Goal: Task Accomplishment & Management: Manage account settings

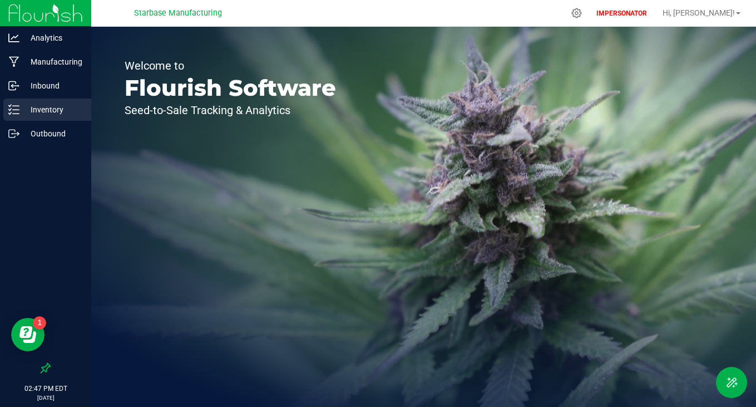
click at [50, 120] on div "Inventory" at bounding box center [47, 109] width 88 height 22
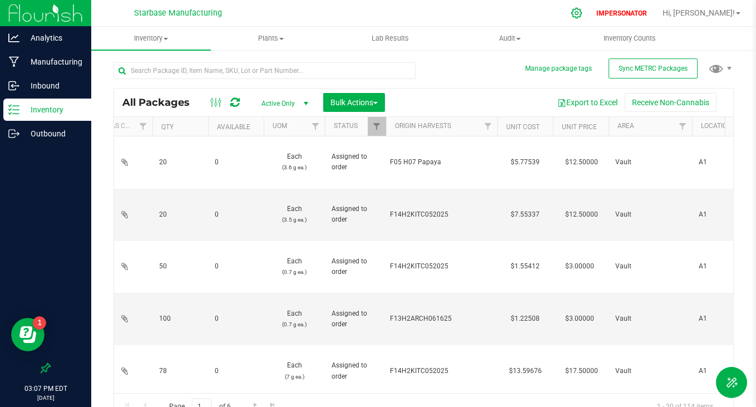
click at [583, 13] on icon at bounding box center [577, 13] width 12 height 12
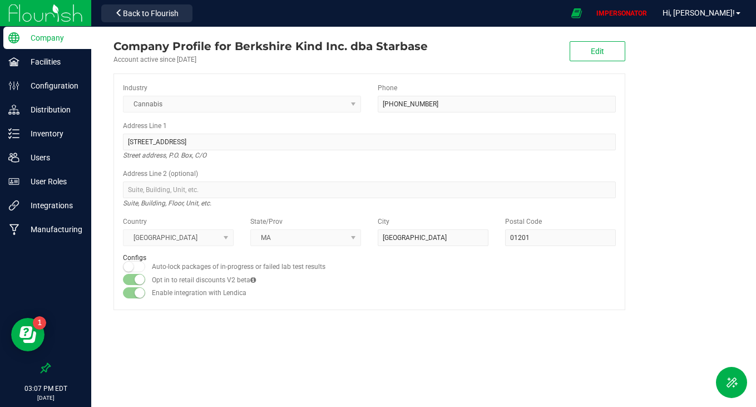
click at [54, 37] on p "Company" at bounding box center [52, 37] width 67 height 13
click at [45, 67] on p "Facilities" at bounding box center [52, 61] width 67 height 13
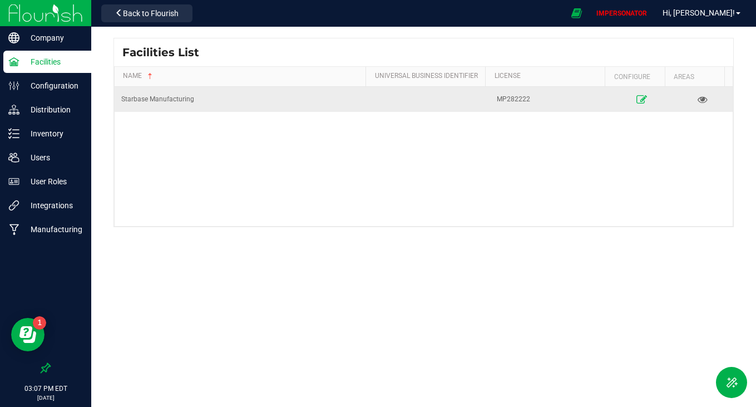
click at [637, 98] on icon at bounding box center [642, 99] width 11 height 8
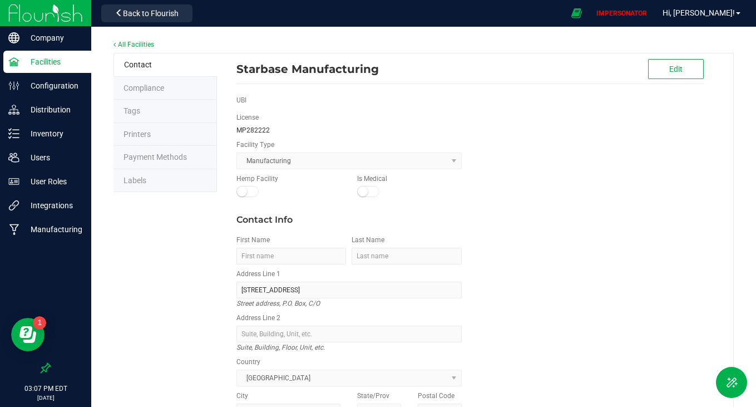
click at [153, 183] on li "Labels" at bounding box center [166, 180] width 104 height 23
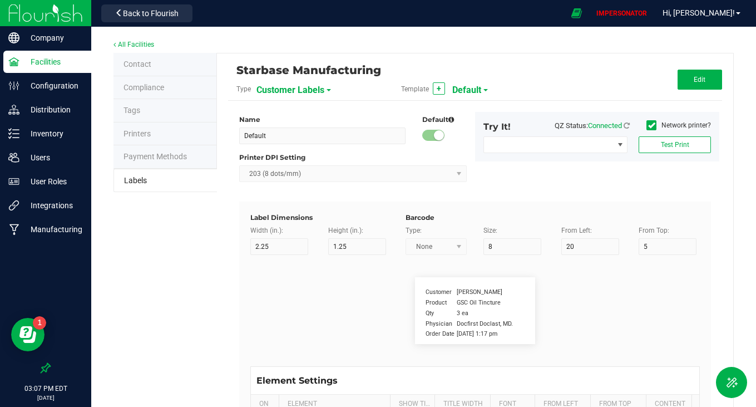
click at [298, 87] on span "Customer Labels" at bounding box center [291, 90] width 68 height 19
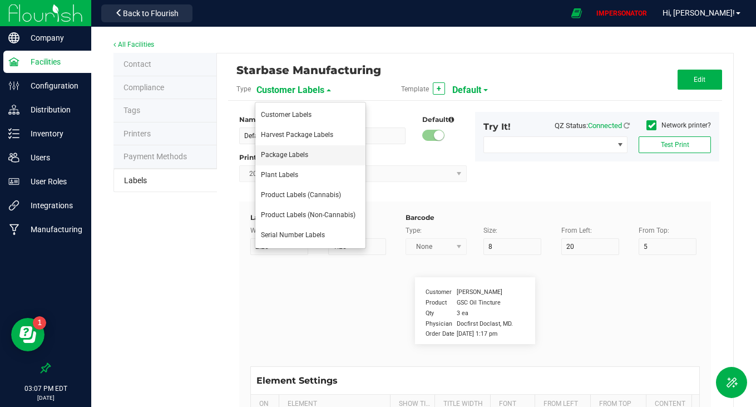
click at [277, 151] on span "Package Labels" at bounding box center [284, 155] width 47 height 8
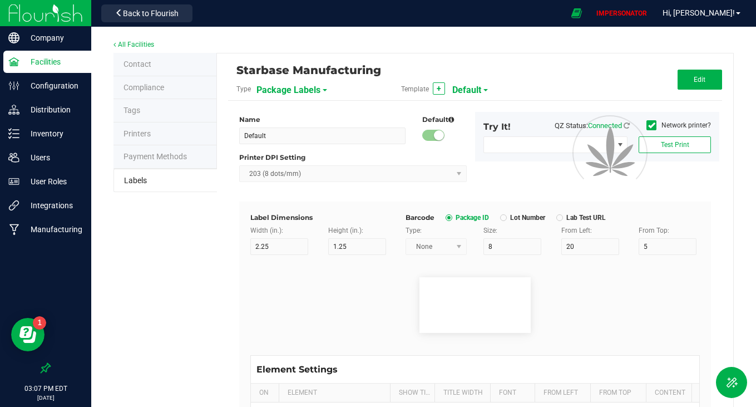
type input "Shipping Box Label"
type input "3"
type input "1.5"
type input "5"
type input "40"
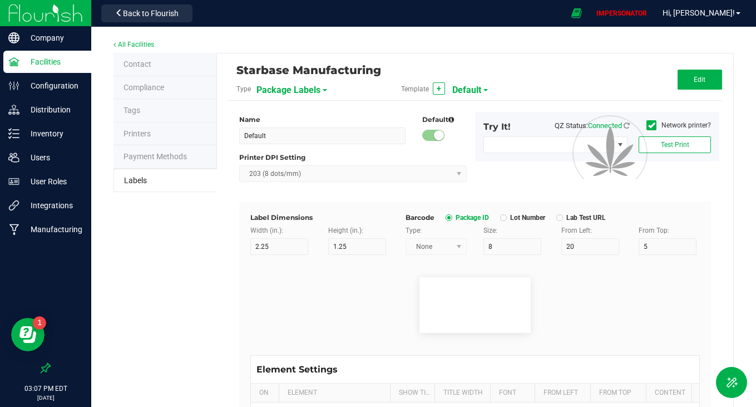
type input "SKU Name"
type input "9"
type input "15"
type input "13"
type input "Gelato Pen"
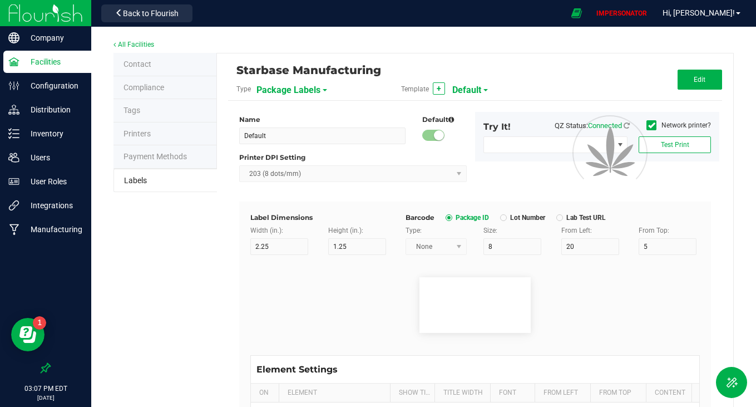
type input "Lot Number"
type input "20"
type input "9"
type input "15"
type input "17"
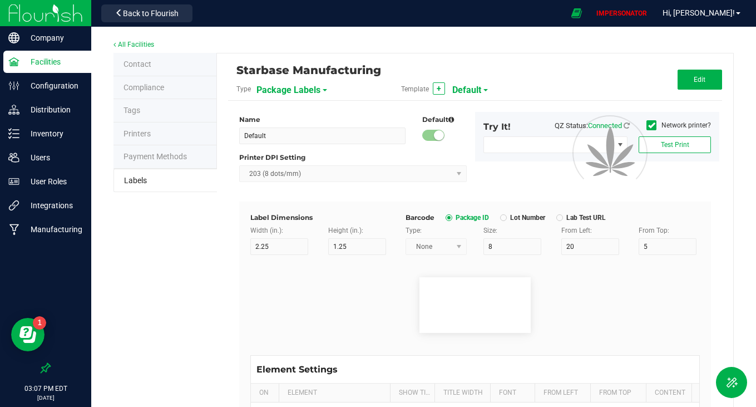
type input "LOT918234"
type input "Box #"
type input "20"
type input "9"
type input "15"
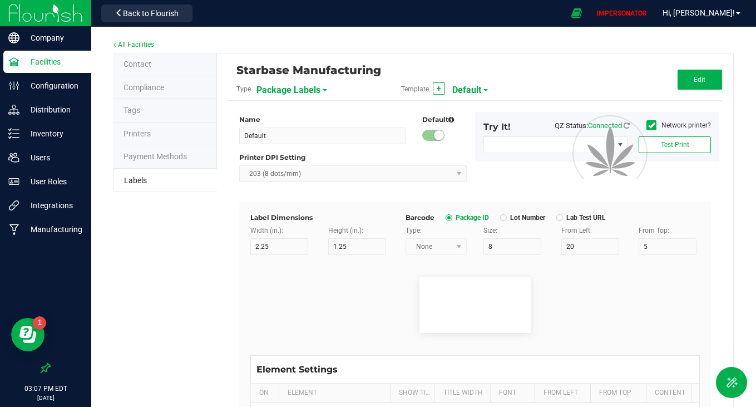
type input "26"
type input "Tag#"
type input "9"
type input "15"
type input "8"
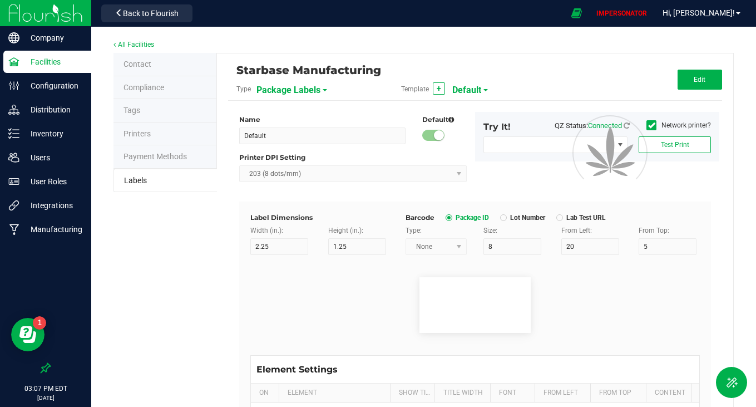
type input "CADMODS-20230420-096"
type input "Quantity"
type input "22"
type input "9"
type input "15"
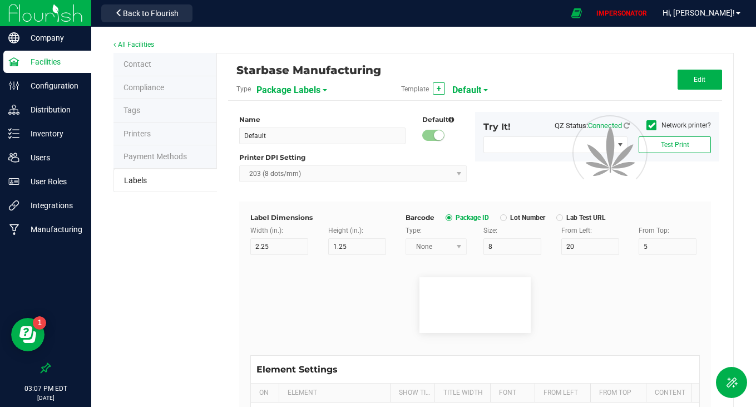
type input "21.5"
type input "44 ea"
type input "Strain"
type input "25"
type input "10"
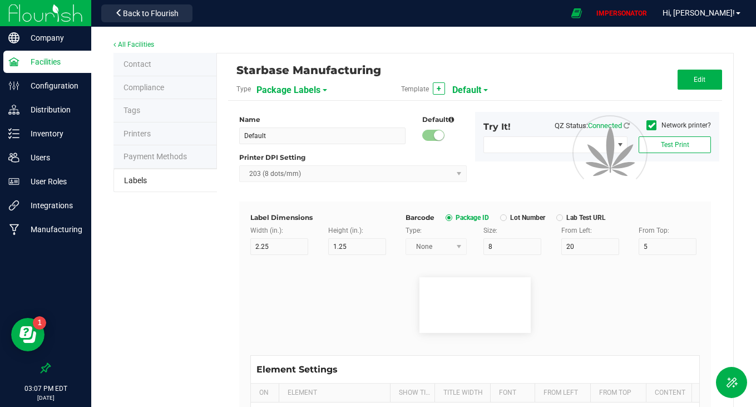
type input "15"
type input "Gelato"
type input "Package Date"
type input "25"
type input "10"
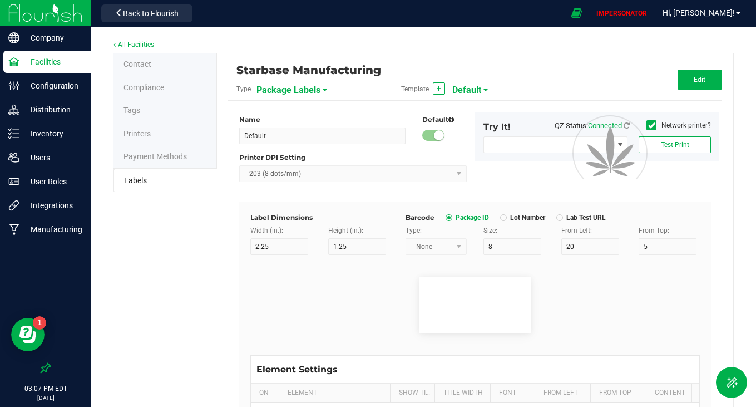
type input "25"
type input "[DATE] 10:14pm"
type input "SKU"
type input "25"
type input "10"
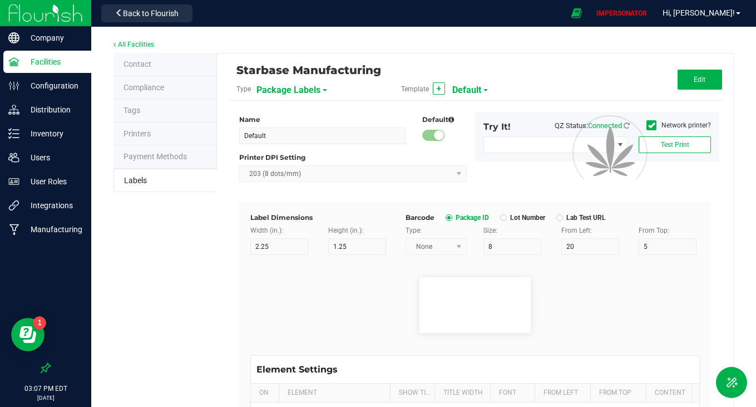
type input "42P017"
type input "Ref Field 1"
type input "25"
type input "10"
type input "35"
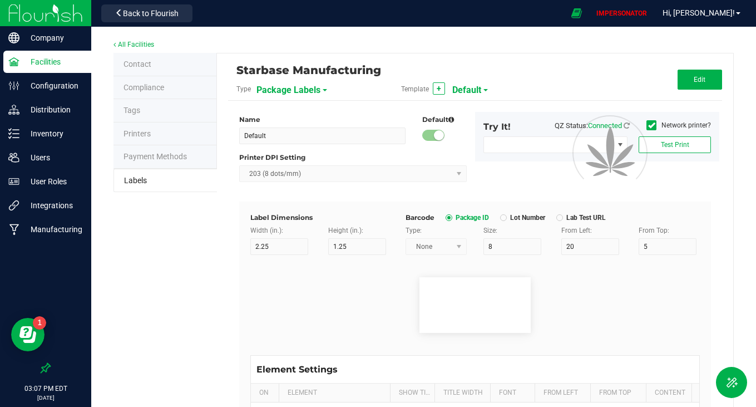
type input "Ref Field 1 Value"
type input "Ref Field 2"
type input "25"
type input "10"
type input "35"
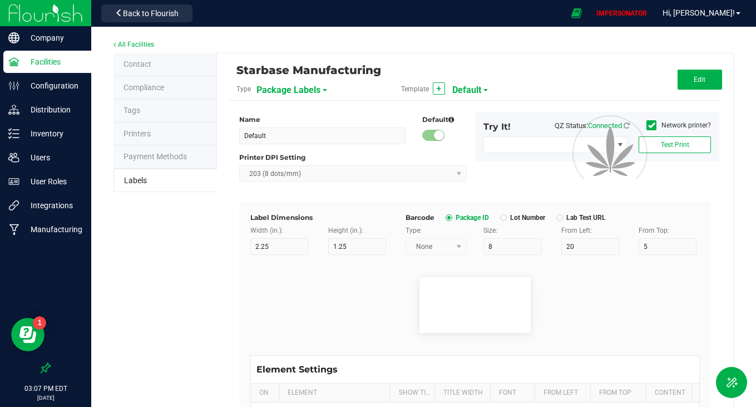
type input "Ref Field 2 Value"
type input "Ref Field 3"
type input "25"
type input "10"
type input "35"
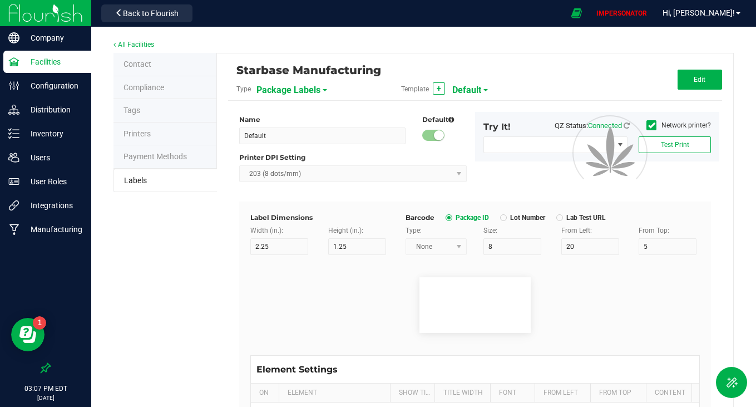
type input "Ref Field 3 Value"
type input "Item Ref Field 1"
type input "25"
type input "10"
type input "35"
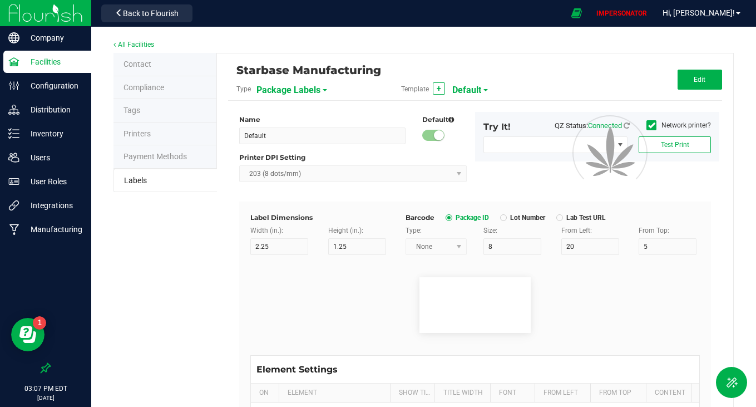
type input "Item Ref Field 1 Value"
type input "Item Ref Field 2"
type input "25"
type input "10"
type input "35"
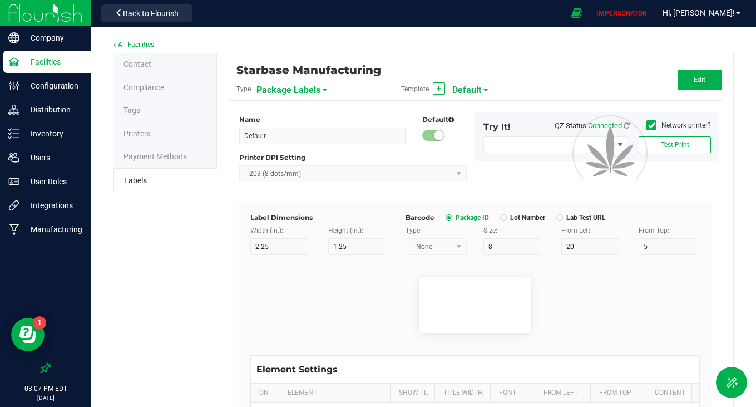
type input "Item Ref Field 2 Value"
type input "Item Ref Field 3"
type input "25"
type input "10"
type input "35"
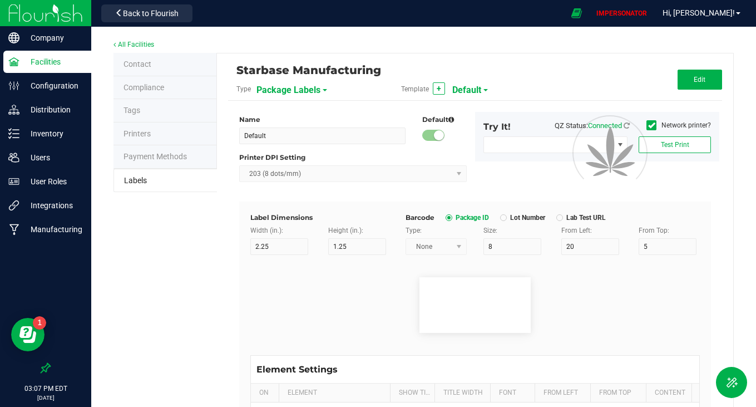
type input "Item Ref Field 3 Value"
type input "Item Ref Field 4"
type input "25"
type input "10"
type input "35"
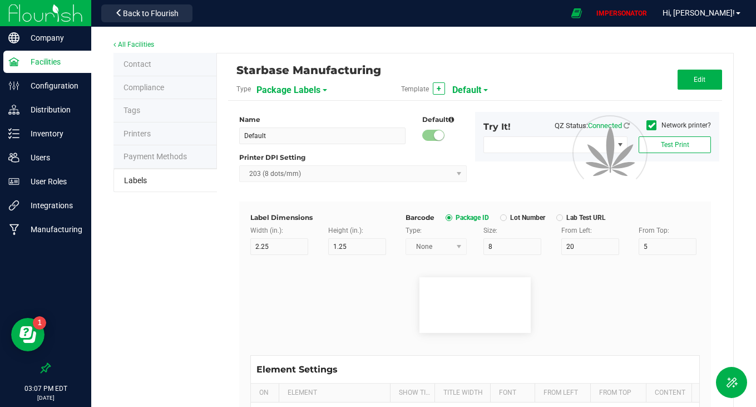
type input "Item Ref Field 4 Value"
type input "Item Ref Field 5"
type input "25"
type input "10"
type input "35"
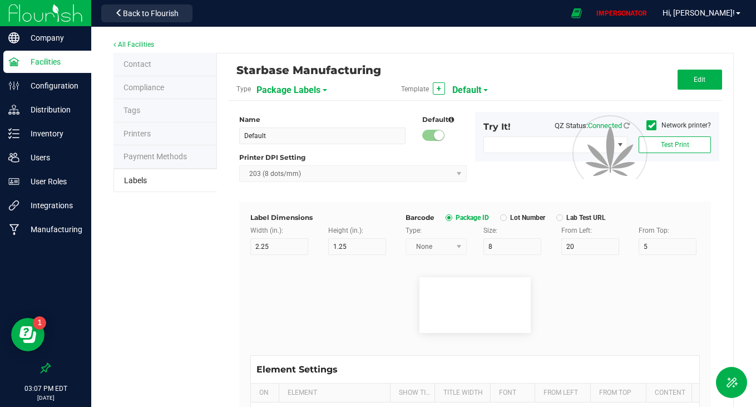
type input "Item Ref Field 5 Value"
type input "NDC Number"
type input "25"
type input "10"
type input "35"
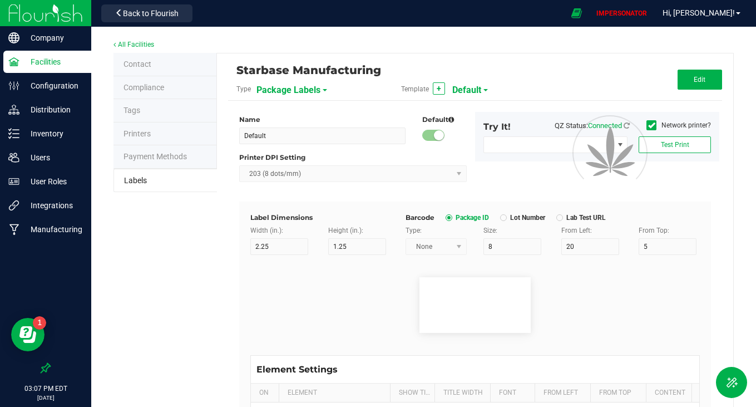
type input "[PHONE_NUMBER]"
type input "Number of Servings"
type input "25"
type input "10"
type input "35"
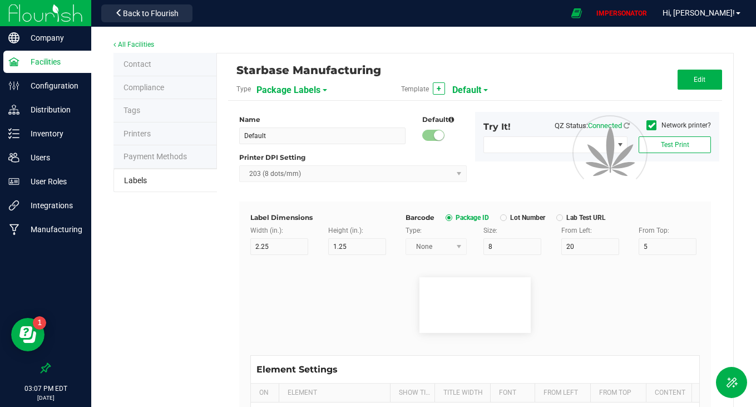
type input "4 servings/item"
type input "Serving Size"
type input "25"
type input "10"
type input "35"
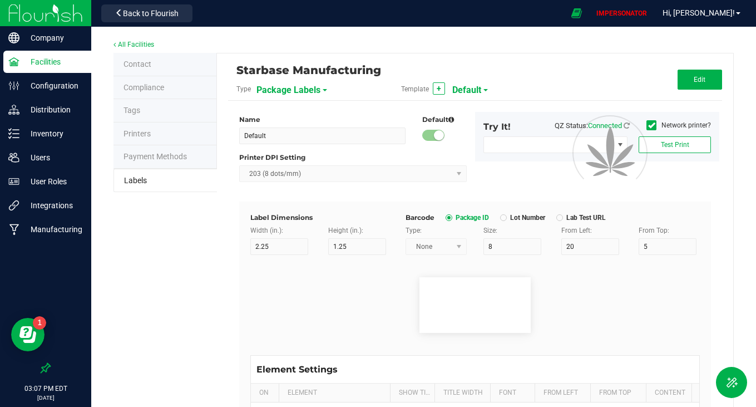
type input "1 cup"
type input "Serving Size (Grams)"
type input "25"
type input "10"
type input "35"
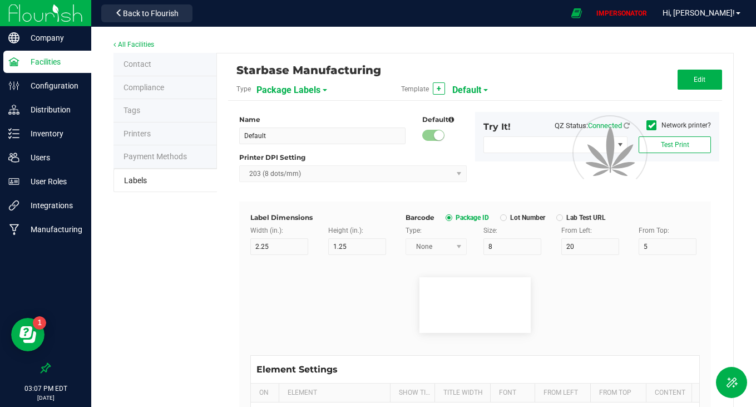
type input "4 g"
type input "Doses Per Unit"
type input "25"
type input "10"
type input "35"
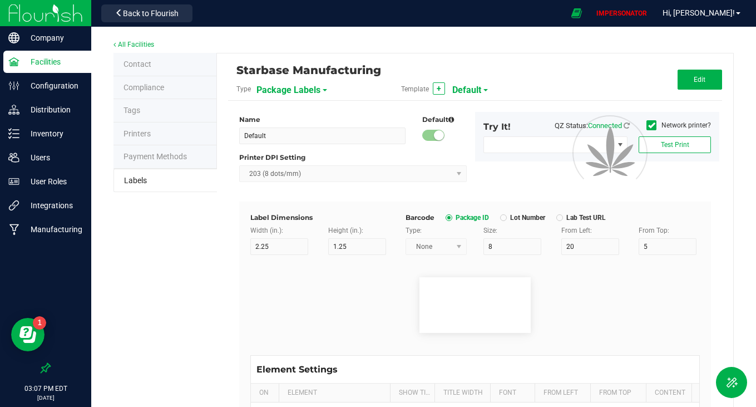
type input "20"
type input "Item Ingredients"
type input "25"
type input "10"
type input "35"
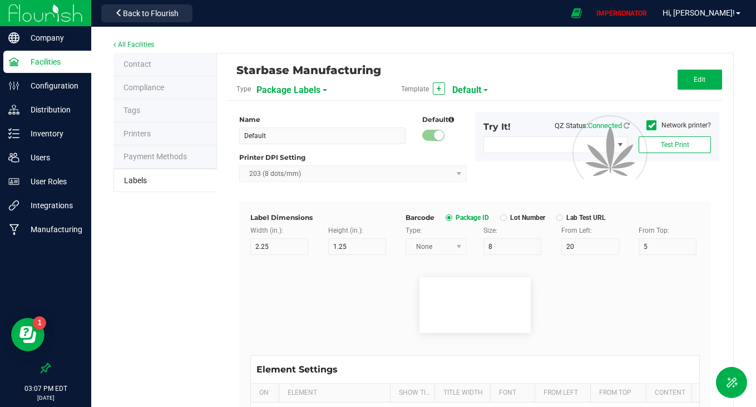
type input "Ingredient one, ingredient two"
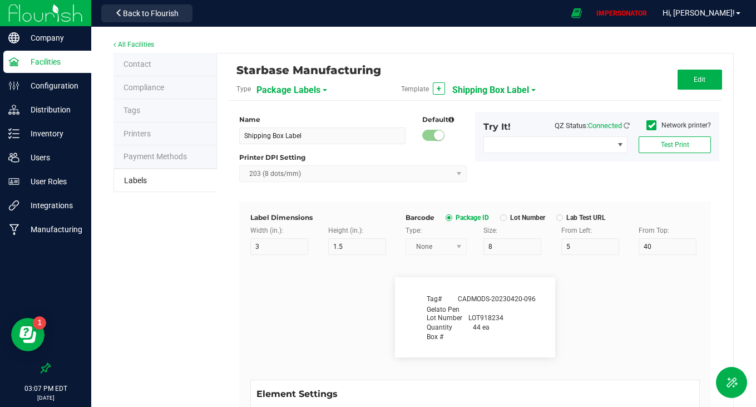
click at [464, 82] on span "Shipping Box Label" at bounding box center [490, 90] width 77 height 19
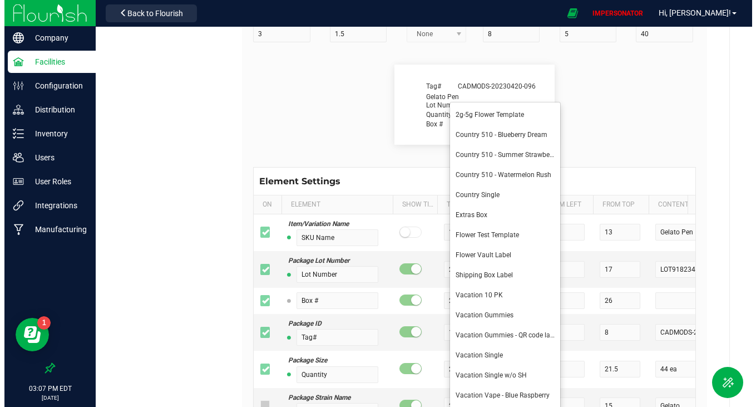
scroll to position [216, 0]
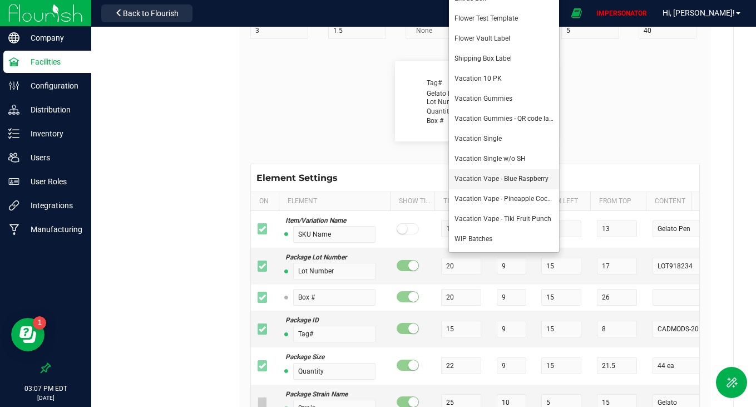
click at [495, 173] on li "Vacation Vape - Blue Raspberry" at bounding box center [504, 179] width 110 height 20
type input "Vacation Vape - Blue Raspberry"
type input "Packaged"
type input "10"
type input "6"
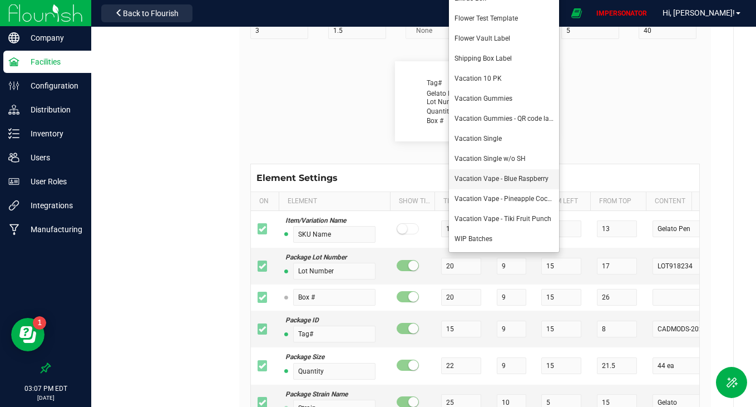
type input "17"
type input "21"
type input "[DATE]"
type input "Use By"
type input "7"
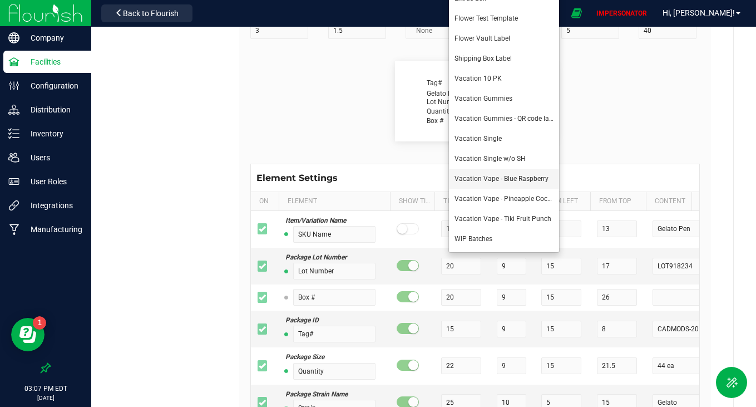
type input "6"
type input "39"
type input "21"
type input "[DATE]"
type input "THC %"
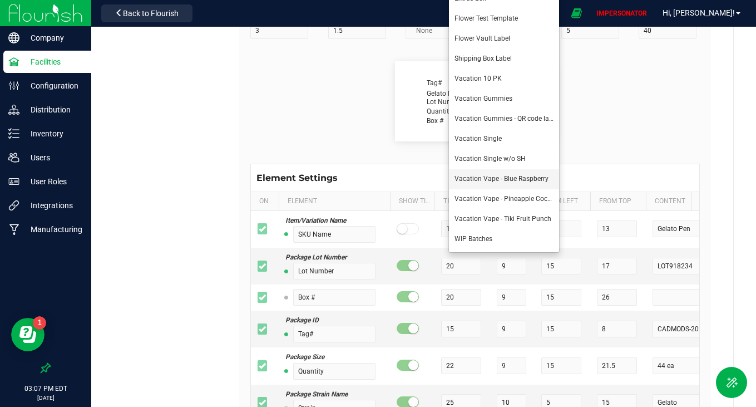
type input "7"
type input "6"
type input "17"
type input "6"
type input "28.03"
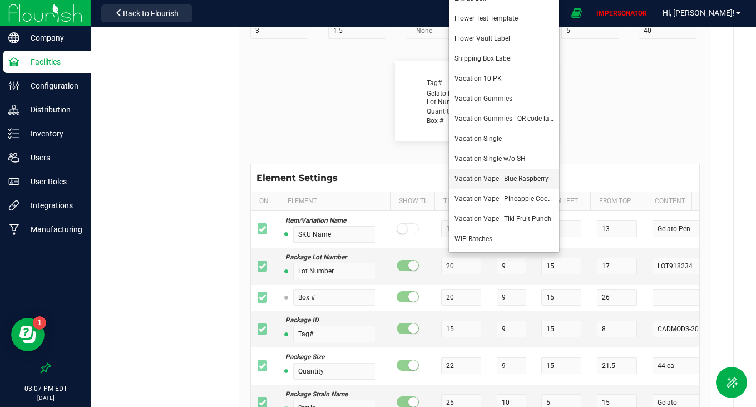
type input "THC mg/serving"
type input "16"
type input "6"
type input "32"
type input "6"
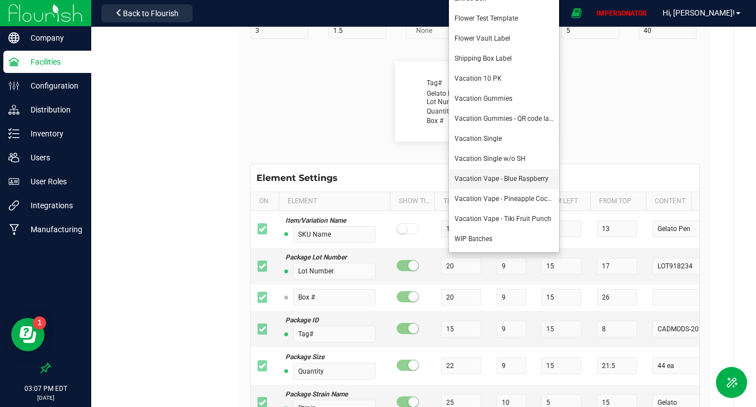
type input "| 18.75"
type input "Total THC mg/unit"
type input "18"
type input "6"
type input "56"
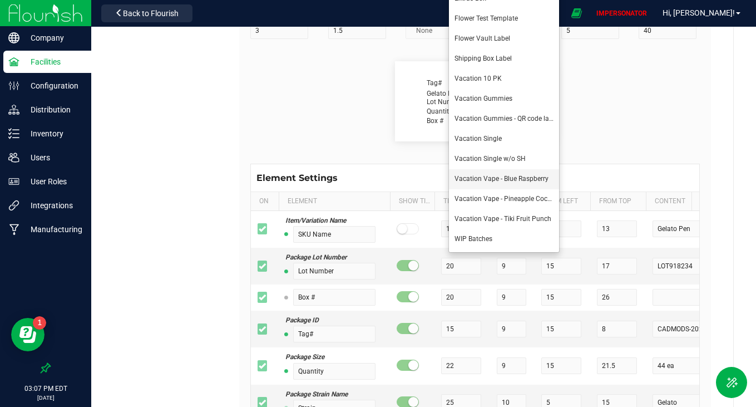
type input "6"
type input "| 65.63"
type input "CBD %"
type input "7"
type input "6"
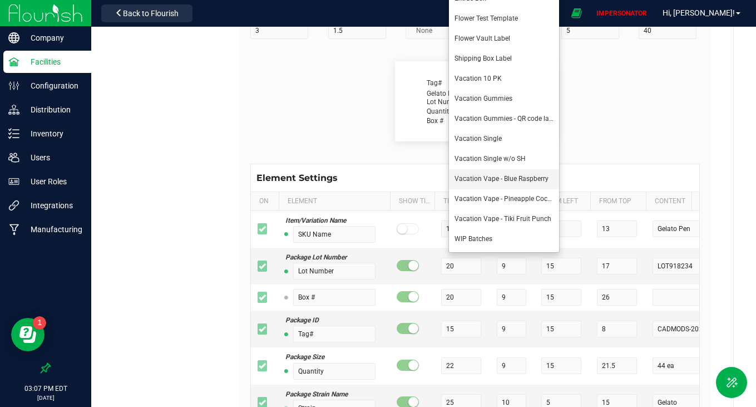
type input "17"
type input "8"
type input "27.43"
type input "CBD mg/serving"
type input "16"
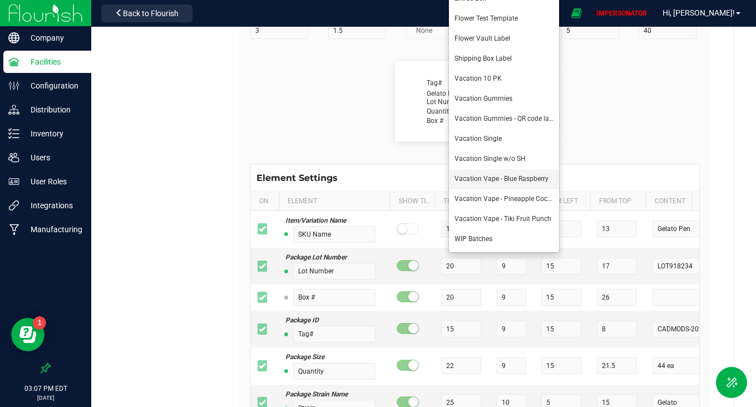
type input "6"
type input "32"
type input "8"
type input "| 22.42"
type input "CBD mg/unit"
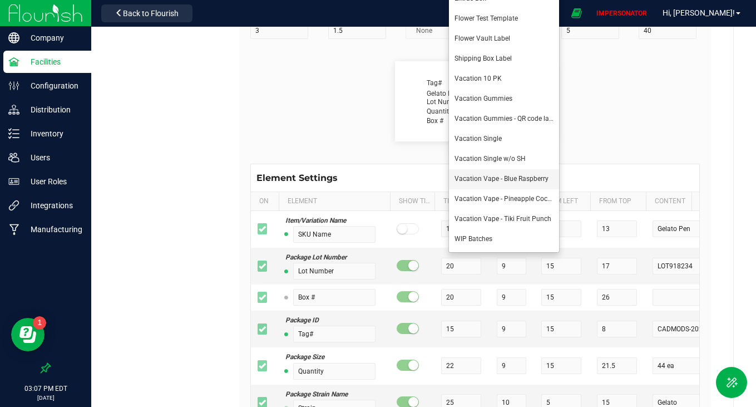
type input "18"
type input "6"
type input "56"
type input "8"
type input "| 17.76"
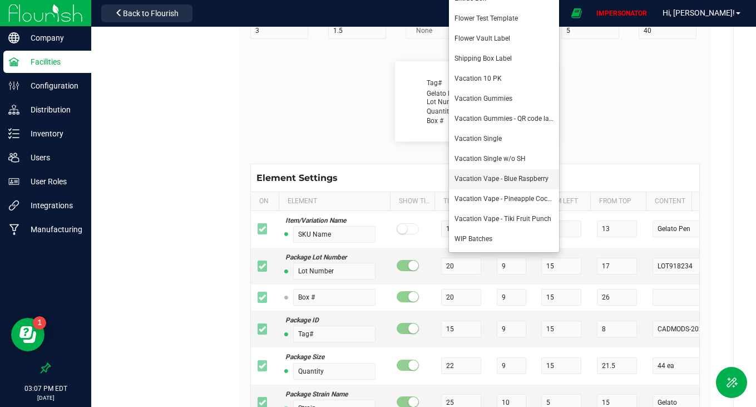
type input "CBG %"
type input "7"
type input "6"
type input "17"
type input "10"
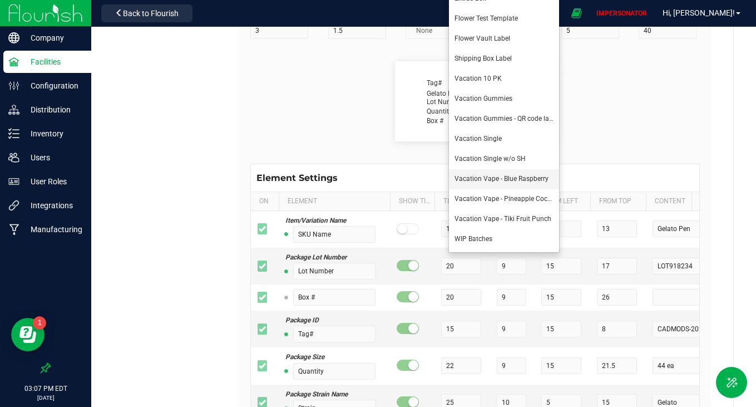
type input "19.49"
type input "CBG mg/serving"
type input "16"
type input "6"
type input "32"
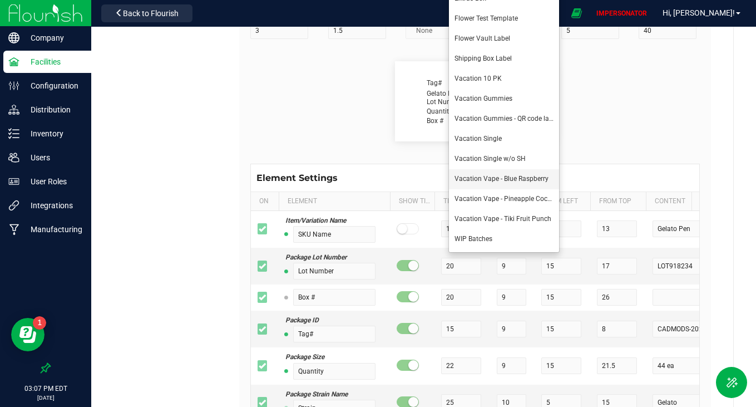
type input "10"
type input "| 9.73"
type input "CBG mg/unit"
type input "18"
type input "6"
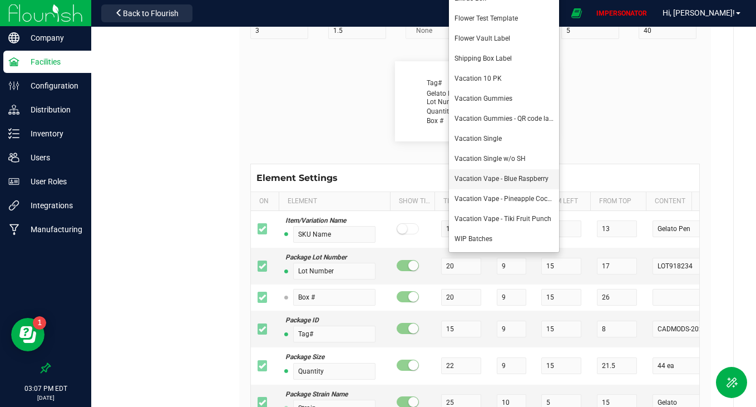
type input "56"
type input "10"
type input "| 9.11"
type input "CBN %"
type input "7"
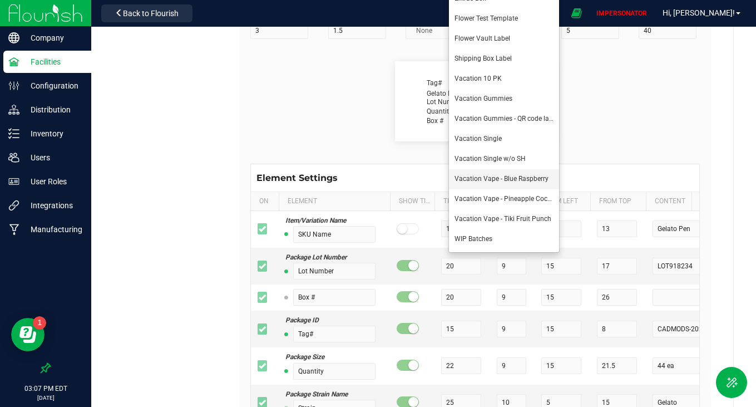
type input "6"
type input "17"
type input "12"
type input "14.91"
type input "CBN mg/serving"
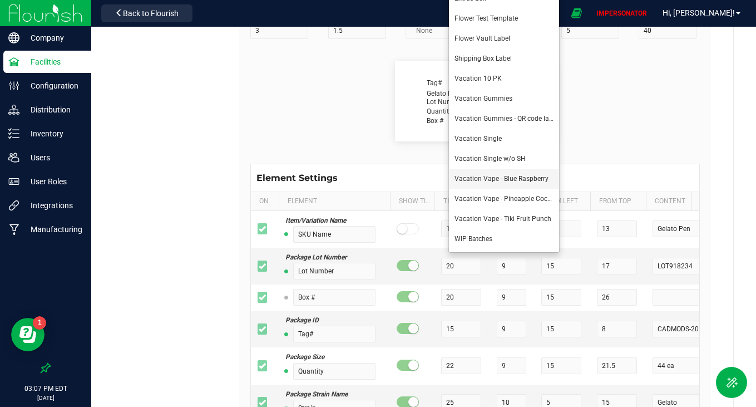
type input "16"
type input "6"
type input "32"
type input "12"
type input "| 0.61"
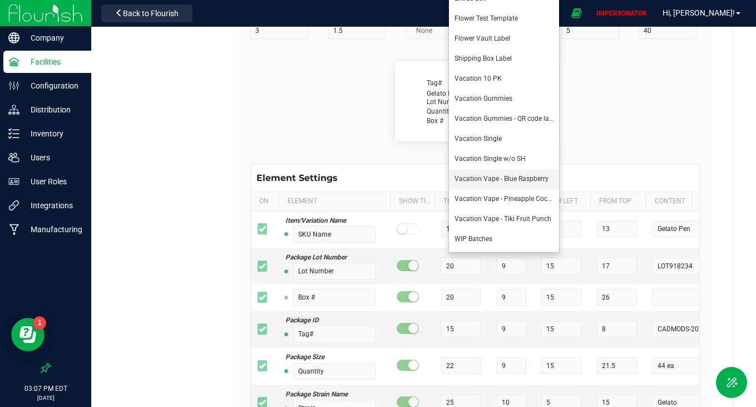
type input "CBN mg/unit"
type input "18"
type input "6"
type input "56"
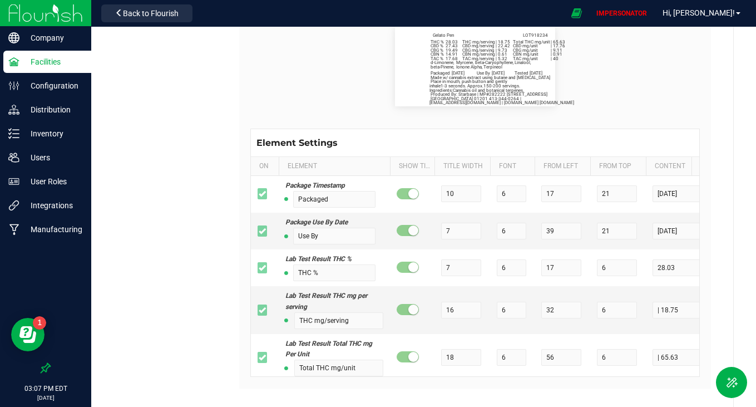
scroll to position [266, 0]
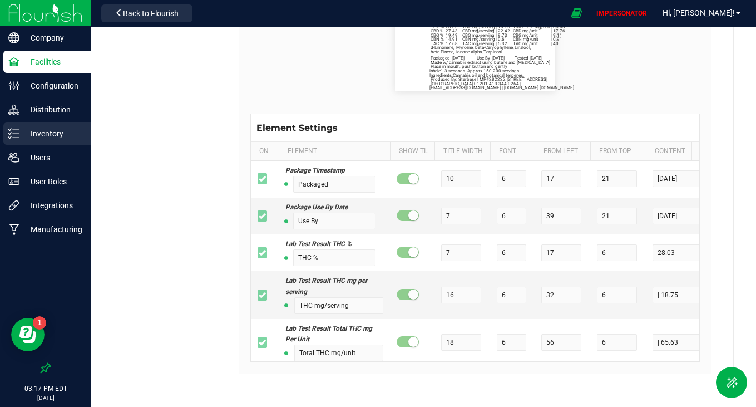
click at [35, 129] on p "Inventory" at bounding box center [52, 133] width 67 height 13
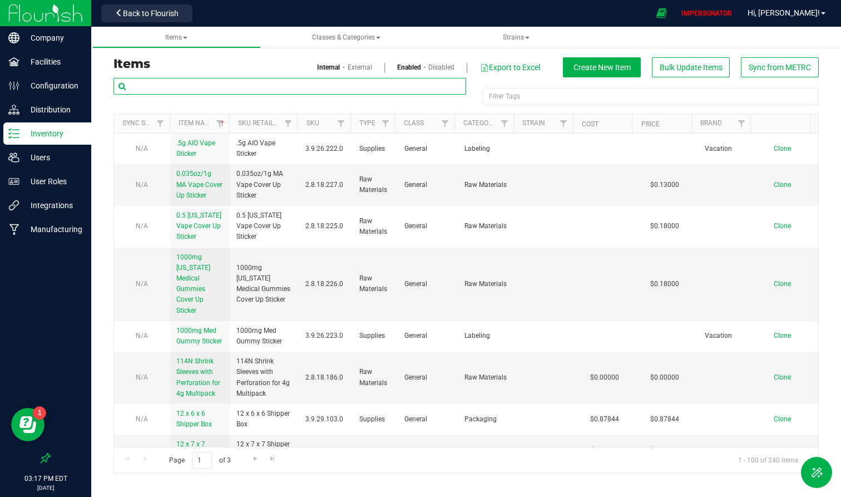
click at [269, 90] on input "text" at bounding box center [290, 86] width 353 height 17
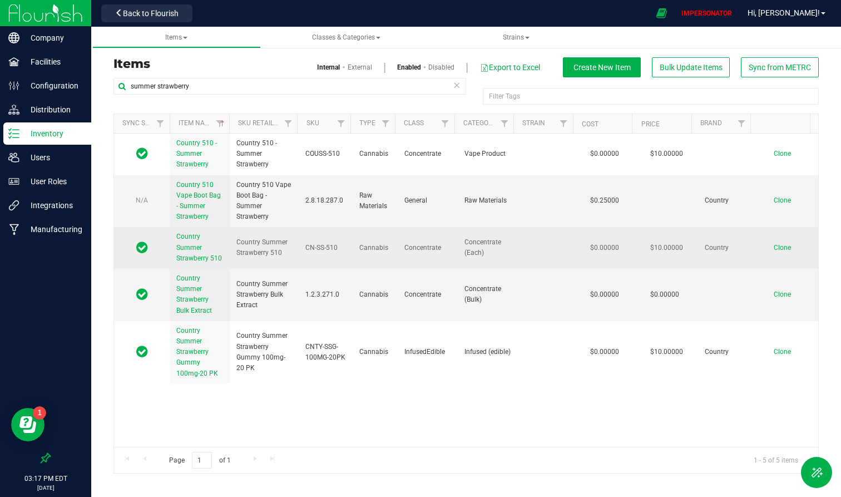
drag, startPoint x: 461, startPoint y: 241, endPoint x: 486, endPoint y: 254, distance: 27.9
click at [486, 254] on span "Concentrate (Each)" at bounding box center [488, 247] width 47 height 21
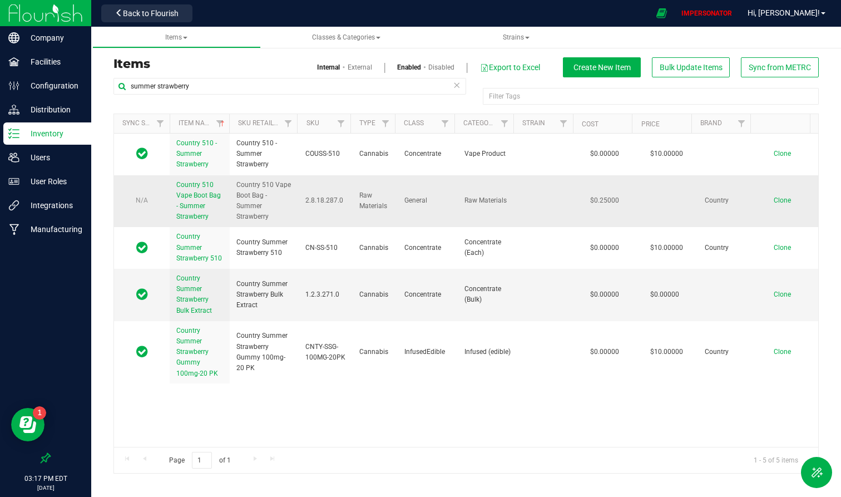
drag, startPoint x: 486, startPoint y: 254, endPoint x: 383, endPoint y: 193, distance: 120.1
click at [383, 193] on tbody "Country 510 - Summer Strawberry Country 510 - Summer Strawberry COUSS-510 Canna…" at bounding box center [466, 259] width 704 height 250
click at [223, 176] on td "Country 510 Vape Boot Bag - Summer Strawberry" at bounding box center [200, 201] width 60 height 52
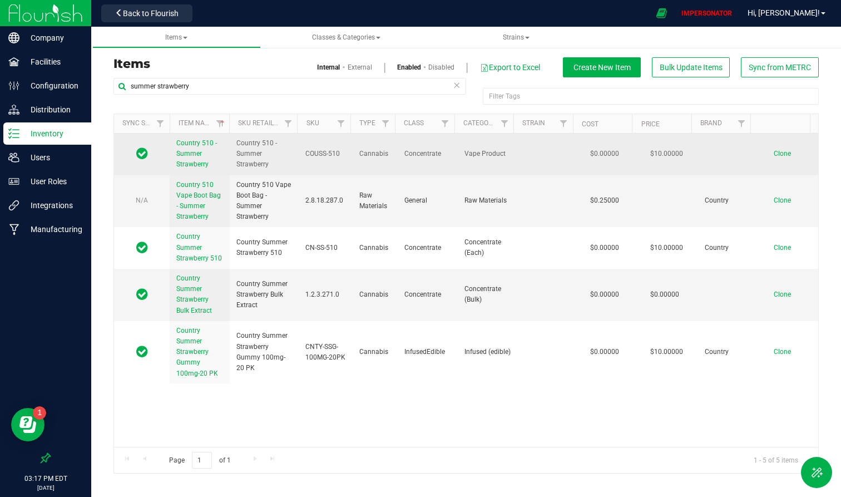
drag, startPoint x: 509, startPoint y: 151, endPoint x: 460, endPoint y: 150, distance: 49.0
click at [460, 151] on td "Vape Product" at bounding box center [488, 155] width 60 height 42
click at [460, 150] on td "Vape Product" at bounding box center [488, 155] width 60 height 42
click at [191, 150] on span "Country 510 - Summer Strawberry" at bounding box center [196, 153] width 41 height 29
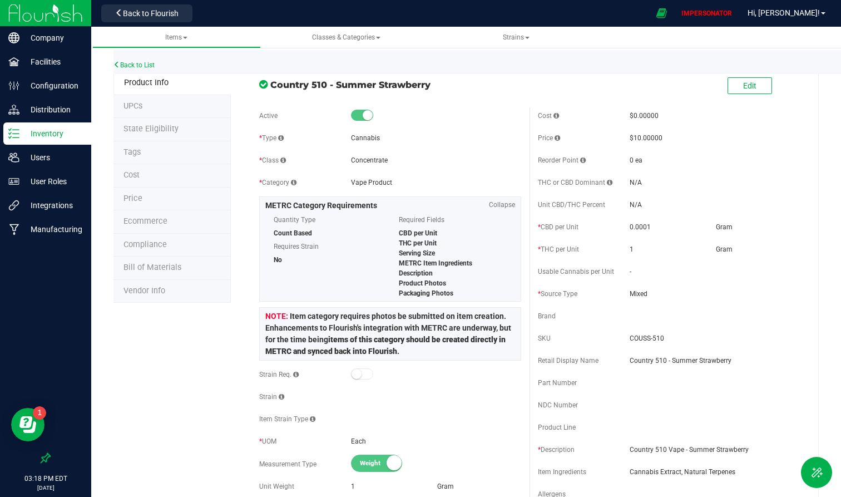
click at [146, 264] on span "Bill of Materials" at bounding box center [153, 267] width 58 height 9
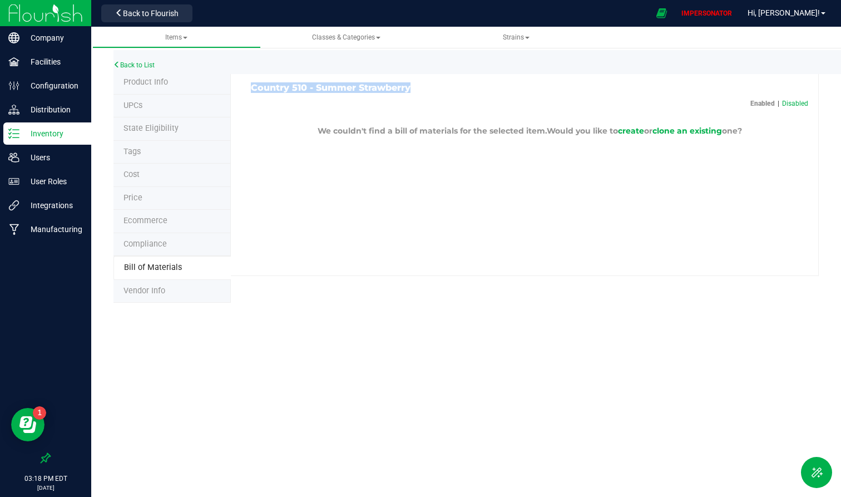
drag, startPoint x: 253, startPoint y: 90, endPoint x: 521, endPoint y: 90, distance: 268.2
click at [521, 90] on div "Country 510 - Summer Strawberry" at bounding box center [386, 88] width 287 height 10
click at [521, 90] on h3 "Country 510 - Summer Strawberry" at bounding box center [386, 88] width 270 height 10
click at [690, 128] on span "clone an existing" at bounding box center [688, 131] width 70 height 10
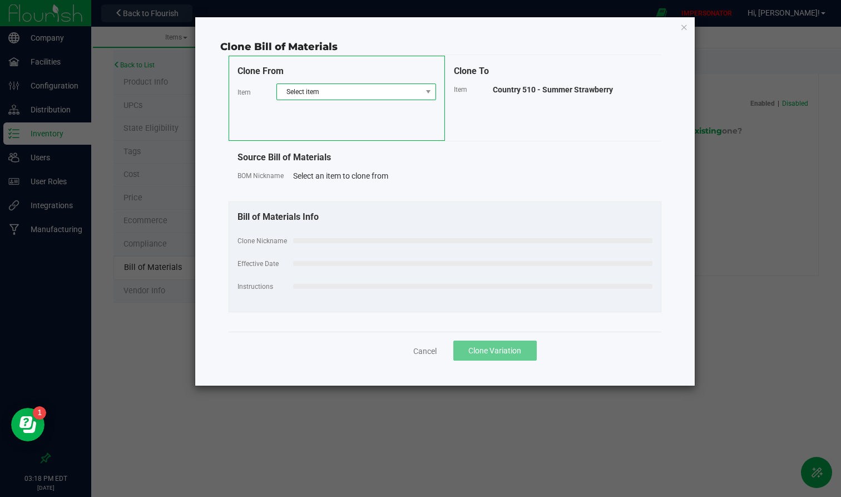
click at [302, 86] on span "Select item" at bounding box center [349, 92] width 145 height 16
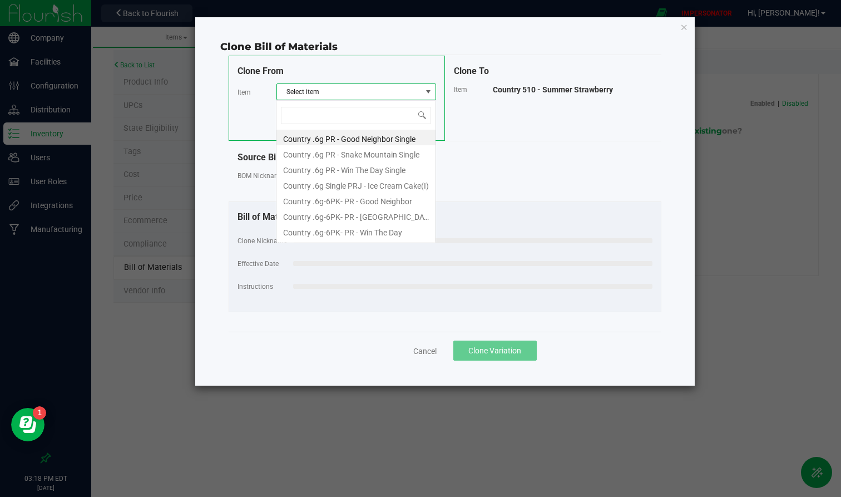
scroll to position [17, 160]
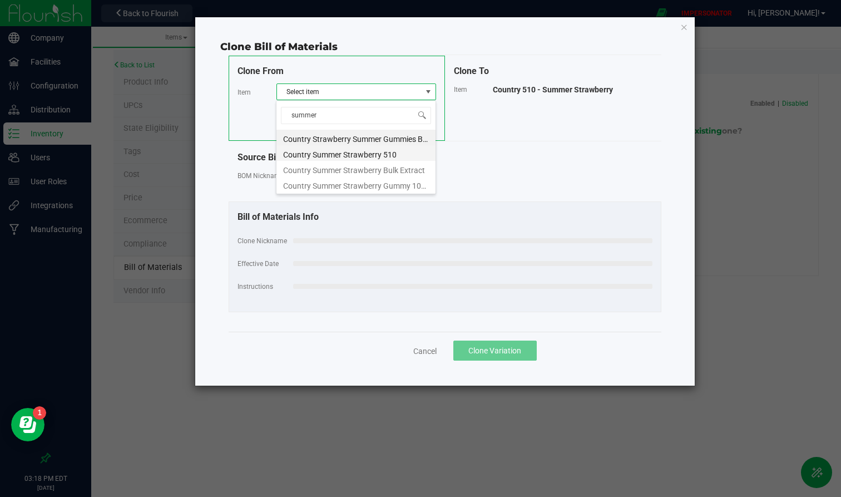
click at [333, 154] on li "Country Summer Strawberry 510" at bounding box center [356, 153] width 159 height 16
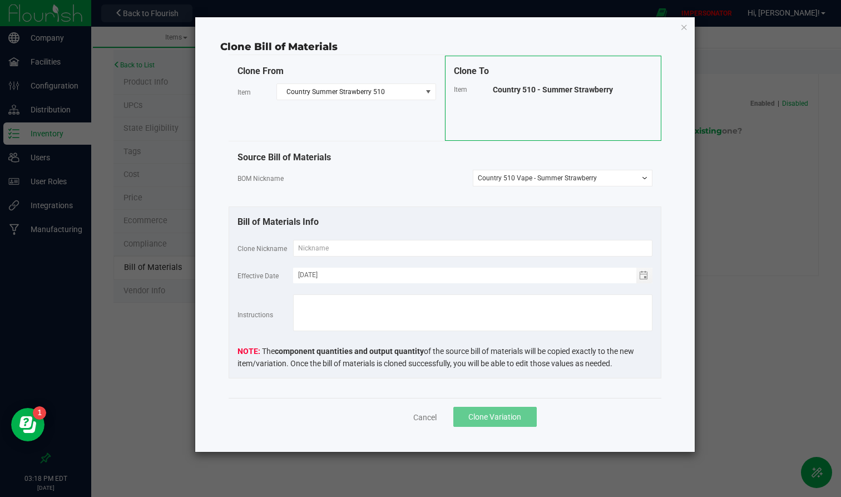
drag, startPoint x: 615, startPoint y: 90, endPoint x: 470, endPoint y: 95, distance: 145.9
click at [471, 95] on div "Clone To Item Country 510 - Summer Strawberry" at bounding box center [553, 98] width 216 height 85
copy div "Country 510 - Summer Strawberry"
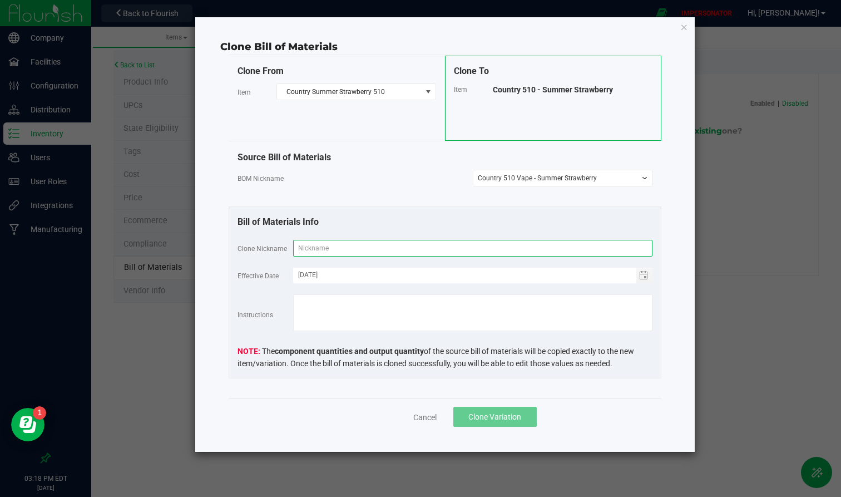
click at [308, 244] on input "text" at bounding box center [472, 248] width 359 height 17
paste input "Country 510 - Summer Strawberry"
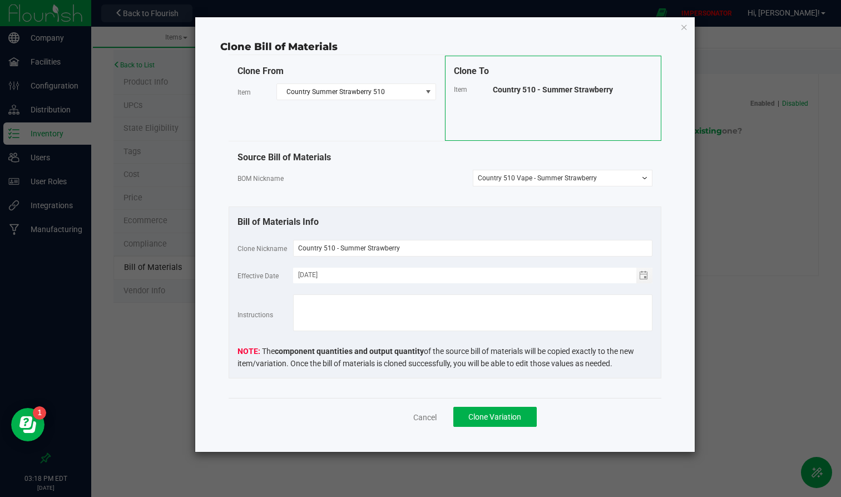
click at [435, 219] on div "Bill of Materials Info" at bounding box center [445, 221] width 415 height 13
click at [497, 406] on div "Cancel Clone Variation" at bounding box center [445, 416] width 433 height 37
click at [500, 406] on span "Clone Variation" at bounding box center [495, 416] width 53 height 9
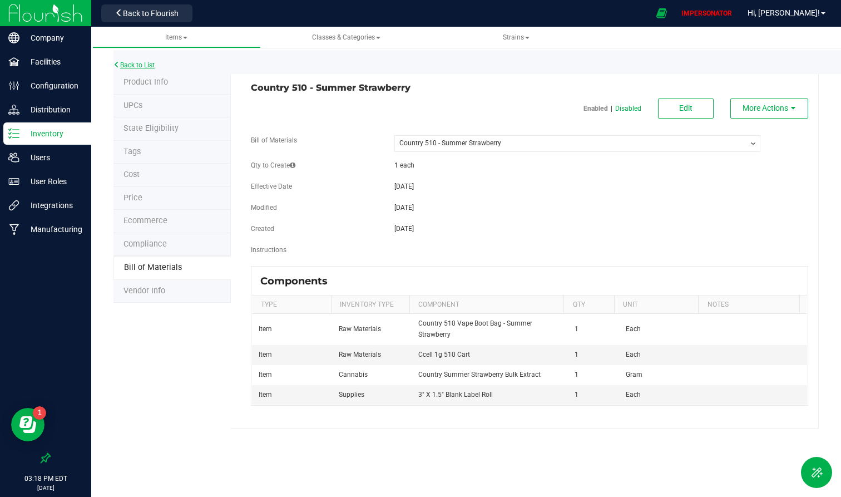
click at [137, 62] on link "Back to List" at bounding box center [134, 65] width 41 height 8
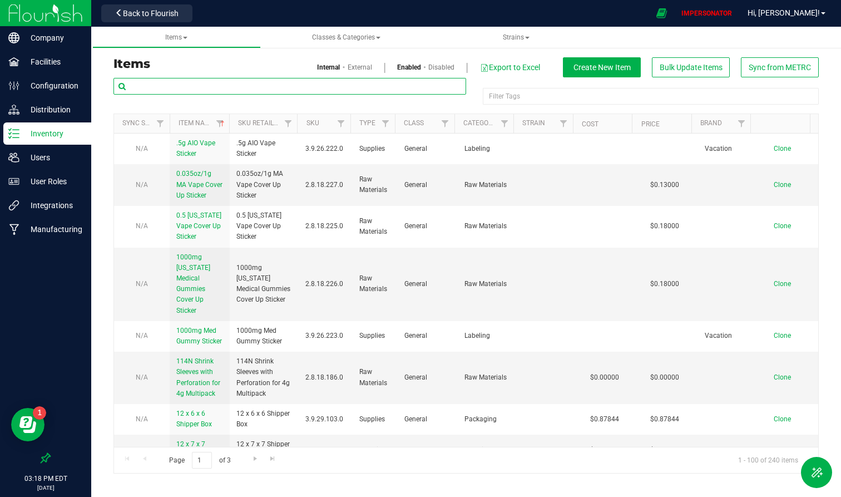
click at [191, 89] on input "text" at bounding box center [290, 86] width 353 height 17
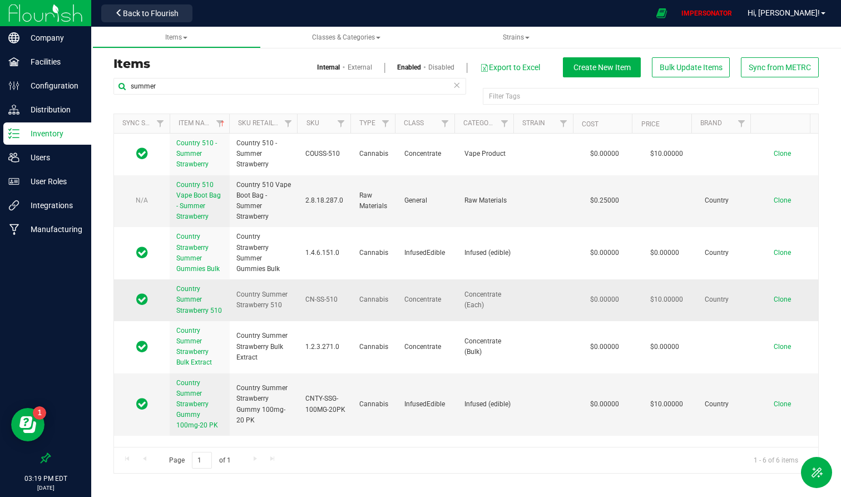
click at [189, 300] on span "Country Summer Strawberry 510" at bounding box center [199, 299] width 46 height 29
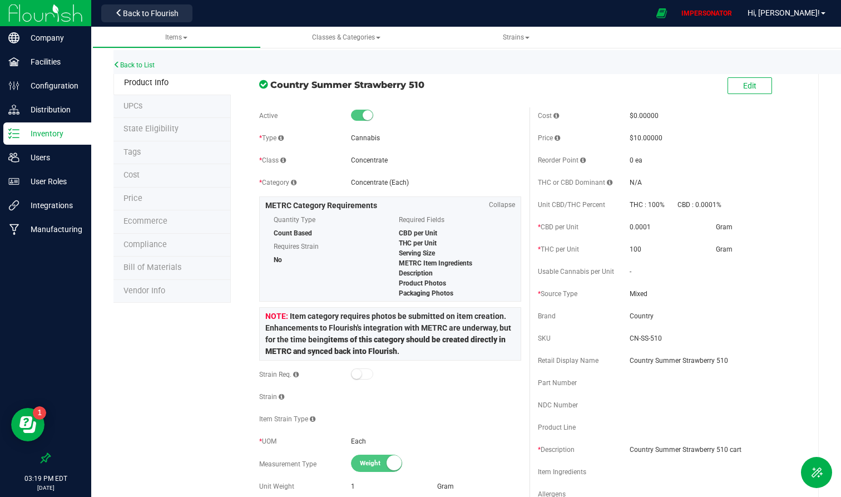
click at [156, 263] on span "Bill of Materials" at bounding box center [153, 267] width 58 height 9
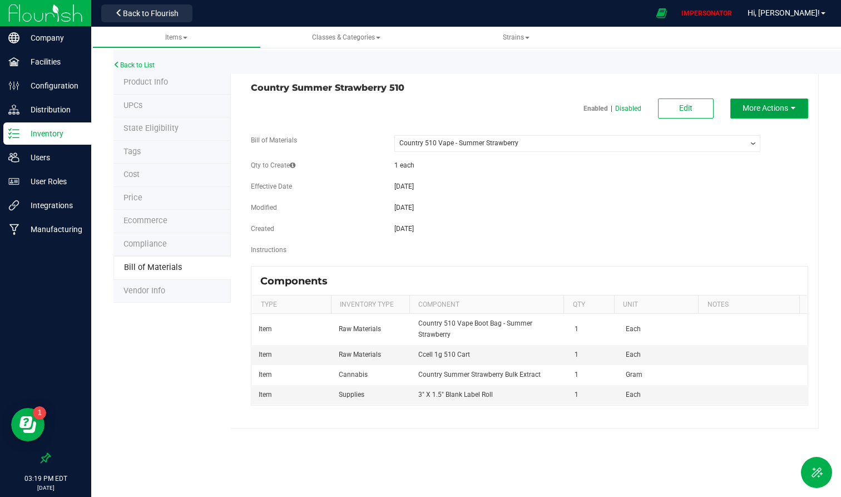
click at [756, 105] on span "More Actions" at bounding box center [766, 108] width 46 height 9
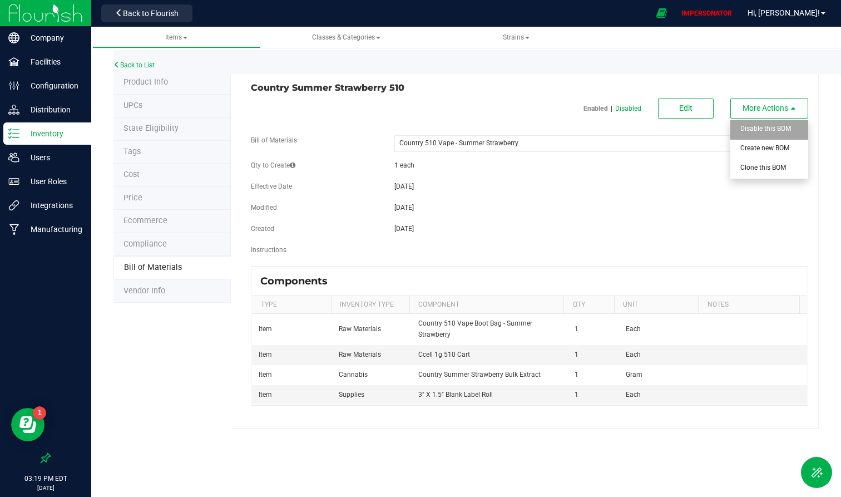
click at [756, 129] on span "Disable this BOM" at bounding box center [766, 129] width 51 height 8
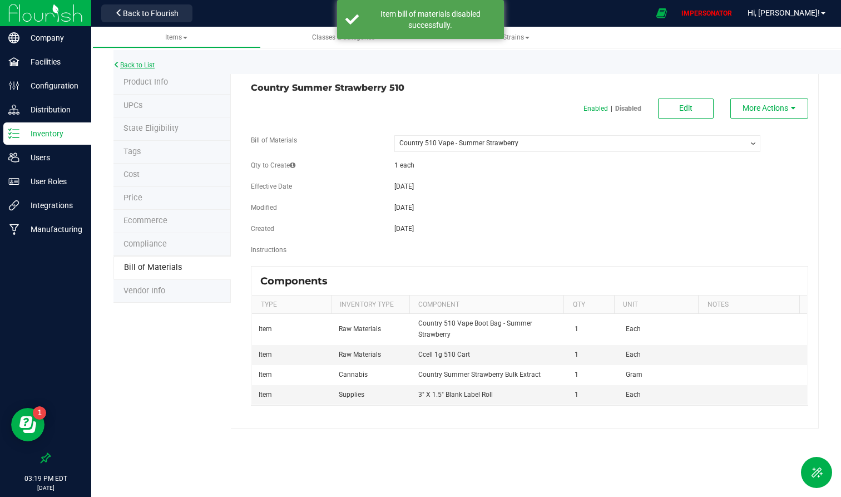
click at [147, 67] on link "Back to List" at bounding box center [134, 65] width 41 height 8
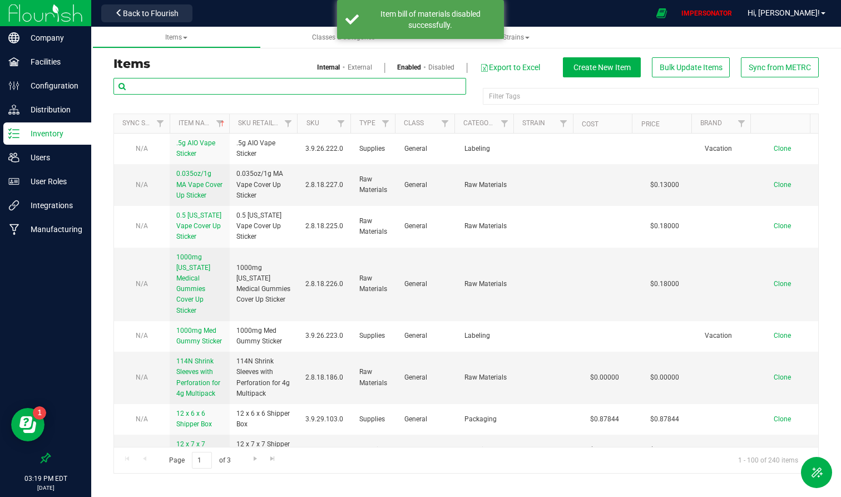
click at [245, 87] on input "text" at bounding box center [290, 86] width 353 height 17
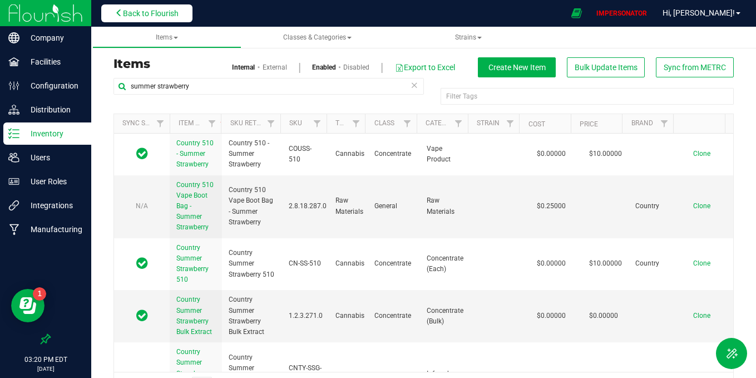
click at [141, 17] on span "Back to Flourish" at bounding box center [151, 13] width 56 height 9
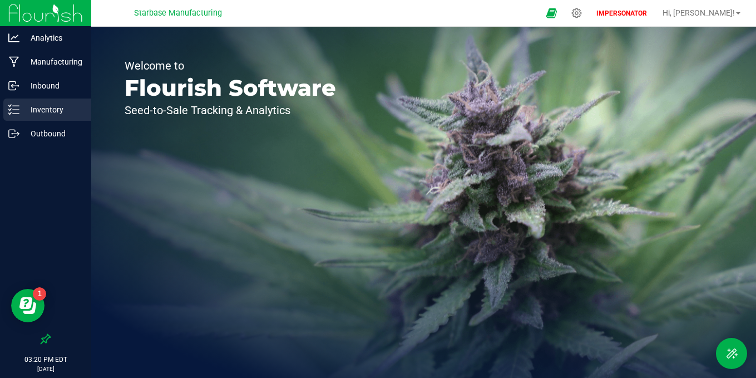
click at [65, 102] on div "Inventory" at bounding box center [47, 109] width 88 height 22
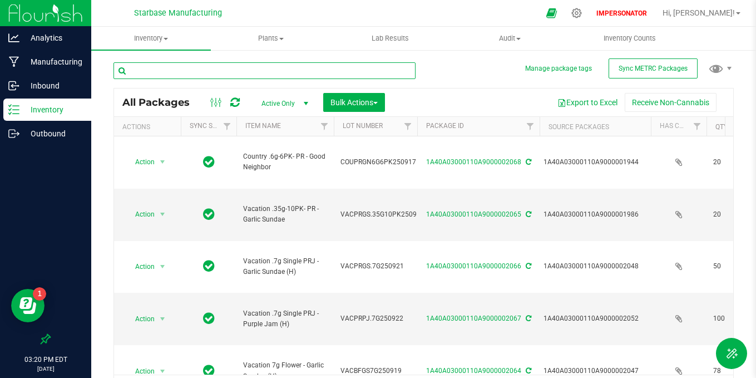
click at [192, 78] on input "text" at bounding box center [265, 70] width 302 height 17
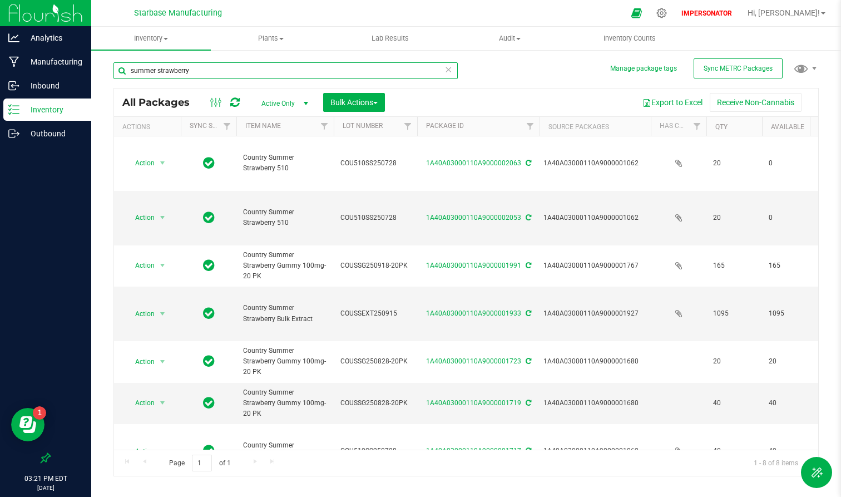
scroll to position [66, 0]
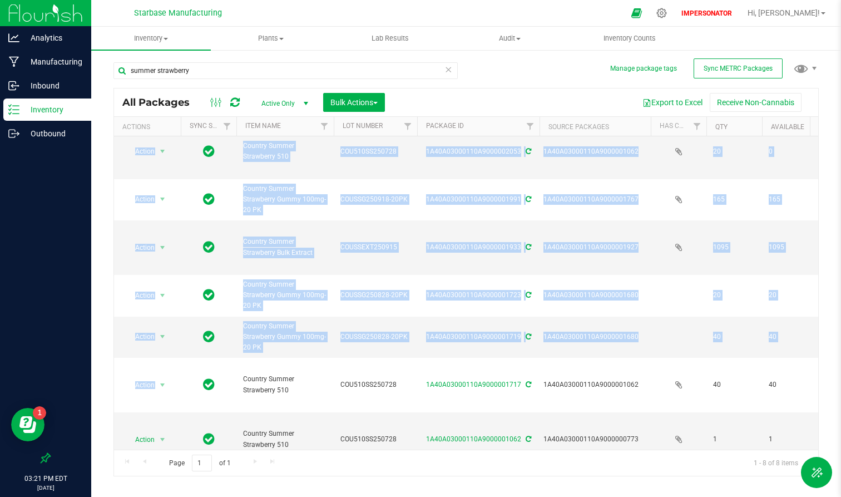
drag, startPoint x: 239, startPoint y: 354, endPoint x: 331, endPoint y: 442, distance: 126.3
click at [331, 406] on div "Action Action Edit attributes Global inventory Locate package Print package lab…" at bounding box center [466, 292] width 704 height 313
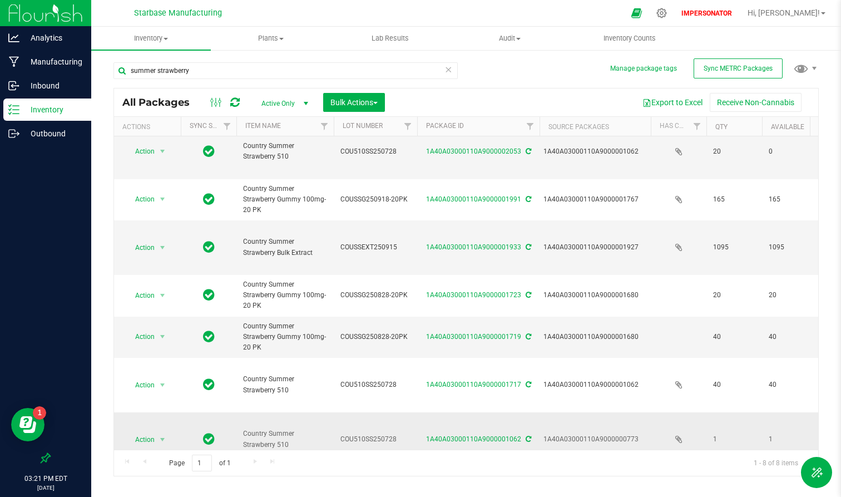
click at [328, 406] on td "Country Summer Strawberry 510" at bounding box center [284, 439] width 97 height 54
drag, startPoint x: 245, startPoint y: 147, endPoint x: 275, endPoint y: 162, distance: 33.6
click at [275, 162] on td "Country Summer Strawberry 510" at bounding box center [284, 152] width 97 height 55
click at [275, 162] on span "Country Summer Strawberry 510" at bounding box center [285, 151] width 84 height 21
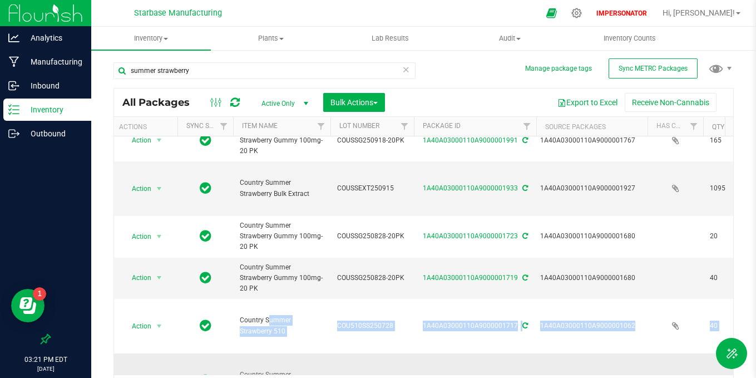
scroll to position [141, 3]
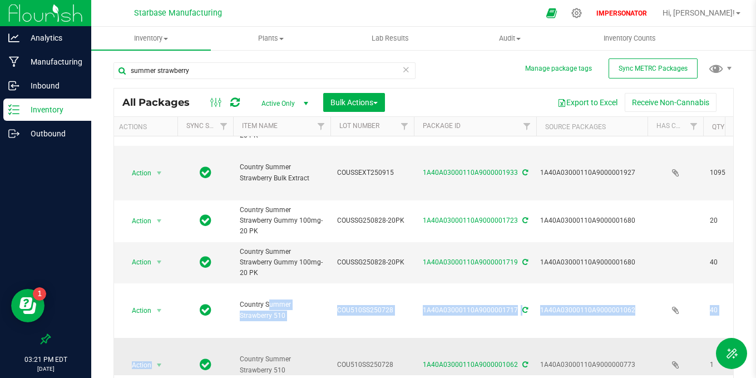
drag, startPoint x: 238, startPoint y: 351, endPoint x: 268, endPoint y: 365, distance: 33.1
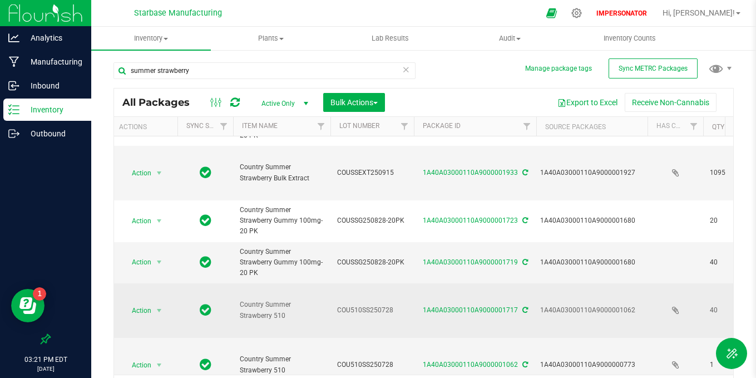
click at [269, 300] on td "Country Summer Strawberry 510" at bounding box center [281, 310] width 97 height 55
drag, startPoint x: 240, startPoint y: 274, endPoint x: 249, endPoint y: 293, distance: 21.4
click at [249, 299] on span "Country Summer Strawberry 510" at bounding box center [282, 309] width 84 height 21
click at [257, 297] on td "Country Summer Strawberry 510" at bounding box center [281, 310] width 97 height 55
drag, startPoint x: 239, startPoint y: 279, endPoint x: 257, endPoint y: 292, distance: 21.8
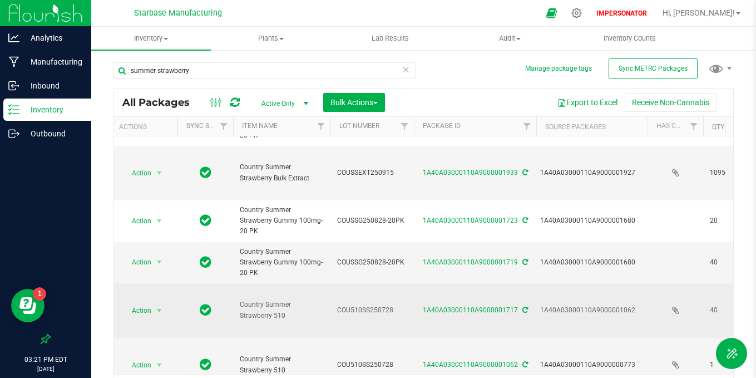
click at [257, 299] on span "Country Summer Strawberry 510" at bounding box center [282, 309] width 84 height 21
copy span "Country Summer Strawberry 510"
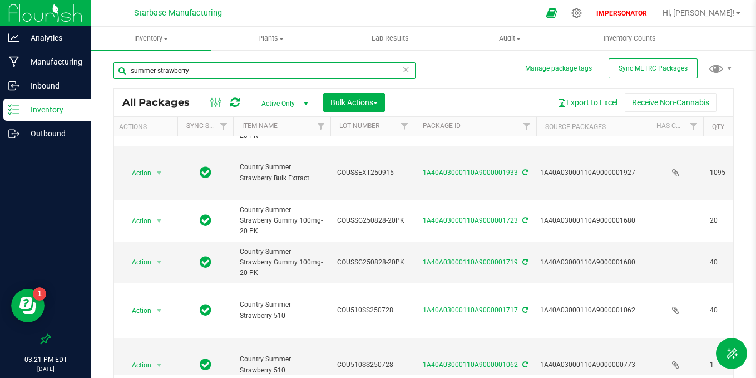
drag, startPoint x: 199, startPoint y: 68, endPoint x: 127, endPoint y: 68, distance: 71.8
click at [127, 68] on input "summer strawberry" at bounding box center [265, 70] width 302 height 17
paste input "Country Summer Strawberry 510"
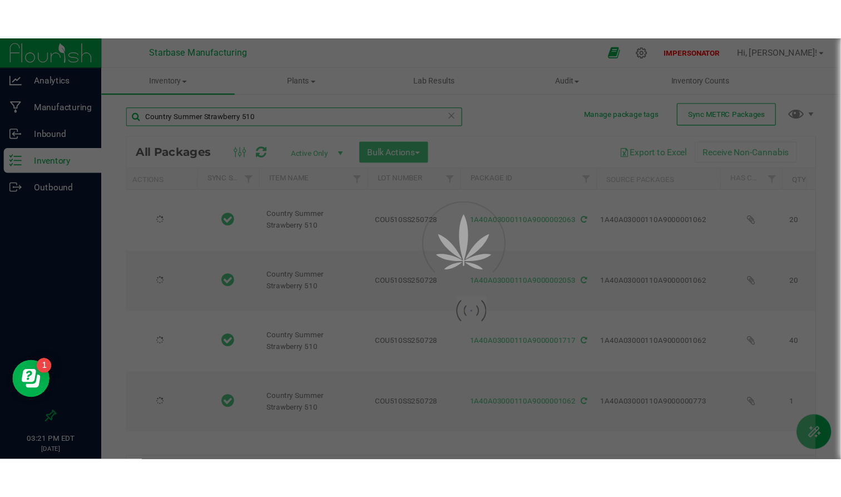
scroll to position [0, 3]
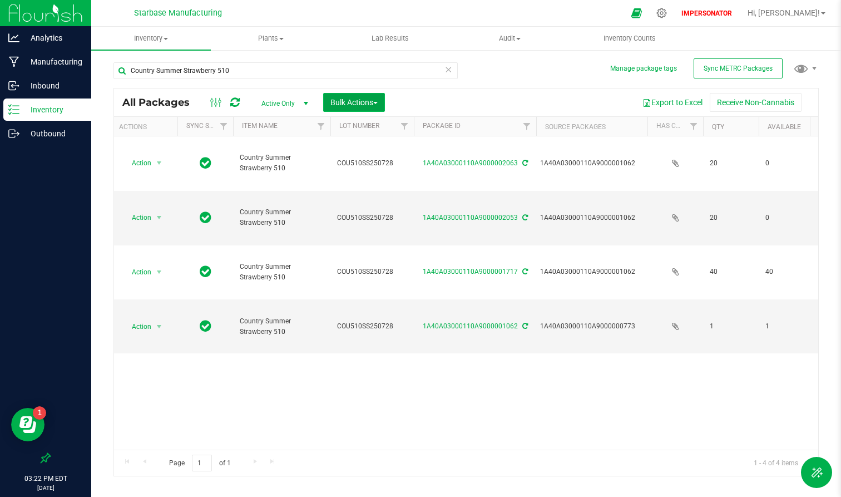
click at [371, 102] on span "Bulk Actions" at bounding box center [354, 102] width 47 height 9
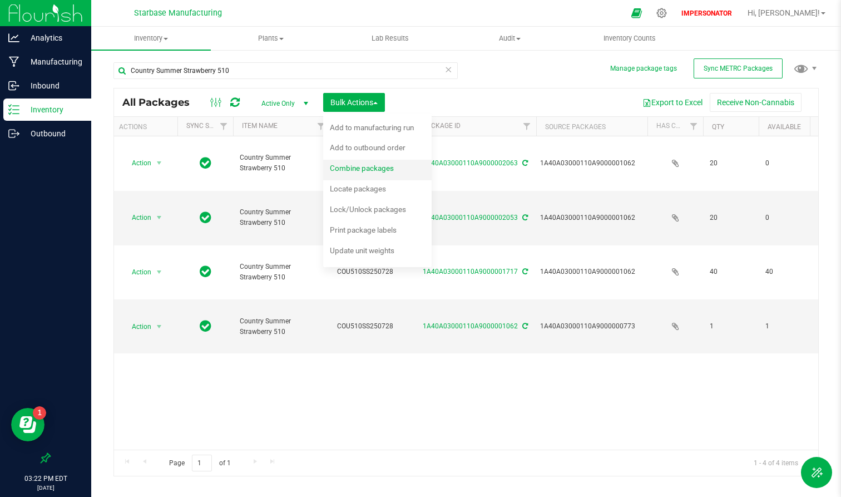
click at [352, 171] on span "Combine packages" at bounding box center [362, 168] width 64 height 9
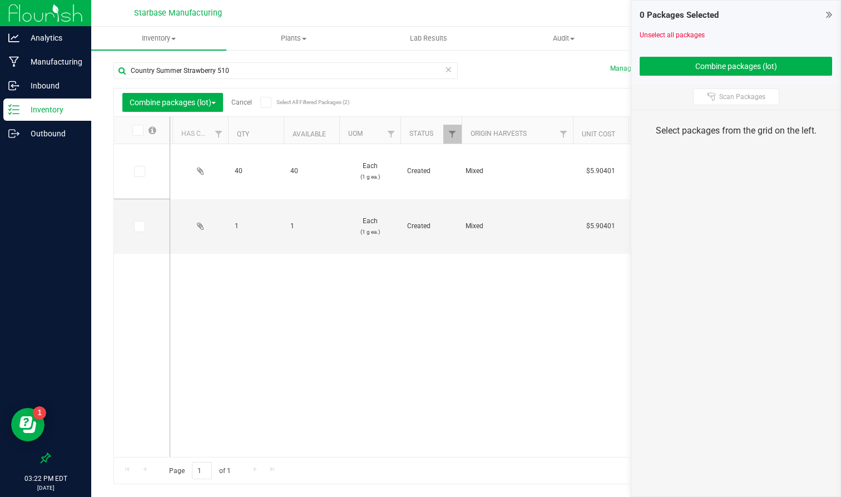
scroll to position [0, 73]
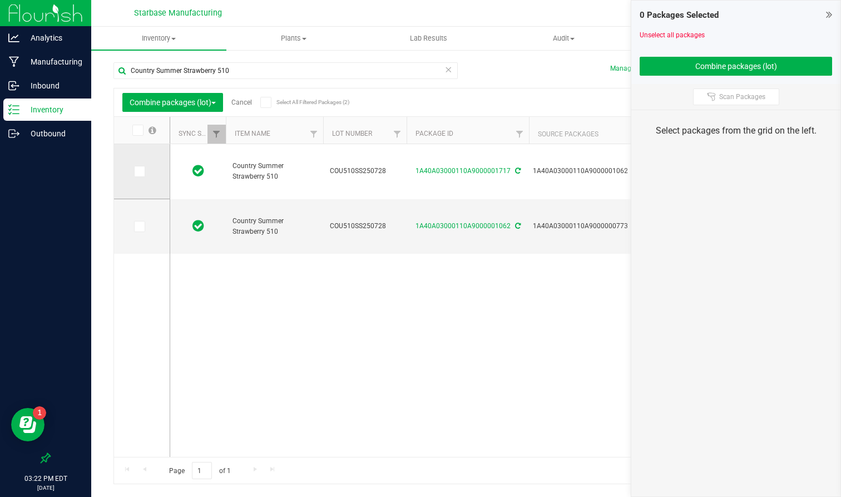
click at [142, 175] on span at bounding box center [139, 171] width 11 height 11
click at [139, 171] on icon at bounding box center [138, 171] width 7 height 0
click at [0, 0] on input "checkbox" at bounding box center [0, 0] width 0 height 0
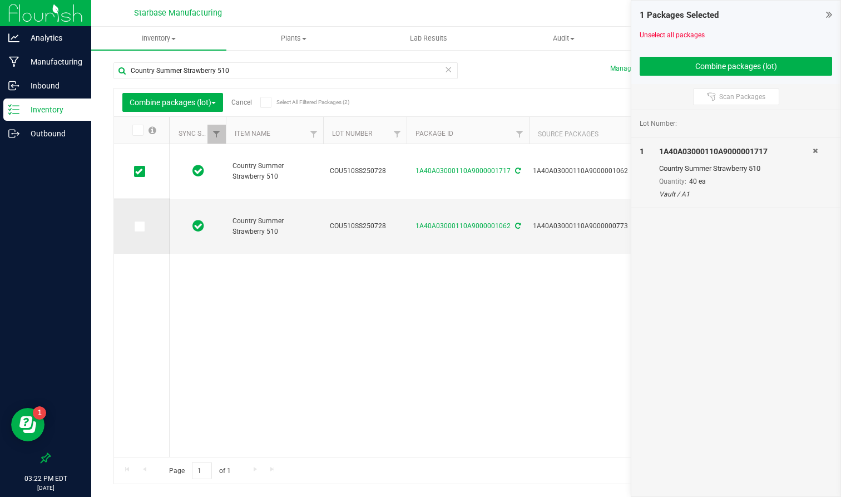
click at [141, 231] on span at bounding box center [139, 226] width 11 height 11
click at [0, 0] on input "checkbox" at bounding box center [0, 0] width 0 height 0
click at [748, 62] on button "Combine packages (lot)" at bounding box center [736, 66] width 193 height 19
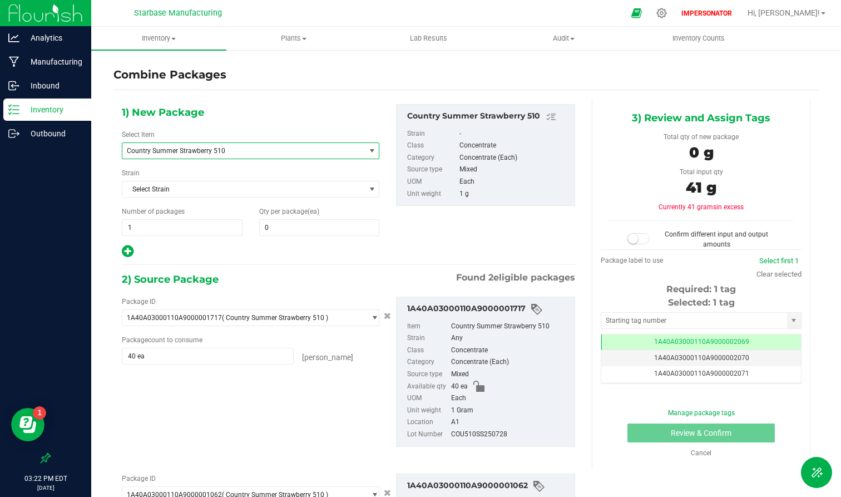
click at [209, 149] on span "Country Summer Strawberry 510" at bounding box center [239, 151] width 224 height 8
click at [668, 10] on icon at bounding box center [662, 13] width 12 height 12
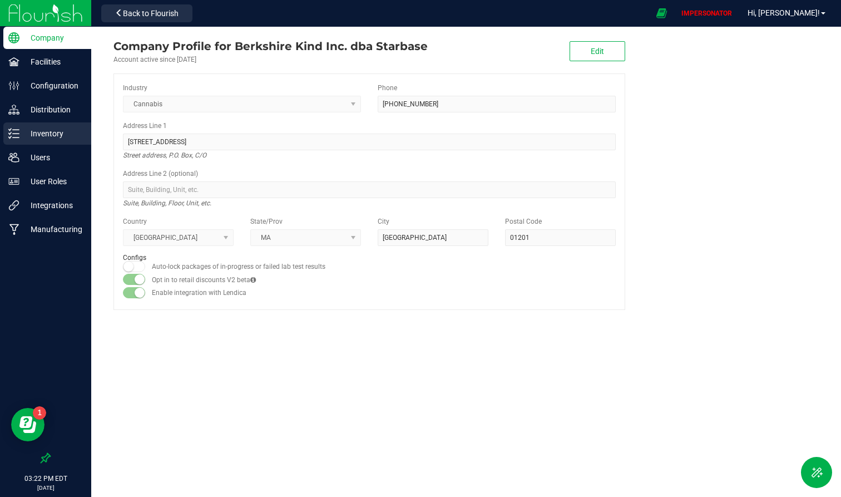
click at [35, 135] on p "Inventory" at bounding box center [52, 133] width 67 height 13
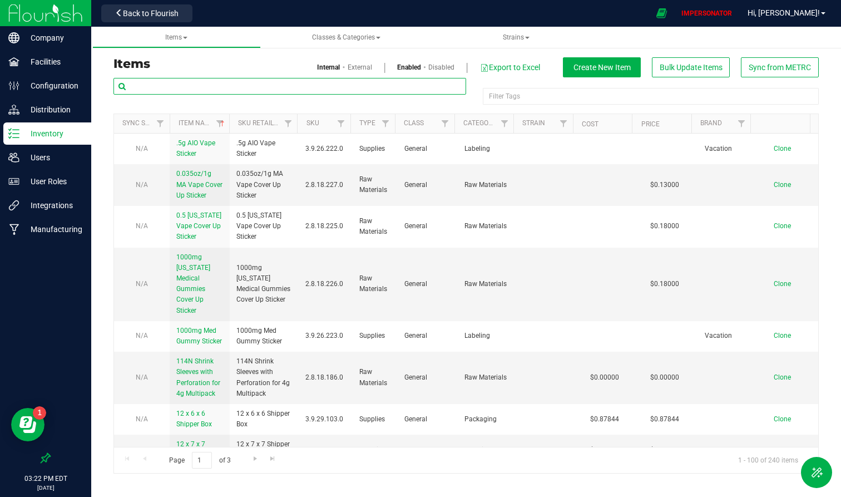
click at [255, 87] on input "text" at bounding box center [290, 86] width 353 height 17
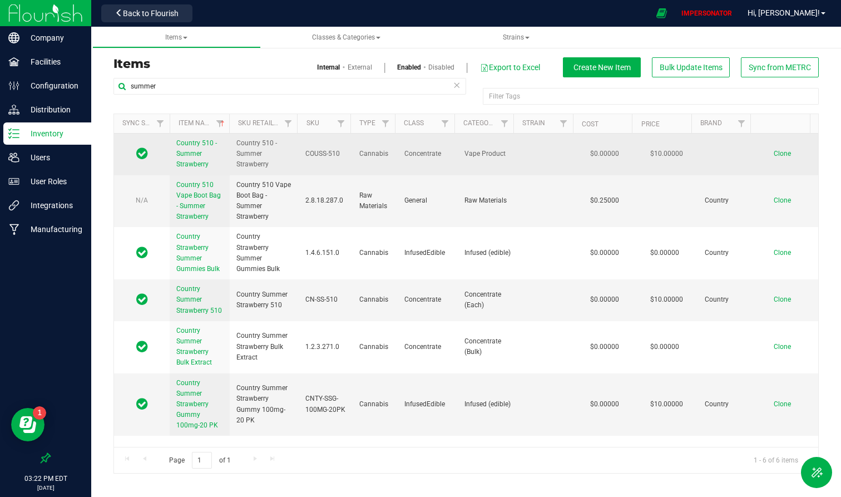
click at [190, 162] on span "Country 510 - Summer Strawberry" at bounding box center [196, 153] width 41 height 29
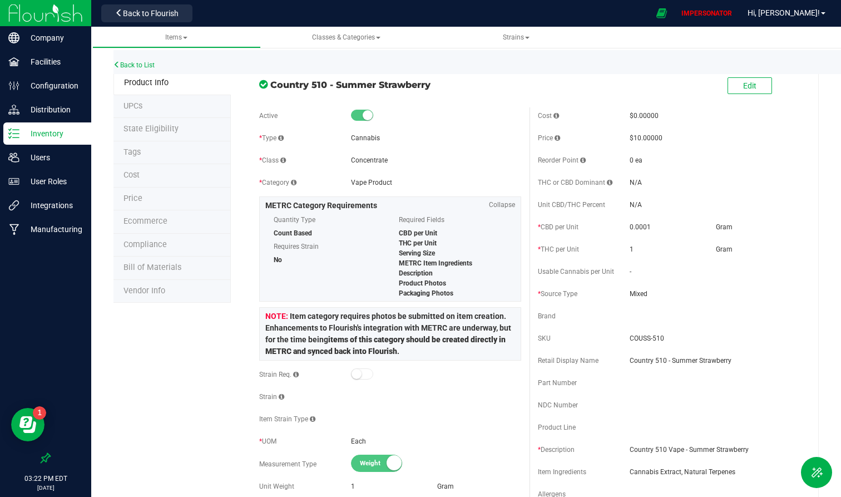
click at [754, 94] on div "Edit" at bounding box center [750, 86] width 45 height 23
click at [749, 87] on button "Edit" at bounding box center [750, 85] width 45 height 17
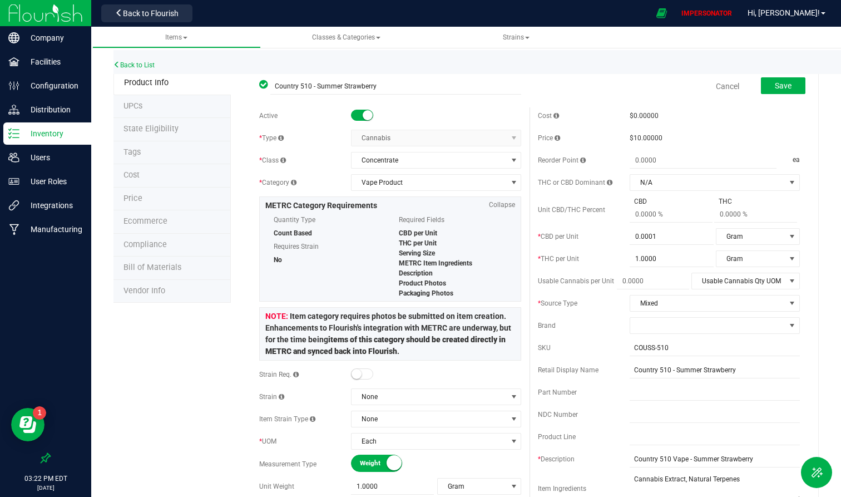
click at [148, 131] on span "State Eligibility" at bounding box center [151, 128] width 55 height 9
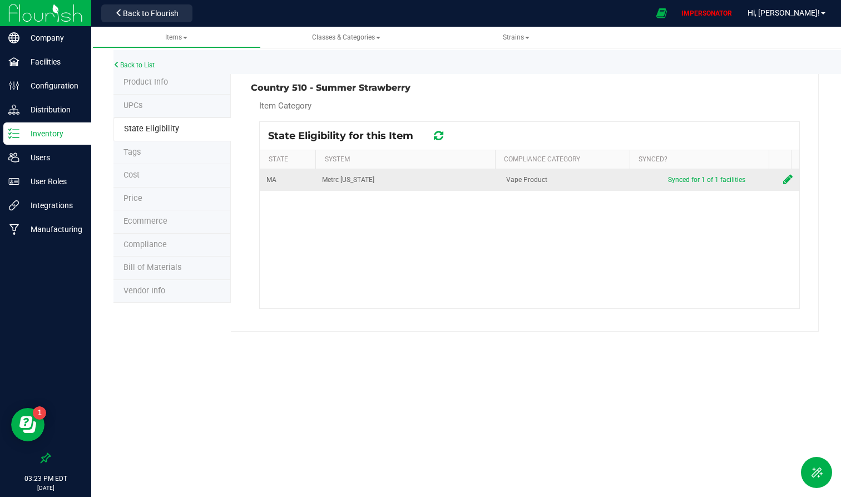
click at [756, 187] on td at bounding box center [788, 180] width 23 height 22
click at [756, 176] on icon at bounding box center [787, 179] width 9 height 11
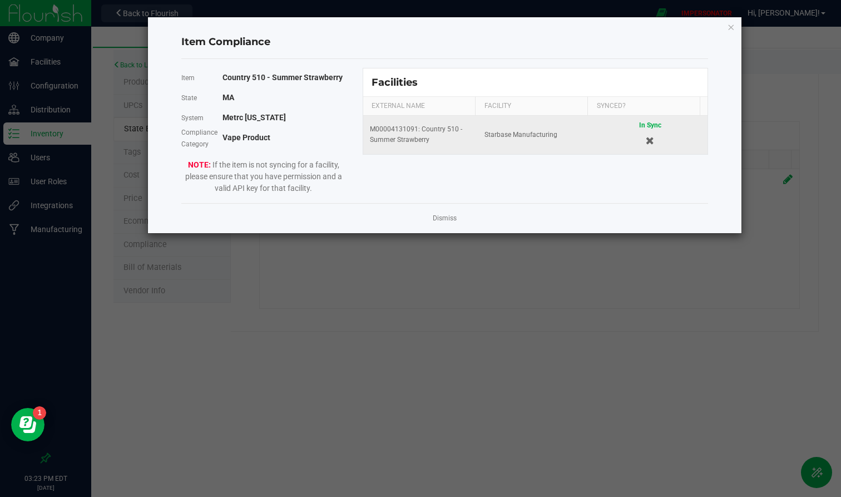
drag, startPoint x: 422, startPoint y: 132, endPoint x: 452, endPoint y: 146, distance: 33.9
click at [452, 146] on td "M00004131091: Country 510 - Summer Strawberry" at bounding box center [420, 135] width 115 height 38
copy div "Country 510 - Summer Strawberry"
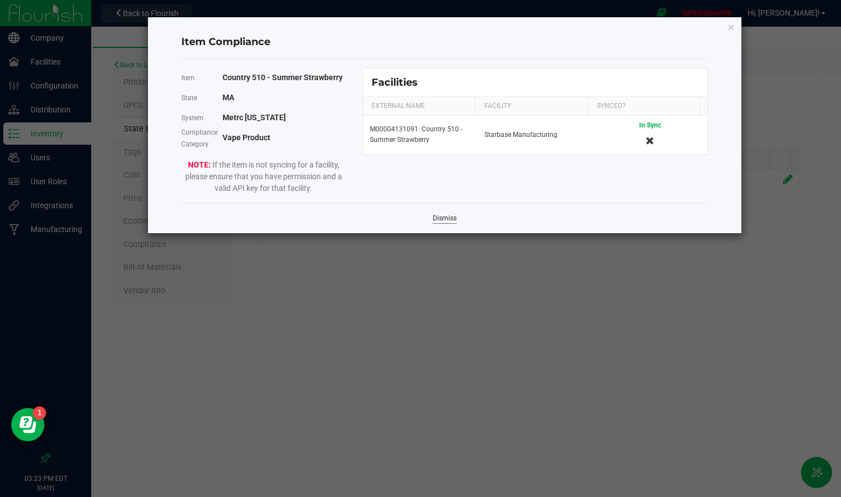
click at [434, 216] on link "Dismiss" at bounding box center [445, 218] width 24 height 9
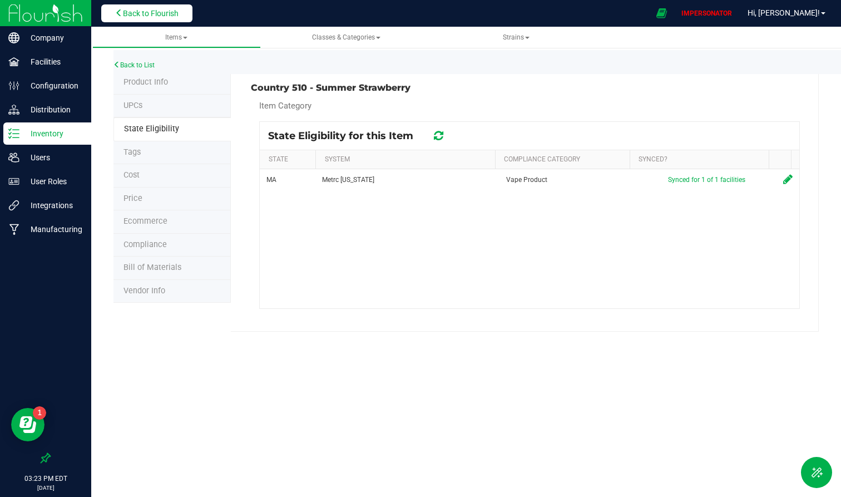
click at [165, 16] on span "Back to Flourish" at bounding box center [151, 13] width 56 height 9
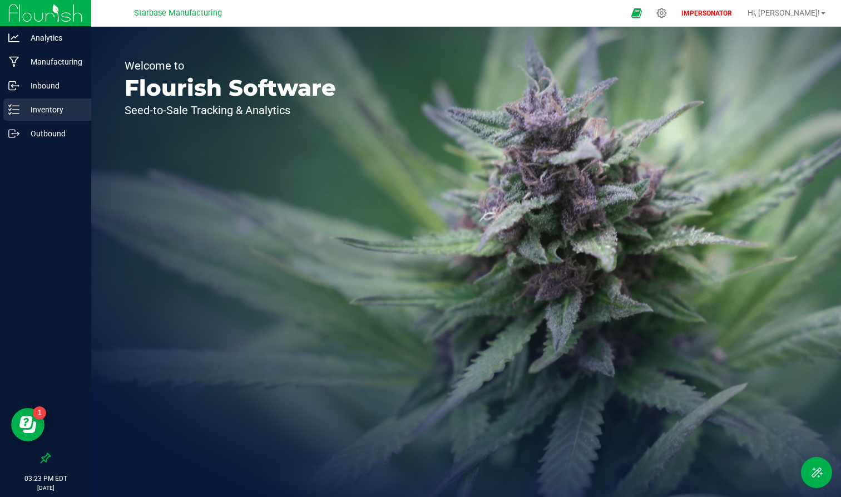
click at [56, 108] on p "Inventory" at bounding box center [52, 109] width 67 height 13
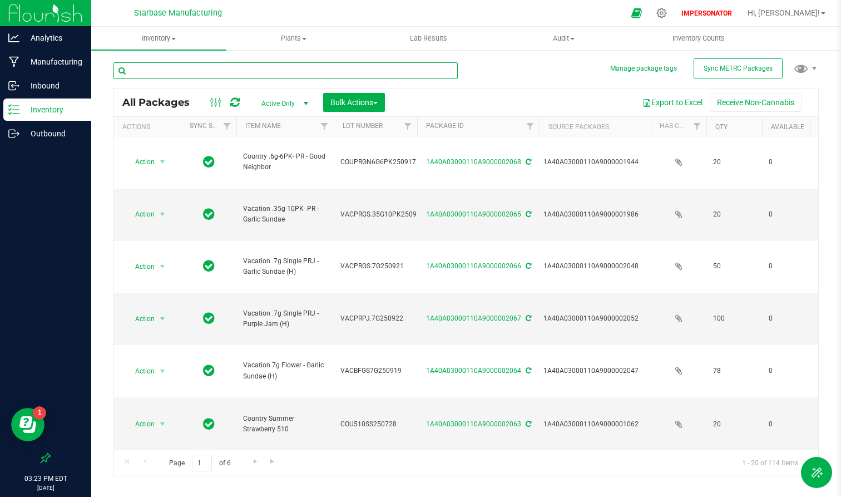
click at [258, 66] on input "text" at bounding box center [286, 70] width 344 height 17
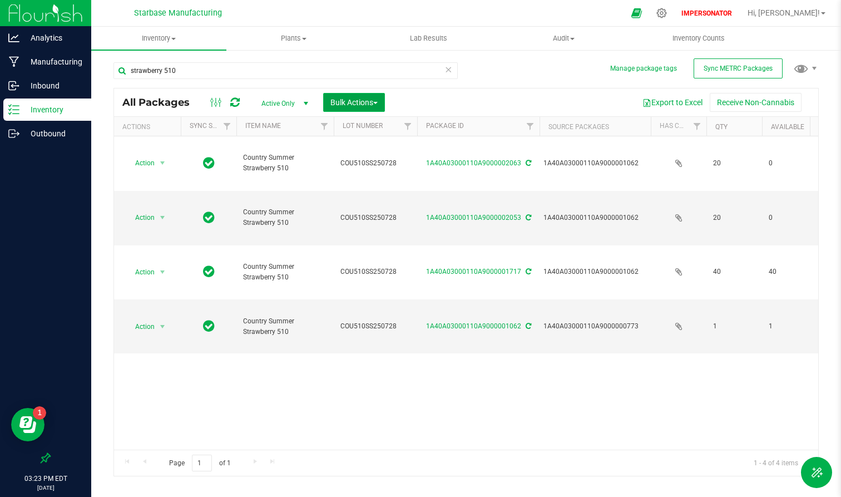
click at [370, 99] on span "Bulk Actions" at bounding box center [354, 102] width 47 height 9
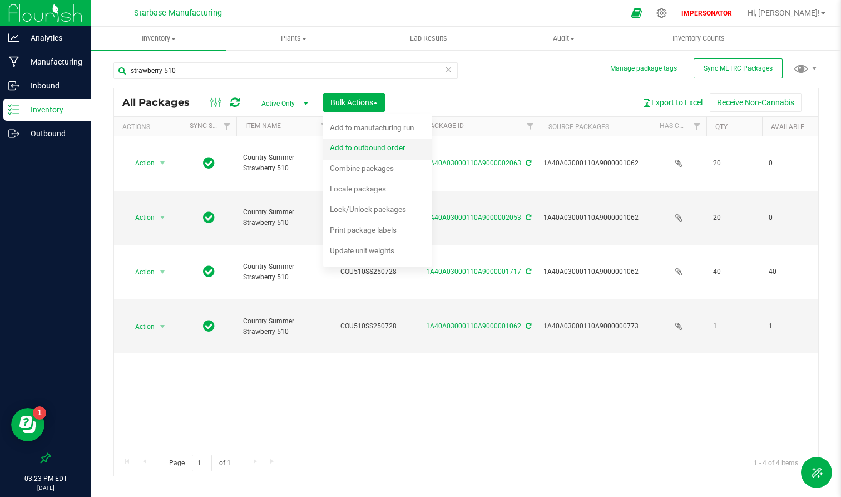
click at [356, 146] on span "Add to outbound order" at bounding box center [368, 147] width 76 height 9
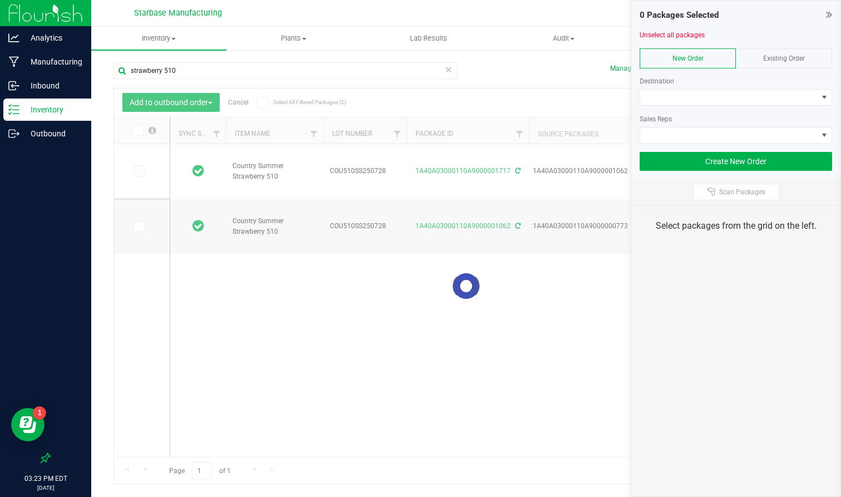
click at [243, 103] on div at bounding box center [466, 285] width 704 height 395
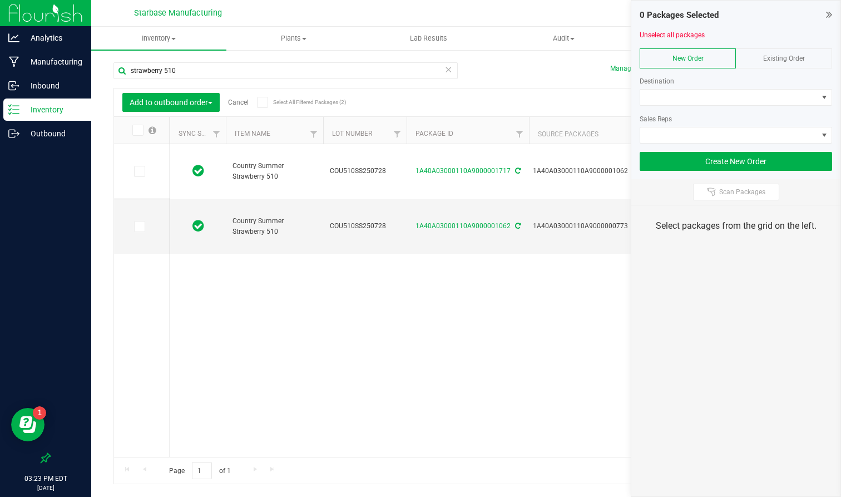
click at [239, 101] on link "Cancel" at bounding box center [238, 102] width 21 height 8
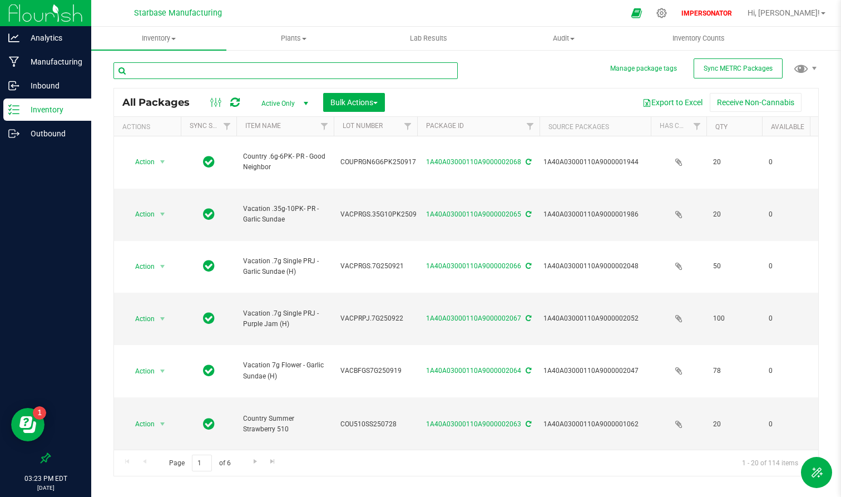
click at [326, 65] on input "text" at bounding box center [286, 70] width 344 height 17
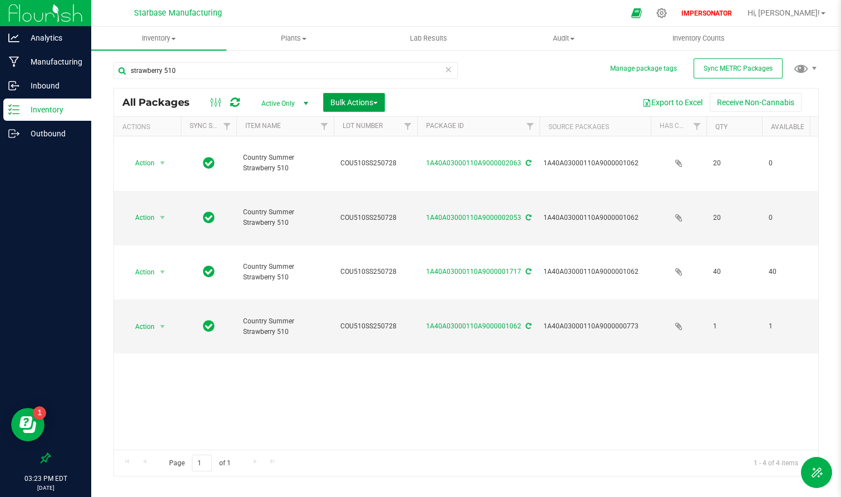
click at [351, 104] on span "Bulk Actions" at bounding box center [354, 102] width 47 height 9
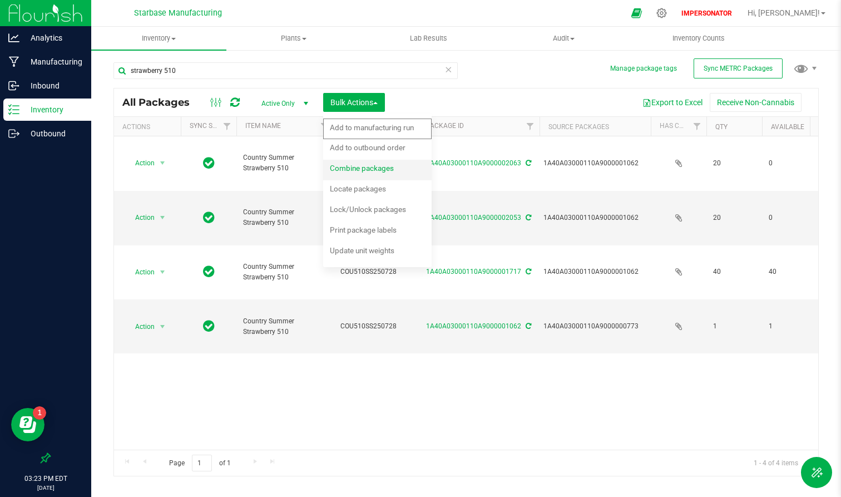
click at [344, 171] on span "Combine packages" at bounding box center [362, 168] width 64 height 9
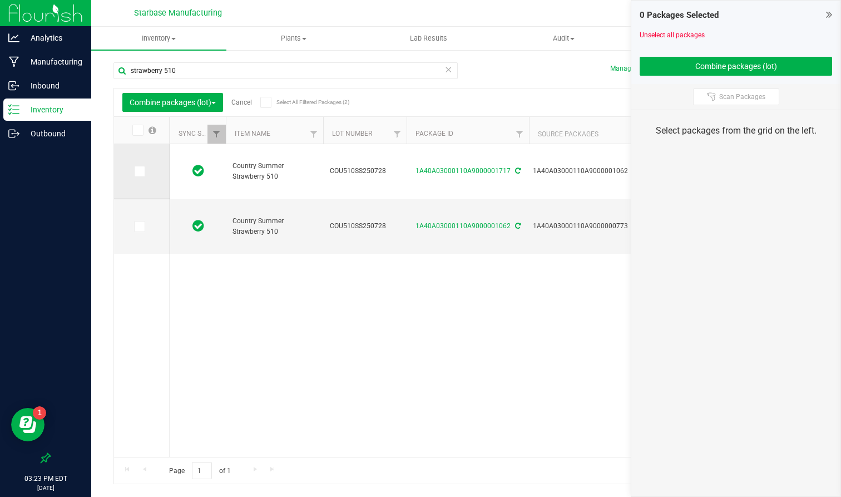
click at [140, 171] on icon at bounding box center [138, 171] width 7 height 0
click at [0, 0] on input "checkbox" at bounding box center [0, 0] width 0 height 0
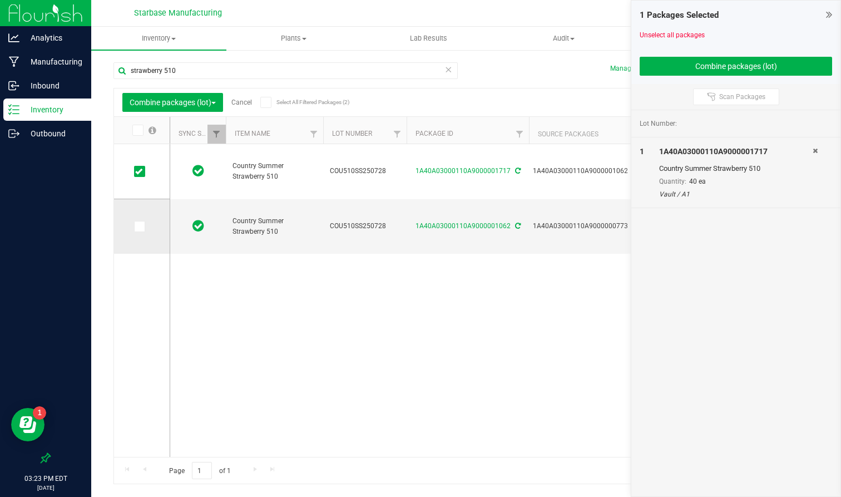
click at [137, 226] on icon at bounding box center [138, 226] width 7 height 0
click at [0, 0] on input "checkbox" at bounding box center [0, 0] width 0 height 0
click at [750, 58] on button "Combine packages (lot)" at bounding box center [736, 66] width 193 height 19
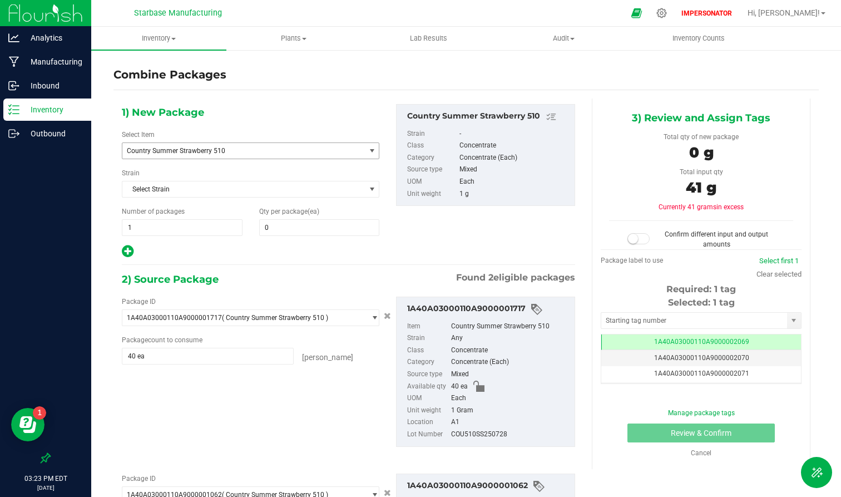
click at [284, 144] on span "Country Summer Strawberry 510" at bounding box center [243, 151] width 243 height 16
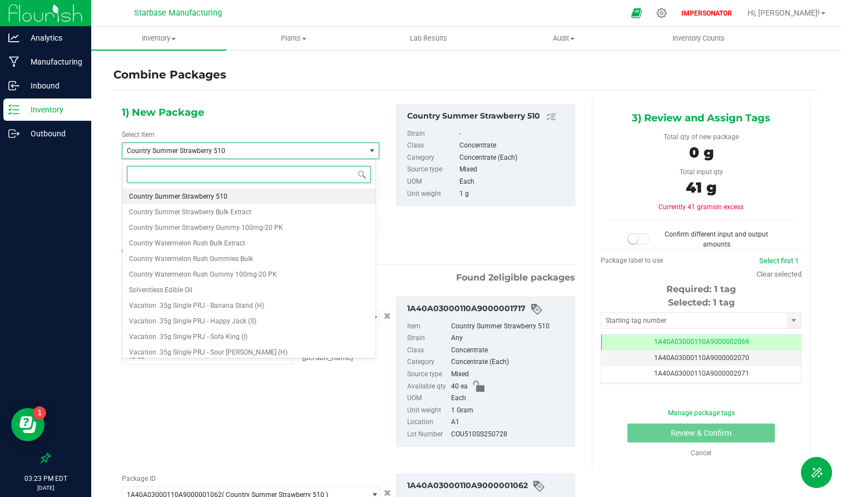
paste input "Country 510 - Summer Strawberry"
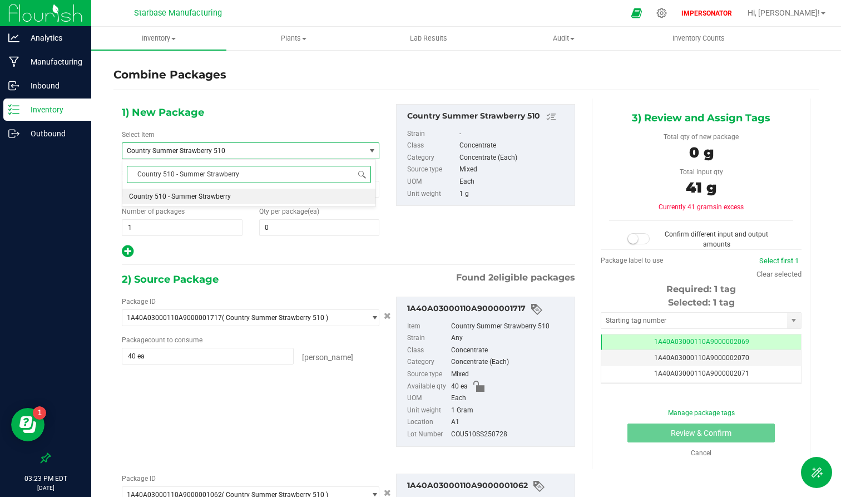
click at [139, 174] on input "Country 510 - Summer Strawberry" at bounding box center [249, 174] width 244 height 17
click at [180, 196] on span "Country 510 - Summer Strawberry" at bounding box center [180, 197] width 102 height 8
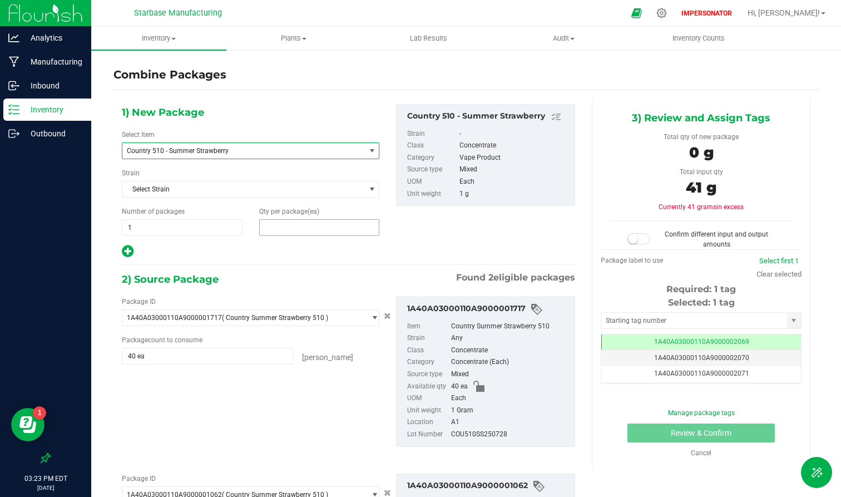
click at [286, 231] on span at bounding box center [319, 227] width 121 height 17
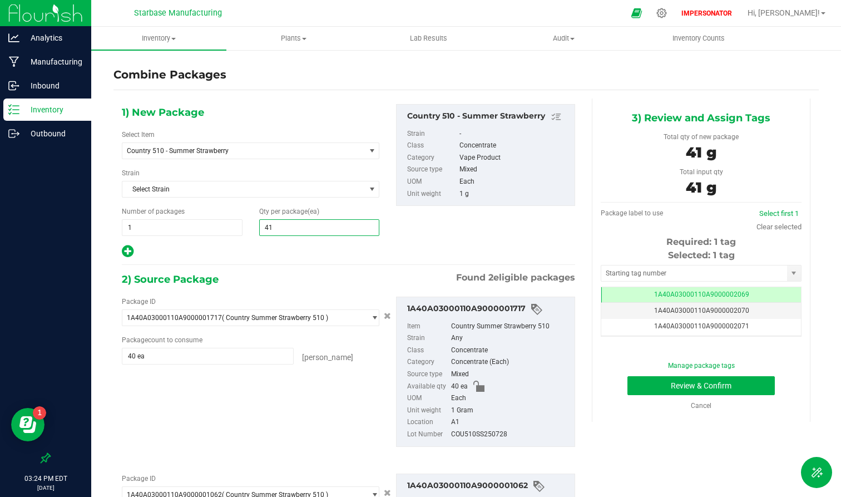
click at [301, 259] on div "1) New Package Select Item Country 510 - Summer Strawberry Country .6g PR - Goo…" at bounding box center [349, 372] width 470 height 549
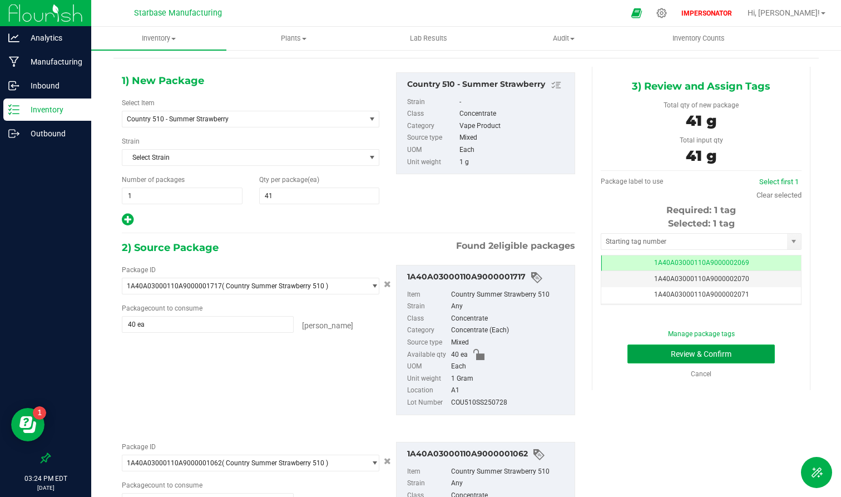
click at [704, 353] on button "Review & Confirm" at bounding box center [701, 353] width 147 height 19
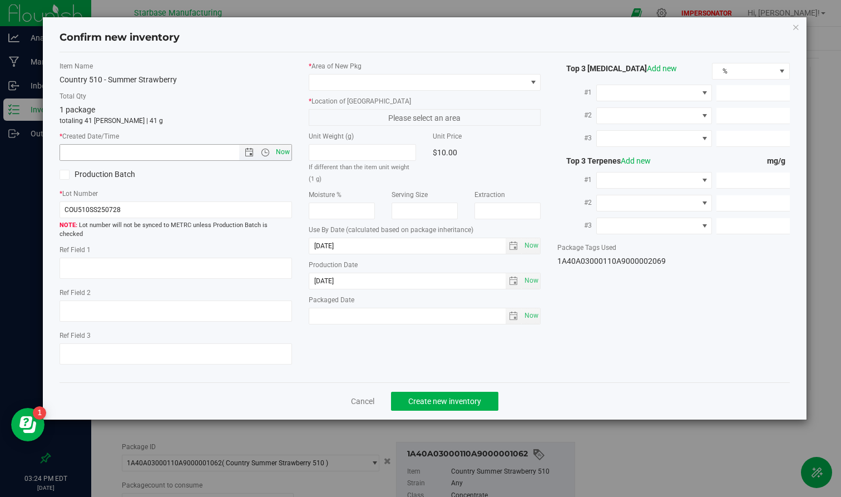
click at [282, 155] on span "Now" at bounding box center [282, 152] width 19 height 16
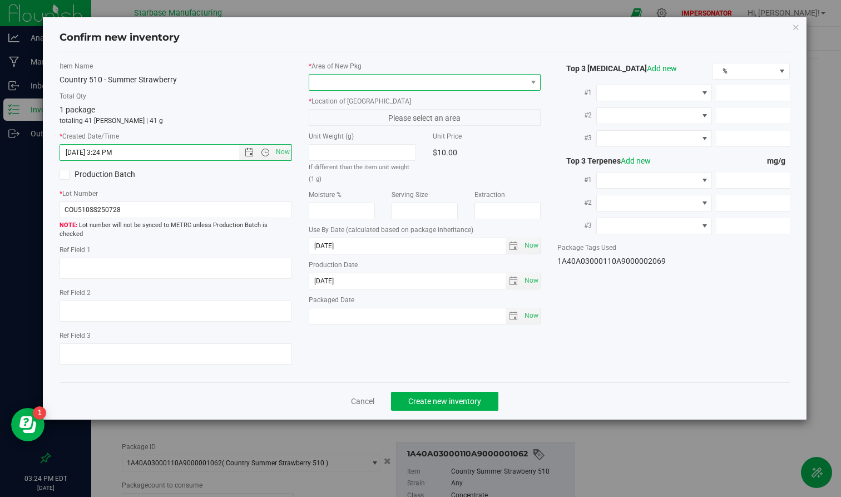
click at [386, 79] on span at bounding box center [417, 83] width 217 height 16
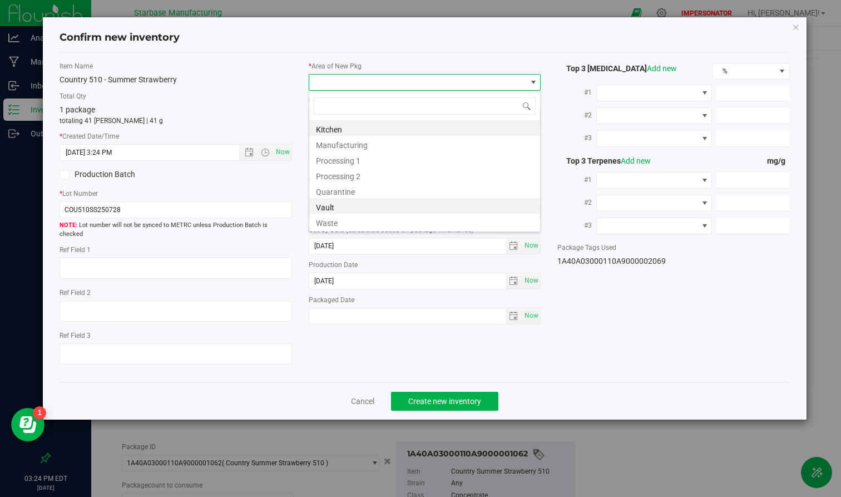
click at [351, 208] on li "Vault" at bounding box center [424, 206] width 231 height 16
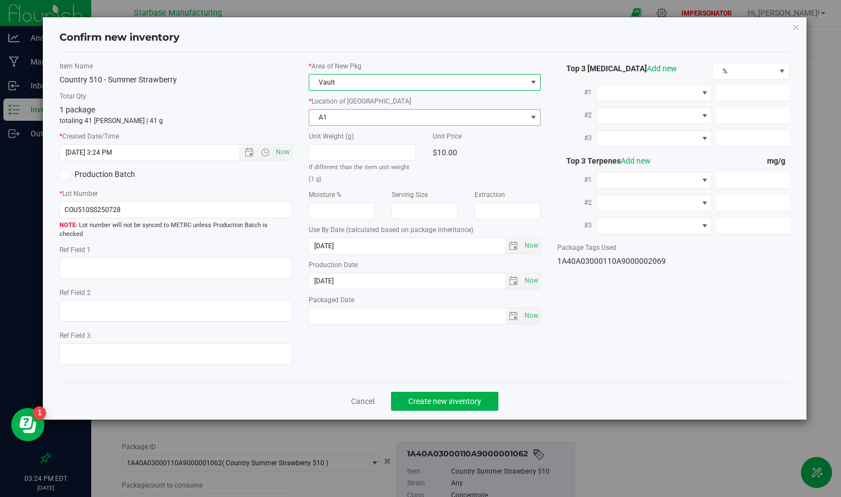
click at [379, 120] on span "A1" at bounding box center [417, 118] width 217 height 16
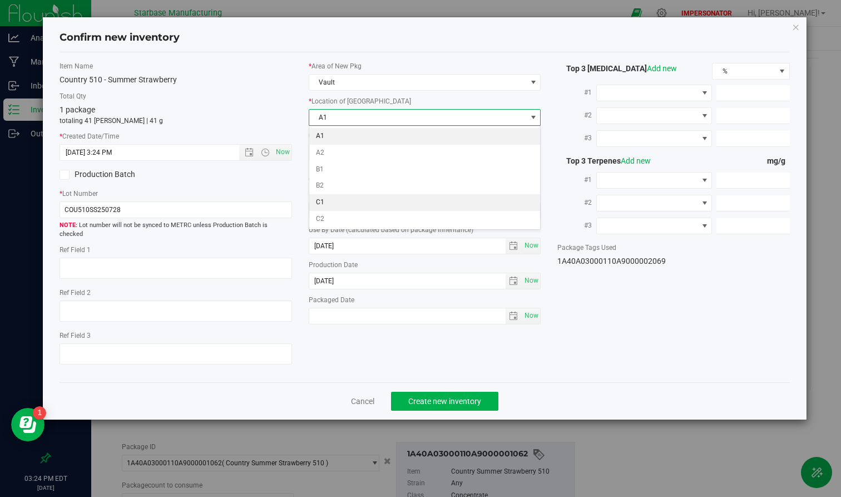
click at [345, 202] on li "C1" at bounding box center [424, 202] width 231 height 17
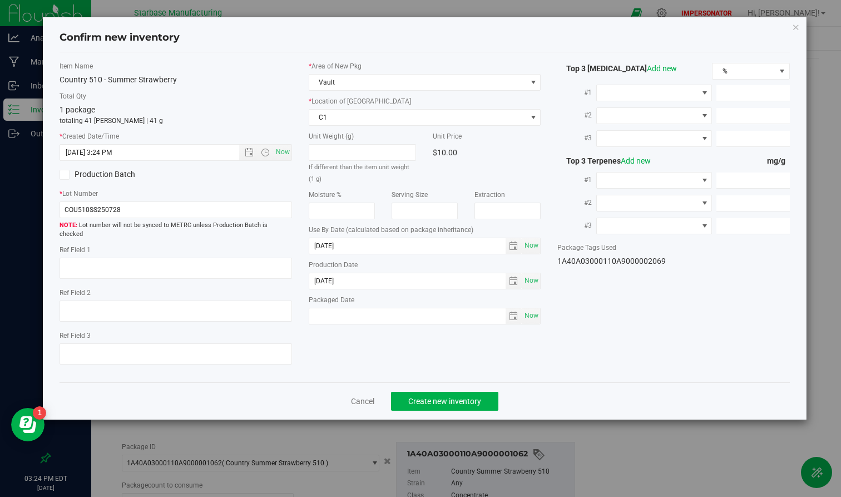
click at [657, 274] on div "Item Name Country 510 - Summer Strawberry Total Qty 1 package totaling 41 [PERS…" at bounding box center [424, 217] width 747 height 312
click at [464, 397] on span "Create new inventory" at bounding box center [444, 401] width 73 height 9
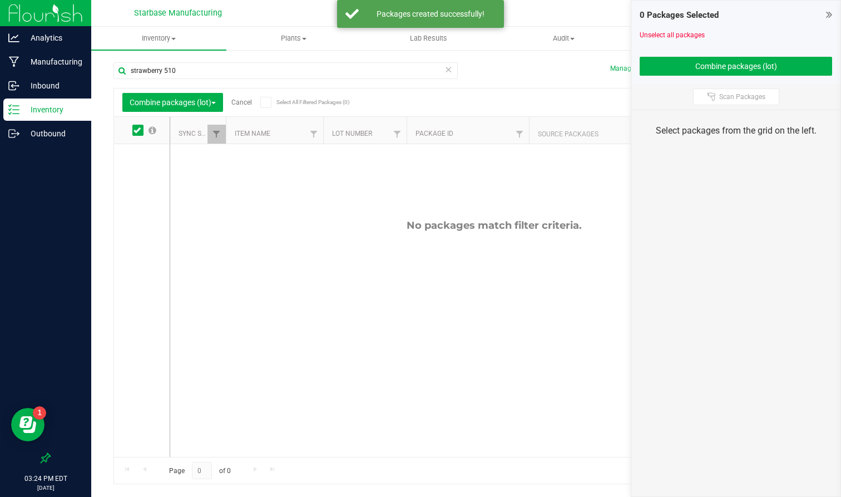
click at [250, 99] on link "Cancel" at bounding box center [241, 102] width 21 height 8
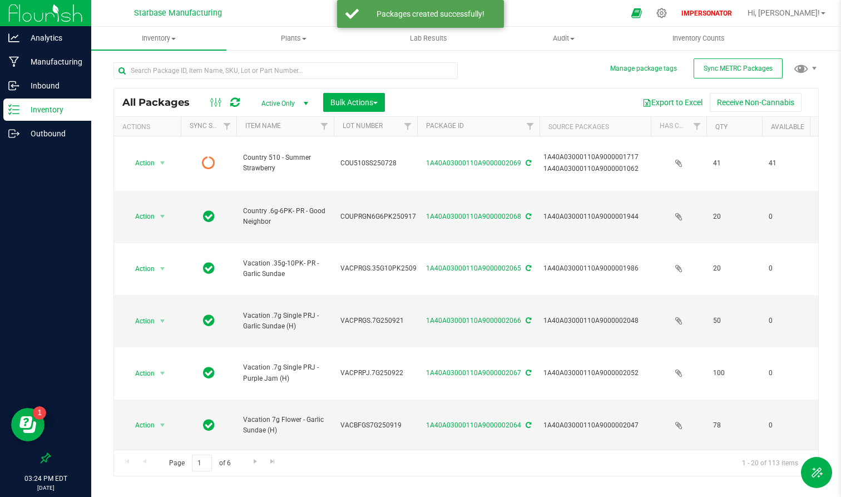
click at [237, 101] on icon at bounding box center [234, 102] width 9 height 11
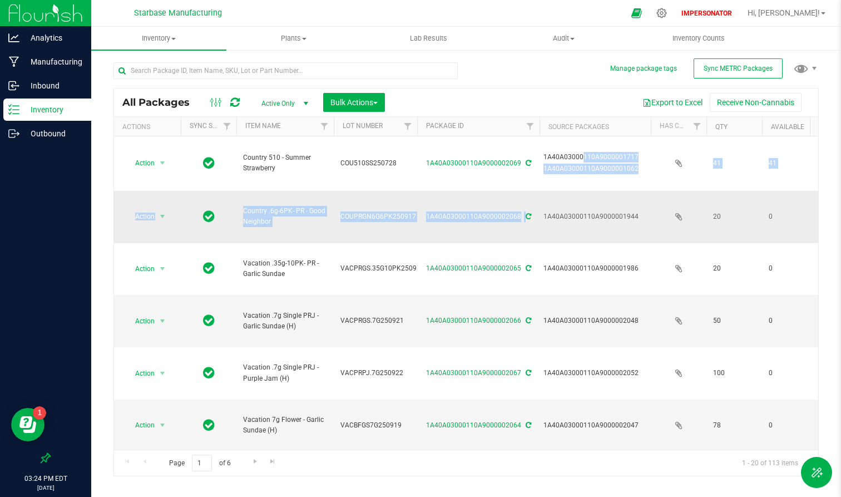
drag, startPoint x: 545, startPoint y: 154, endPoint x: 629, endPoint y: 191, distance: 91.2
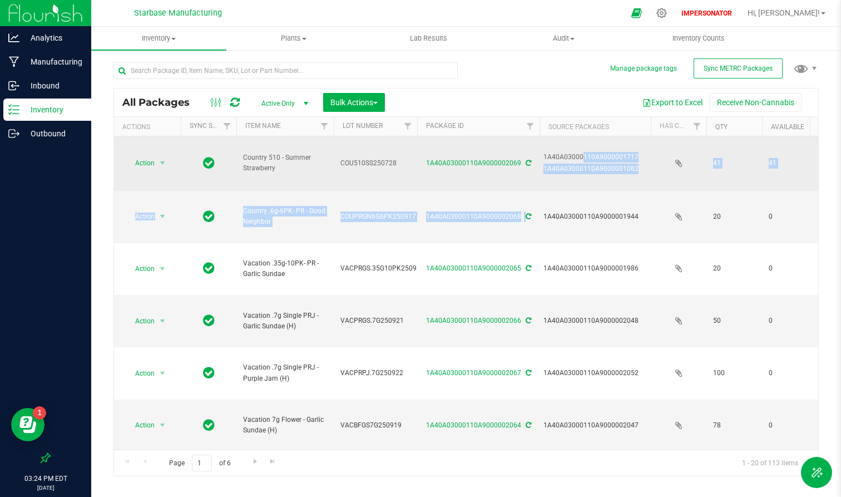
click at [616, 157] on div "1A40A03000110A9000001717" at bounding box center [596, 157] width 104 height 11
drag, startPoint x: 637, startPoint y: 167, endPoint x: 546, endPoint y: 162, distance: 91.4
click at [550, 162] on div "1A40A03000110A9000001717 1A40A03000110A9000001062" at bounding box center [596, 163] width 106 height 24
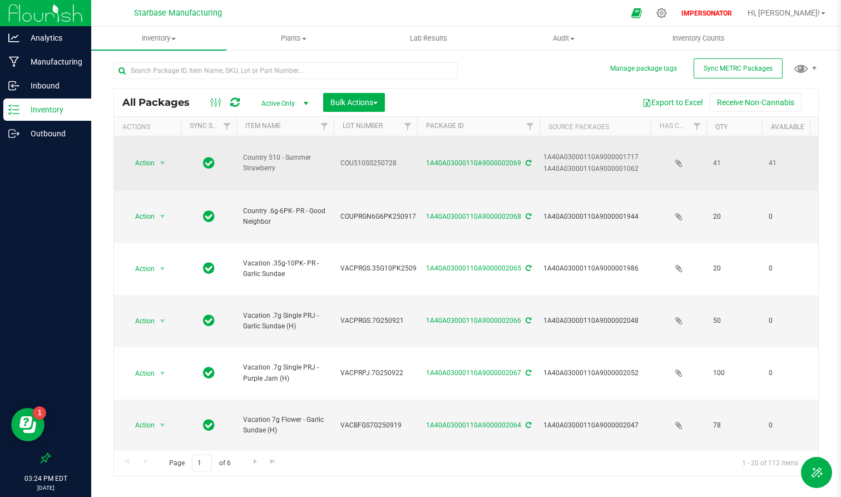
click at [546, 162] on div "1A40A03000110A9000001717" at bounding box center [596, 157] width 104 height 11
click at [458, 162] on link "1A40A03000110A9000002069" at bounding box center [473, 163] width 95 height 8
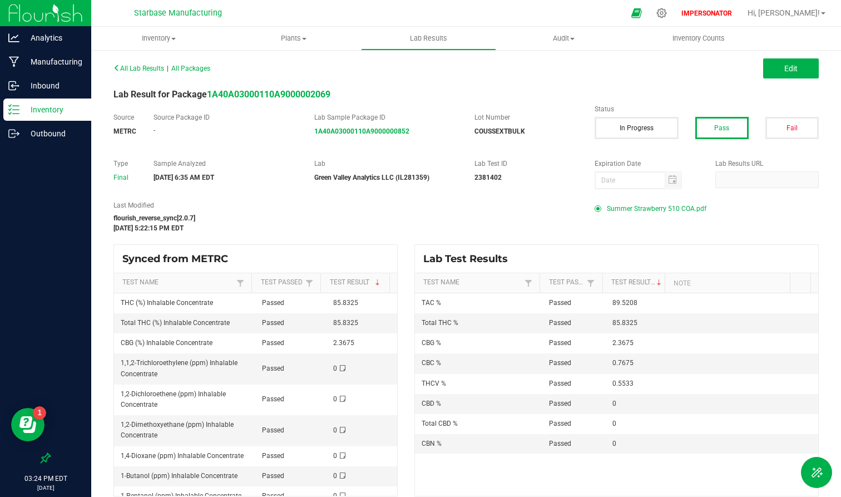
click at [631, 210] on span "Summer Strawberry 510 COA.pdf" at bounding box center [657, 208] width 100 height 17
click at [756, 75] on button "Edit" at bounding box center [791, 68] width 56 height 20
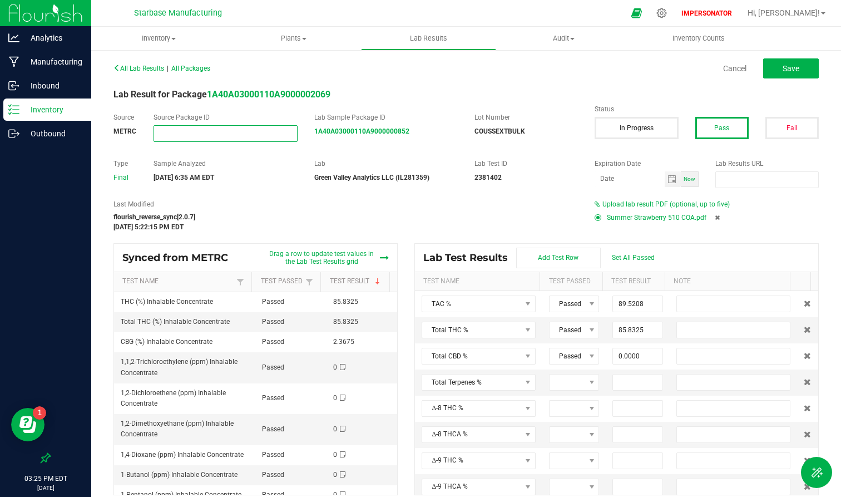
click at [180, 135] on input "NO DATA FOUND" at bounding box center [225, 134] width 142 height 16
paste input "Country 510 - Summer Strawberry"
drag, startPoint x: 265, startPoint y: 134, endPoint x: 102, endPoint y: 134, distance: 162.5
click at [103, 134] on div "All Lab Results | All Packages Cancel Save Lab Result for Package 1A40A03000110…" at bounding box center [466, 277] width 750 height 457
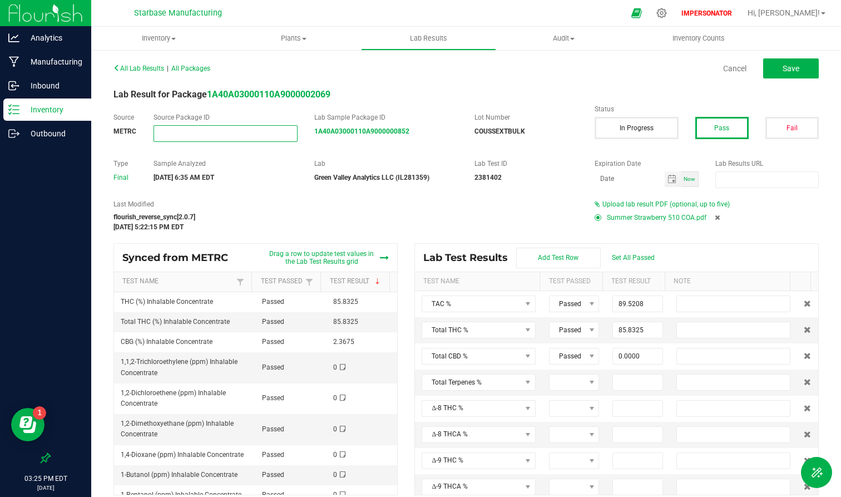
paste input "Country 510 - Summer Strawberry"
click at [289, 132] on span at bounding box center [290, 133] width 7 height 11
paste input "Country 510 - Summer Strawberry"
click at [290, 136] on span at bounding box center [290, 133] width 7 height 11
paste input "1A40A03000110A9000000773"
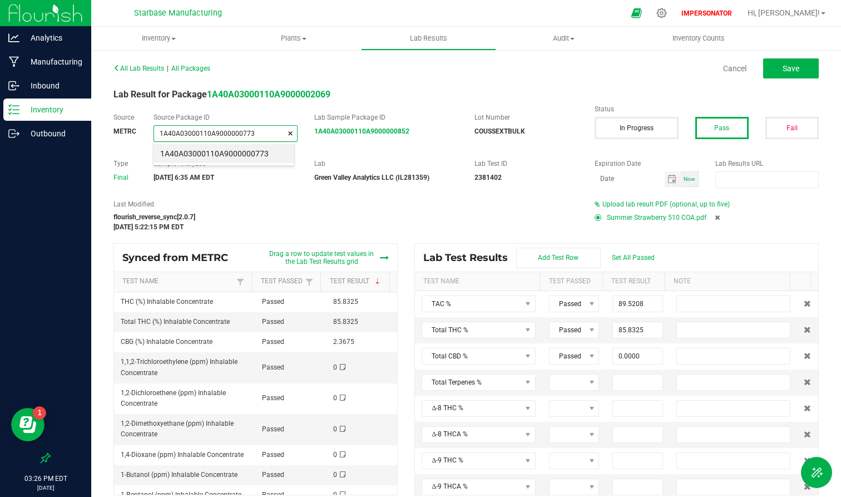
click at [282, 116] on label "Source Package ID" at bounding box center [226, 117] width 144 height 10
click at [247, 137] on input "1A40A03000110A9000000773" at bounding box center [225, 134] width 142 height 16
click at [756, 63] on button "Save" at bounding box center [791, 68] width 56 height 20
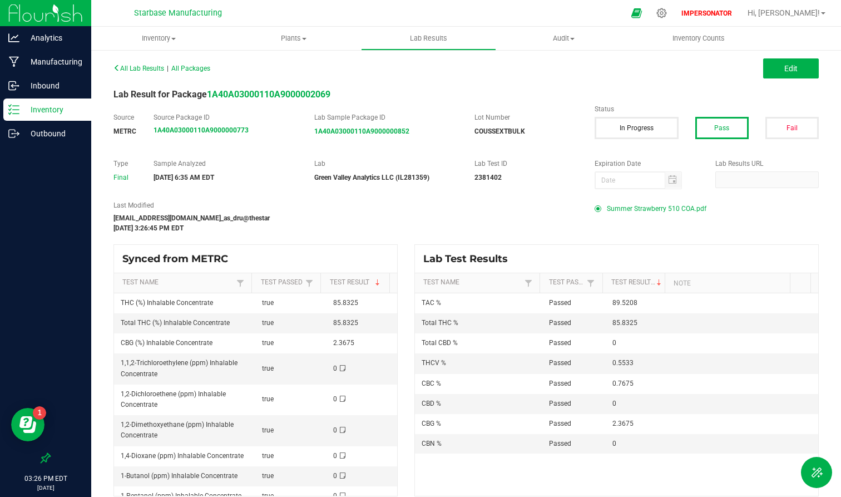
click at [62, 114] on p "Inventory" at bounding box center [52, 109] width 67 height 13
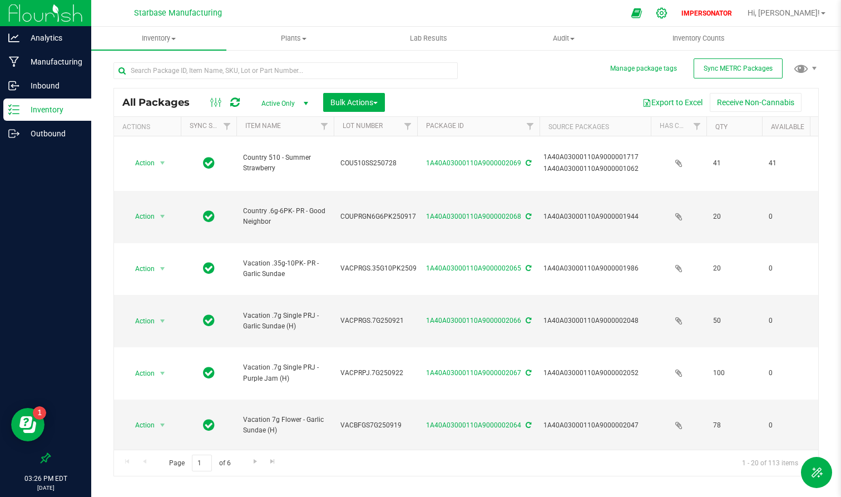
click at [668, 14] on icon at bounding box center [662, 13] width 12 height 12
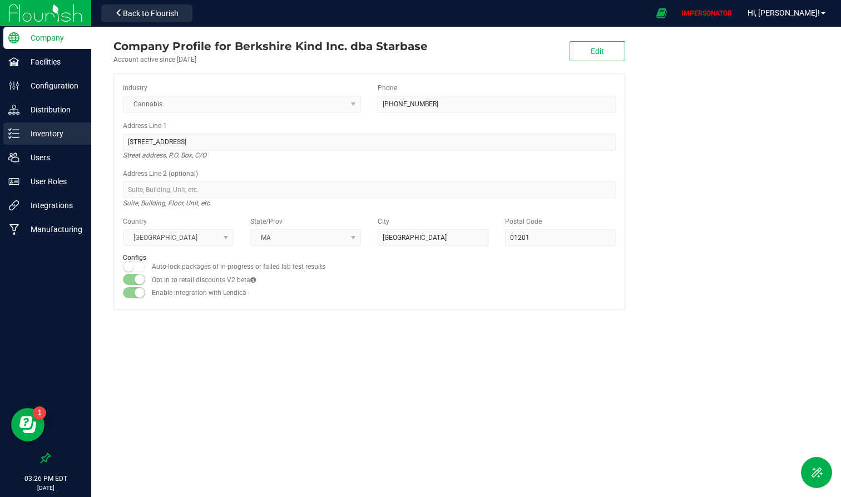
click at [53, 130] on p "Inventory" at bounding box center [52, 133] width 67 height 13
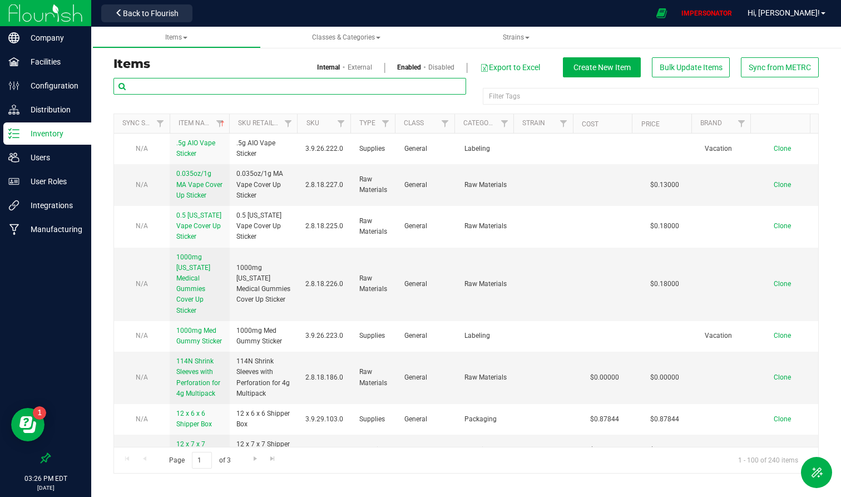
click at [254, 88] on input "text" at bounding box center [290, 86] width 353 height 17
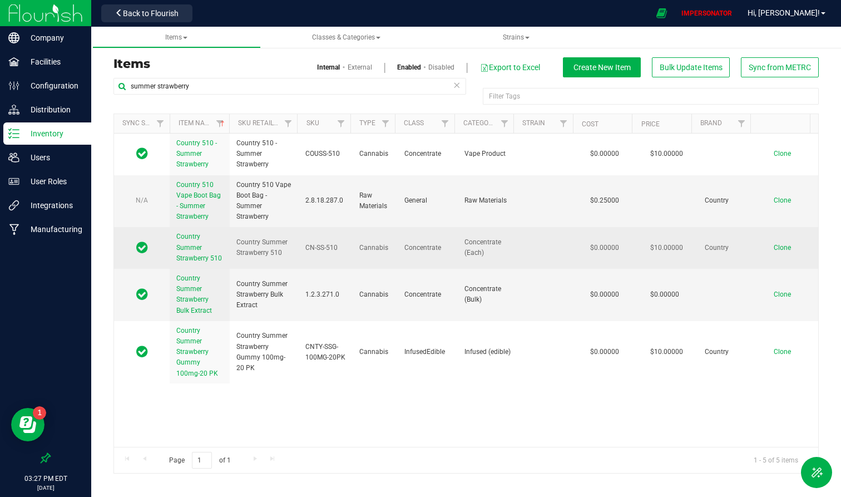
click at [188, 249] on span "Country Summer Strawberry 510" at bounding box center [199, 247] width 46 height 29
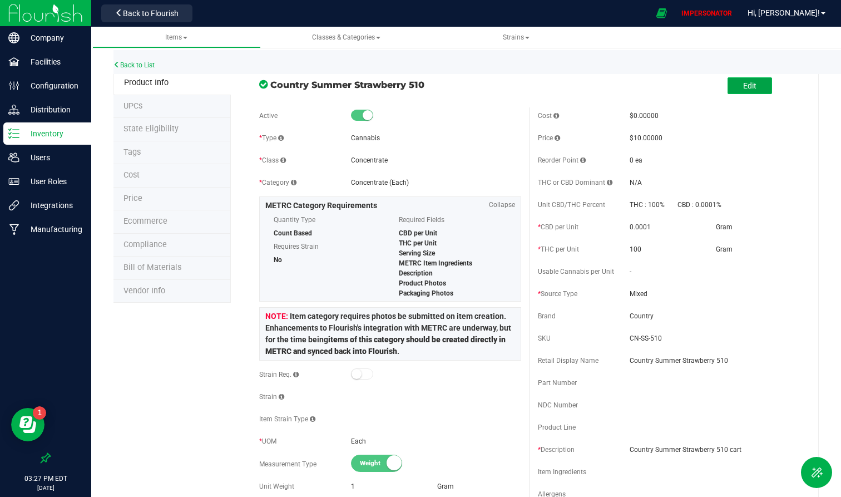
click at [756, 87] on button "Edit" at bounding box center [750, 85] width 45 height 17
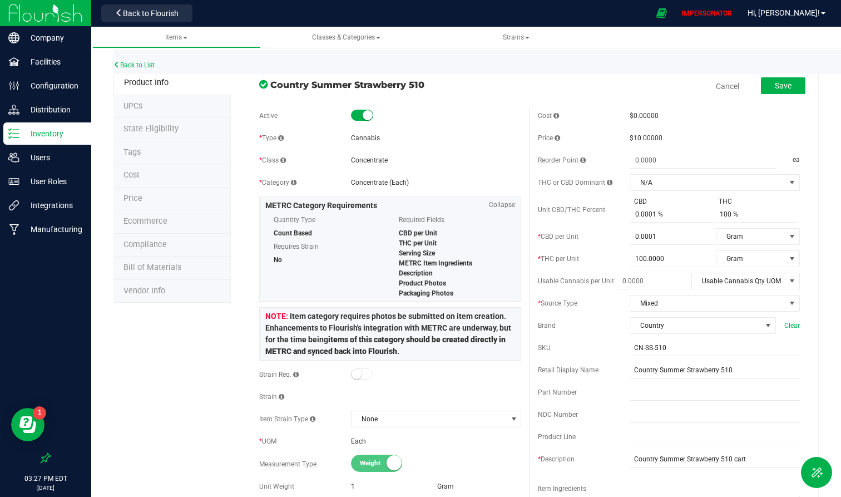
click at [364, 115] on small at bounding box center [368, 115] width 10 height 10
click at [756, 83] on button "Save" at bounding box center [783, 85] width 45 height 17
click at [718, 82] on link "Cancel" at bounding box center [727, 86] width 23 height 11
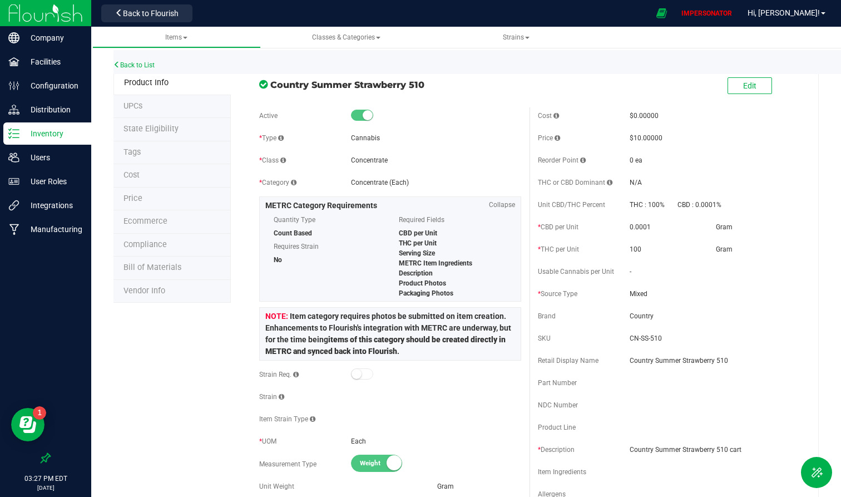
drag, startPoint x: 273, startPoint y: 84, endPoint x: 408, endPoint y: 77, distance: 135.4
click at [408, 77] on div "Country Summer Strawberry 510" at bounding box center [390, 81] width 279 height 19
drag, startPoint x: 447, startPoint y: 83, endPoint x: 294, endPoint y: 86, distance: 153.6
click at [294, 86] on span "Country Summer Strawberry 510" at bounding box center [395, 84] width 251 height 13
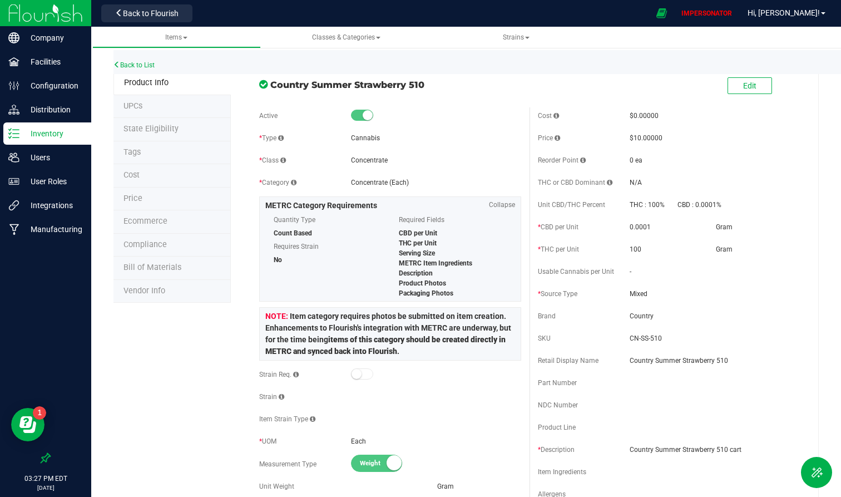
click at [294, 86] on span "Country Summer Strawberry 510" at bounding box center [395, 84] width 251 height 13
drag, startPoint x: 269, startPoint y: 85, endPoint x: 437, endPoint y: 90, distance: 167.6
click at [438, 90] on span "Country Summer Strawberry 510" at bounding box center [395, 84] width 251 height 13
copy span "Country Summer Strawberry 510"
drag, startPoint x: 437, startPoint y: 90, endPoint x: 286, endPoint y: -50, distance: 205.5
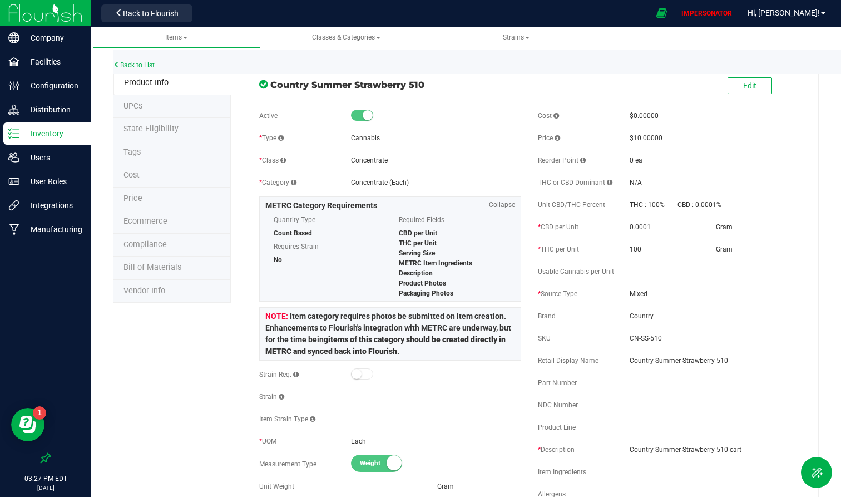
click at [286, 0] on html "Company Facilities Configuration Distribution Inventory Users User Roles Integr…" at bounding box center [420, 248] width 841 height 497
click at [214, 139] on li "State Eligibility" at bounding box center [172, 129] width 117 height 23
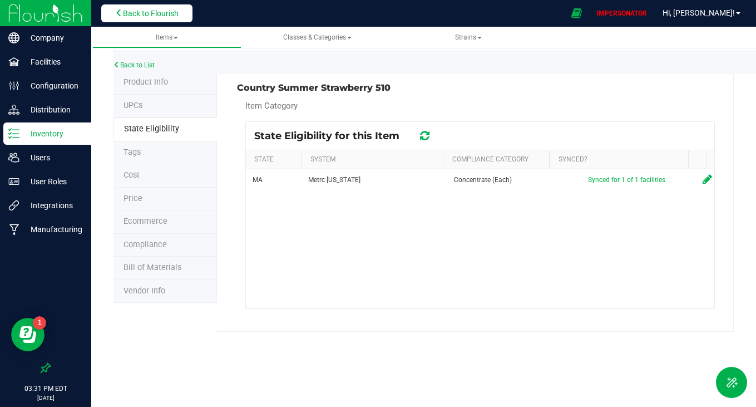
click at [154, 17] on span "Back to Flourish" at bounding box center [151, 13] width 56 height 9
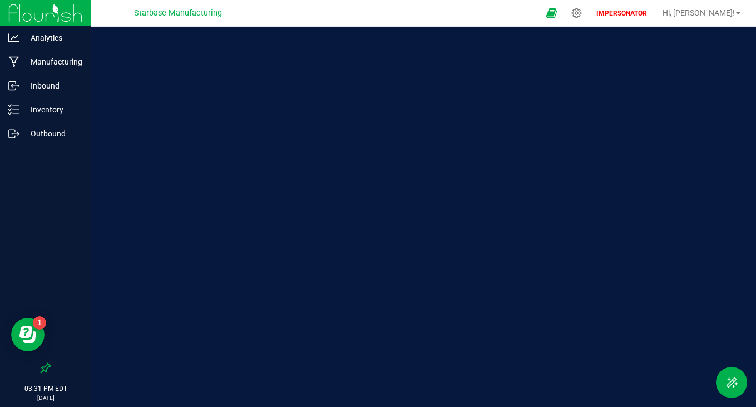
click at [138, 16] on span "Starbase Manufacturing" at bounding box center [178, 13] width 88 height 10
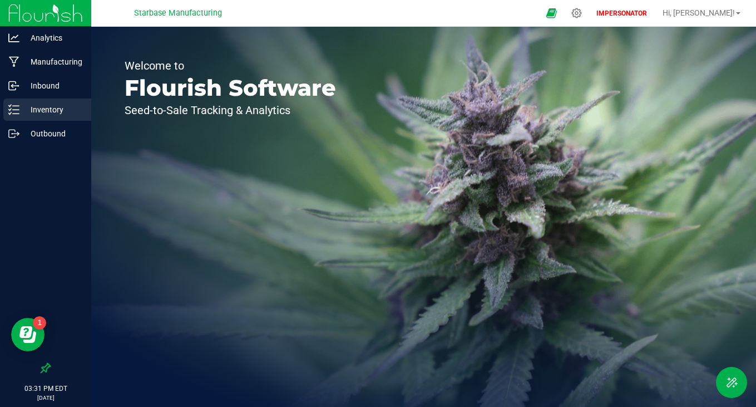
click at [56, 107] on p "Inventory" at bounding box center [52, 109] width 67 height 13
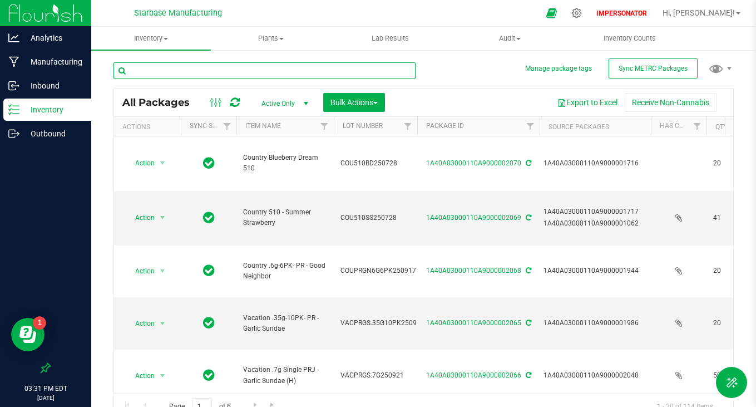
click at [209, 63] on input "text" at bounding box center [265, 70] width 302 height 17
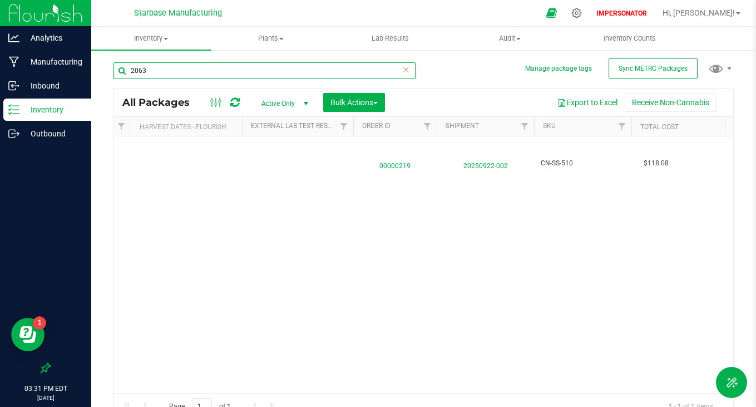
scroll to position [0, 1514]
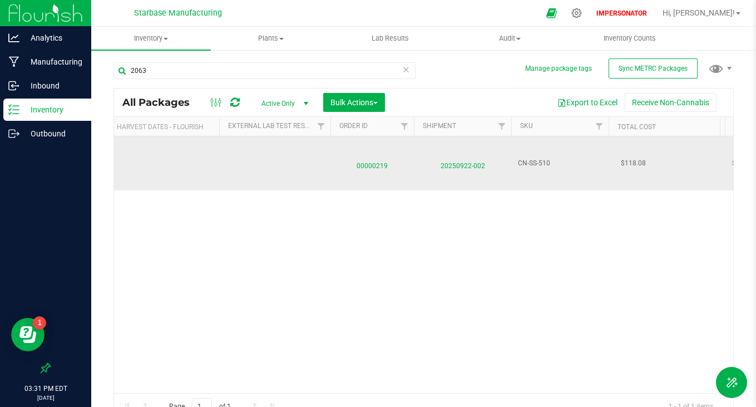
click at [469, 164] on span "20250922-002" at bounding box center [463, 163] width 84 height 16
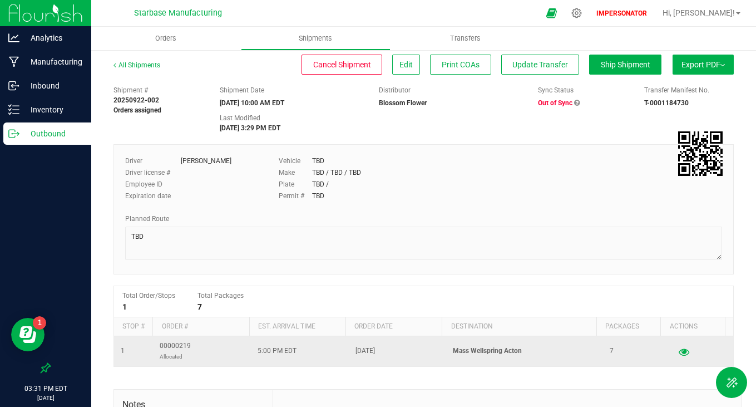
click at [679, 350] on icon "button" at bounding box center [684, 351] width 11 height 8
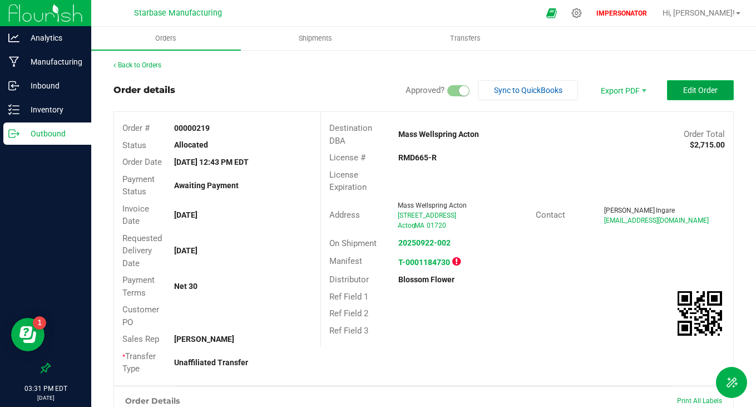
click at [702, 87] on span "Edit Order" at bounding box center [700, 90] width 35 height 9
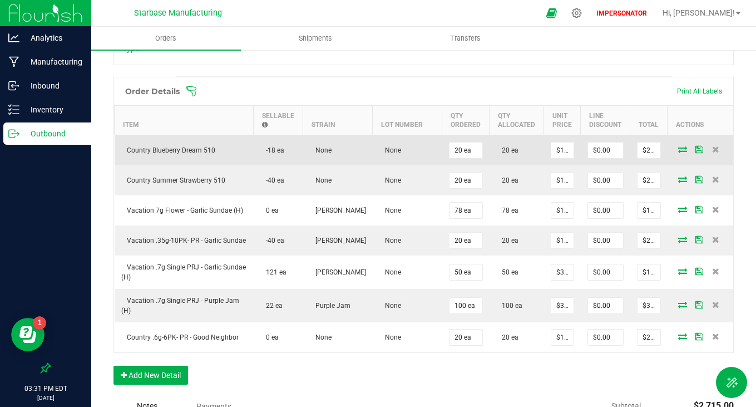
click at [678, 149] on icon at bounding box center [682, 149] width 9 height 7
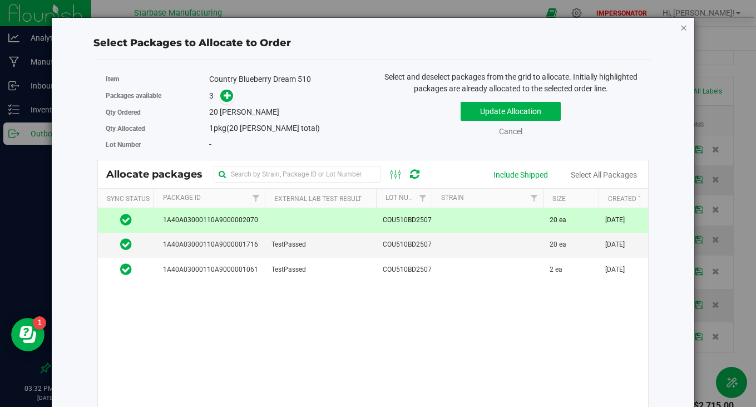
click at [680, 28] on icon "button" at bounding box center [684, 27] width 8 height 13
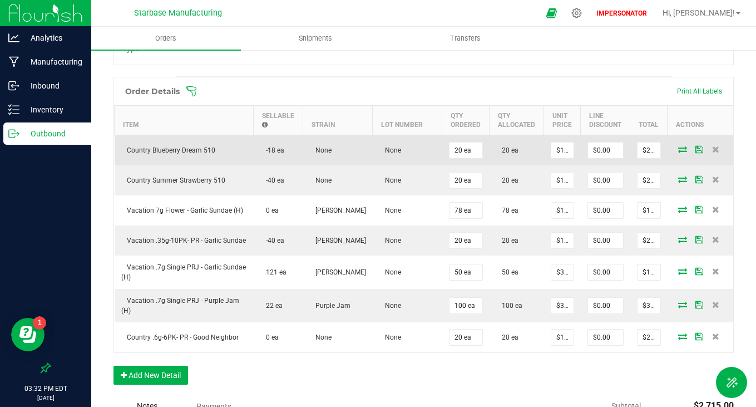
click at [678, 152] on icon at bounding box center [682, 149] width 9 height 7
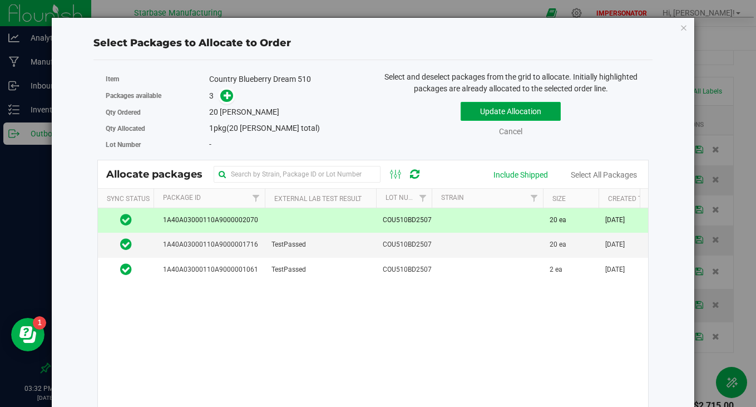
click at [506, 104] on button "Update Allocation" at bounding box center [511, 111] width 100 height 19
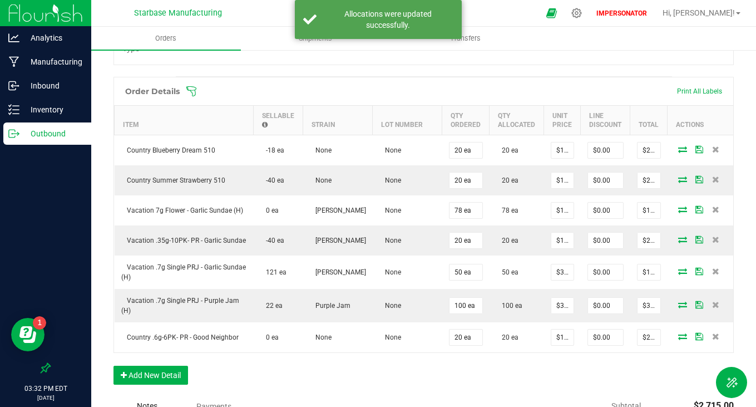
click at [56, 131] on p "Outbound" at bounding box center [52, 133] width 67 height 13
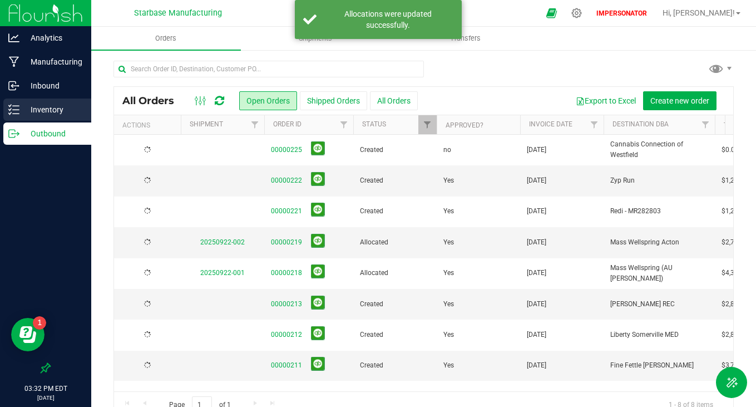
click at [58, 105] on p "Inventory" at bounding box center [52, 109] width 67 height 13
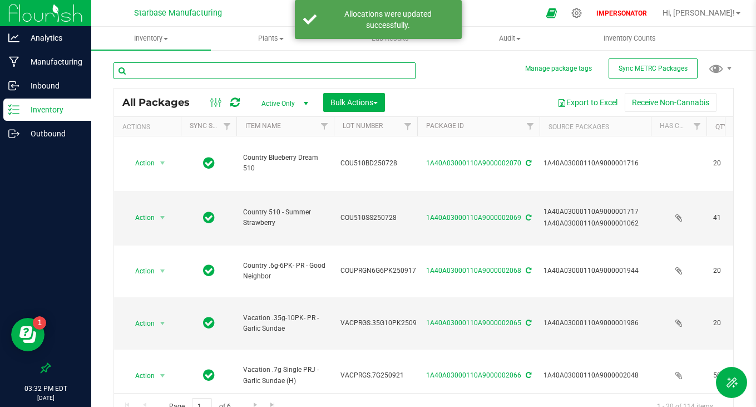
click at [208, 69] on input "text" at bounding box center [265, 70] width 302 height 17
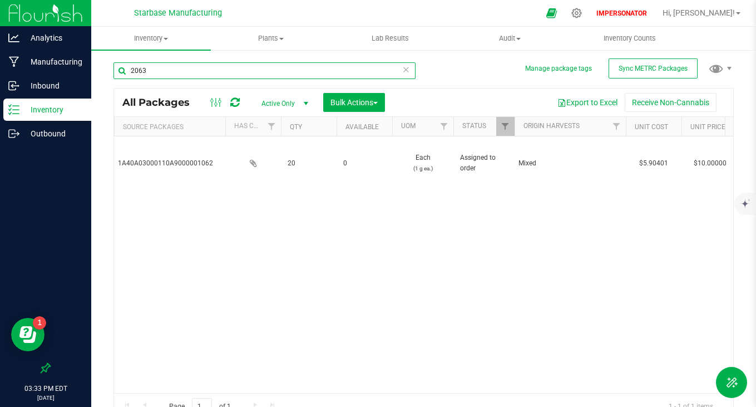
scroll to position [0, 303]
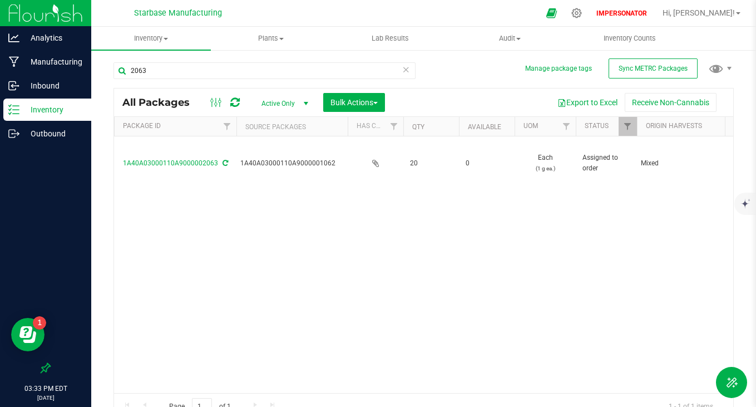
drag, startPoint x: 179, startPoint y: 383, endPoint x: 231, endPoint y: 249, distance: 143.9
click at [231, 250] on div "Action Action Edit attributes Global inventory Locate package Print package lab…" at bounding box center [423, 264] width 619 height 257
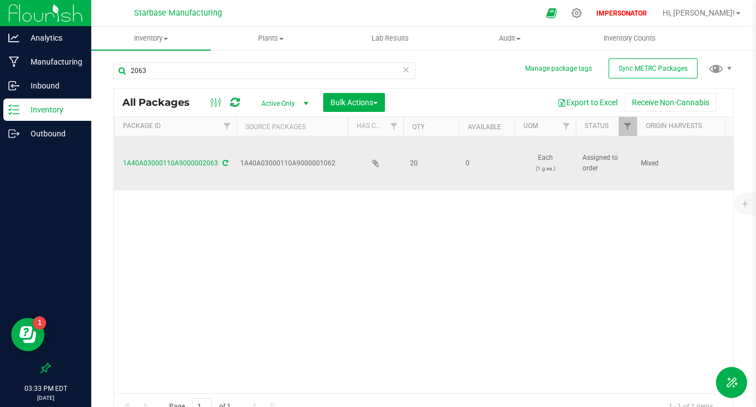
click at [223, 162] on icon at bounding box center [226, 163] width 6 height 7
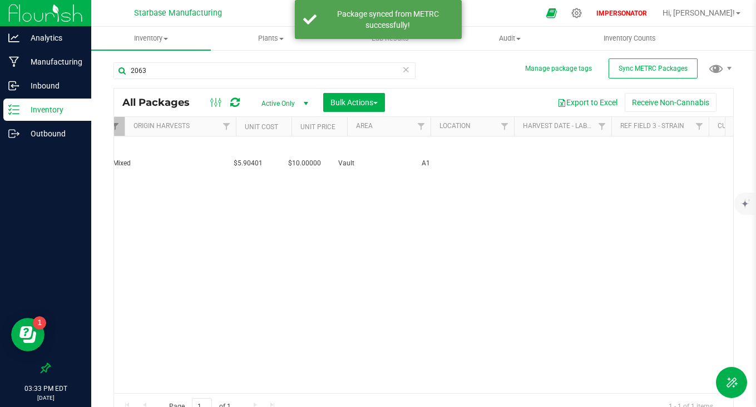
scroll to position [0, 831]
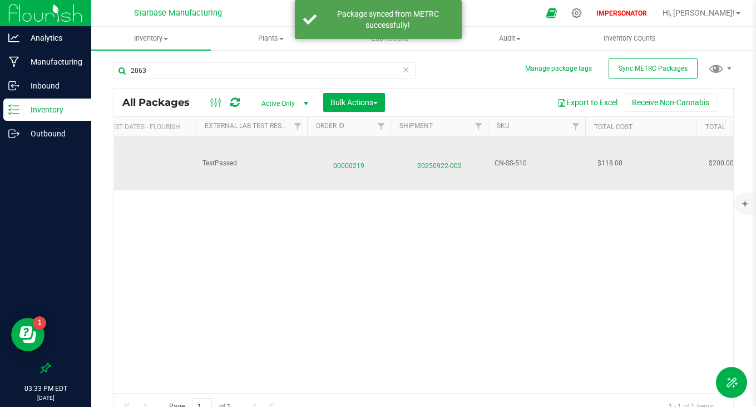
click at [352, 164] on span "00000219" at bounding box center [349, 163] width 70 height 16
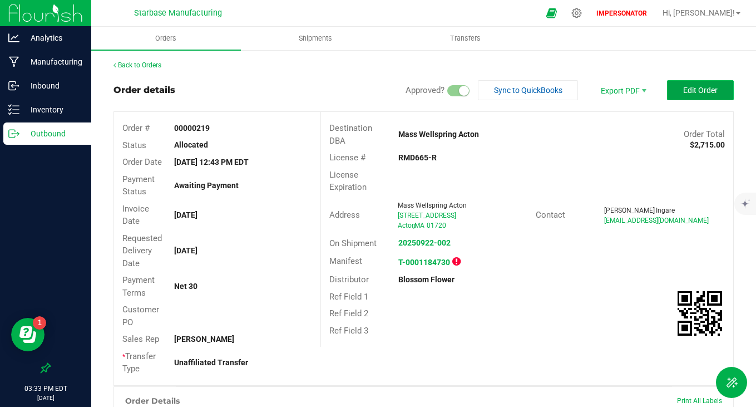
click at [687, 90] on span "Edit Order" at bounding box center [700, 90] width 35 height 9
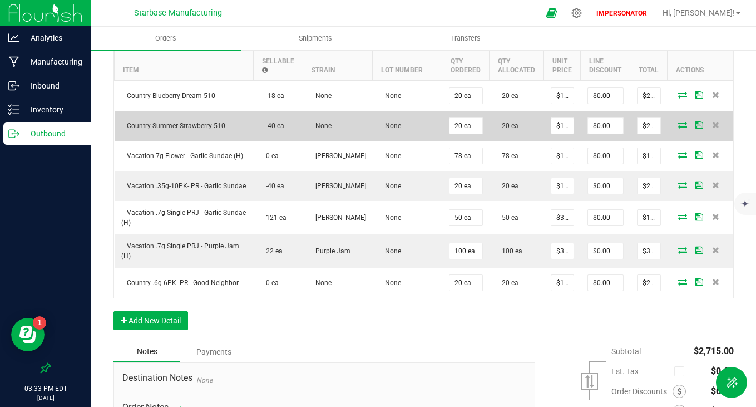
click at [672, 120] on td at bounding box center [701, 126] width 67 height 30
click at [674, 121] on span at bounding box center [682, 124] width 17 height 7
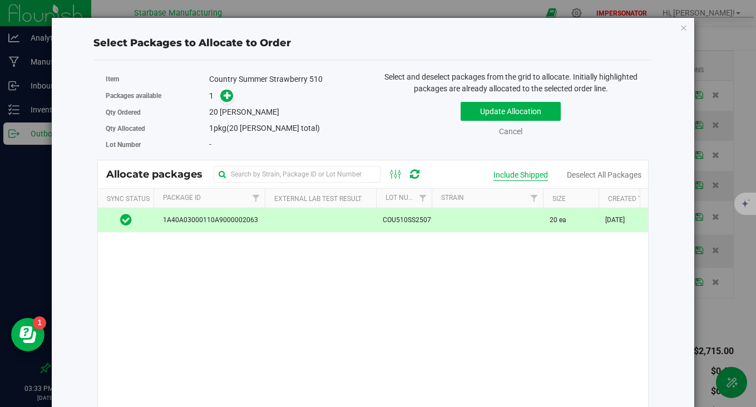
click at [529, 173] on div "Include Shipped" at bounding box center [521, 175] width 55 height 12
click at [529, 173] on div "Exclude Shipped" at bounding box center [520, 175] width 56 height 12
click at [680, 25] on icon "button" at bounding box center [684, 27] width 8 height 13
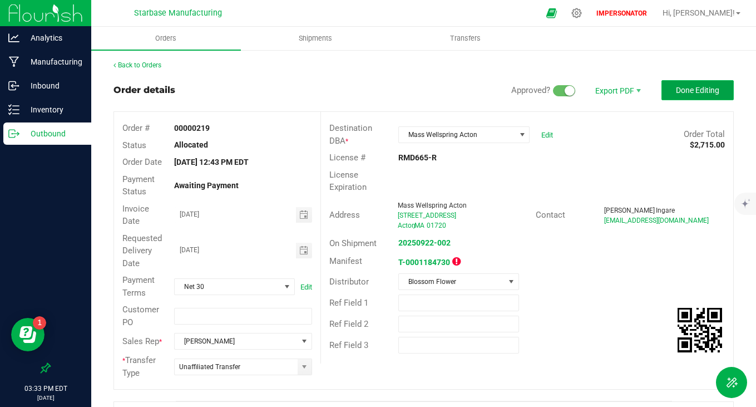
click at [693, 92] on span "Done Editing" at bounding box center [697, 90] width 43 height 9
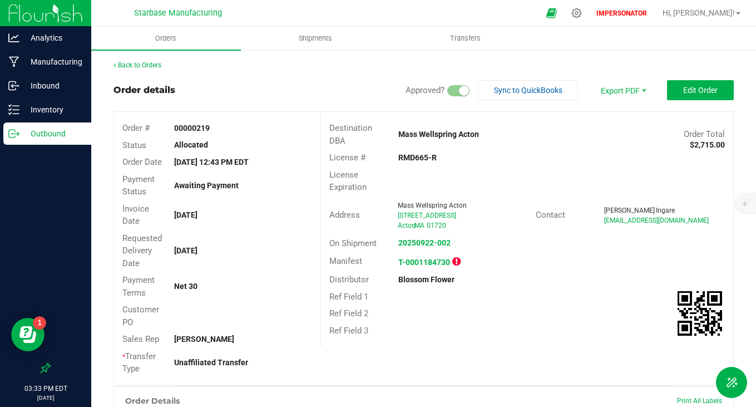
click at [450, 270] on div "Manifest T-0001184730" at bounding box center [527, 261] width 412 height 19
click at [452, 265] on icon at bounding box center [456, 262] width 8 height 10
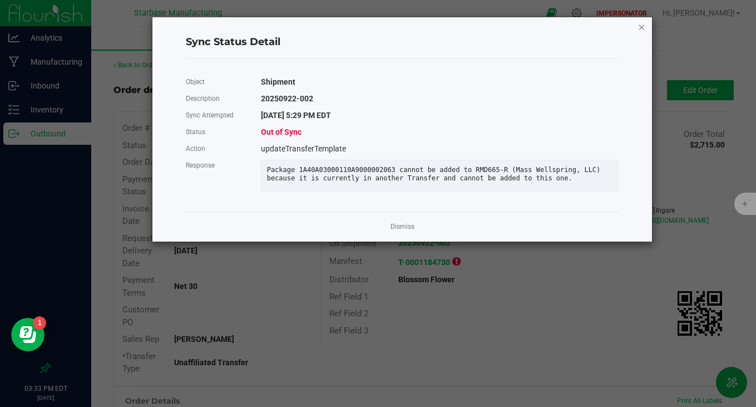
click at [644, 28] on icon "Close" at bounding box center [642, 26] width 8 height 13
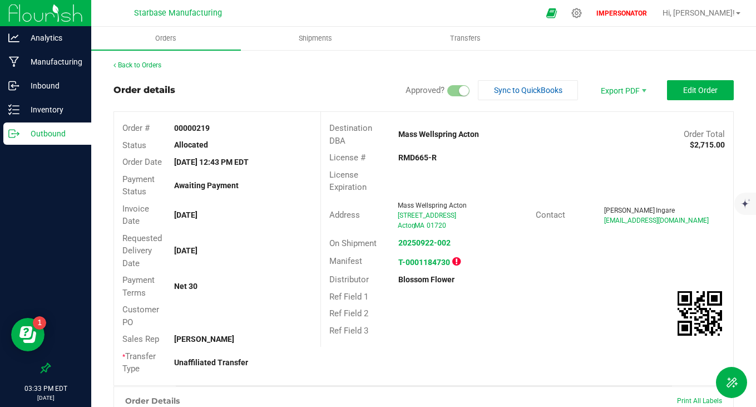
click at [42, 136] on p "Outbound" at bounding box center [52, 133] width 67 height 13
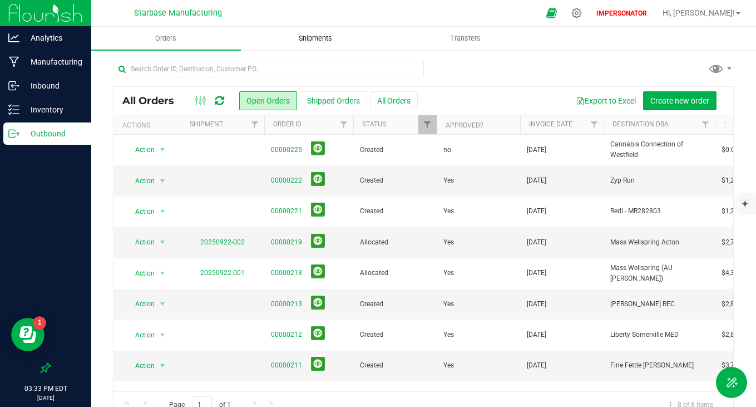
click at [317, 45] on uib-tab-heading "Shipments" at bounding box center [316, 38] width 149 height 22
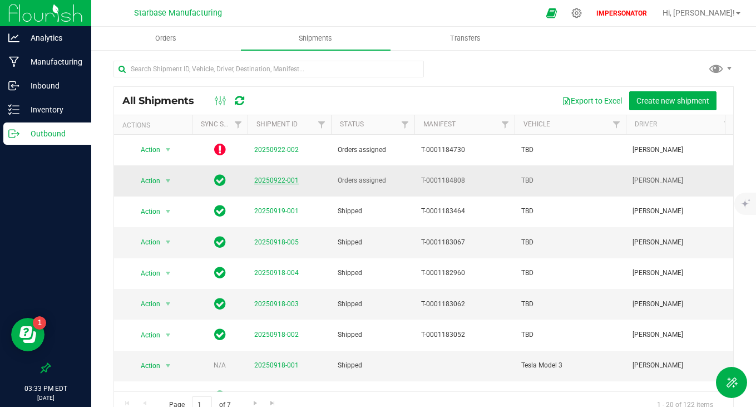
click at [271, 176] on link "20250922-001" at bounding box center [276, 180] width 45 height 8
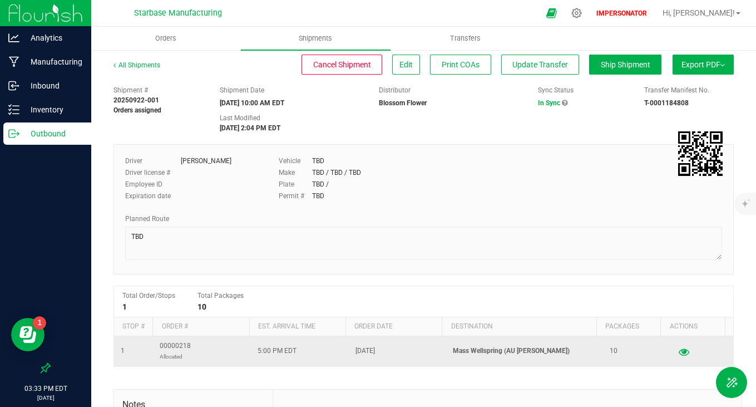
click at [679, 353] on icon "button" at bounding box center [684, 351] width 11 height 8
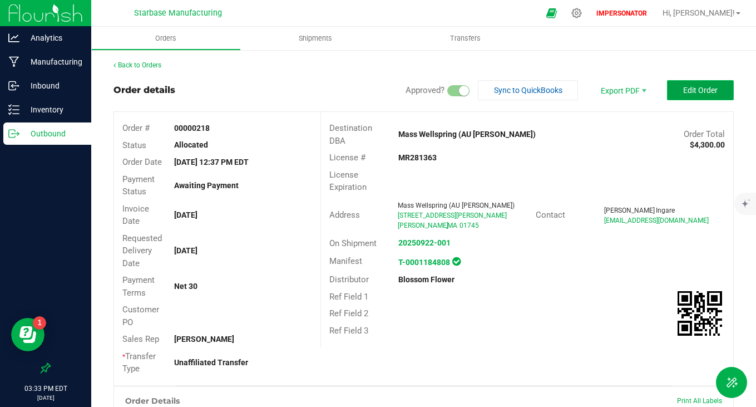
click at [683, 92] on span "Edit Order" at bounding box center [700, 90] width 35 height 9
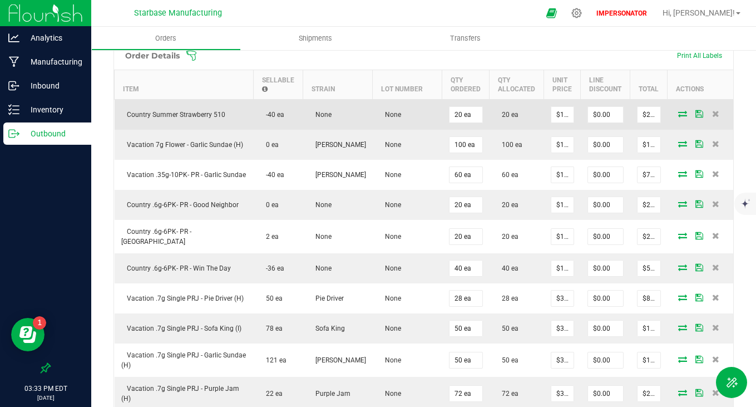
click at [678, 115] on icon at bounding box center [682, 113] width 9 height 7
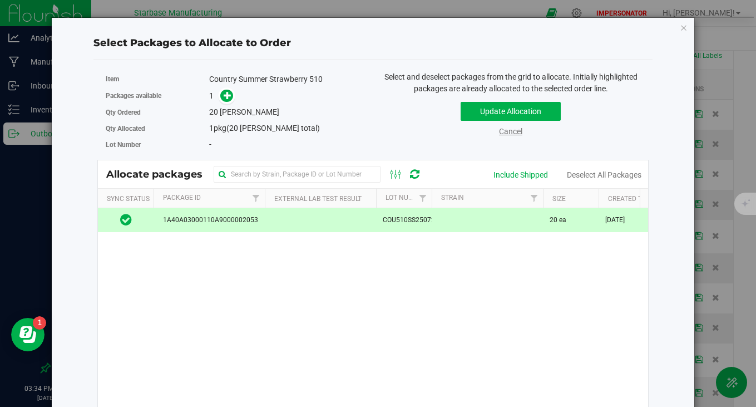
click at [509, 130] on link "Cancel" at bounding box center [510, 131] width 23 height 9
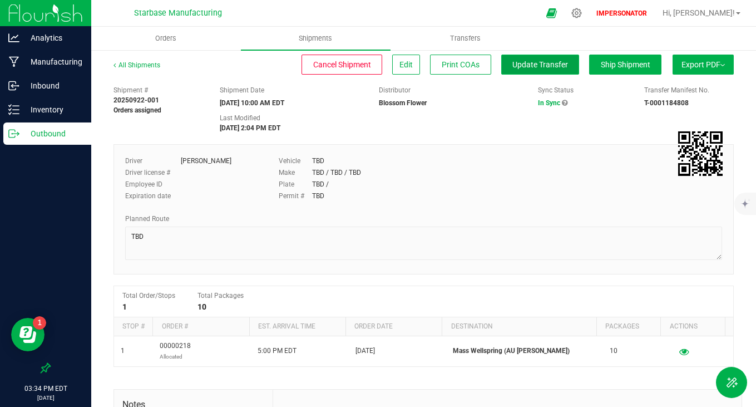
click at [533, 67] on span "Update Transfer" at bounding box center [540, 64] width 56 height 9
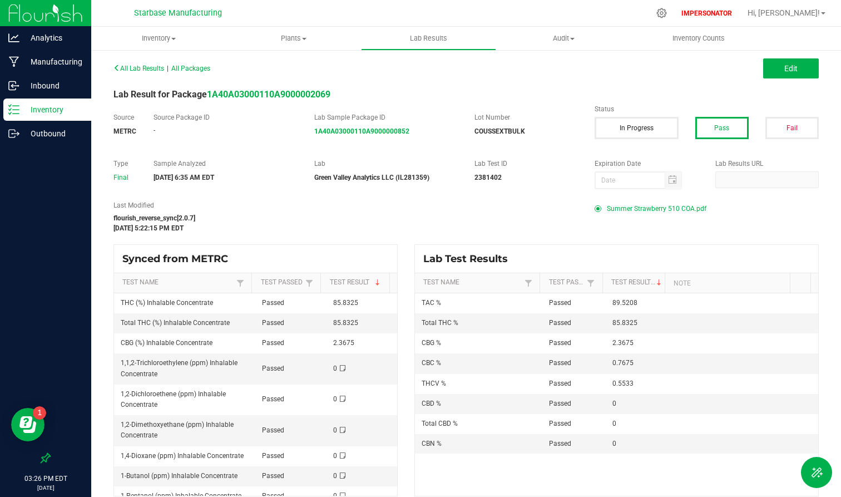
click at [66, 102] on div "Inventory" at bounding box center [47, 109] width 88 height 22
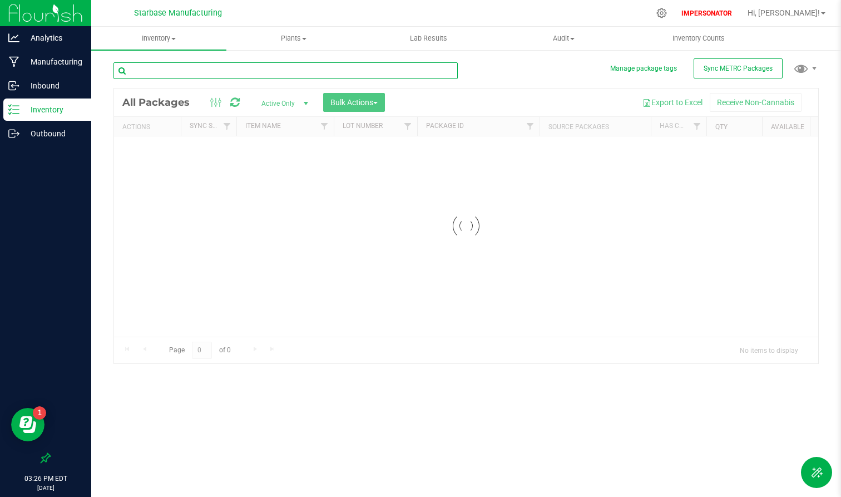
click at [209, 73] on input "text" at bounding box center [286, 70] width 344 height 17
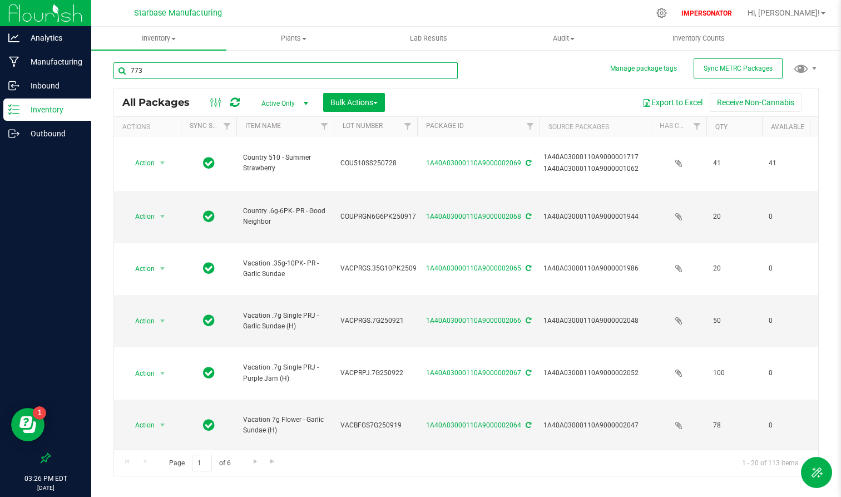
type input "773"
click at [292, 101] on span "Active Only" at bounding box center [282, 104] width 61 height 16
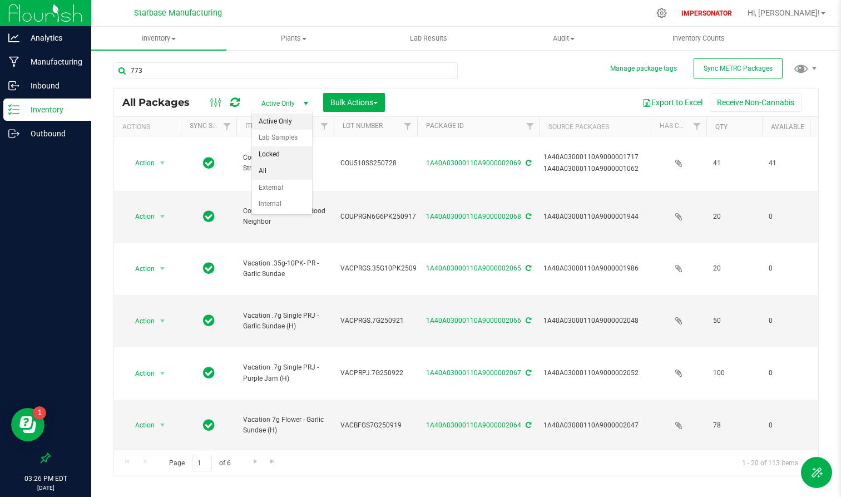
click at [269, 168] on li "All" at bounding box center [282, 171] width 60 height 17
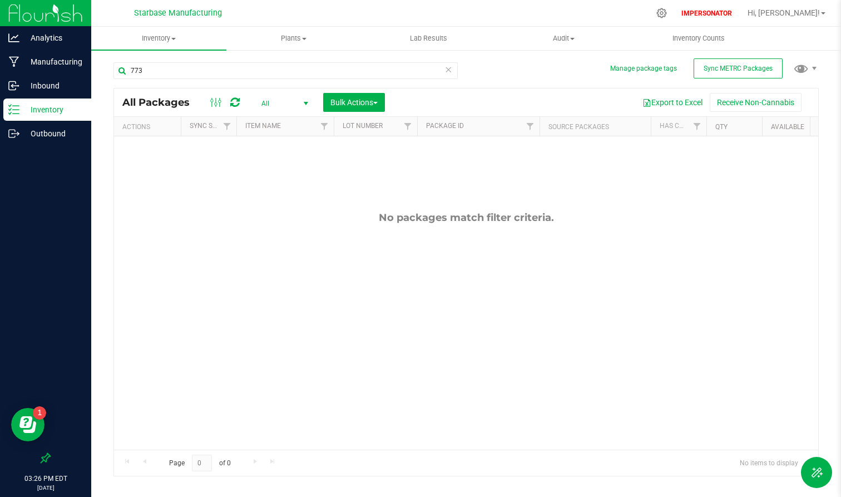
click at [279, 104] on span "All" at bounding box center [282, 104] width 61 height 16
click at [278, 174] on li "All" at bounding box center [282, 171] width 60 height 17
click at [451, 70] on icon at bounding box center [449, 68] width 8 height 13
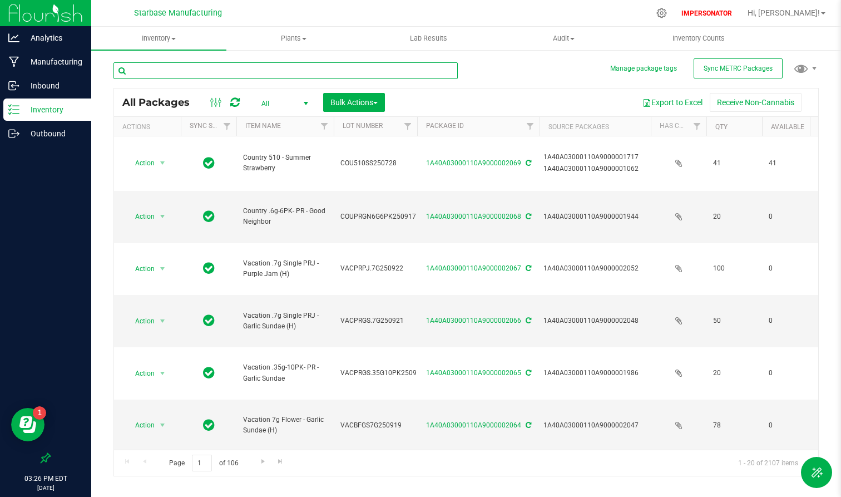
click at [248, 71] on input "text" at bounding box center [286, 70] width 344 height 17
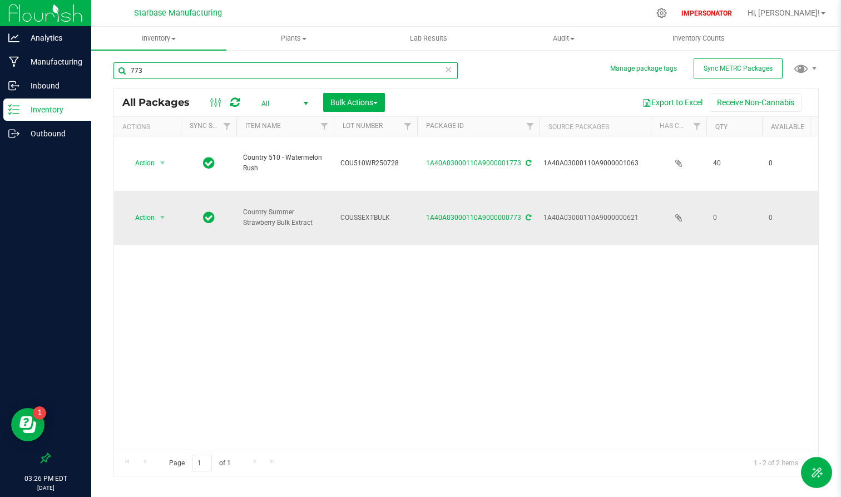
type input "773"
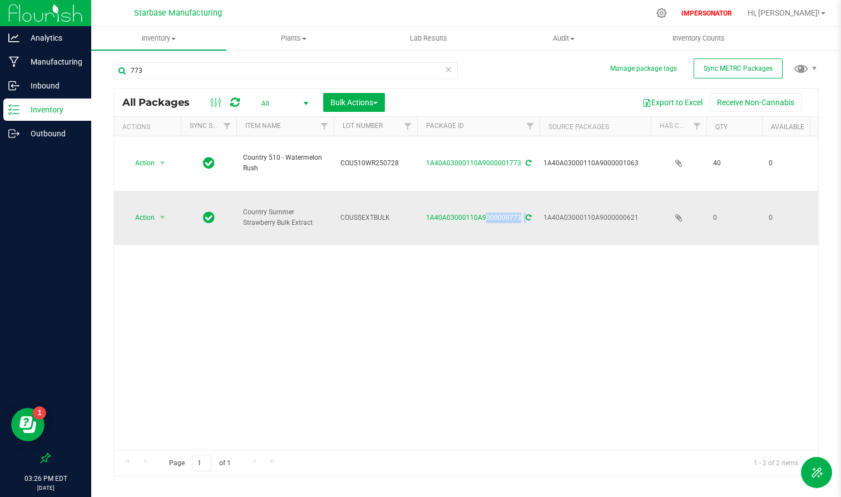
drag, startPoint x: 422, startPoint y: 215, endPoint x: 506, endPoint y: 227, distance: 84.3
click at [506, 227] on td "1A40A03000110A9000000773" at bounding box center [478, 218] width 122 height 54
copy div "1A40A03000110A9000000773"
click at [467, 258] on div "Action Action Edit attributes Global inventory Locate package Print package lab…" at bounding box center [466, 292] width 704 height 313
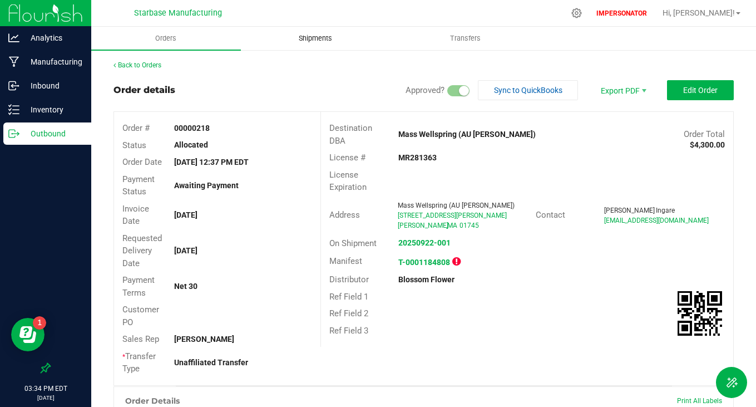
click at [323, 36] on span "Shipments" at bounding box center [315, 38] width 63 height 10
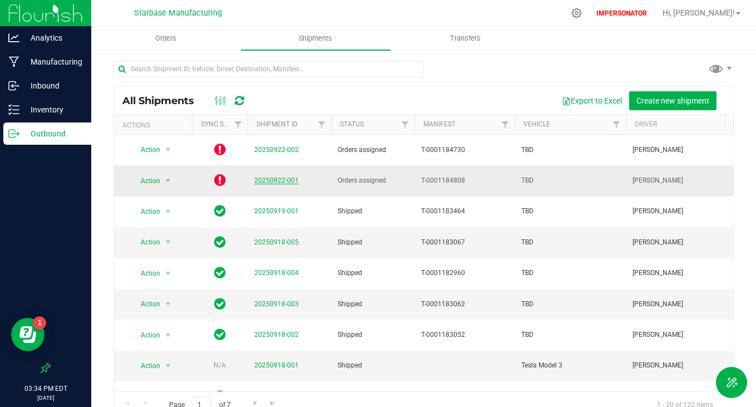
click at [285, 176] on link "20250922-001" at bounding box center [276, 180] width 45 height 8
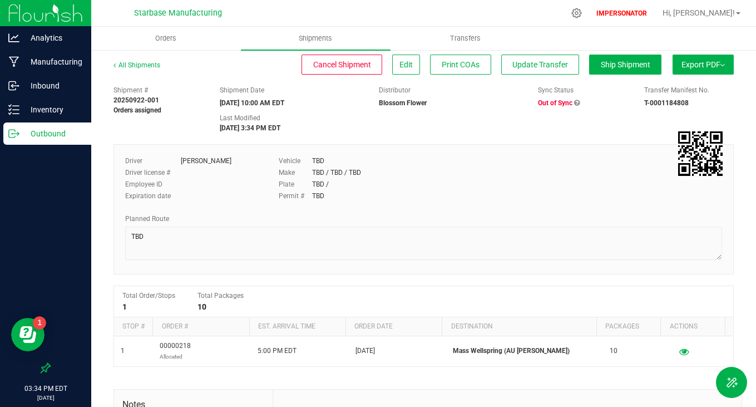
click at [574, 100] on icon at bounding box center [577, 103] width 6 height 7
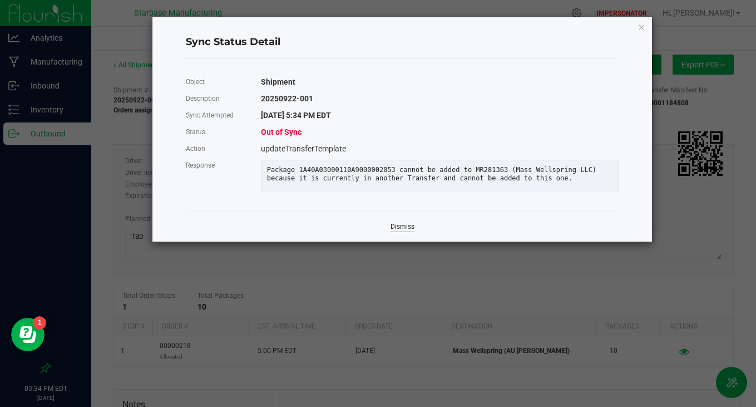
click at [398, 231] on link "Dismiss" at bounding box center [403, 226] width 24 height 9
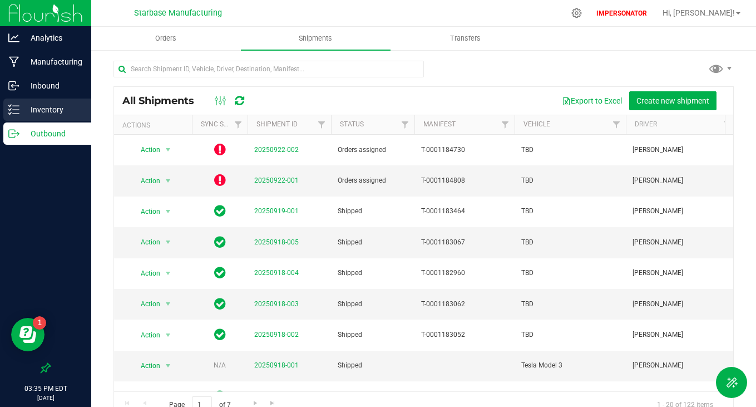
click at [50, 112] on p "Inventory" at bounding box center [52, 109] width 67 height 13
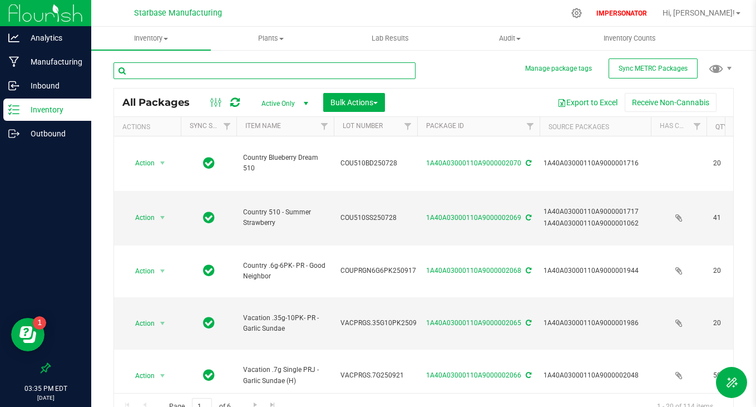
click at [250, 67] on input "text" at bounding box center [265, 70] width 302 height 17
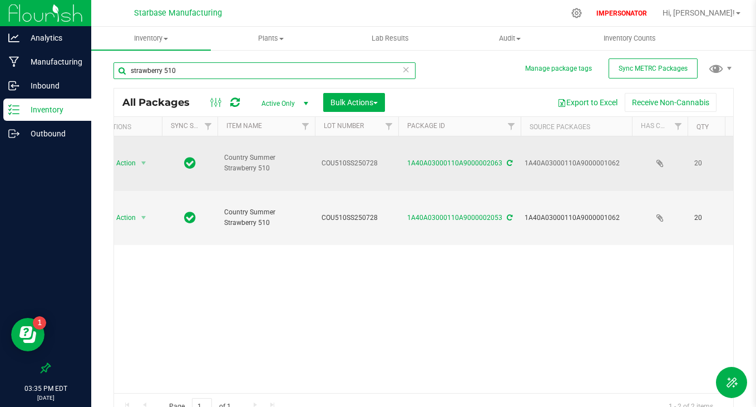
type input "strawberry 510"
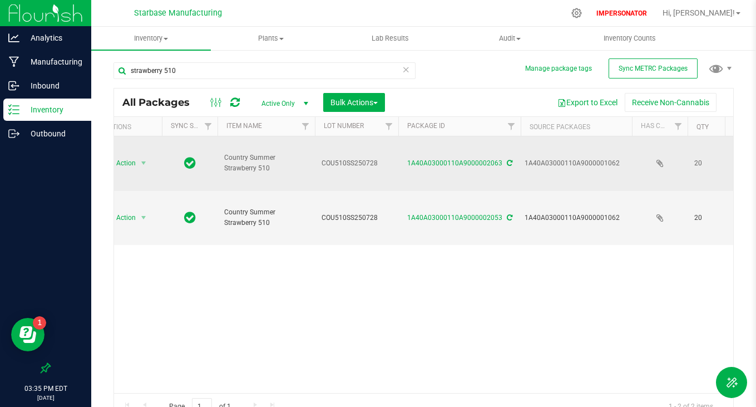
click at [507, 162] on icon at bounding box center [510, 163] width 6 height 7
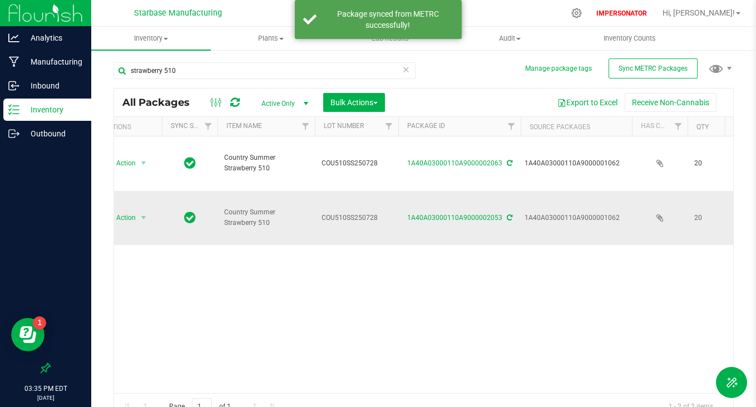
click at [507, 215] on icon at bounding box center [510, 217] width 6 height 7
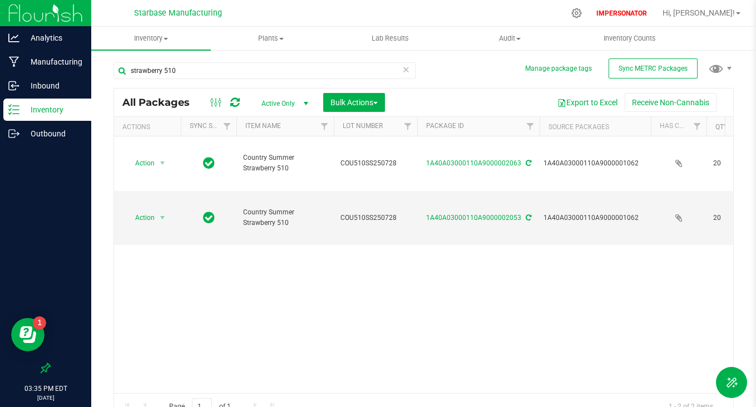
click at [46, 117] on div "Inventory" at bounding box center [47, 109] width 88 height 22
click at [56, 124] on div "Outbound" at bounding box center [47, 133] width 88 height 22
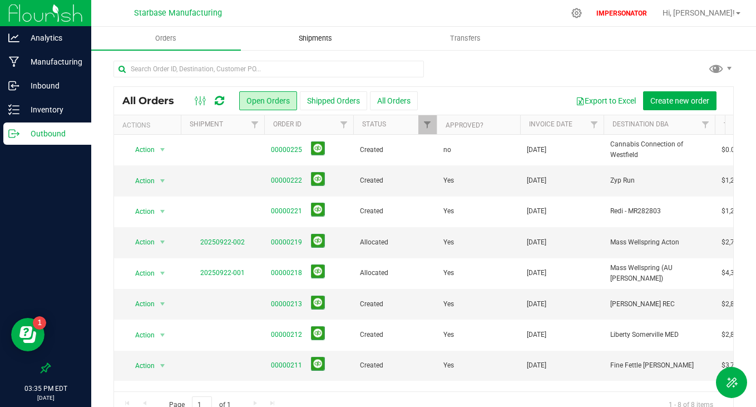
click at [323, 36] on span "Shipments" at bounding box center [315, 38] width 63 height 10
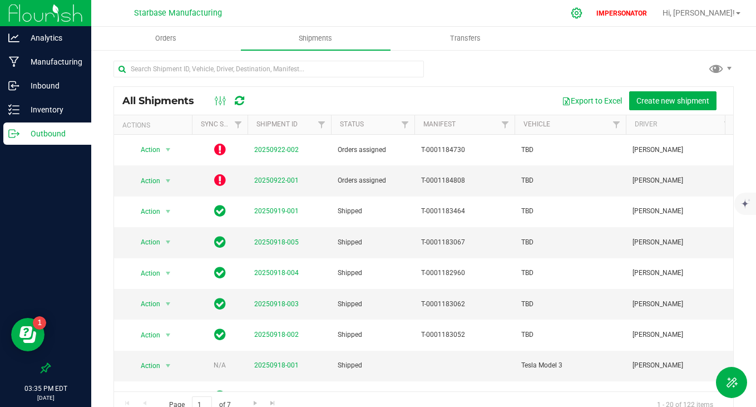
click at [583, 11] on icon at bounding box center [577, 13] width 12 height 12
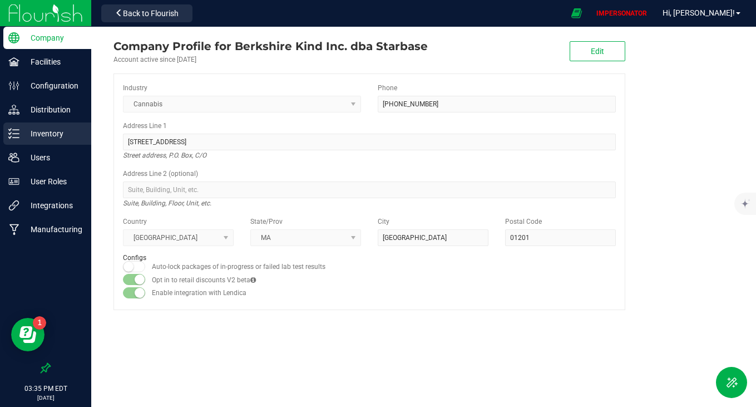
click at [52, 129] on p "Inventory" at bounding box center [52, 133] width 67 height 13
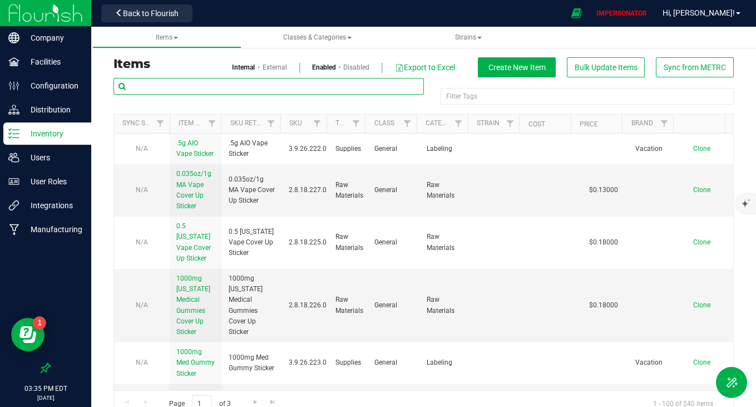
click at [257, 84] on input "text" at bounding box center [269, 86] width 311 height 17
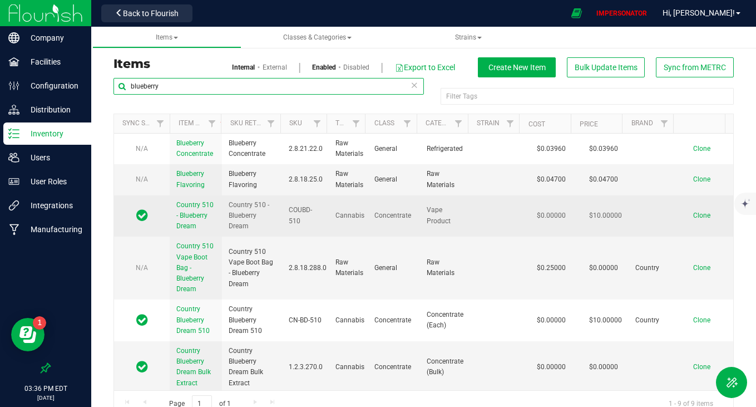
type input "blueberry"
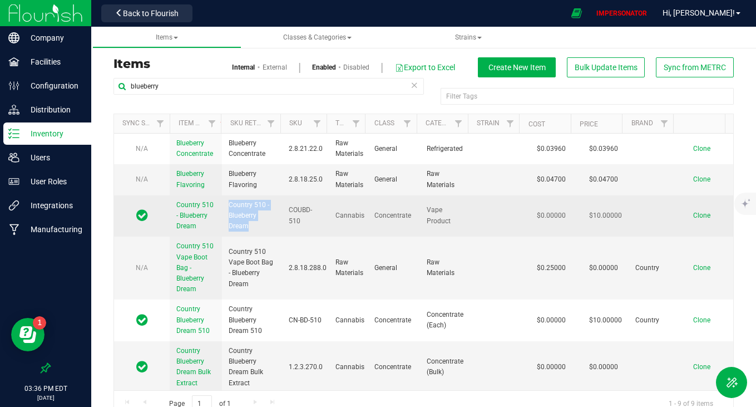
drag, startPoint x: 226, startPoint y: 204, endPoint x: 268, endPoint y: 232, distance: 50.2
click at [268, 232] on td "Country 510 - Blueberry Dream" at bounding box center [252, 216] width 60 height 42
copy span "Country 510 - Blueberry Dream"
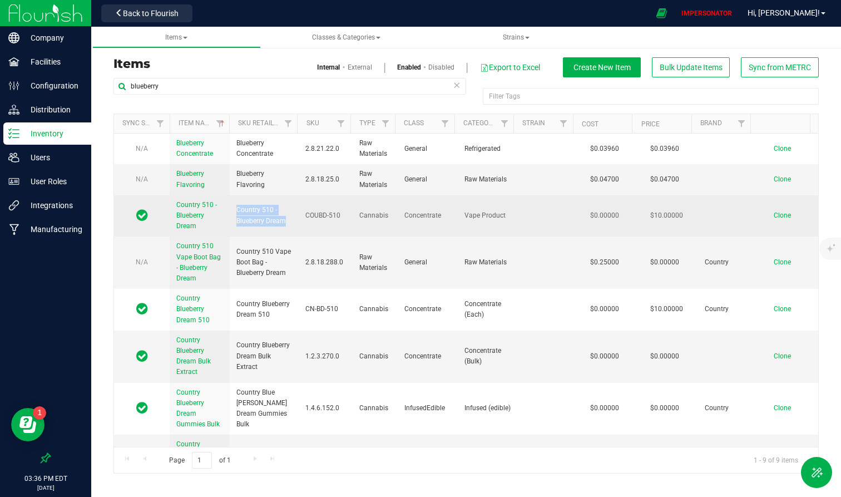
click at [194, 204] on span "Country 510 - Blueberry Dream" at bounding box center [196, 215] width 41 height 29
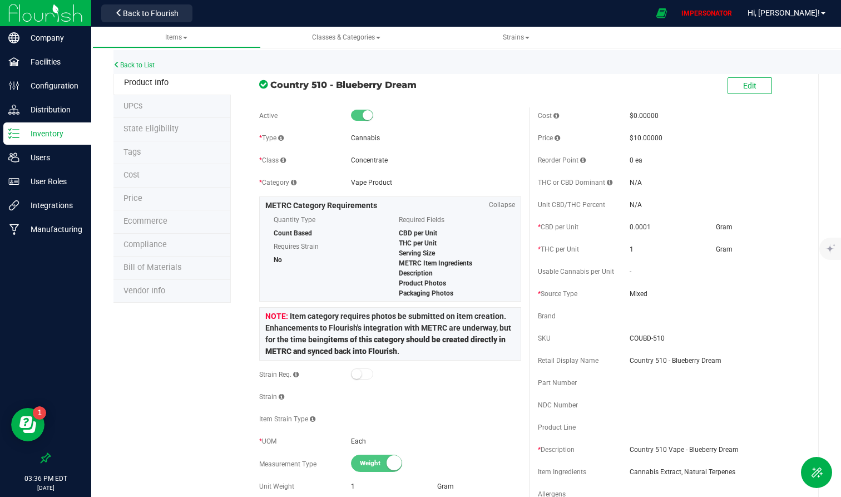
click at [186, 268] on li "Bill of Materials" at bounding box center [172, 268] width 117 height 23
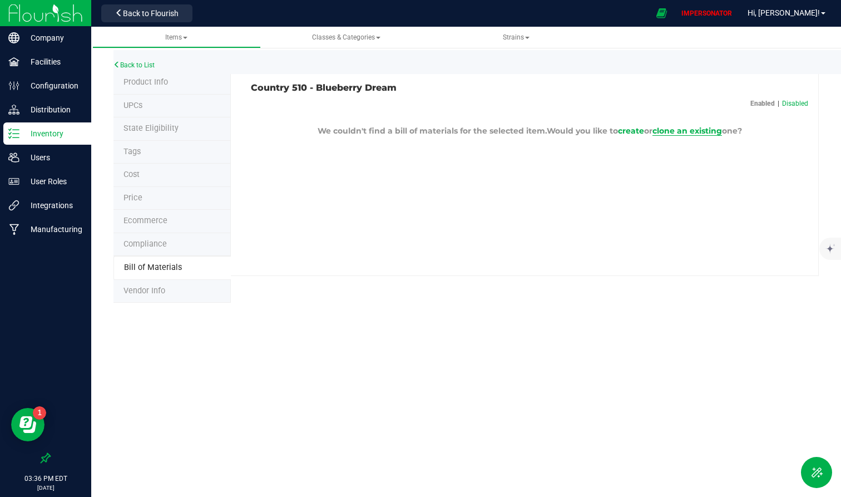
click at [695, 132] on span "clone an existing" at bounding box center [688, 131] width 70 height 10
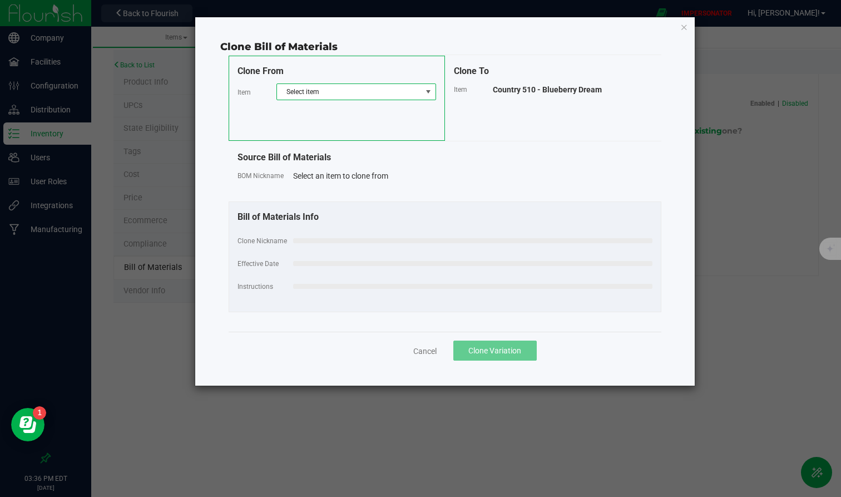
click at [347, 93] on span "Select item" at bounding box center [349, 92] width 145 height 16
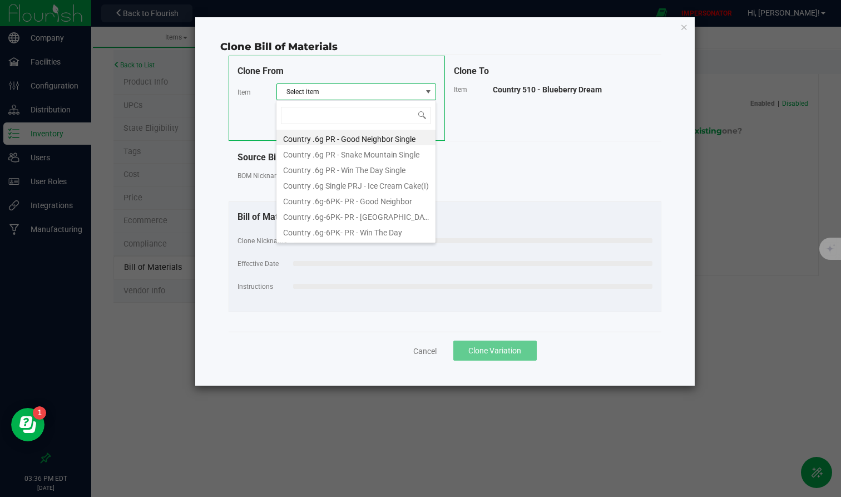
scroll to position [17, 160]
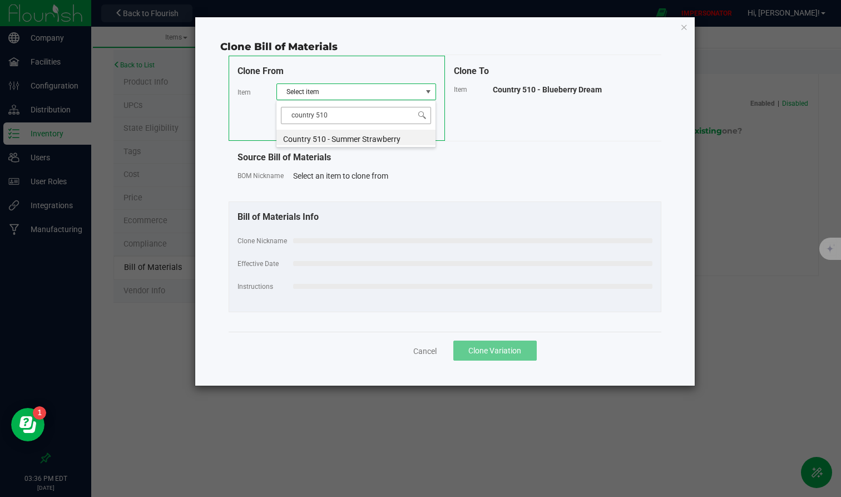
click at [336, 118] on input "country 510" at bounding box center [356, 115] width 150 height 17
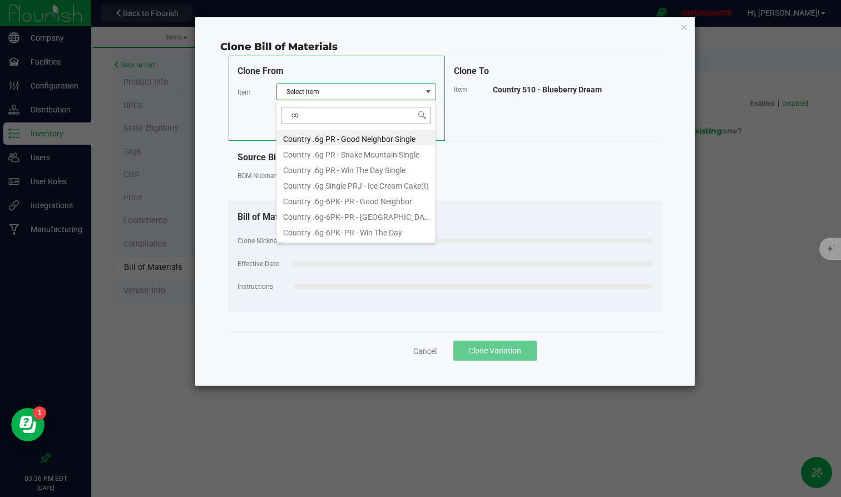
type input "c"
type input "blueberry"
click at [359, 137] on li "Country Blueberry Dream 510" at bounding box center [356, 138] width 159 height 16
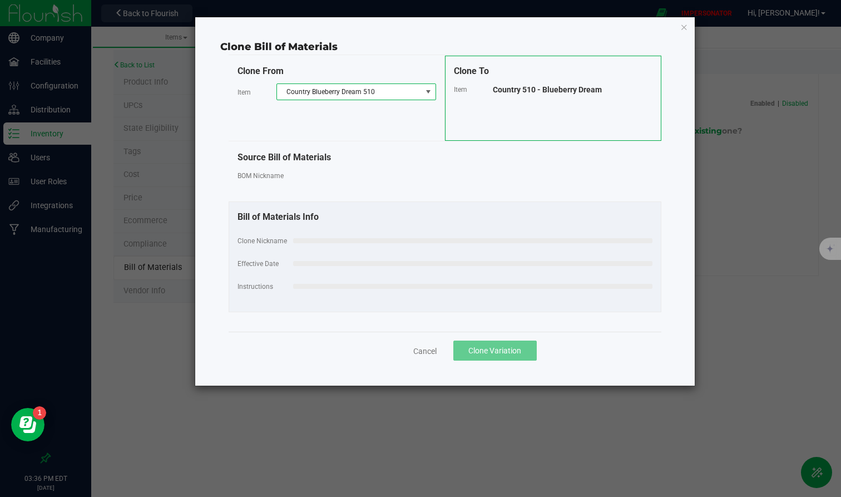
select select "53"
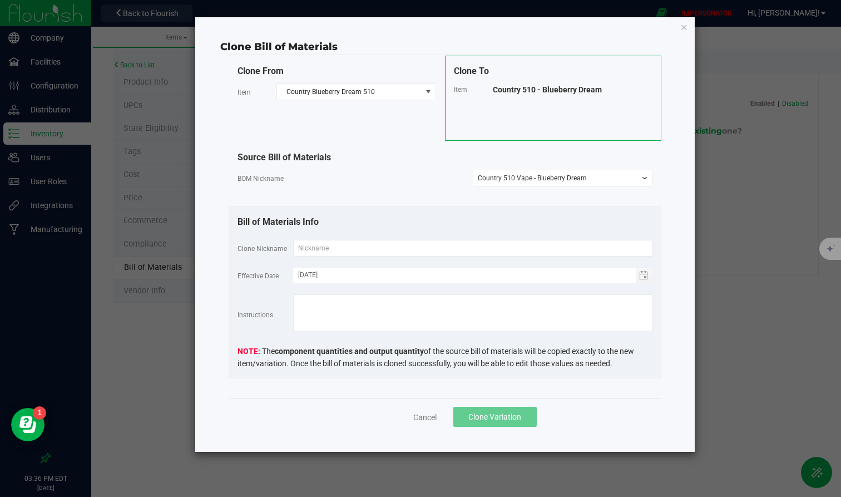
drag, startPoint x: 603, startPoint y: 92, endPoint x: 486, endPoint y: 93, distance: 116.9
click at [486, 93] on div "Item Country 510 - Blueberry Dream" at bounding box center [553, 89] width 199 height 12
copy div "Country 510 - Blueberry Dream"
drag, startPoint x: 355, startPoint y: 225, endPoint x: 351, endPoint y: 231, distance: 7.7
click at [351, 231] on div "Bill of Materials Info Clone Nickname Effective Date 09/22/2025 Instructions Th…" at bounding box center [445, 292] width 433 height 172
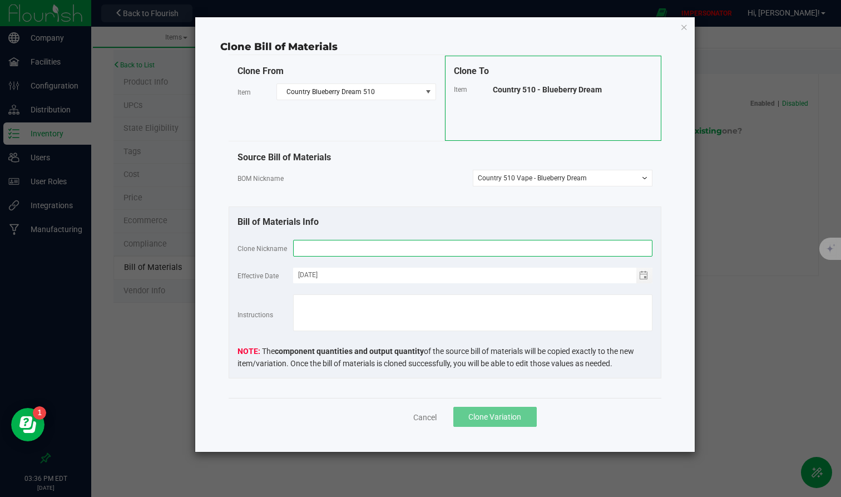
click at [333, 241] on input "text" at bounding box center [472, 248] width 359 height 17
paste input "Country 510 - Blueberry Dream"
type input "Country 510 - Blueberry Dream"
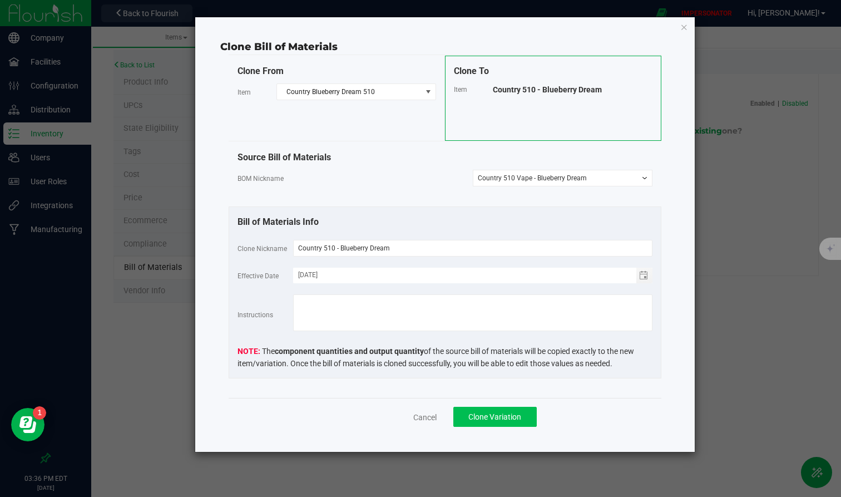
click at [505, 406] on button "Clone Variation" at bounding box center [495, 417] width 83 height 20
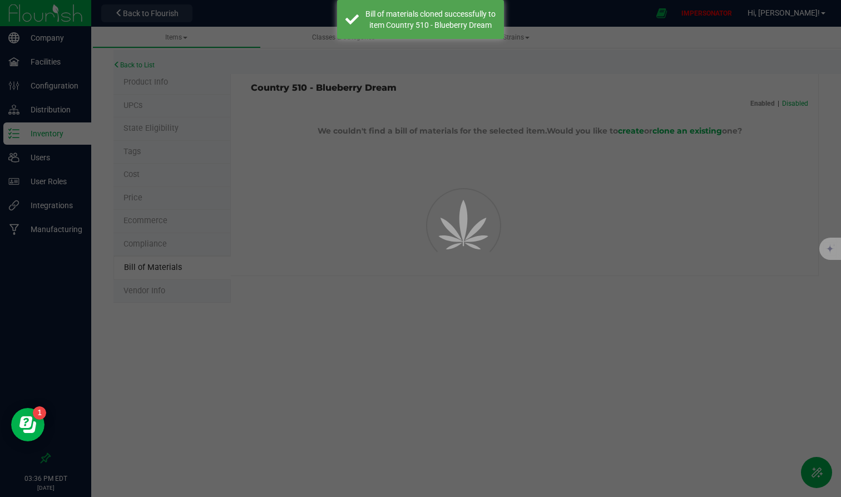
select select "69"
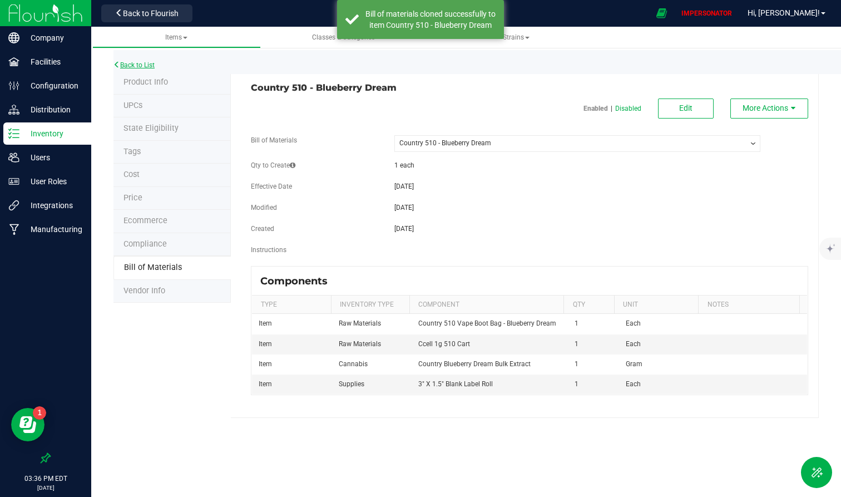
click at [150, 65] on link "Back to List" at bounding box center [134, 65] width 41 height 8
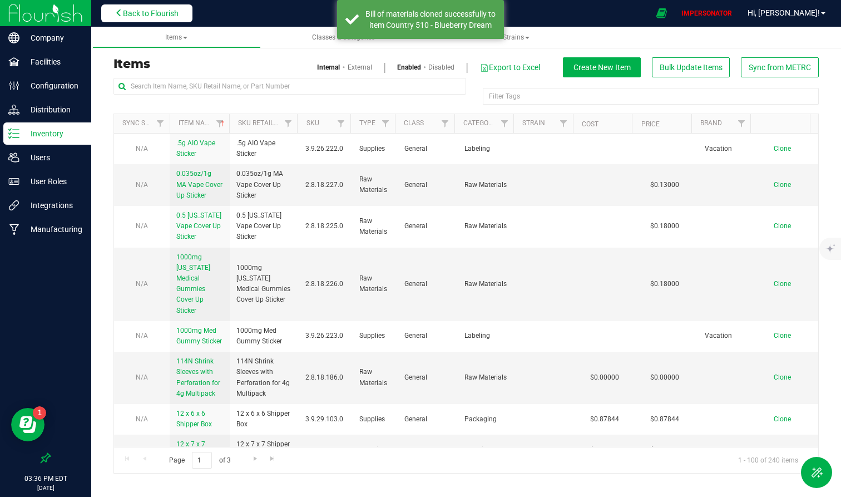
click at [156, 16] on span "Back to Flourish" at bounding box center [151, 13] width 56 height 9
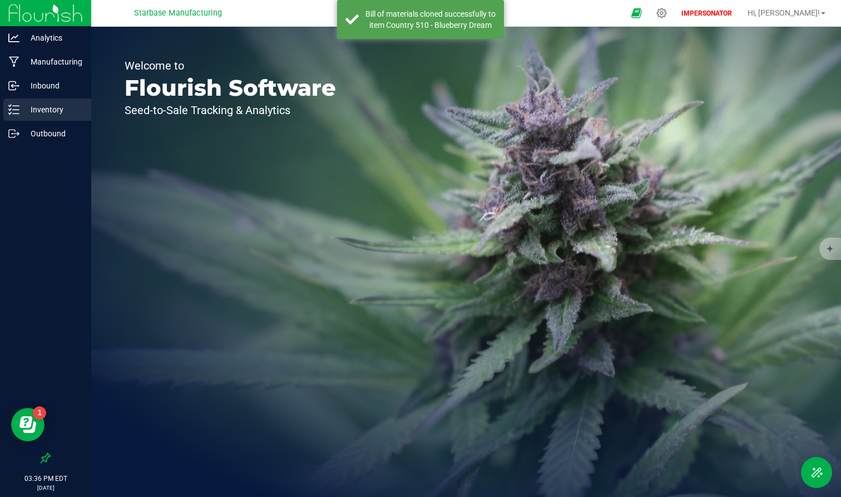
click at [44, 120] on div "Inventory" at bounding box center [47, 109] width 88 height 22
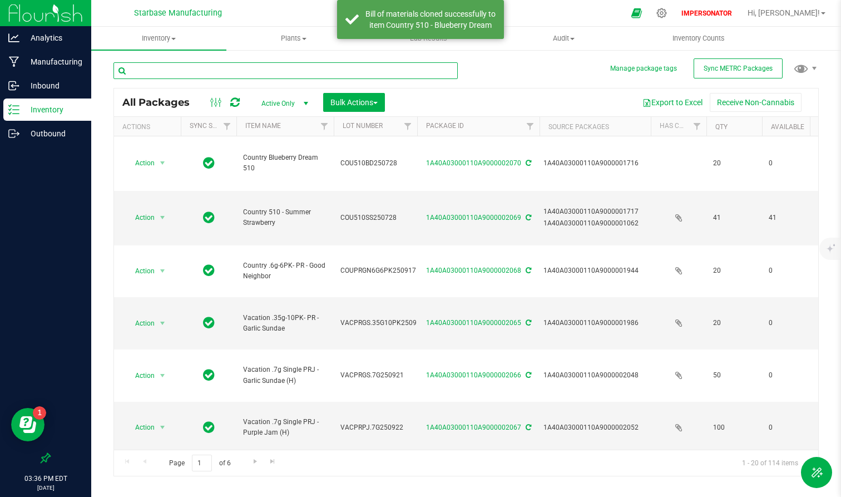
click at [207, 64] on input "text" at bounding box center [286, 70] width 344 height 17
paste input "Country 510 - Blueberry Dream"
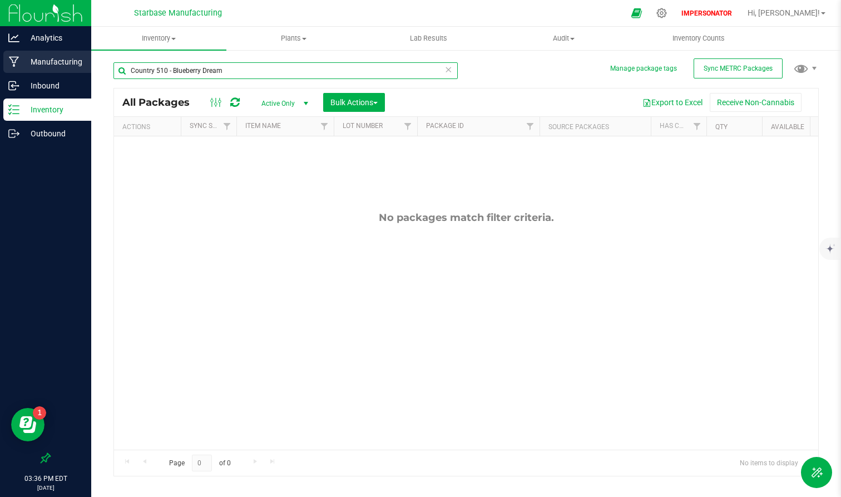
drag, startPoint x: 234, startPoint y: 73, endPoint x: 63, endPoint y: 63, distance: 171.2
click at [63, 63] on div "Analytics Manufacturing Inbound Inventory Outbound 03:36 PM EDT 09/22/2025 09/2…" at bounding box center [420, 248] width 841 height 497
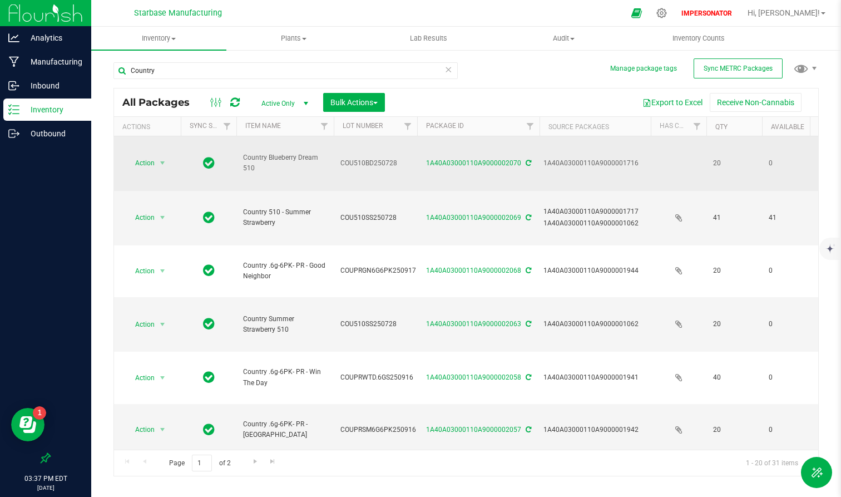
drag, startPoint x: 239, startPoint y: 154, endPoint x: 255, endPoint y: 176, distance: 27.5
click at [255, 176] on td "Country Blueberry Dream 510" at bounding box center [284, 163] width 97 height 55
drag, startPoint x: 258, startPoint y: 171, endPoint x: 242, endPoint y: 162, distance: 18.4
click at [242, 162] on td "Country Blueberry Dream 510" at bounding box center [284, 163] width 97 height 55
copy span "Country Blueberry Dream 510"
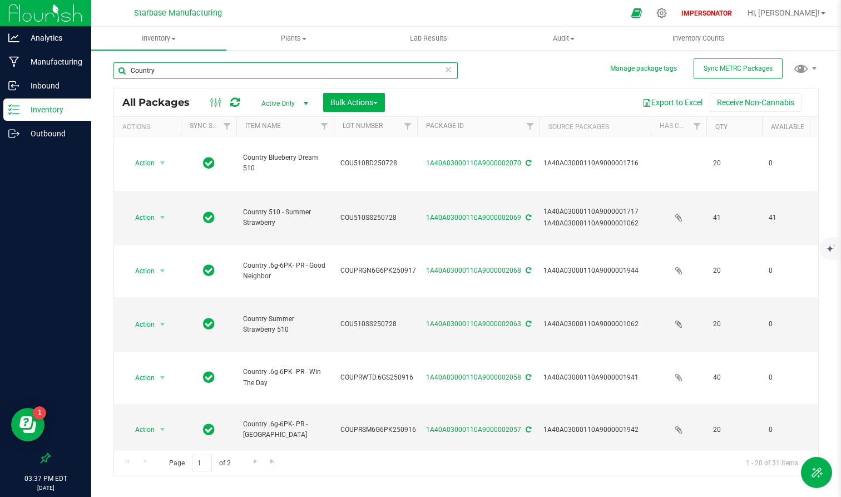
drag, startPoint x: 159, startPoint y: 73, endPoint x: 128, endPoint y: 71, distance: 31.2
click at [128, 71] on input "Country" at bounding box center [286, 70] width 344 height 17
paste input "Blueberry Dream 510"
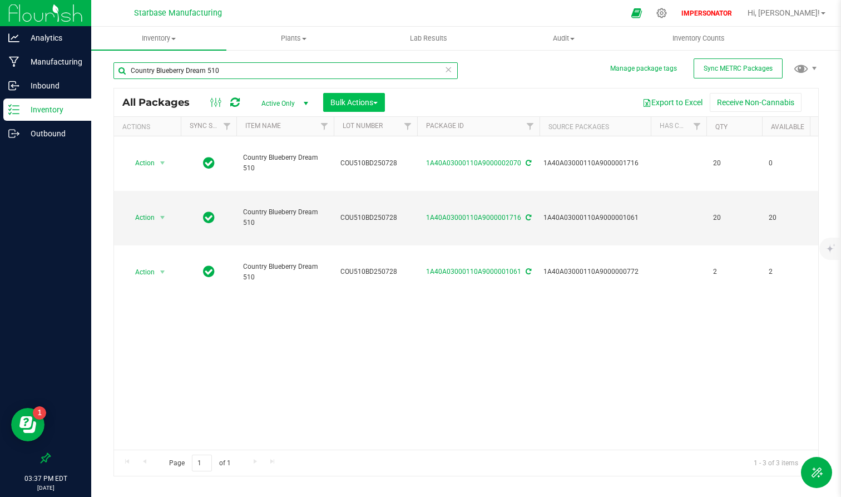
type input "Country Blueberry Dream 510"
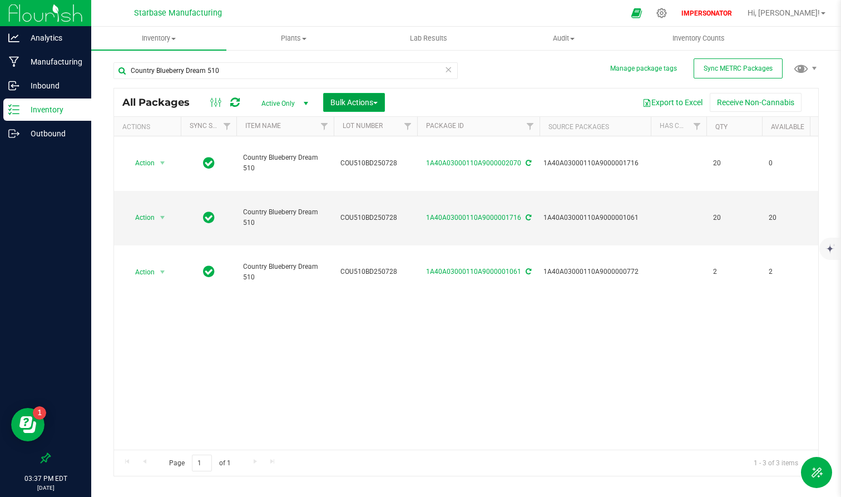
click at [382, 99] on button "Bulk Actions" at bounding box center [354, 102] width 62 height 19
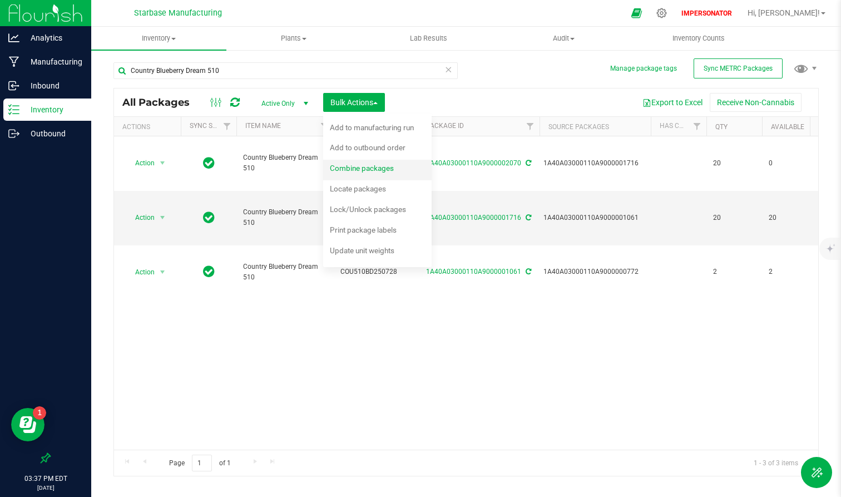
click at [353, 175] on div "Combine packages" at bounding box center [369, 170] width 79 height 18
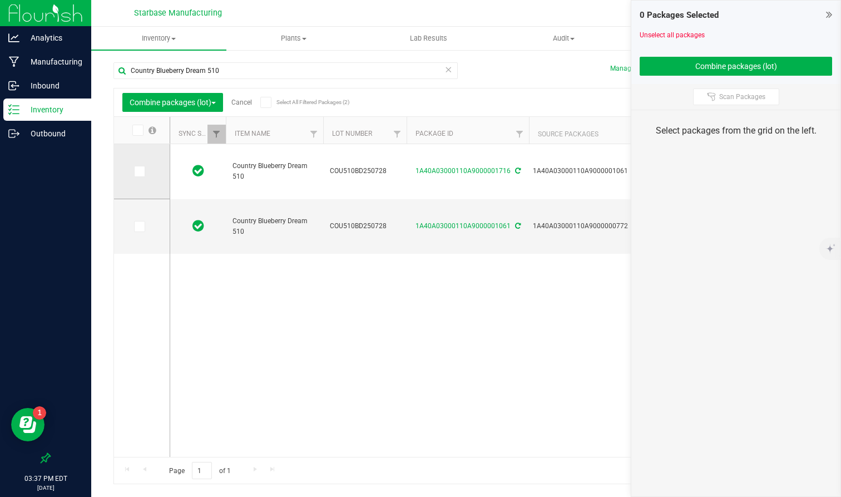
click at [140, 171] on icon at bounding box center [138, 171] width 7 height 0
click at [0, 0] on input "checkbox" at bounding box center [0, 0] width 0 height 0
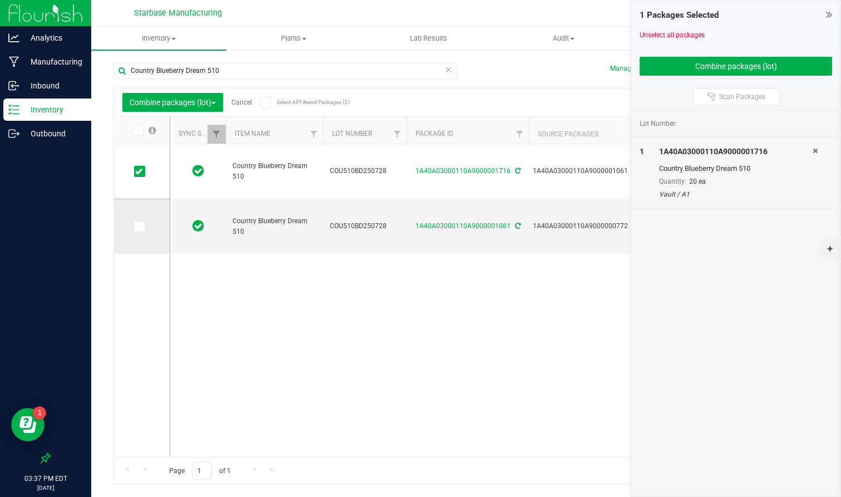
click at [139, 233] on td at bounding box center [142, 226] width 56 height 55
click at [139, 226] on icon at bounding box center [138, 226] width 7 height 0
click at [0, 0] on input "checkbox" at bounding box center [0, 0] width 0 height 0
click at [731, 67] on button "Combine packages (lot)" at bounding box center [736, 66] width 193 height 19
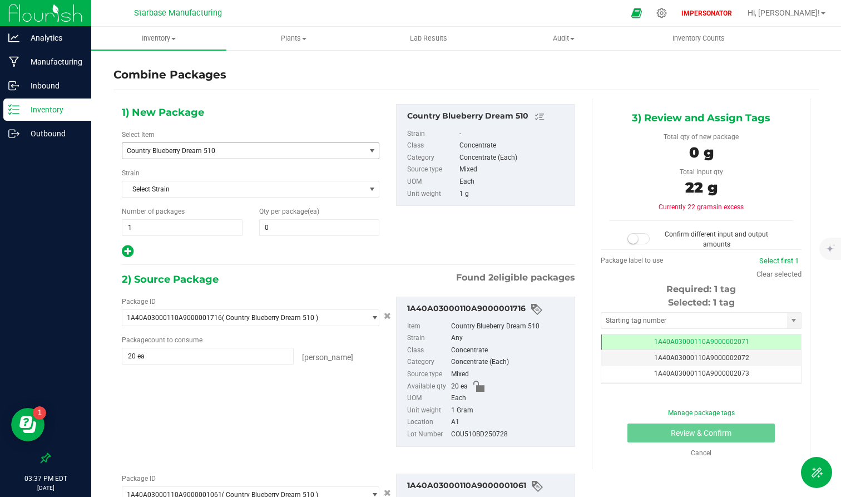
click at [214, 147] on span "Country Blueberry Dream 510" at bounding box center [239, 151] width 224 height 8
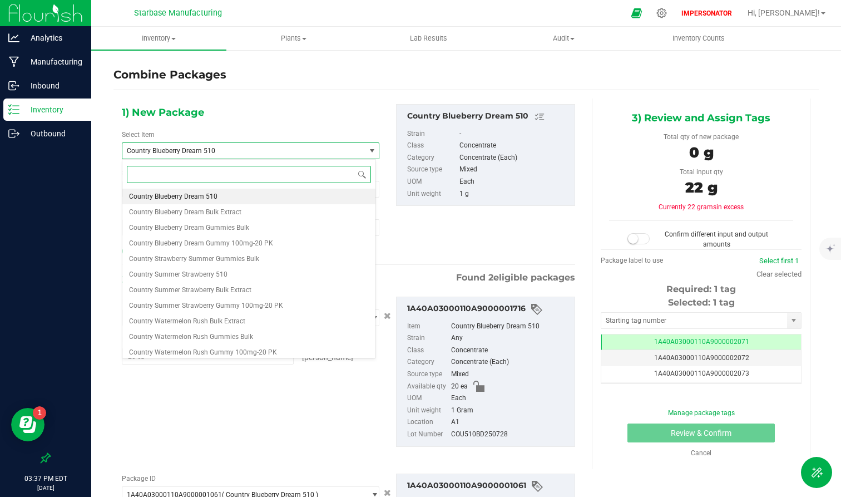
paste input "Country Blueberry Dream 510"
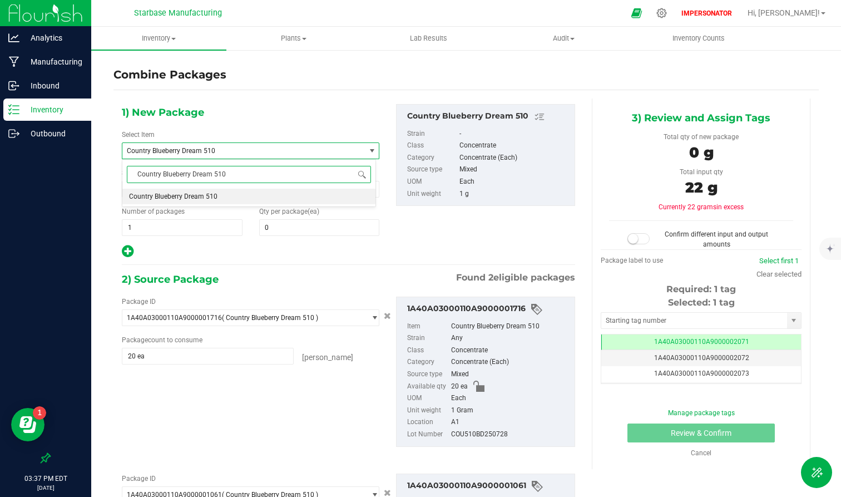
drag, startPoint x: 221, startPoint y: 172, endPoint x: 100, endPoint y: 177, distance: 121.4
click at [100, 177] on body "Analytics Manufacturing Inbound Inventory Outbound 03:37 PM EDT 09/22/2025 09/2…" at bounding box center [420, 248] width 841 height 497
type input "0"
type input "Country 510 -"
click at [183, 198] on span "Country 510 - Blueberry Dream" at bounding box center [175, 197] width 92 height 8
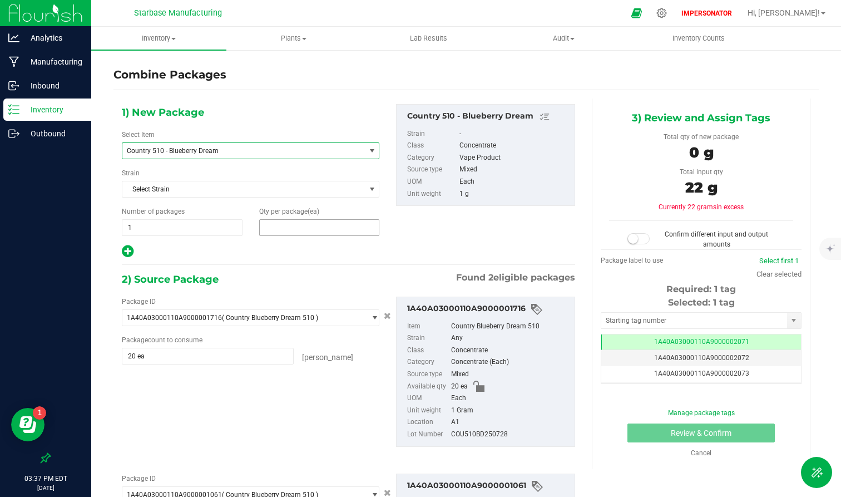
click at [282, 226] on span at bounding box center [319, 227] width 121 height 17
type input "22"
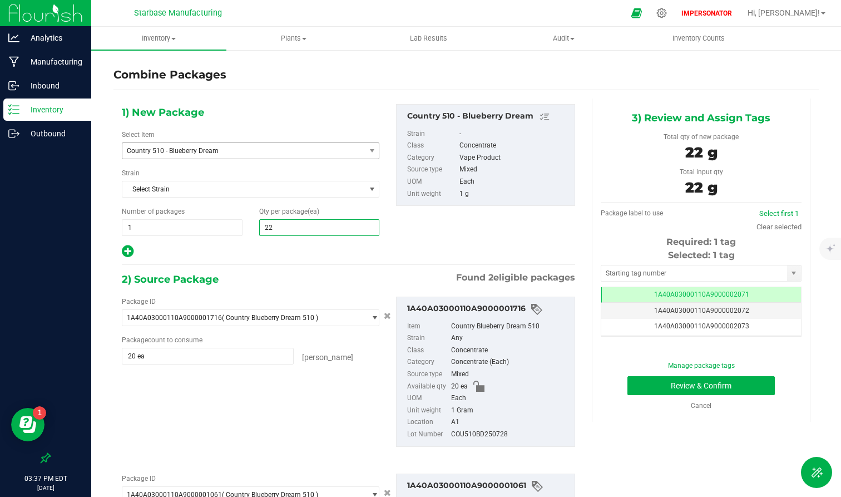
type input "22"
click at [283, 253] on div at bounding box center [251, 251] width 258 height 14
click at [732, 379] on button "Review & Confirm" at bounding box center [701, 385] width 147 height 19
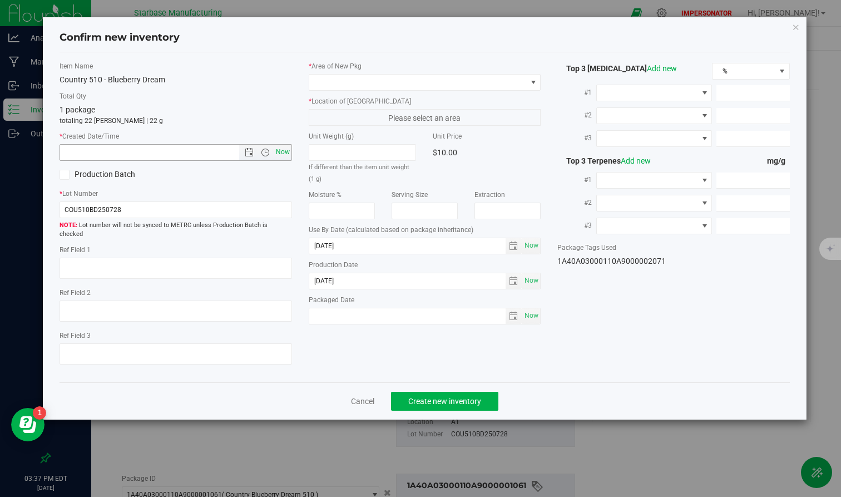
click at [282, 155] on span "Now" at bounding box center [282, 152] width 19 height 16
type input "9/22/2025 3:37 PM"
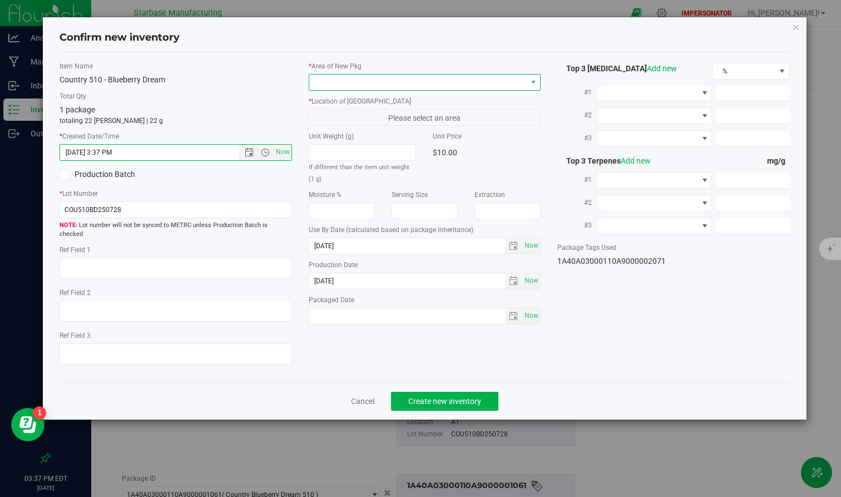
click at [368, 78] on span at bounding box center [417, 83] width 217 height 16
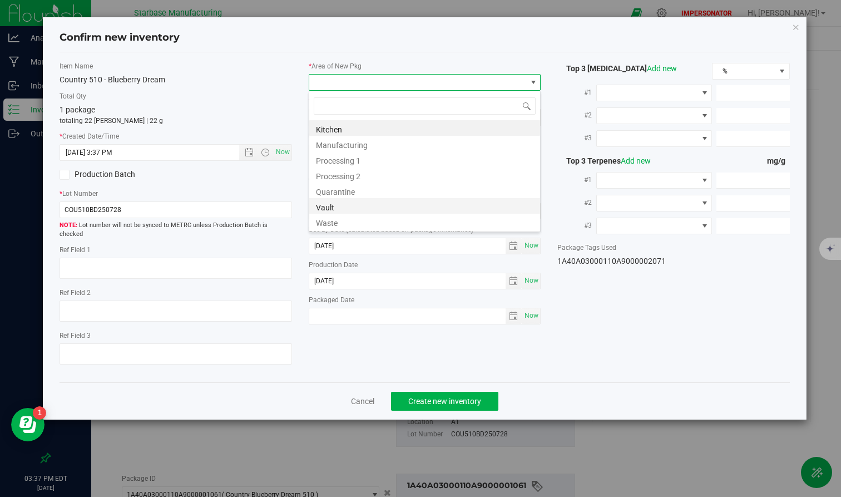
click at [328, 200] on li "Vault" at bounding box center [424, 206] width 231 height 16
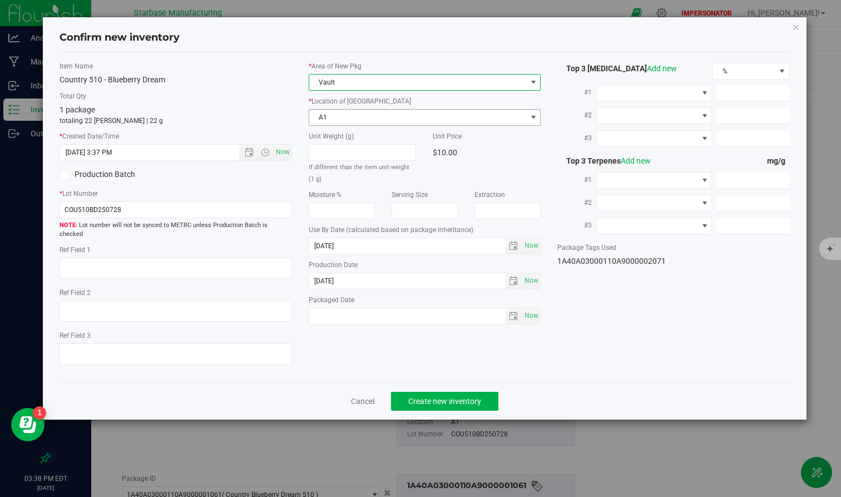
click at [354, 116] on span "A1" at bounding box center [417, 118] width 217 height 16
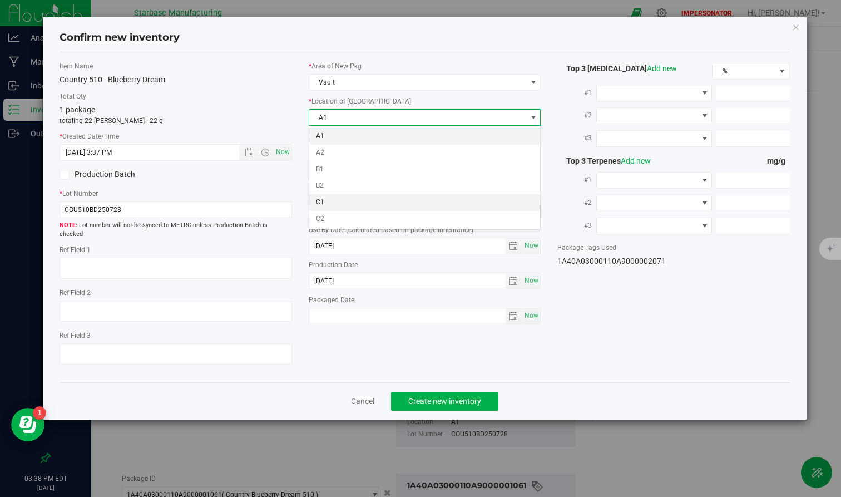
click at [329, 202] on li "C1" at bounding box center [424, 202] width 231 height 17
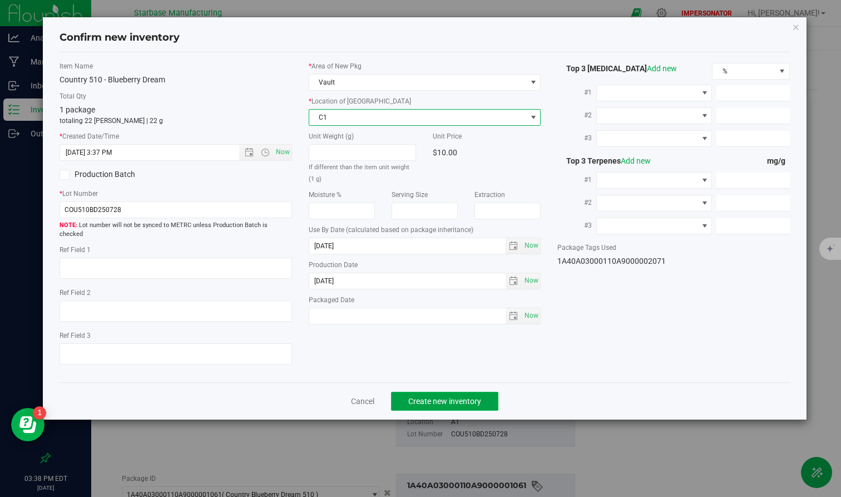
click at [452, 397] on span "Create new inventory" at bounding box center [444, 401] width 73 height 9
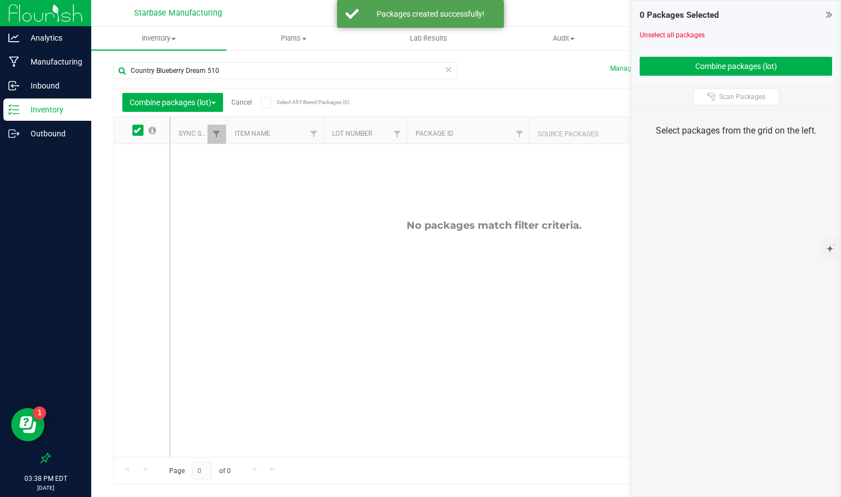
click at [237, 101] on link "Cancel" at bounding box center [241, 102] width 21 height 8
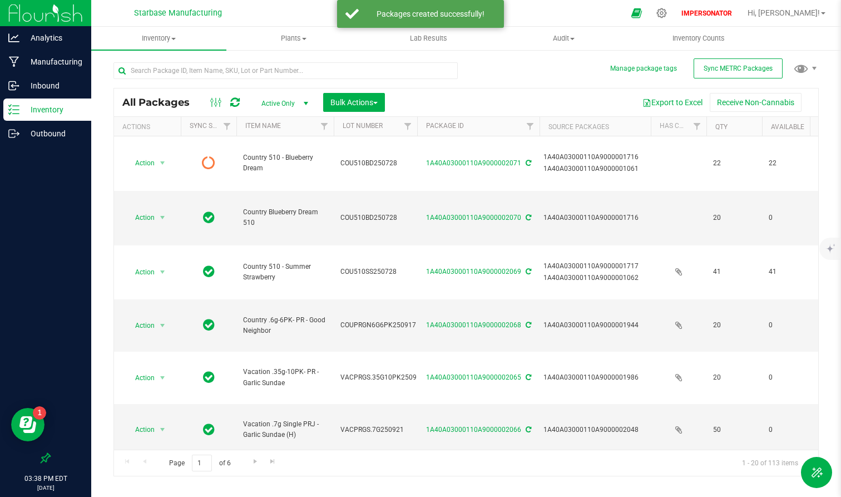
click at [233, 105] on icon at bounding box center [234, 102] width 9 height 11
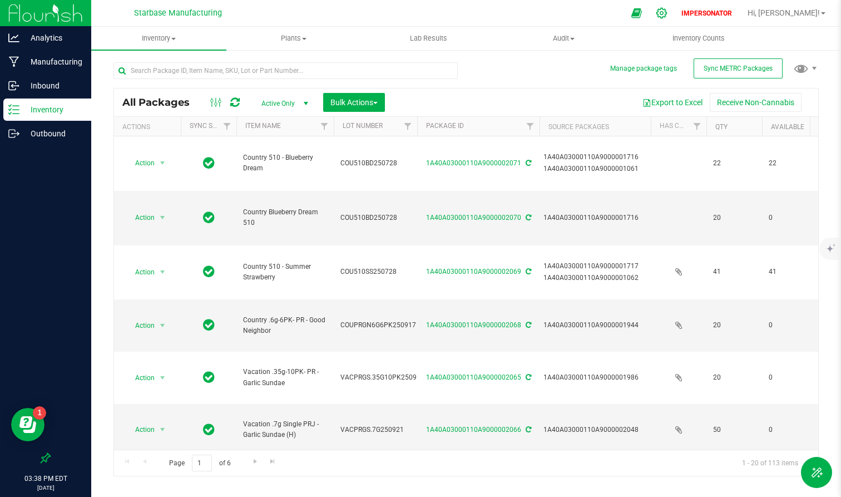
click at [668, 12] on icon at bounding box center [662, 13] width 12 height 12
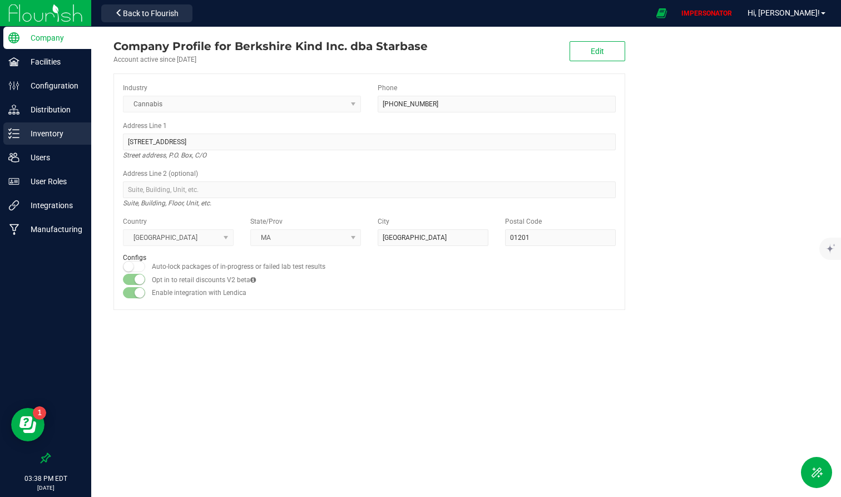
click at [23, 131] on p "Inventory" at bounding box center [52, 133] width 67 height 13
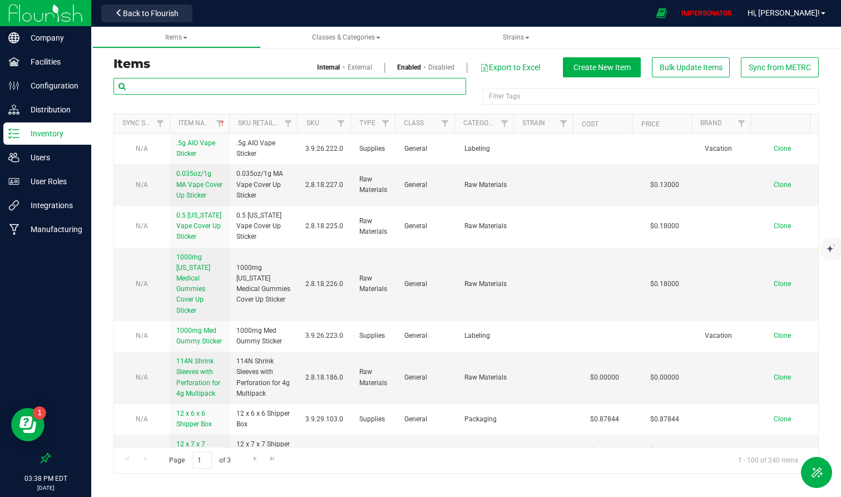
click at [249, 86] on input "text" at bounding box center [290, 86] width 353 height 17
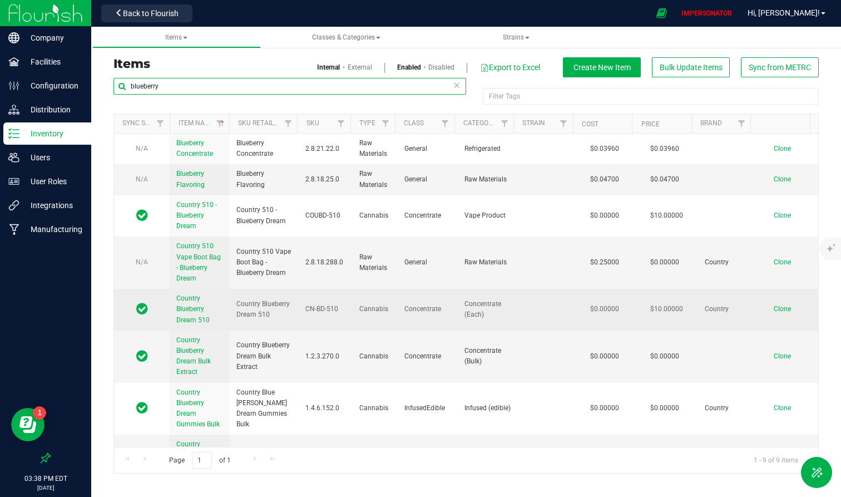
type input "blueberry"
click at [182, 307] on span "Country Blueberry Dream 510" at bounding box center [192, 308] width 33 height 29
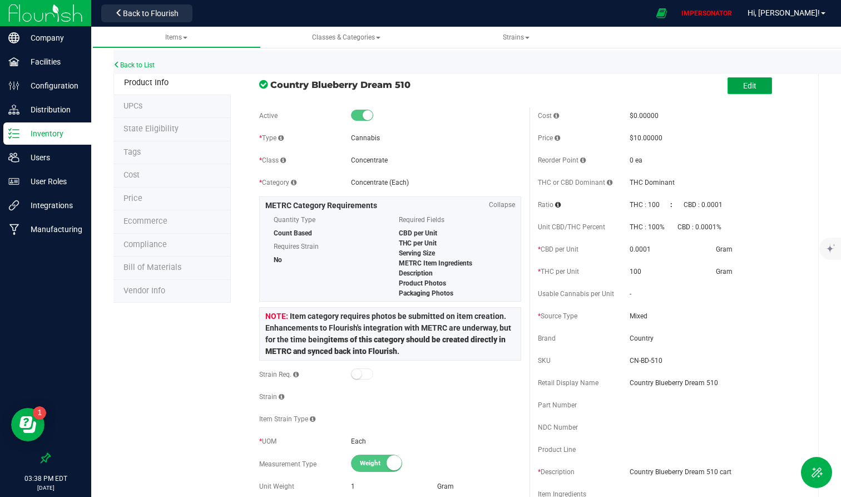
click at [746, 82] on span "Edit" at bounding box center [749, 85] width 13 height 9
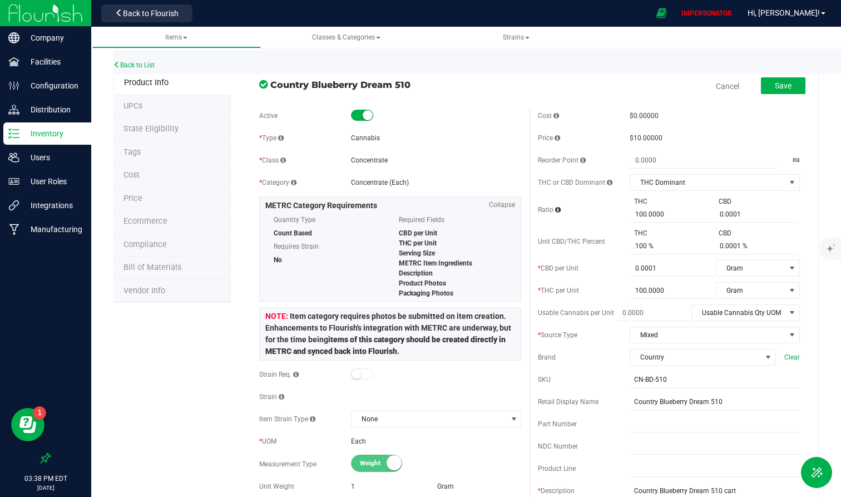
click at [359, 119] on span at bounding box center [362, 115] width 22 height 11
click at [756, 86] on button "Save" at bounding box center [783, 85] width 45 height 17
click at [720, 88] on link "Cancel" at bounding box center [727, 86] width 23 height 11
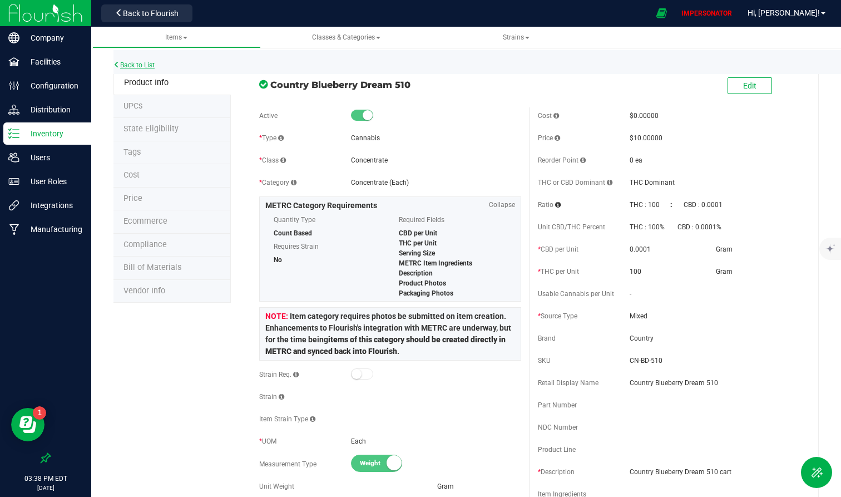
click at [126, 67] on link "Back to List" at bounding box center [134, 65] width 41 height 8
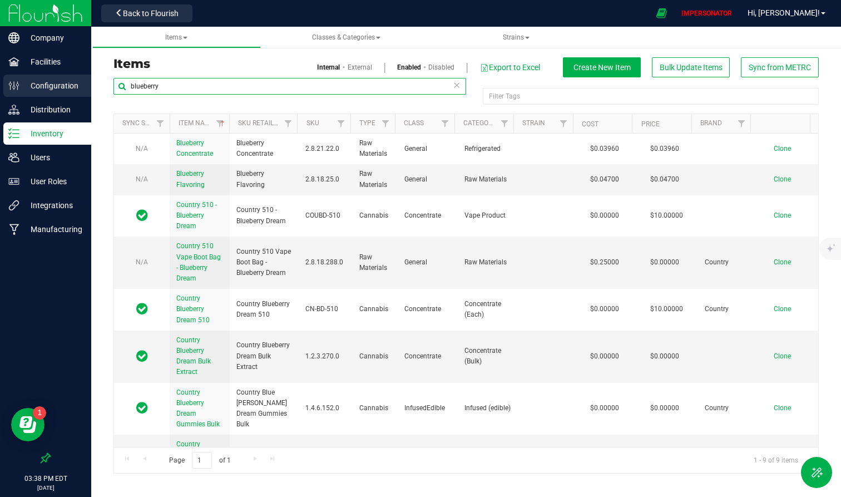
drag, startPoint x: 186, startPoint y: 88, endPoint x: 86, endPoint y: 77, distance: 101.3
click at [86, 77] on div "Company Facilities Configuration Distribution Inventory Users User Roles Integr…" at bounding box center [420, 248] width 841 height 497
type input "e"
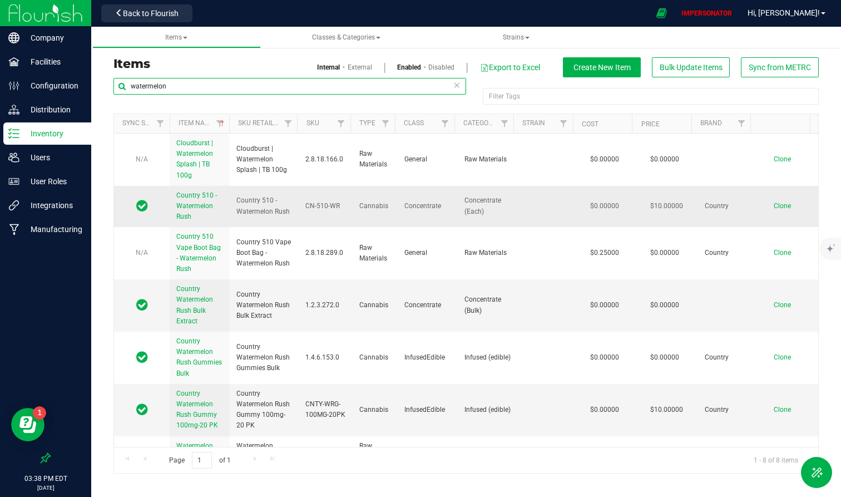
type input "watermelon"
click at [190, 213] on span "Country 510 - Watermelon Rush" at bounding box center [196, 205] width 41 height 29
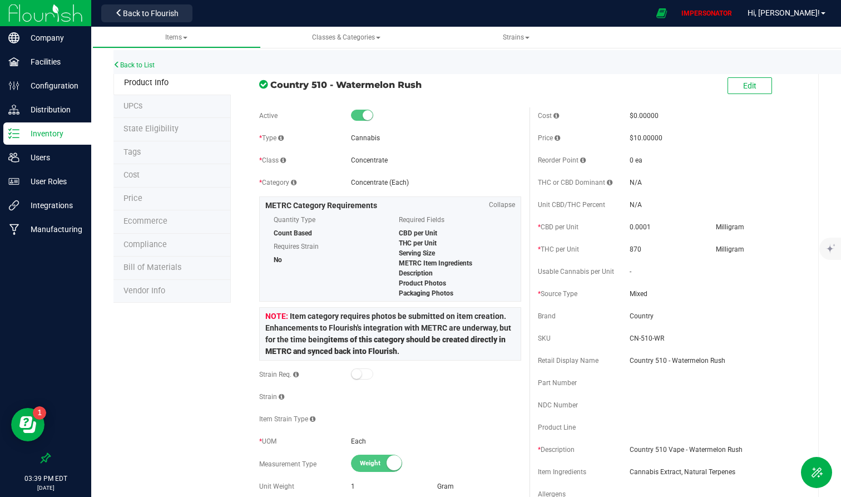
click at [172, 134] on li "State Eligibility" at bounding box center [172, 129] width 117 height 23
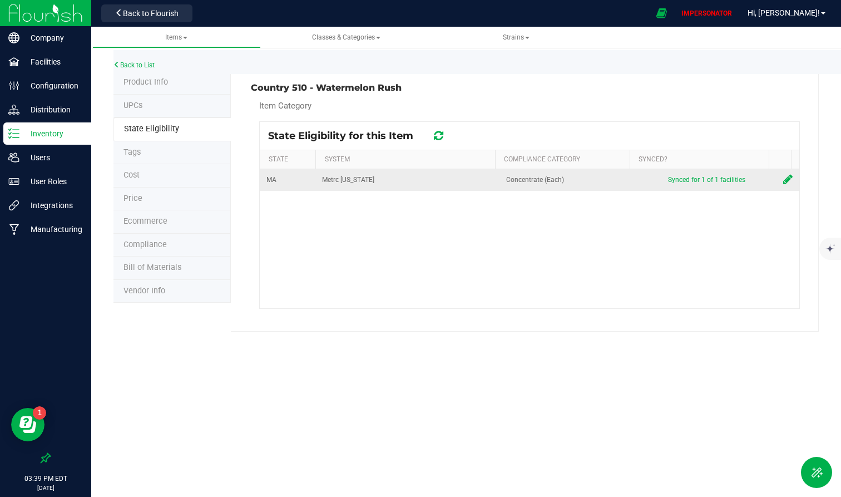
click at [756, 176] on td at bounding box center [788, 180] width 23 height 22
click at [756, 176] on icon at bounding box center [787, 179] width 9 height 11
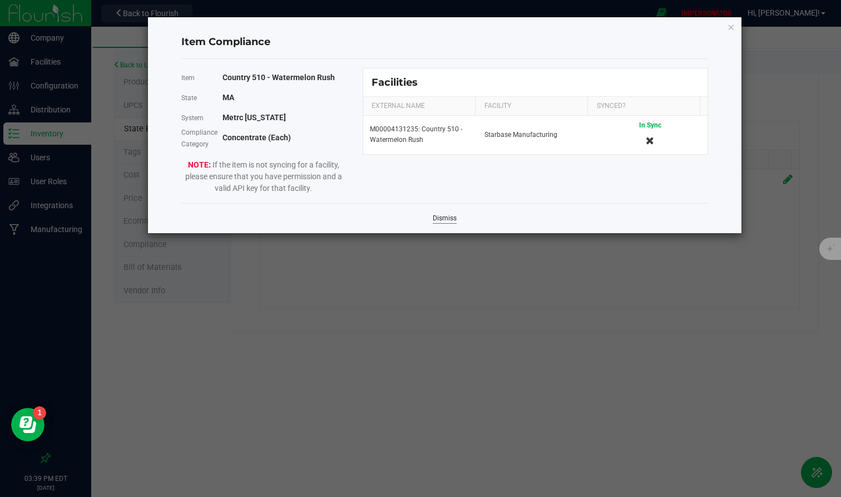
click at [449, 221] on link "Dismiss" at bounding box center [445, 218] width 24 height 9
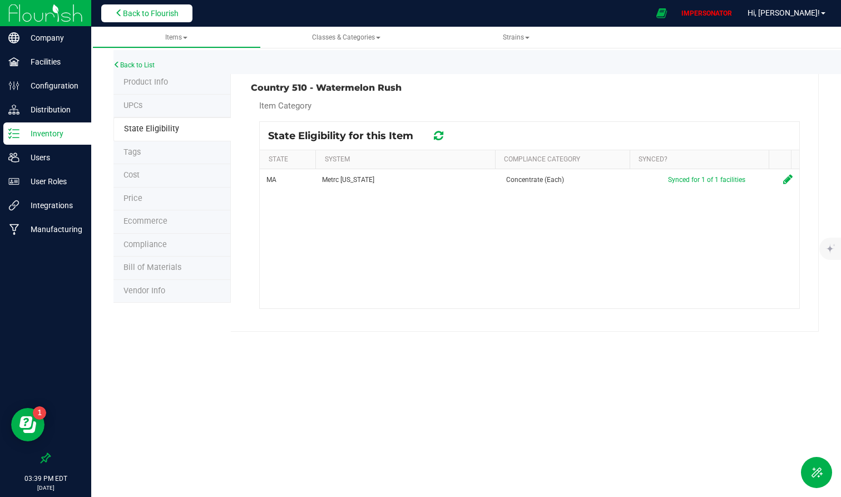
click at [146, 18] on button "Back to Flourish" at bounding box center [146, 13] width 91 height 18
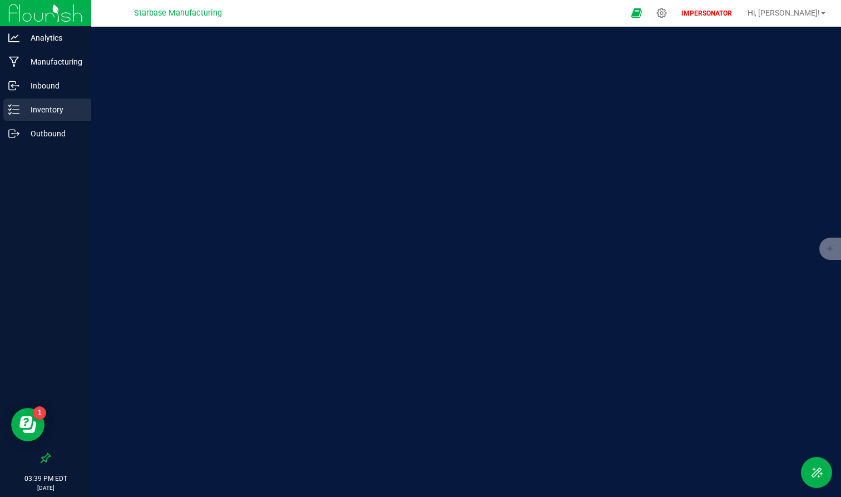
click at [34, 115] on p "Inventory" at bounding box center [52, 109] width 67 height 13
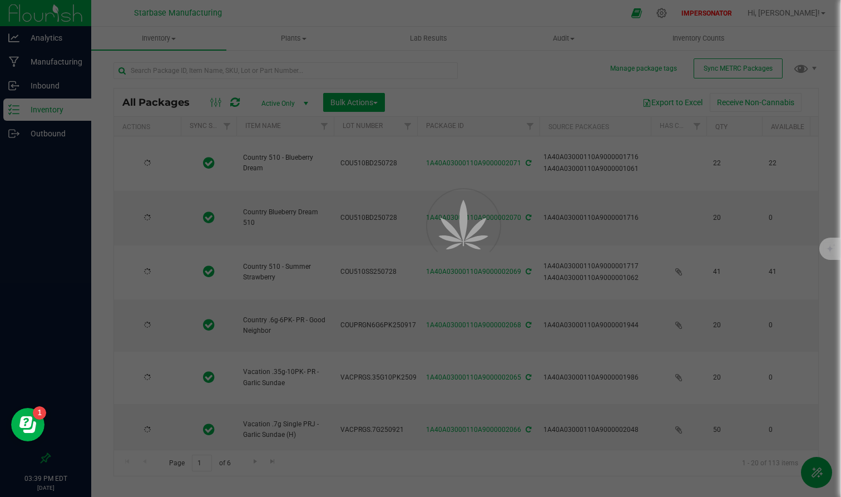
click at [220, 73] on div at bounding box center [420, 248] width 841 height 497
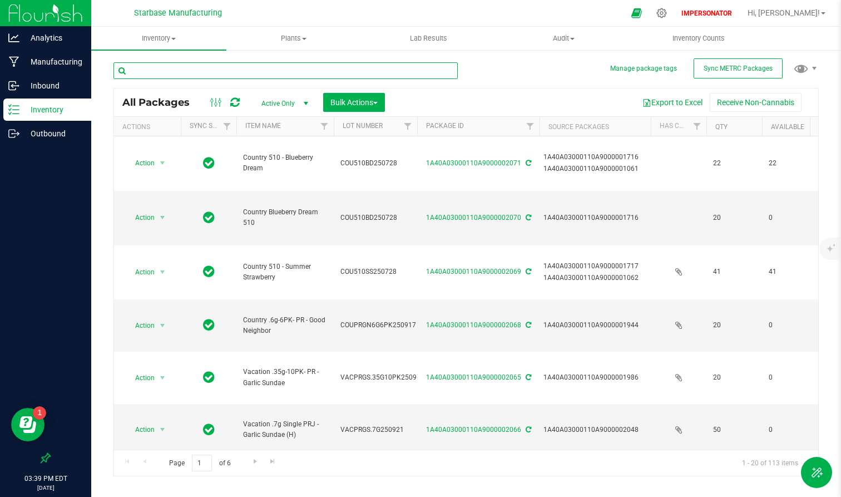
click at [220, 73] on input "text" at bounding box center [286, 70] width 344 height 17
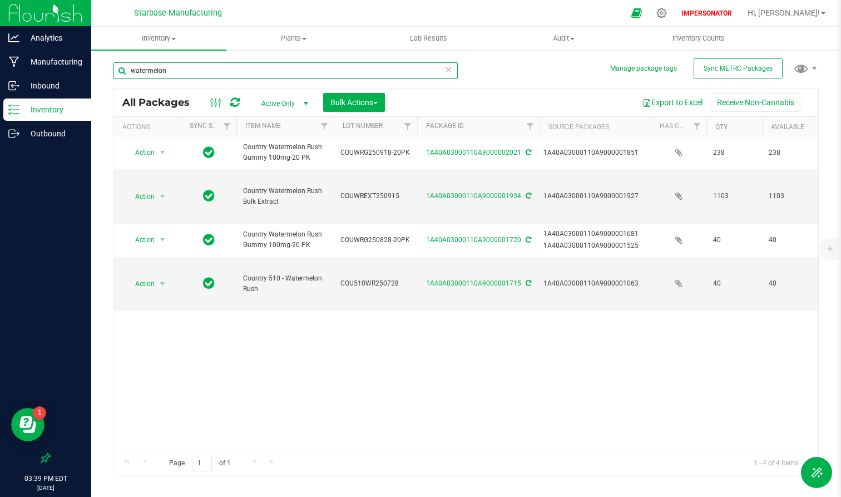
type input "watermelon"
click at [170, 406] on div "Page 1 of 1 1 - 4 of 4 items" at bounding box center [466, 463] width 704 height 27
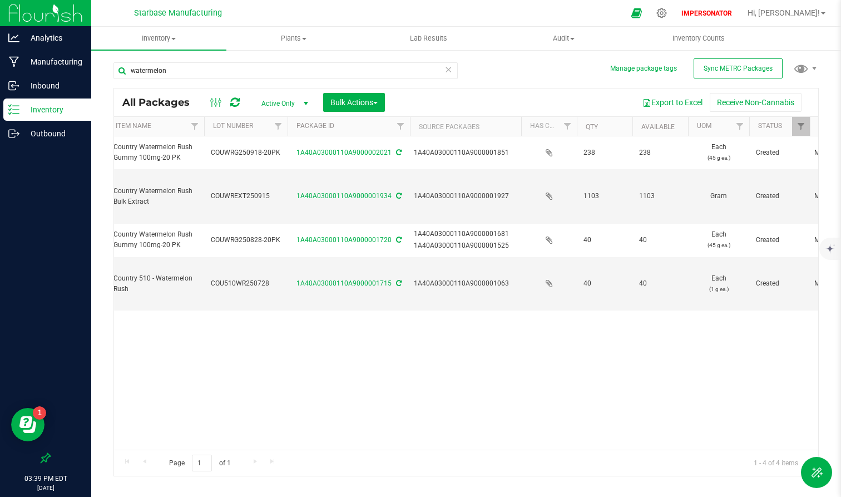
scroll to position [0, 52]
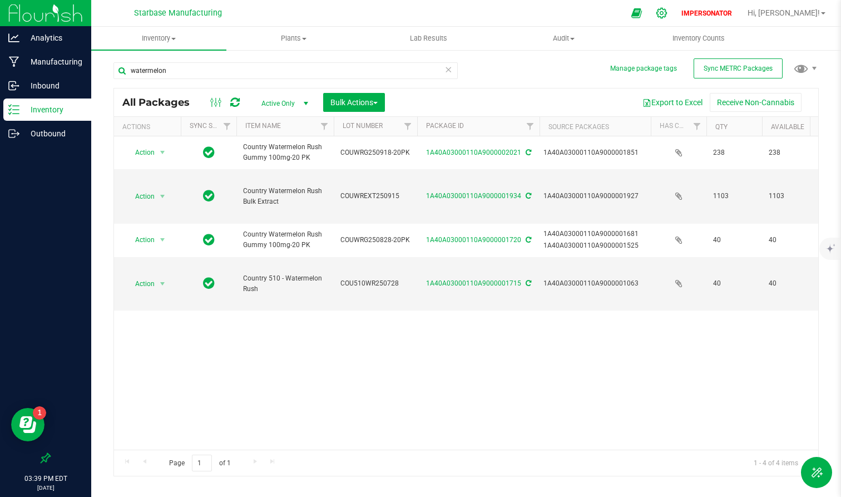
click at [668, 15] on icon at bounding box center [662, 13] width 12 height 12
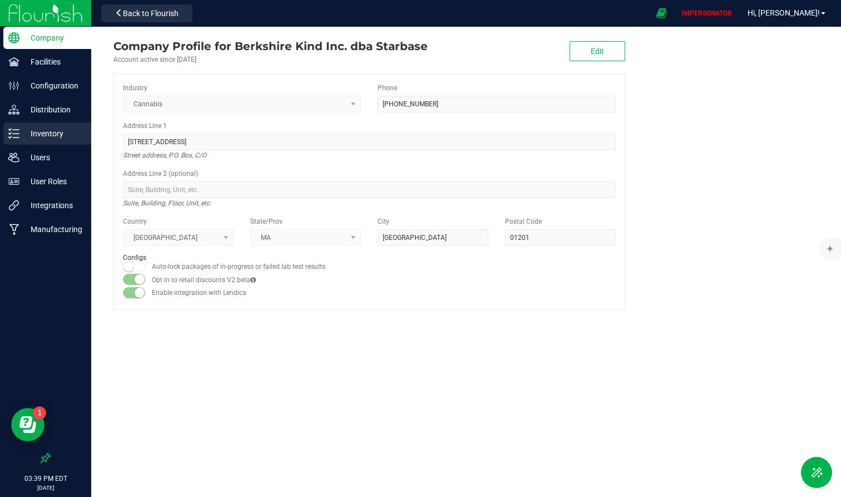
click at [56, 133] on p "Inventory" at bounding box center [52, 133] width 67 height 13
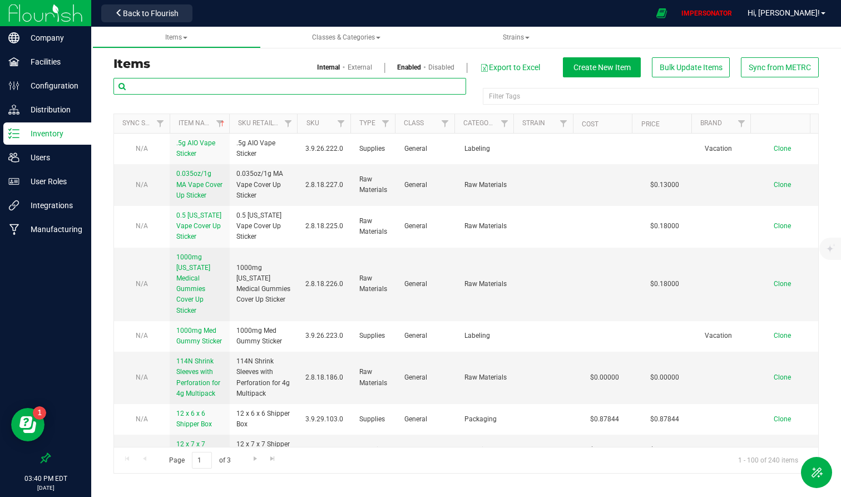
click at [246, 82] on input "text" at bounding box center [290, 86] width 353 height 17
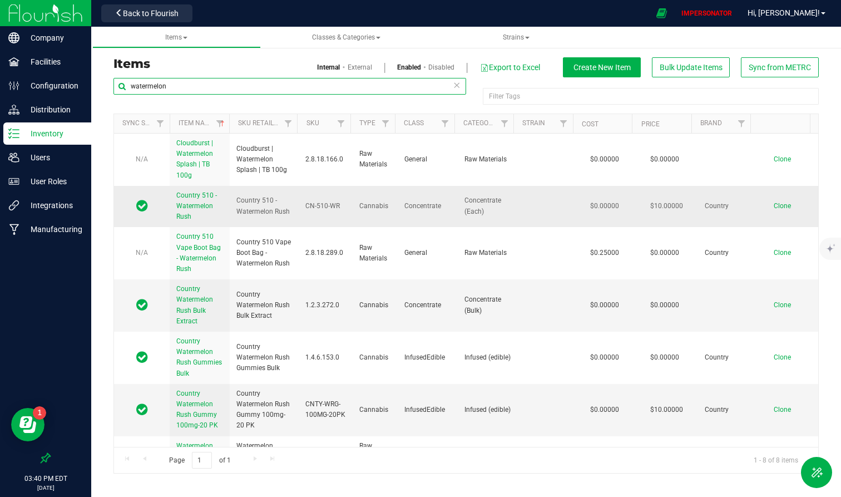
type input "watermelon"
click at [202, 201] on link "Country 510 - Watermelon Rush" at bounding box center [199, 206] width 47 height 32
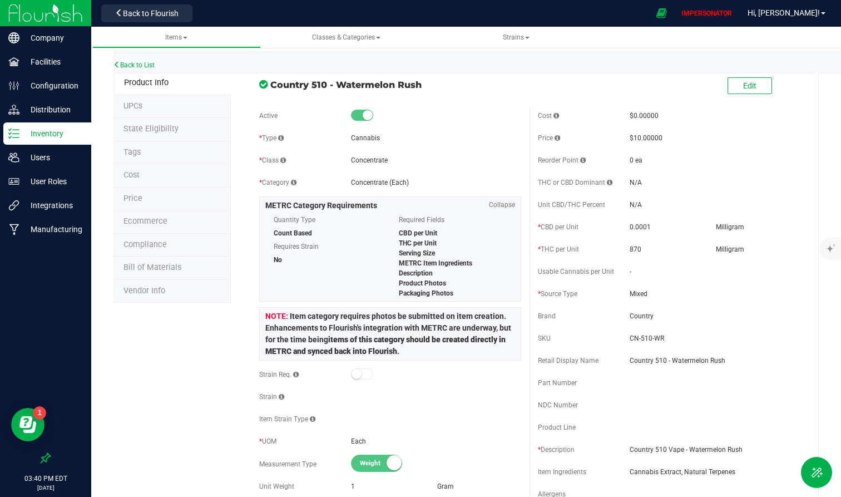
click at [161, 129] on span "State Eligibility" at bounding box center [151, 128] width 55 height 9
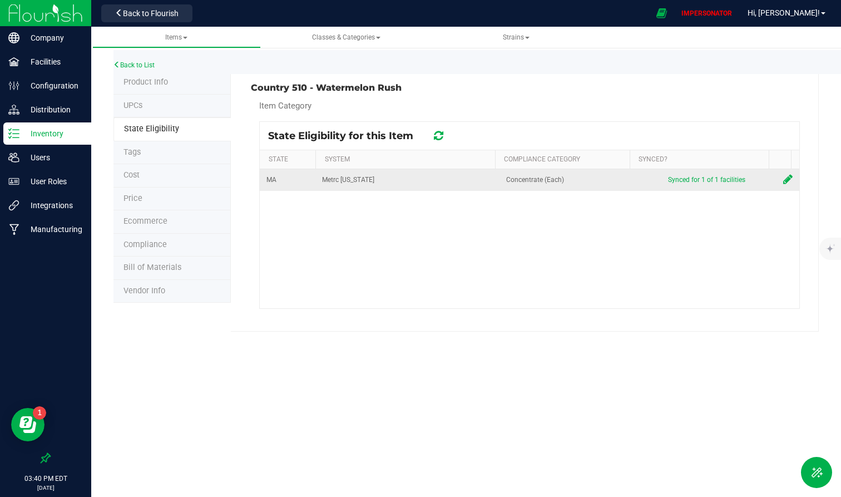
click at [756, 180] on icon at bounding box center [787, 179] width 9 height 11
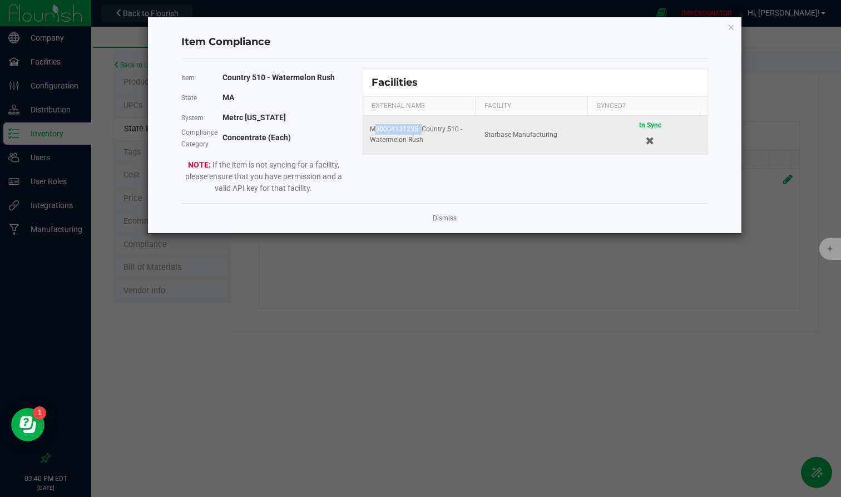
drag, startPoint x: 369, startPoint y: 127, endPoint x: 418, endPoint y: 130, distance: 48.5
click at [418, 130] on td "M00004131235: Country 510 - Watermelon Rush" at bounding box center [420, 135] width 115 height 38
click at [439, 141] on div "M00004131235: Country 510 - Watermelon Rush" at bounding box center [420, 134] width 101 height 21
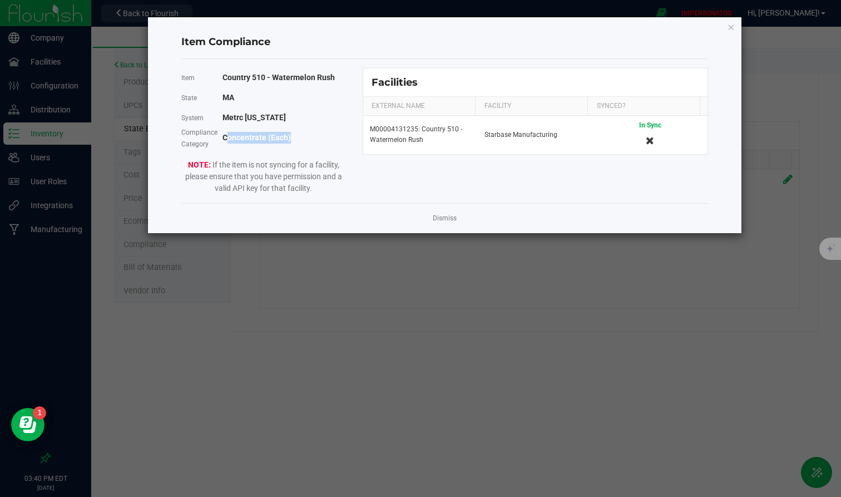
drag, startPoint x: 228, startPoint y: 140, endPoint x: 338, endPoint y: 140, distance: 110.7
click at [338, 140] on div "Concentrate (Each)" at bounding box center [285, 138] width 124 height 12
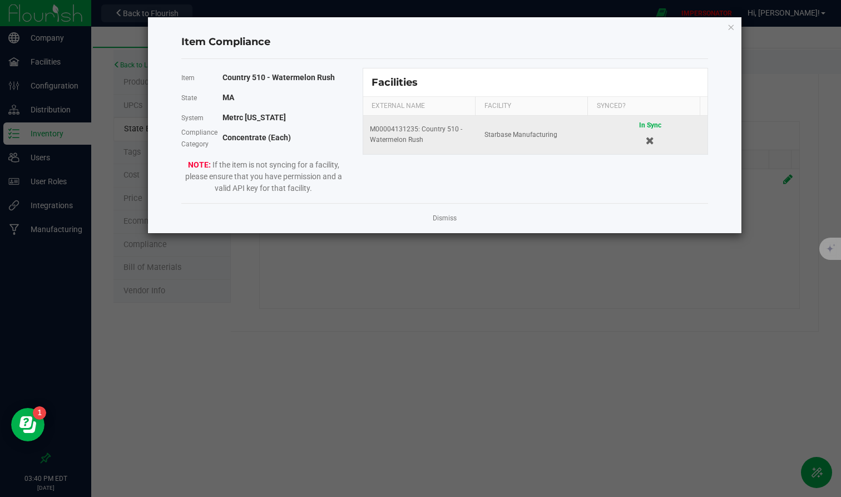
drag, startPoint x: 421, startPoint y: 131, endPoint x: 455, endPoint y: 144, distance: 36.8
click at [455, 144] on div "M00004131235: Country 510 - Watermelon Rush" at bounding box center [420, 134] width 101 height 21
copy div "Country 510 - Watermelon Rush"
drag, startPoint x: 369, startPoint y: 127, endPoint x: 430, endPoint y: 141, distance: 62.2
click at [430, 141] on div "M00004131235: Country 510 - Watermelon Rush" at bounding box center [420, 134] width 101 height 21
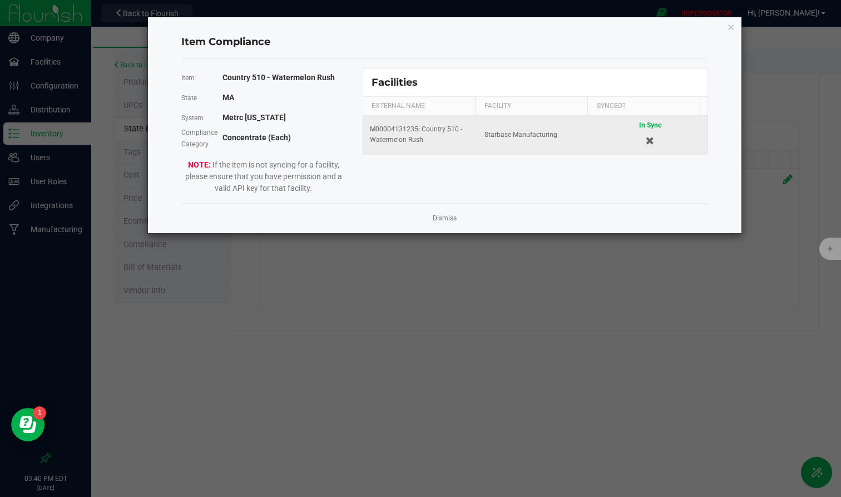
copy div "M00004131235: Country 510 - Watermelon Rush"
click at [430, 141] on div "M00004131235: Country 510 - Watermelon Rush" at bounding box center [420, 134] width 101 height 21
click at [646, 144] on icon "Cancel button" at bounding box center [650, 141] width 8 height 8
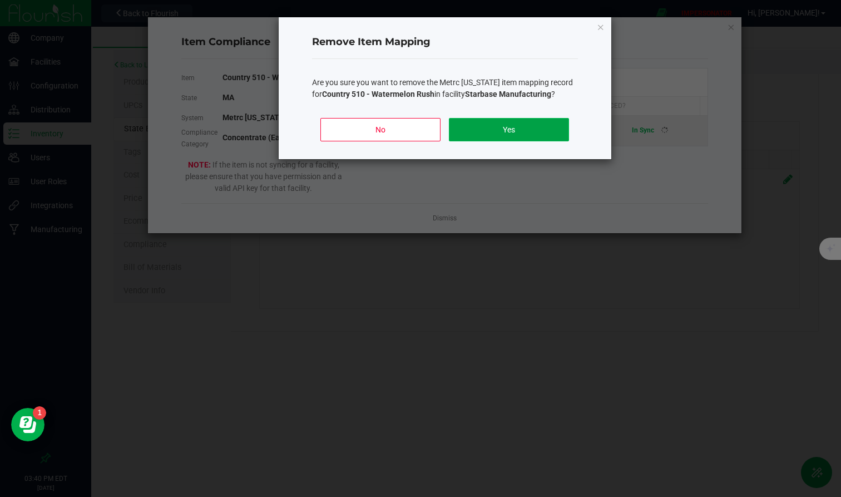
click at [494, 141] on button "Yes" at bounding box center [509, 129] width 120 height 23
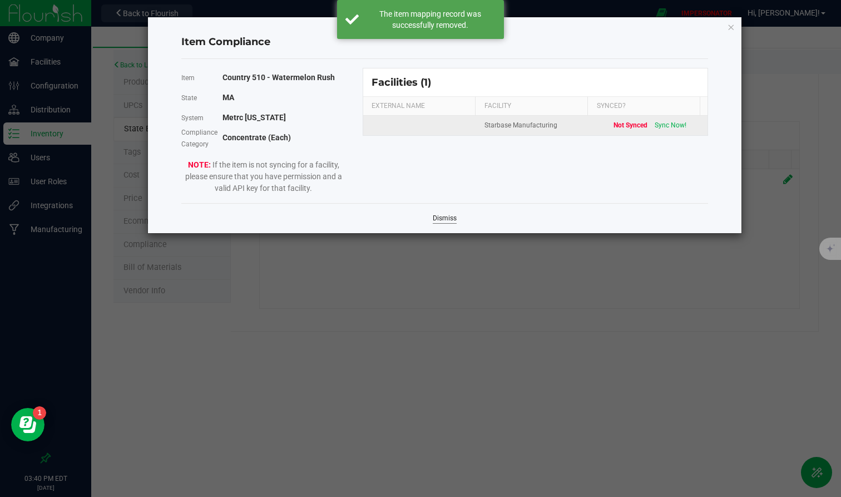
click at [448, 219] on link "Dismiss" at bounding box center [445, 218] width 24 height 9
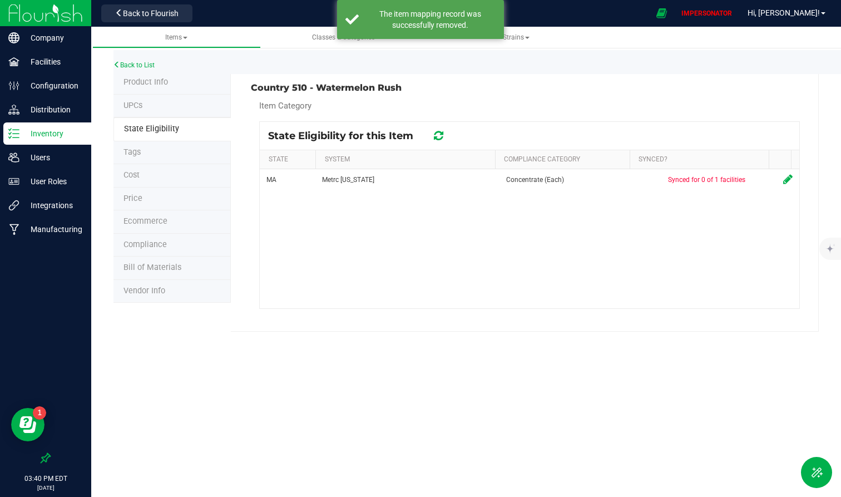
click at [143, 56] on div "Back to List" at bounding box center [534, 62] width 841 height 24
click at [142, 75] on li "Product Info" at bounding box center [172, 82] width 117 height 23
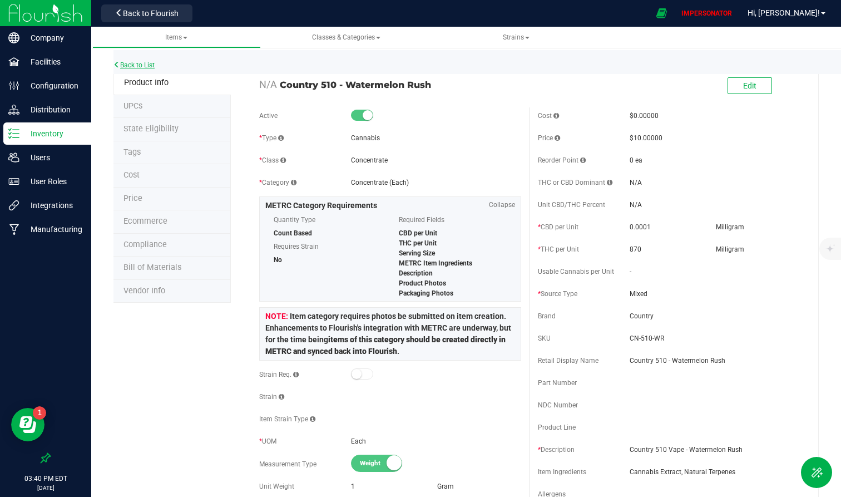
click at [146, 67] on link "Back to List" at bounding box center [134, 65] width 41 height 8
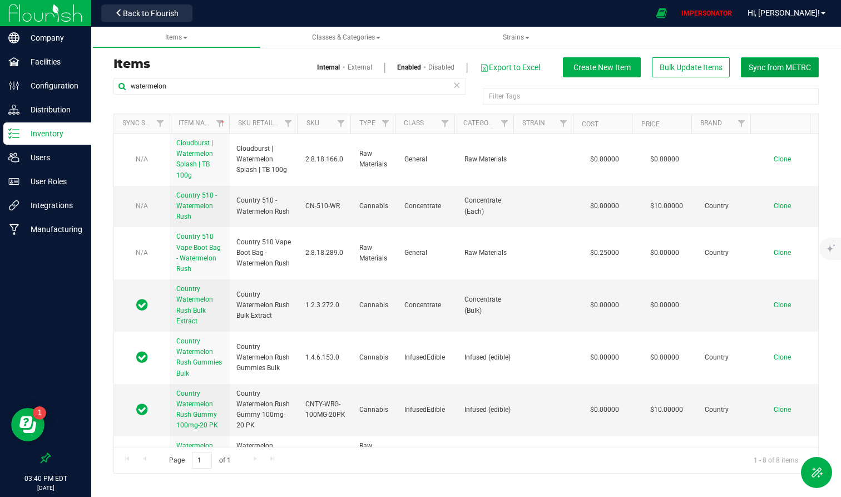
click at [756, 59] on button "Sync from METRC" at bounding box center [780, 67] width 78 height 20
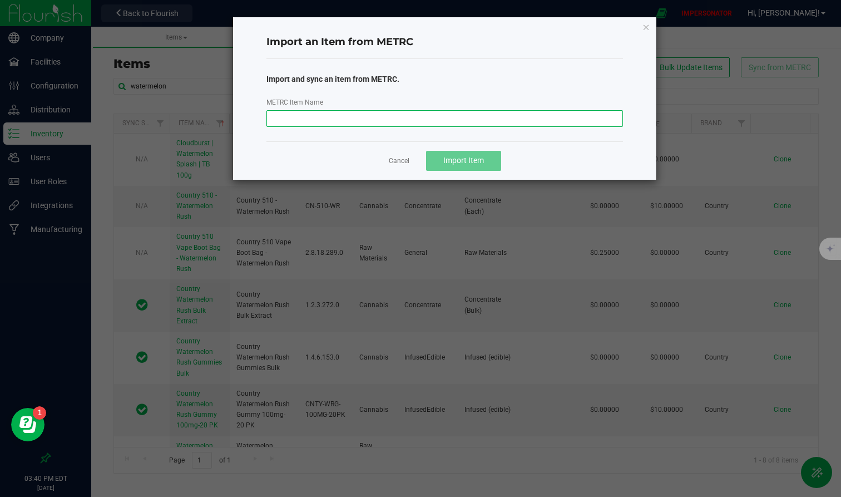
click at [319, 111] on input "METRC Item Name" at bounding box center [445, 118] width 357 height 17
paste input "M00004131235: Country 510 - Watermelon Rush"
type input "M00004131235: Country 510 - Watermelon Rush"
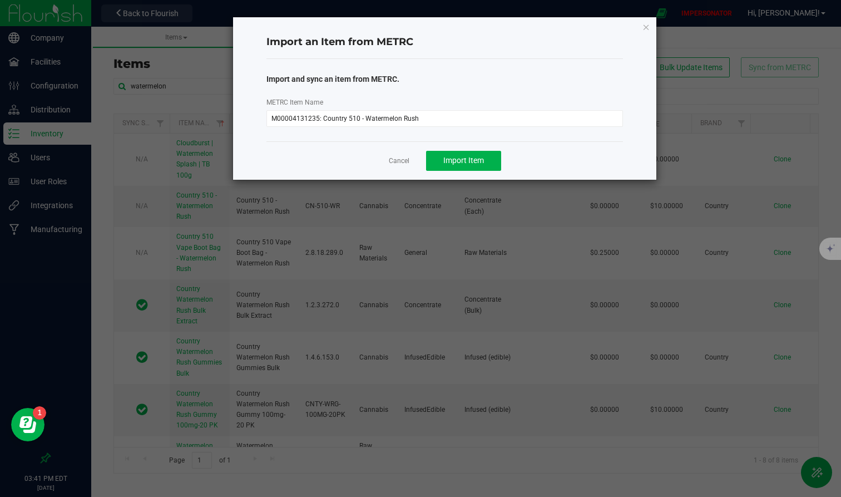
click at [449, 88] on div "Import and sync an item from METRC. METRC Item Name M00004131235: Country 510 -…" at bounding box center [445, 97] width 374 height 59
click at [450, 153] on button "Import Item" at bounding box center [463, 161] width 75 height 20
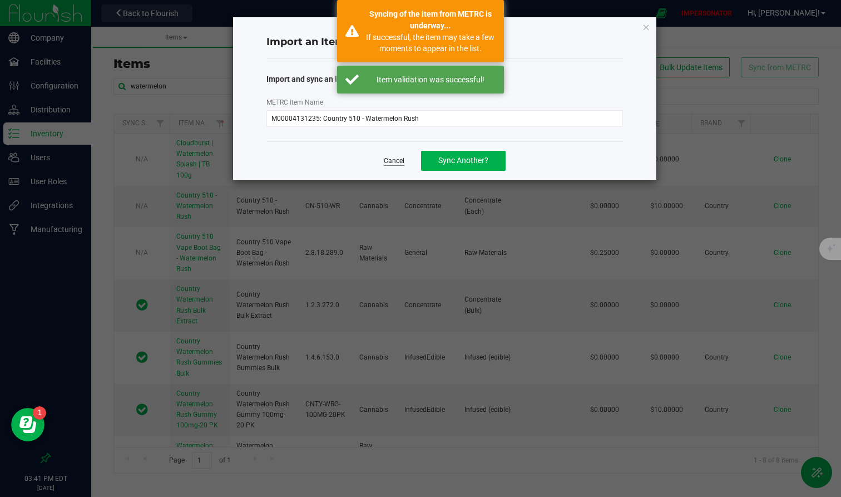
click at [397, 163] on link "Cancel" at bounding box center [394, 160] width 21 height 9
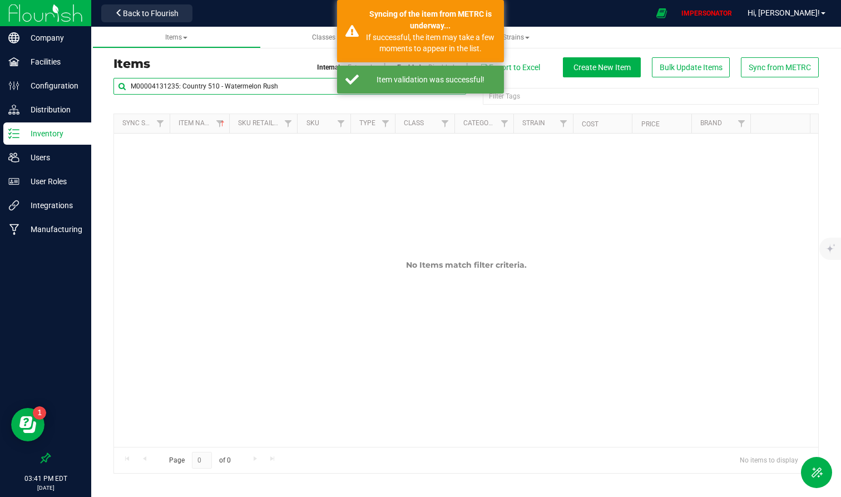
click at [278, 86] on input "M00004131235: Country 510 - Watermelon Rush" at bounding box center [290, 86] width 353 height 17
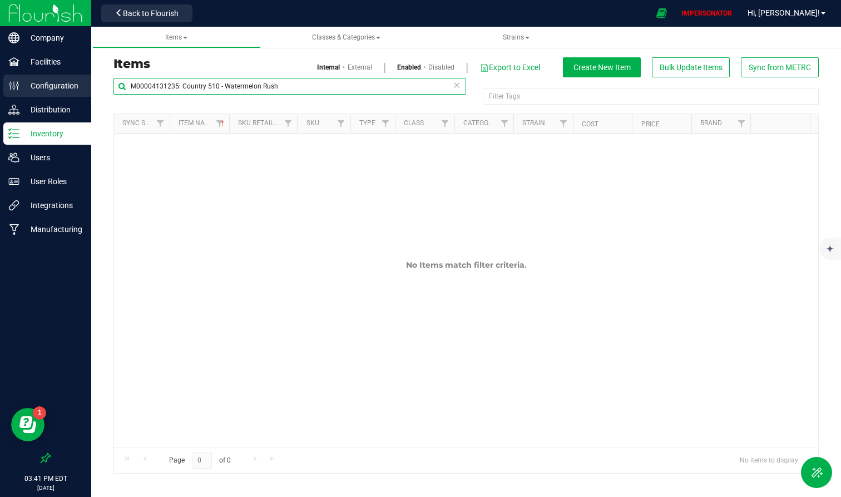
drag, startPoint x: 181, startPoint y: 87, endPoint x: 59, endPoint y: 86, distance: 121.9
click at [59, 86] on div "Company Facilities Configuration Distribution Inventory Users User Roles Integr…" at bounding box center [420, 248] width 841 height 497
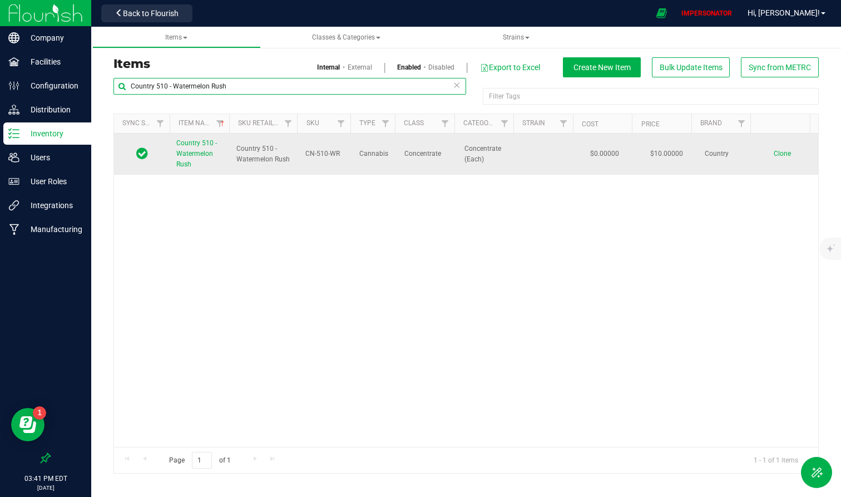
type input "Country 510 - Watermelon Rush"
click at [194, 154] on span "Country 510 - Watermelon Rush" at bounding box center [196, 153] width 41 height 29
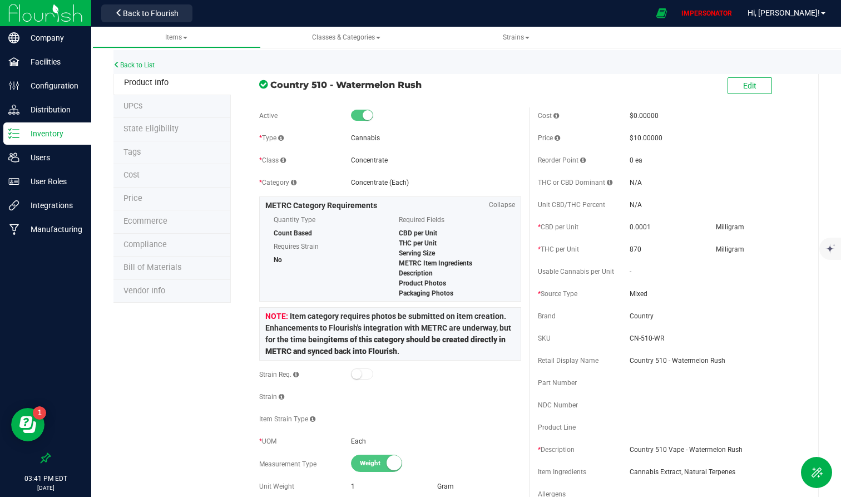
click at [186, 135] on li "State Eligibility" at bounding box center [172, 129] width 117 height 23
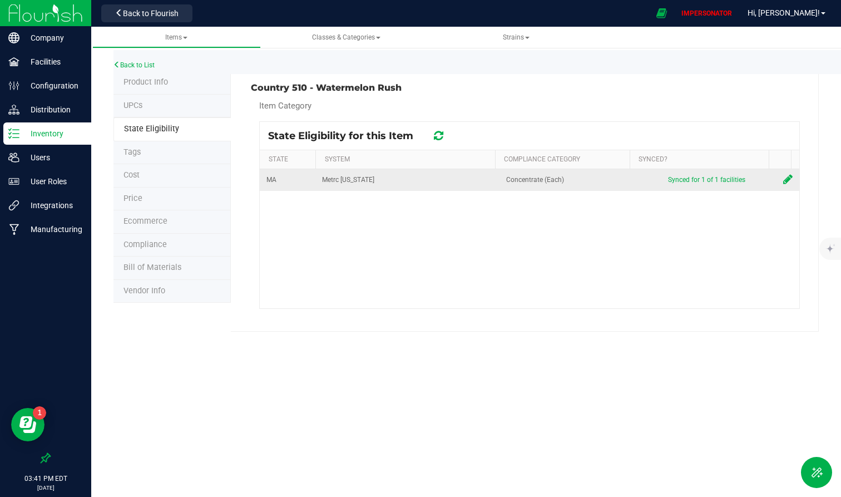
click at [756, 180] on icon at bounding box center [787, 179] width 9 height 11
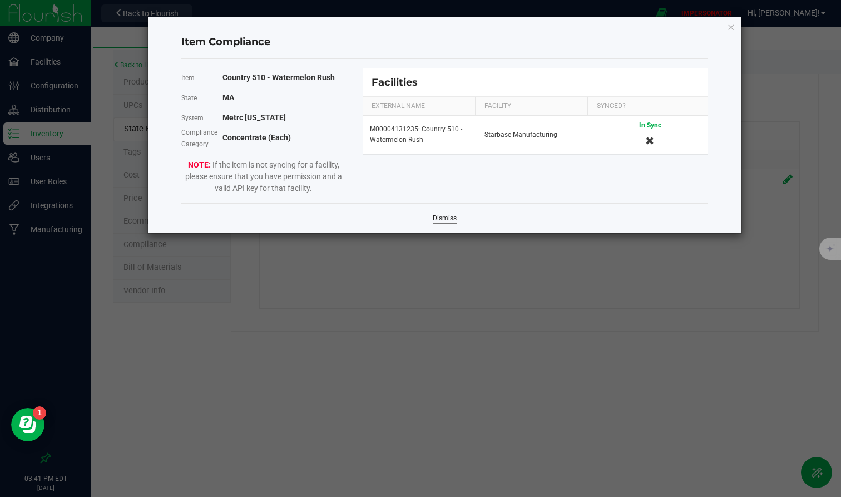
click at [442, 218] on link "Dismiss" at bounding box center [445, 218] width 24 height 9
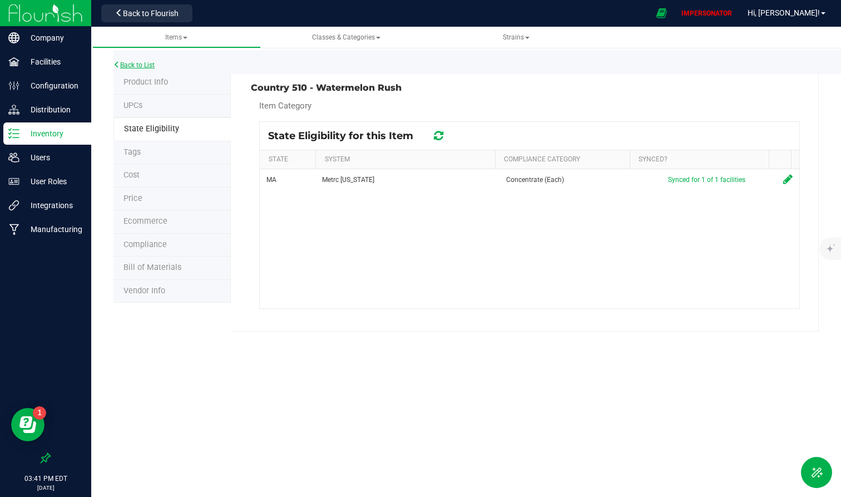
click at [144, 66] on link "Back to List" at bounding box center [134, 65] width 41 height 8
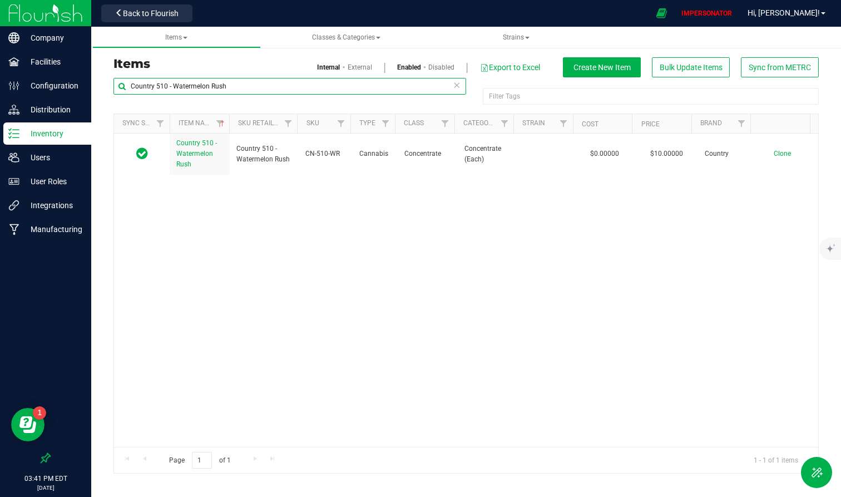
click at [451, 82] on input "Country 510 - Watermelon Rush" at bounding box center [290, 86] width 353 height 17
click at [456, 87] on icon at bounding box center [457, 84] width 8 height 13
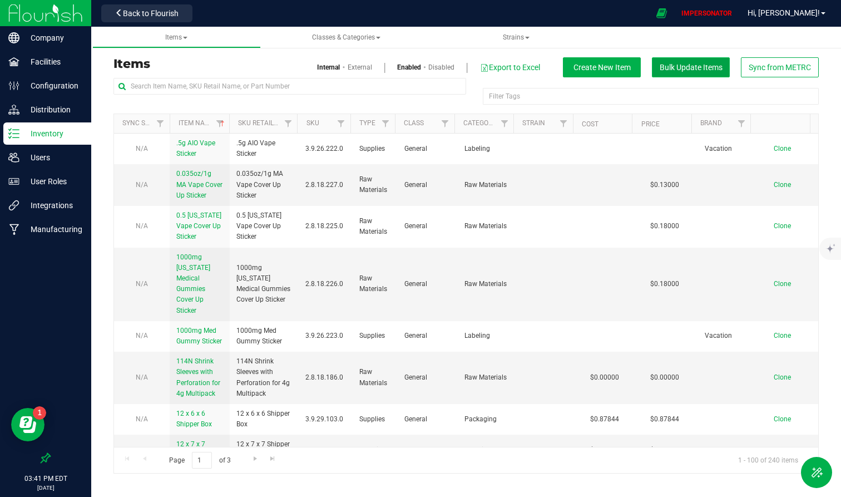
click at [688, 70] on span "Bulk Update Items" at bounding box center [691, 67] width 63 height 9
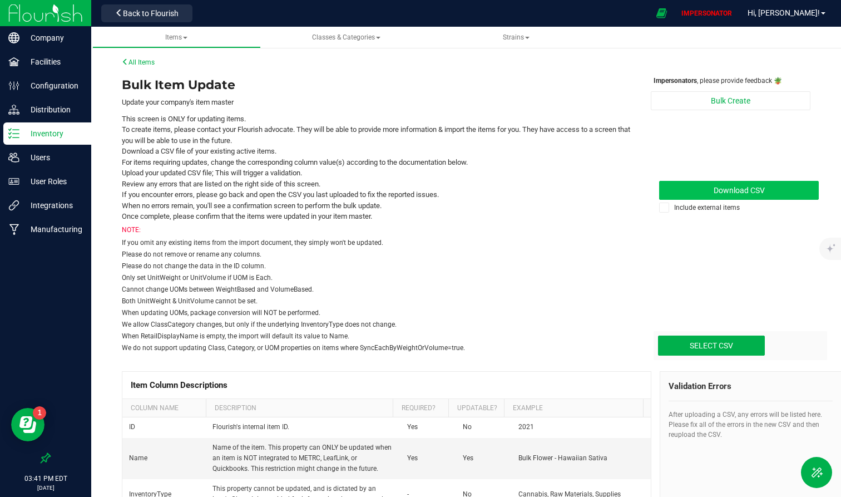
click at [748, 187] on span "Download CSV" at bounding box center [739, 190] width 51 height 9
type input "C:\fakepath\update-items_2025-09-22 (1).csv"
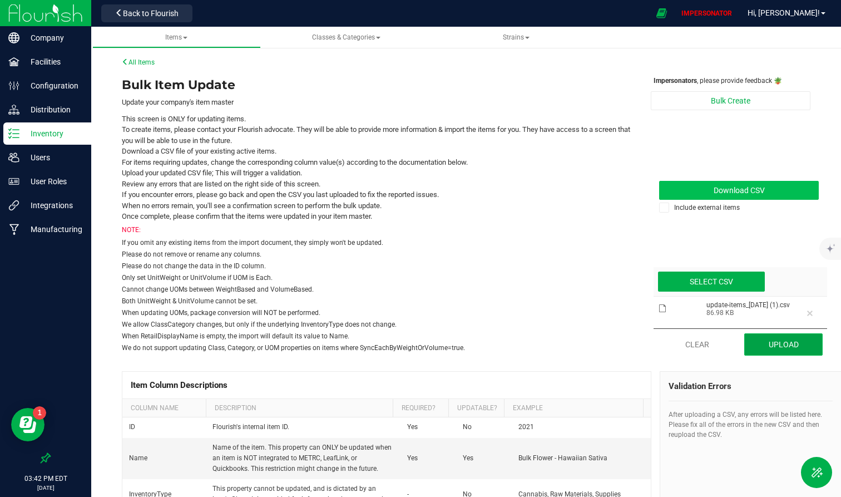
click at [756, 341] on button "Upload" at bounding box center [784, 344] width 78 height 22
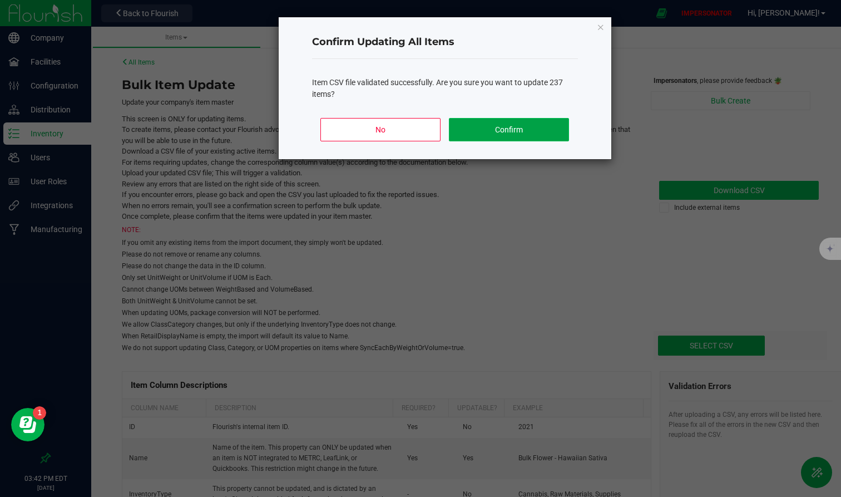
click at [555, 130] on button "Confirm" at bounding box center [509, 129] width 120 height 23
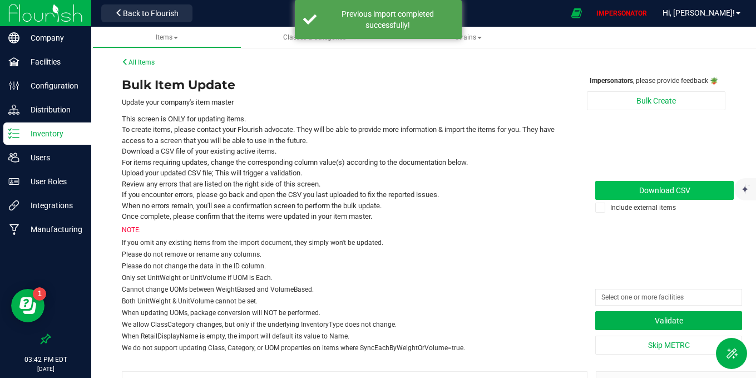
click at [43, 139] on p "Inventory" at bounding box center [52, 133] width 67 height 13
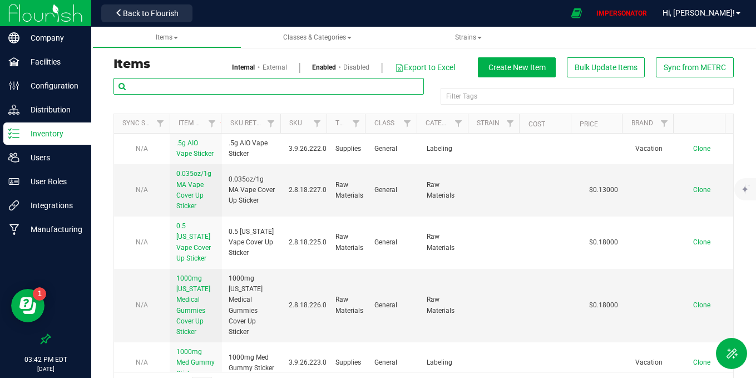
click at [255, 80] on input "text" at bounding box center [269, 86] width 311 height 17
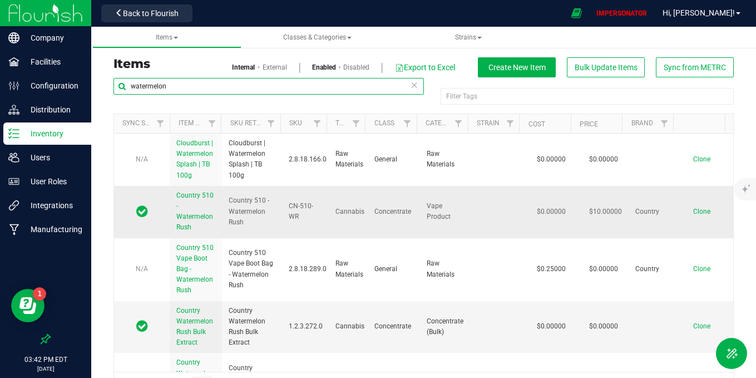
type input "watermelon"
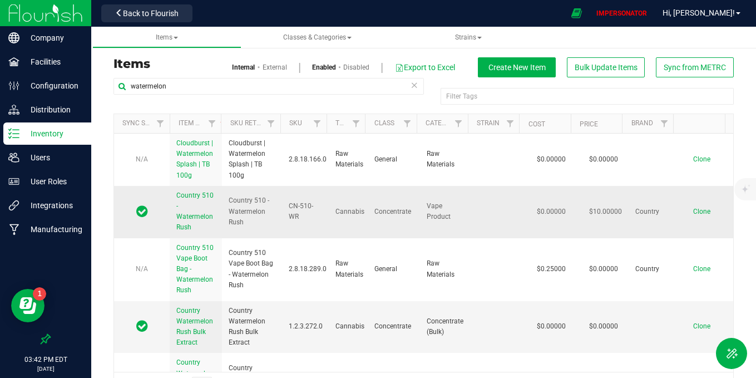
click at [182, 216] on span "Country 510 - Watermelon Rush" at bounding box center [194, 211] width 37 height 40
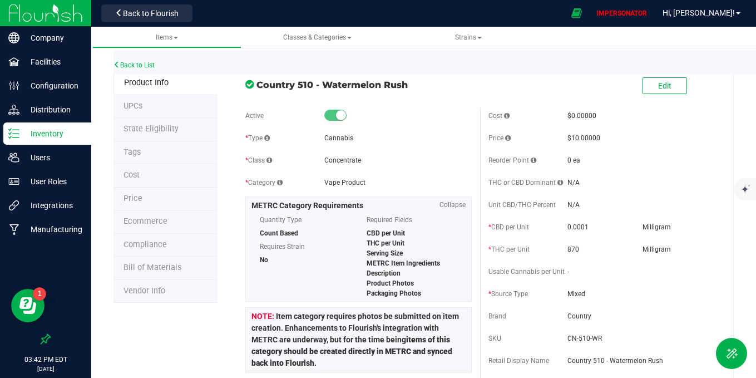
click at [176, 123] on li "State Eligibility" at bounding box center [166, 129] width 104 height 23
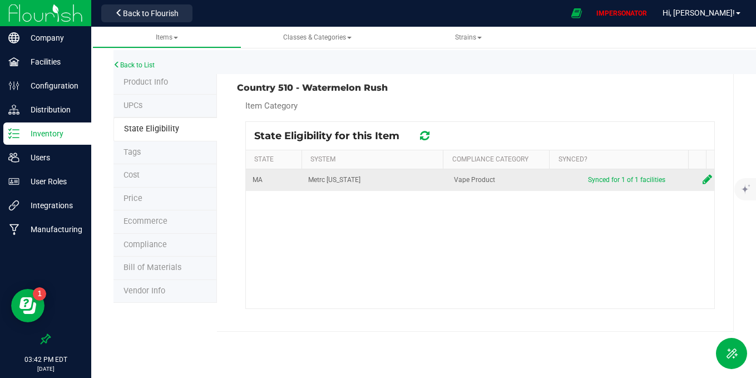
click at [703, 182] on icon at bounding box center [707, 179] width 9 height 11
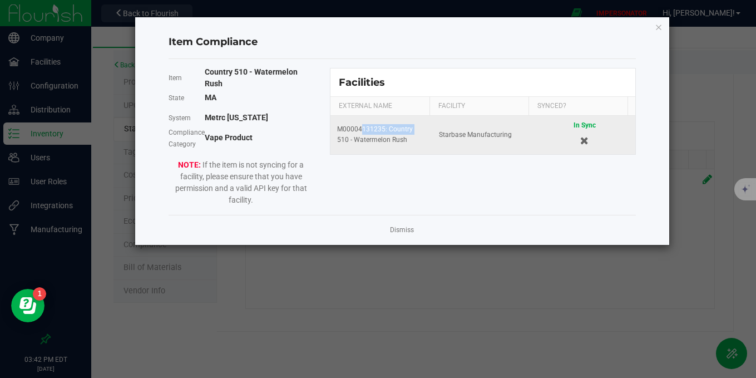
drag, startPoint x: 357, startPoint y: 132, endPoint x: 410, endPoint y: 137, distance: 53.1
click at [412, 134] on div "M00004131235: Country 510 - Watermelon Rush" at bounding box center [381, 134] width 88 height 21
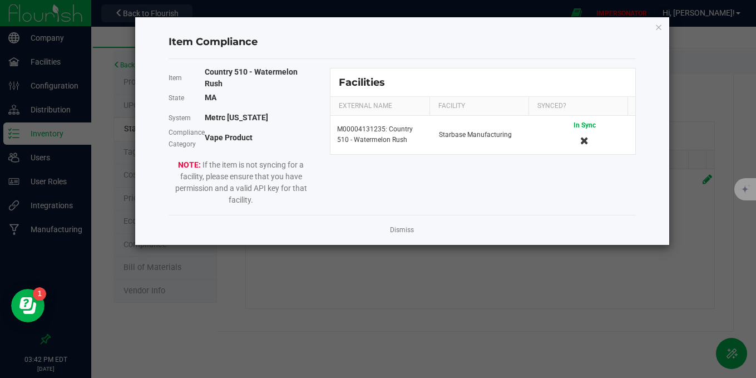
click at [390, 162] on div "Item Country 510 - Watermelon Rush State MA System Metrc Massachusetts Complian…" at bounding box center [402, 137] width 484 height 138
drag, startPoint x: 200, startPoint y: 136, endPoint x: 288, endPoint y: 137, distance: 88.5
click at [288, 137] on div "Compliance Category Vape Product" at bounding box center [241, 138] width 145 height 20
click at [288, 137] on div "Vape Product" at bounding box center [259, 138] width 109 height 12
click at [406, 229] on link "Dismiss" at bounding box center [402, 229] width 24 height 9
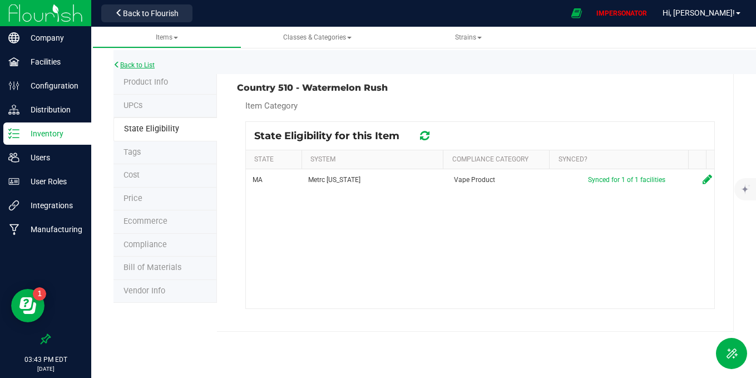
click at [138, 61] on link "Back to List" at bounding box center [134, 65] width 41 height 8
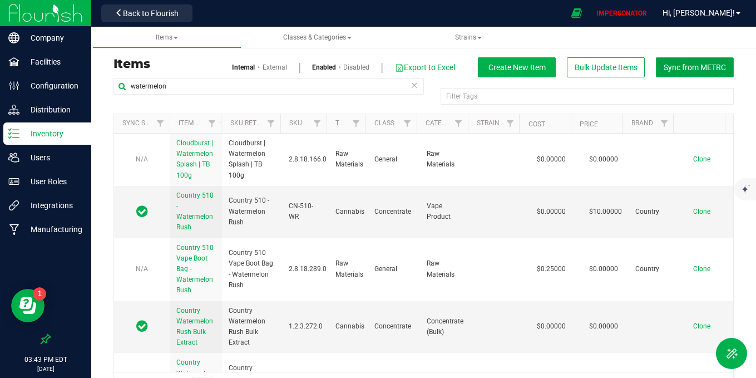
click at [689, 72] on button "Sync from METRC" at bounding box center [695, 67] width 78 height 20
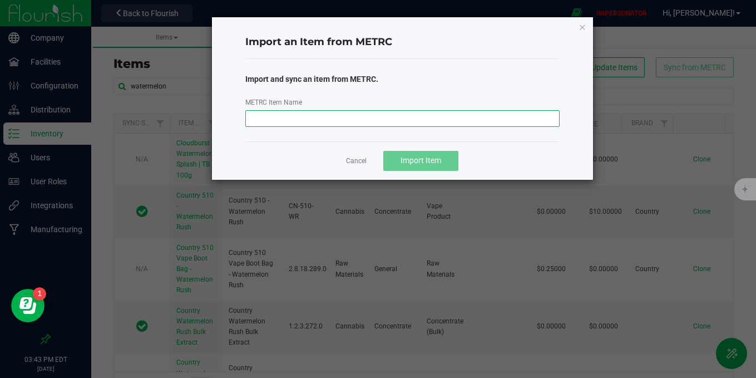
click at [357, 122] on input "METRC Item Name" at bounding box center [402, 118] width 314 height 17
paste input "M00004181283: Country 510 - Watermelon Rush"
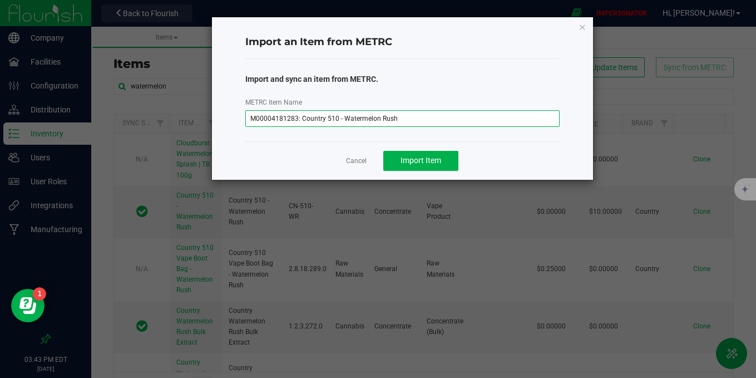
type input "M00004181283: Country 510 - Watermelon Rush"
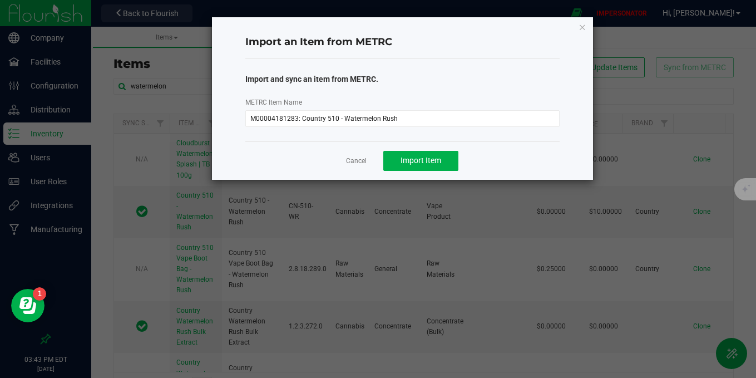
click at [428, 143] on div "Cancel Import Item" at bounding box center [402, 160] width 314 height 38
click at [421, 161] on span "Import Item" at bounding box center [421, 160] width 41 height 9
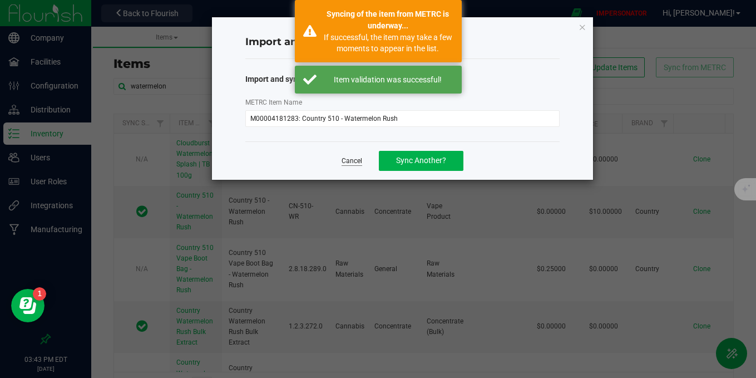
click at [352, 157] on link "Cancel" at bounding box center [352, 160] width 21 height 9
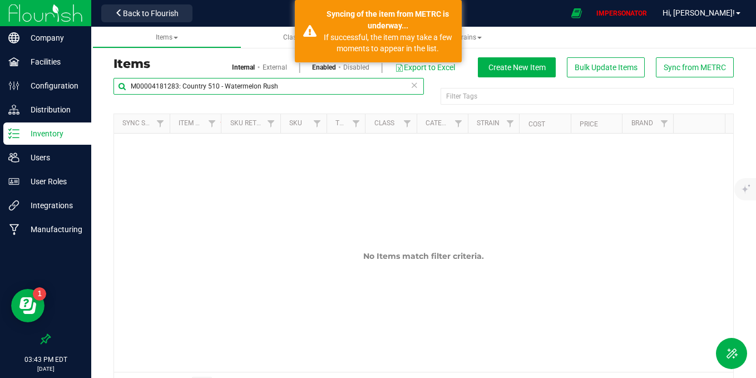
drag, startPoint x: 182, startPoint y: 85, endPoint x: 110, endPoint y: 85, distance: 71.8
click at [110, 85] on div "M00004181283: Country 510 - Watermelon Rush Filter Tags Filter Tags Sync Status…" at bounding box center [423, 238] width 637 height 322
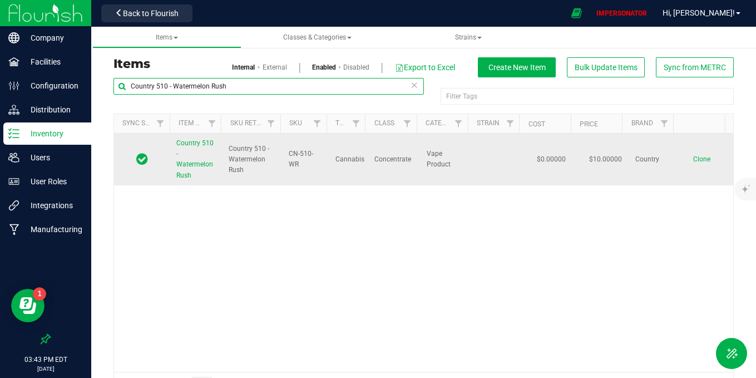
type input "Country 510 - Watermelon Rush"
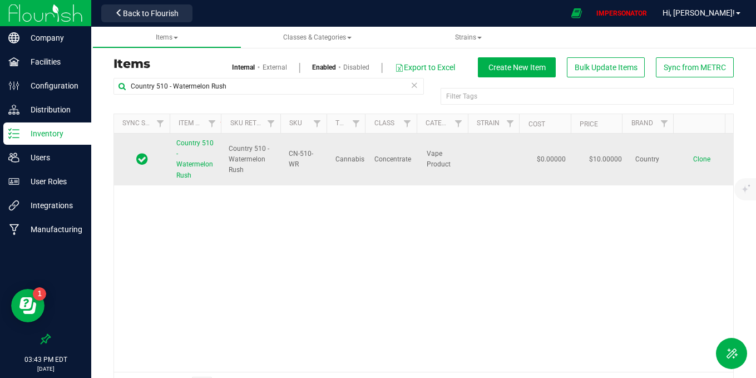
click at [190, 167] on span "Country 510 - Watermelon Rush" at bounding box center [194, 159] width 37 height 40
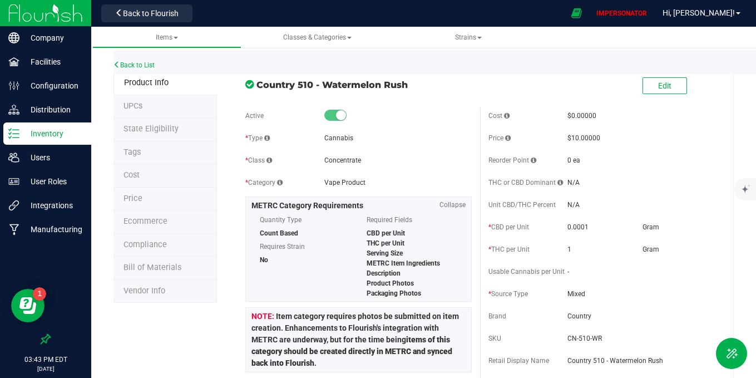
click at [149, 135] on li "State Eligibility" at bounding box center [166, 129] width 104 height 23
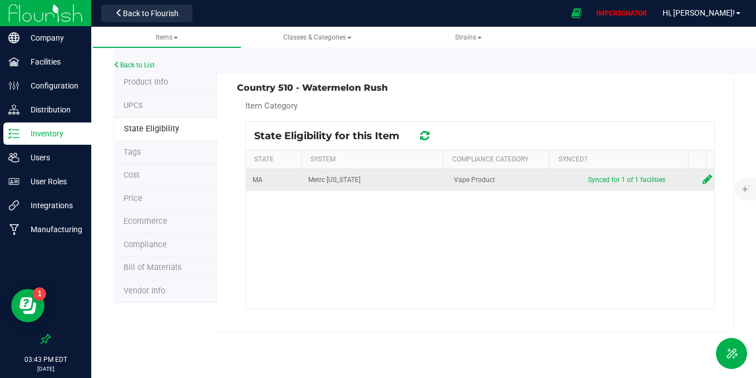
click at [696, 179] on td at bounding box center [705, 180] width 18 height 22
click at [703, 179] on icon at bounding box center [707, 179] width 9 height 11
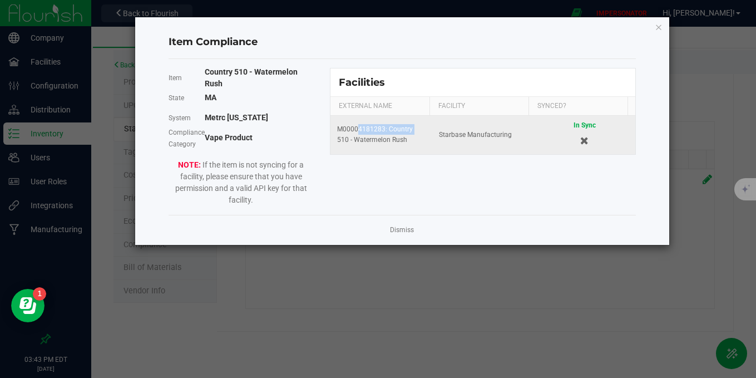
drag, startPoint x: 355, startPoint y: 131, endPoint x: 414, endPoint y: 130, distance: 59.0
click at [415, 131] on div "M00004181283: Country 510 - Watermelon Rush" at bounding box center [381, 134] width 88 height 21
click at [415, 152] on td "M00004181283: Country 510 - Watermelon Rush" at bounding box center [382, 135] width 102 height 38
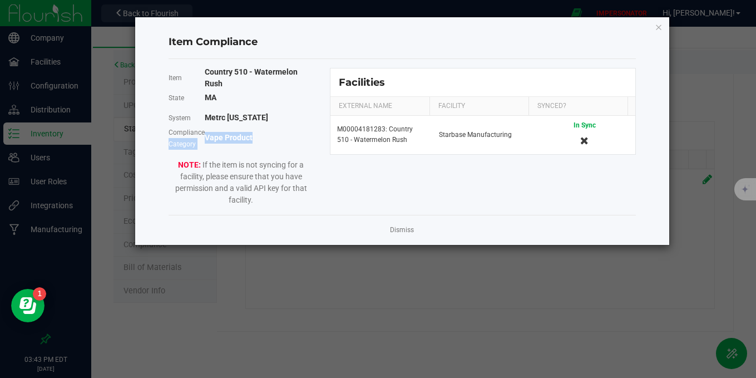
drag, startPoint x: 203, startPoint y: 136, endPoint x: 283, endPoint y: 136, distance: 80.1
click at [283, 136] on div "Compliance Category Vape Product" at bounding box center [241, 138] width 145 height 20
click at [283, 136] on div "Vape Product" at bounding box center [259, 138] width 109 height 12
click at [408, 233] on link "Dismiss" at bounding box center [402, 229] width 24 height 9
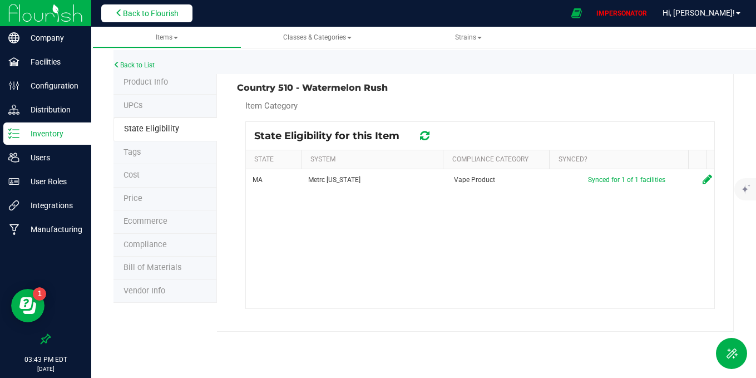
click at [144, 16] on span "Back to Flourish" at bounding box center [151, 13] width 56 height 9
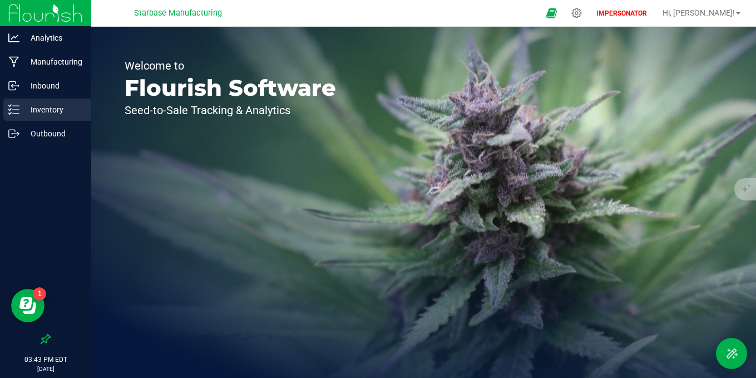
click at [46, 110] on p "Inventory" at bounding box center [52, 109] width 67 height 13
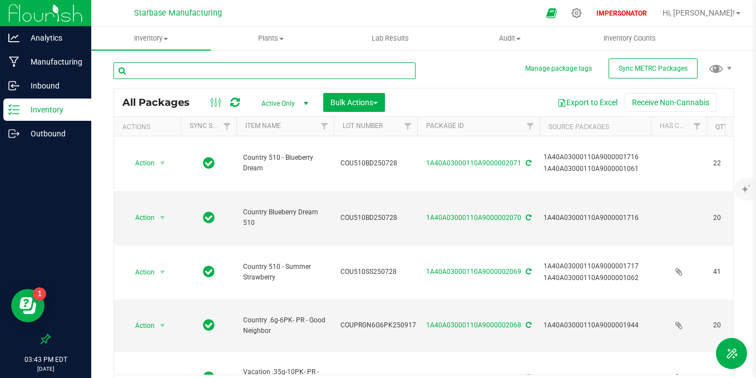
click at [260, 75] on input "text" at bounding box center [265, 70] width 302 height 17
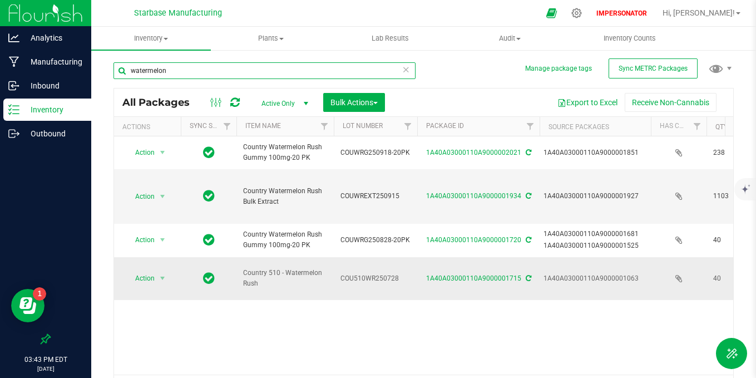
type input "watermelon"
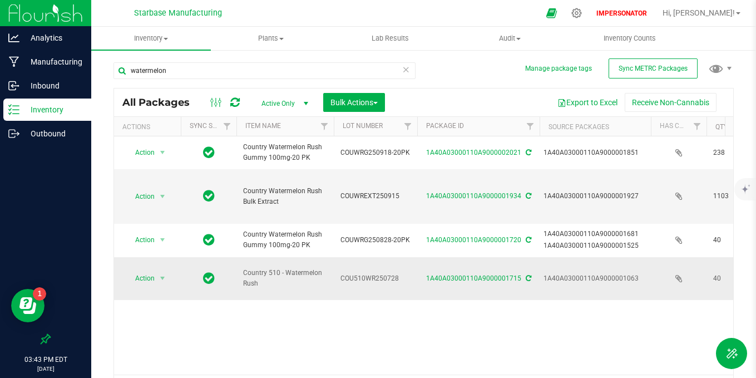
drag, startPoint x: 242, startPoint y: 272, endPoint x: 284, endPoint y: 286, distance: 45.0
click at [284, 286] on td "Country 510 - Watermelon Rush" at bounding box center [284, 278] width 97 height 43
click at [284, 286] on span "Country 510 - Watermelon Rush" at bounding box center [285, 278] width 84 height 21
drag, startPoint x: 243, startPoint y: 272, endPoint x: 281, endPoint y: 294, distance: 44.1
click at [281, 294] on td "Country 510 - Watermelon Rush" at bounding box center [284, 278] width 97 height 43
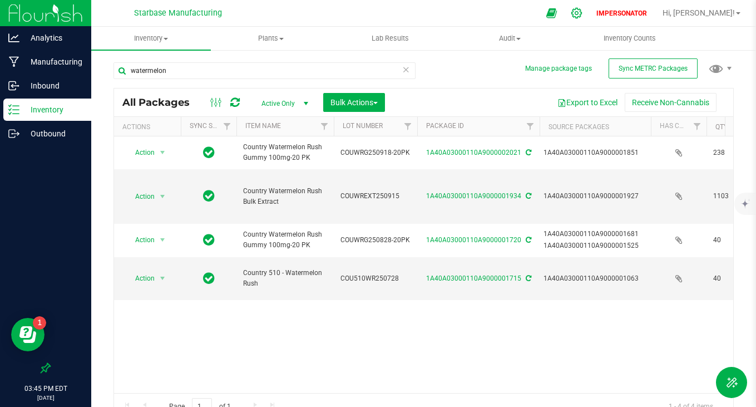
click at [583, 8] on icon at bounding box center [577, 13] width 12 height 12
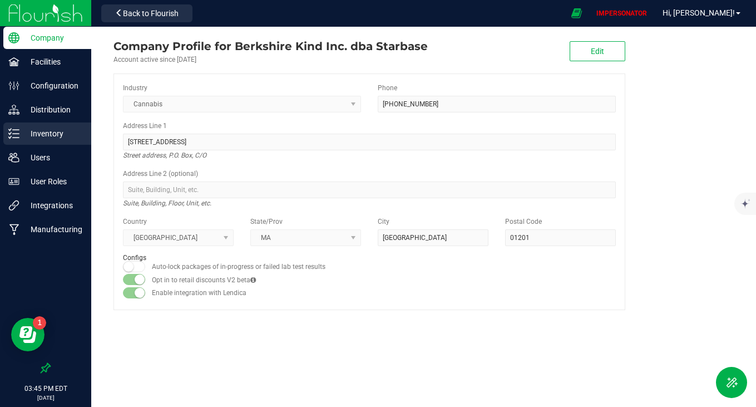
click at [49, 137] on p "Inventory" at bounding box center [52, 133] width 67 height 13
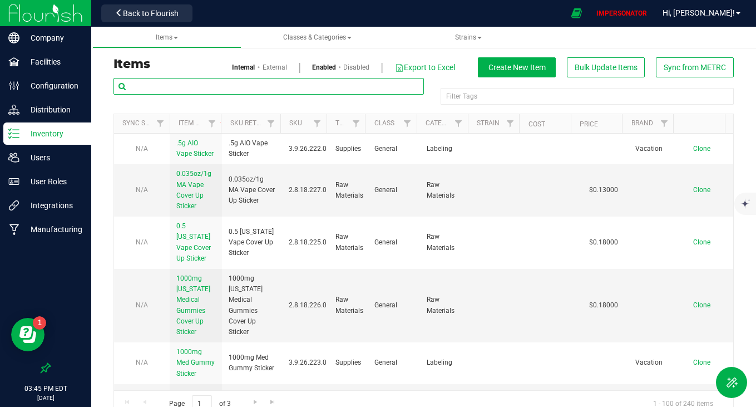
click at [248, 88] on input "text" at bounding box center [269, 86] width 311 height 17
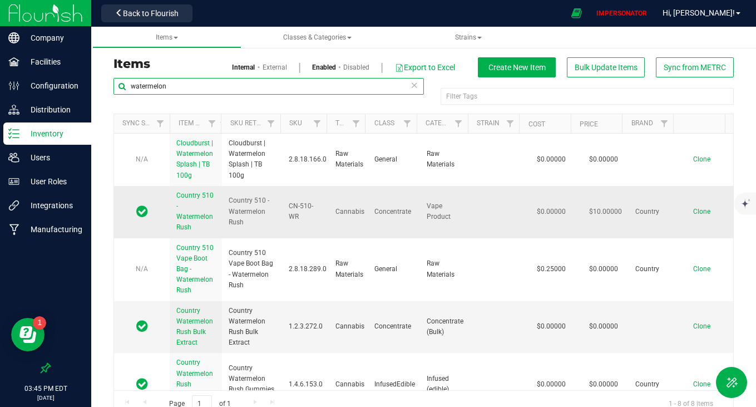
type input "watermelon"
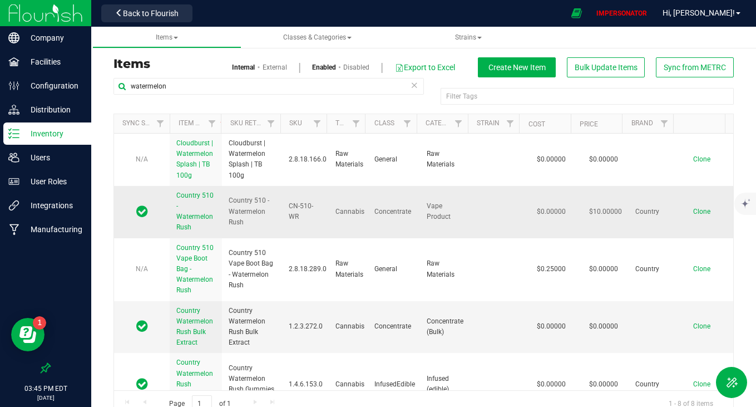
click at [186, 218] on span "Country 510 - Watermelon Rush" at bounding box center [194, 211] width 37 height 40
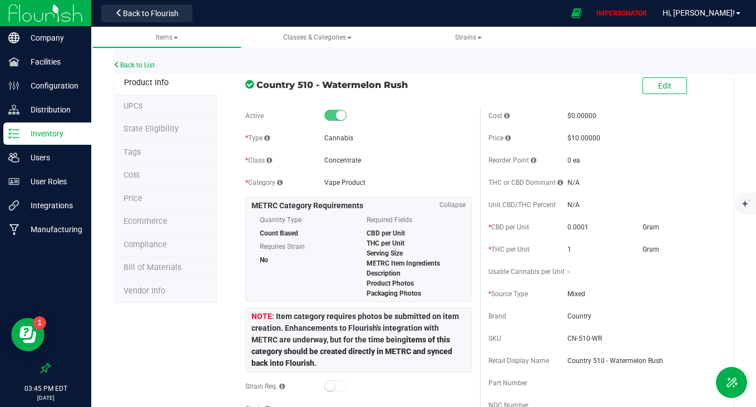
click at [145, 127] on span "State Eligibility" at bounding box center [151, 128] width 55 height 9
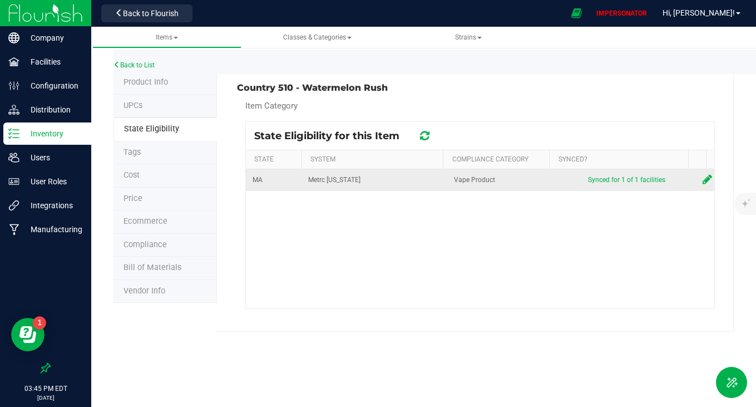
click at [703, 178] on icon at bounding box center [707, 179] width 9 height 11
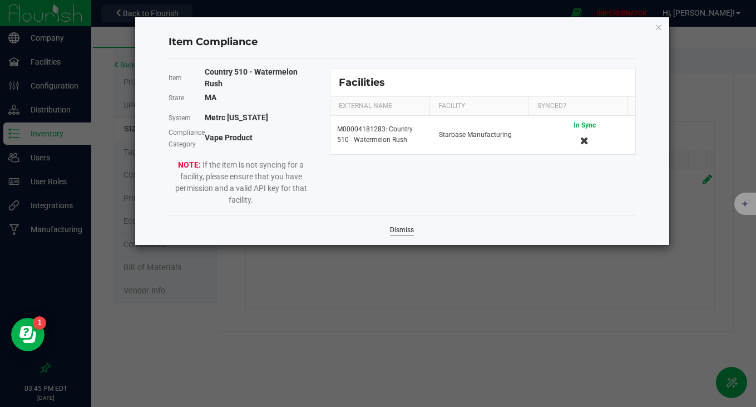
click at [404, 229] on link "Dismiss" at bounding box center [402, 229] width 24 height 9
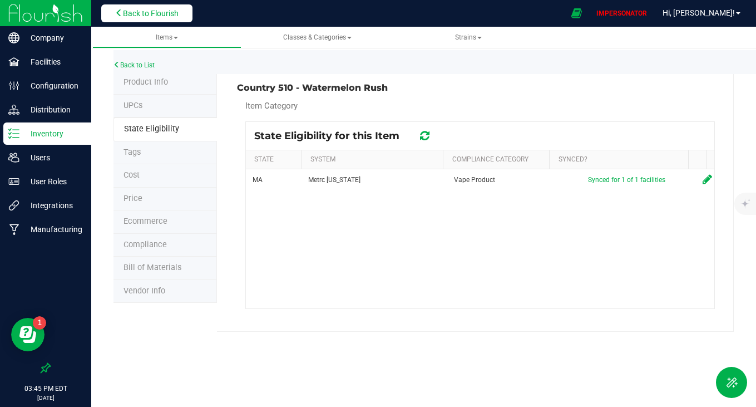
click at [174, 9] on span "Back to Flourish" at bounding box center [151, 13] width 56 height 9
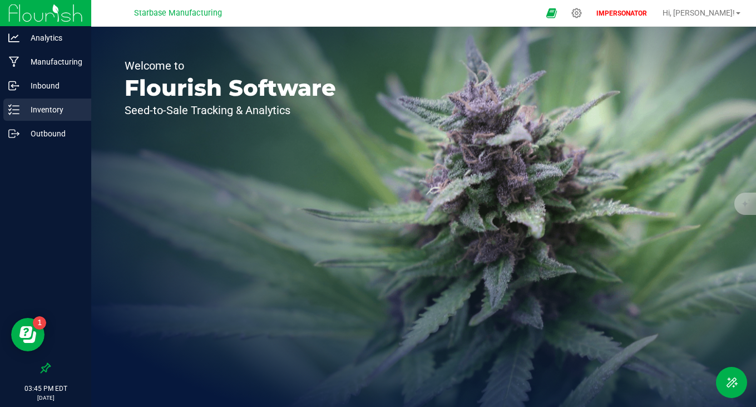
click at [40, 116] on div "Inventory" at bounding box center [47, 109] width 88 height 22
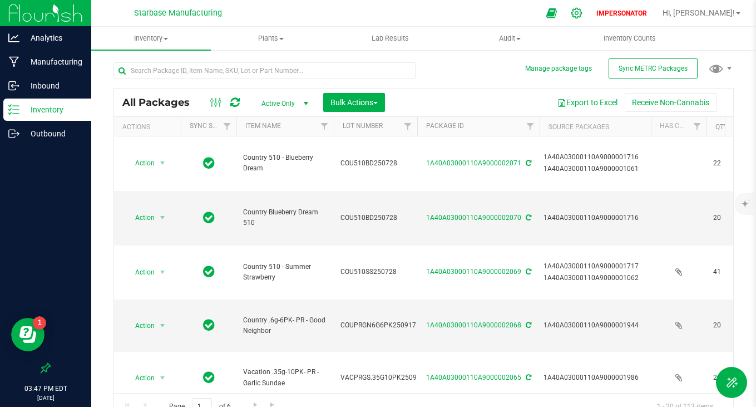
click at [583, 10] on icon at bounding box center [577, 13] width 12 height 12
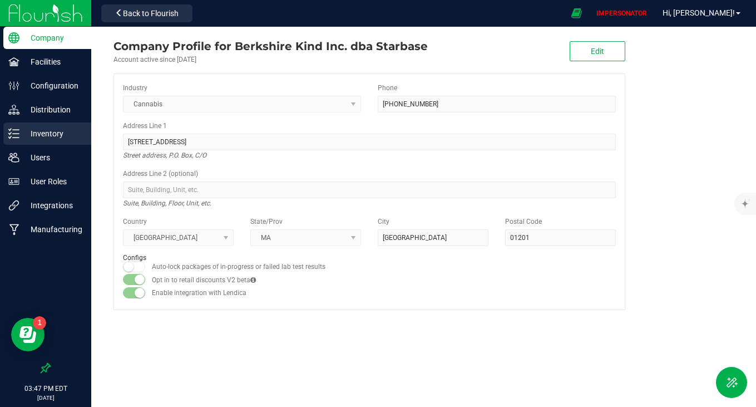
click at [31, 134] on p "Inventory" at bounding box center [52, 133] width 67 height 13
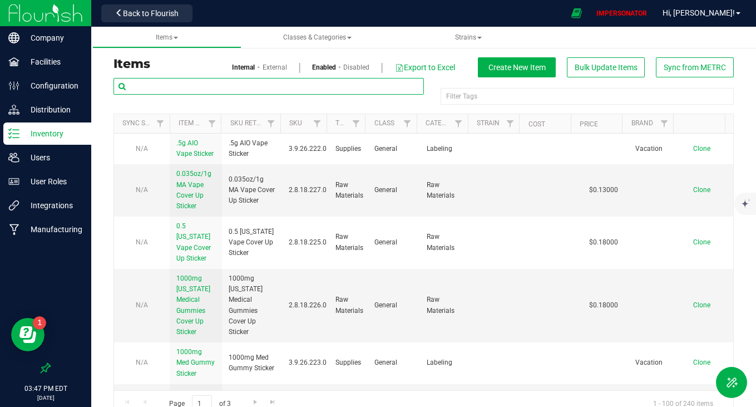
click at [255, 88] on input "text" at bounding box center [269, 86] width 311 height 17
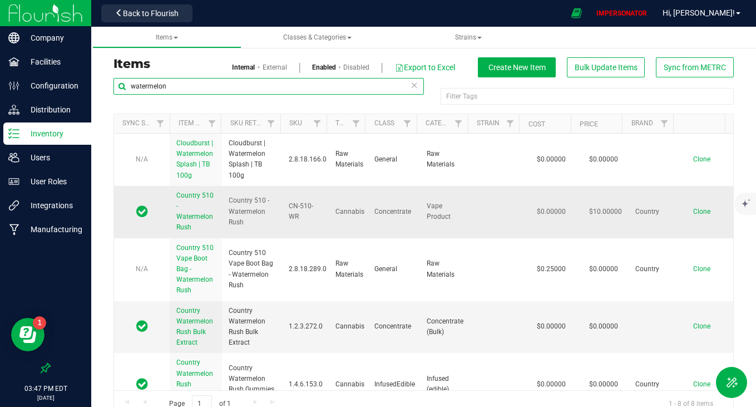
type input "watermelon"
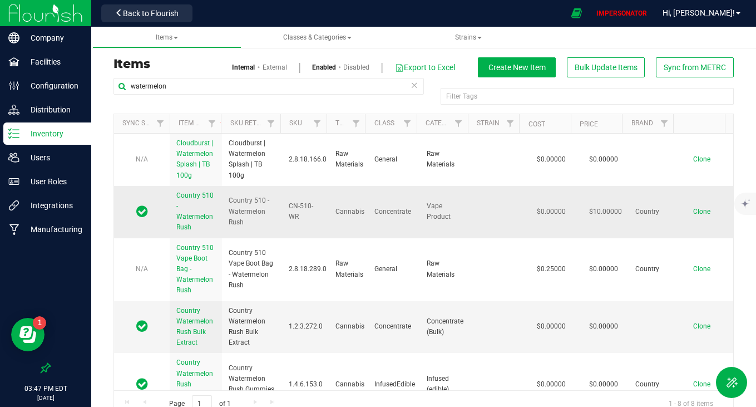
click at [199, 214] on span "Country 510 - Watermelon Rush" at bounding box center [194, 211] width 37 height 40
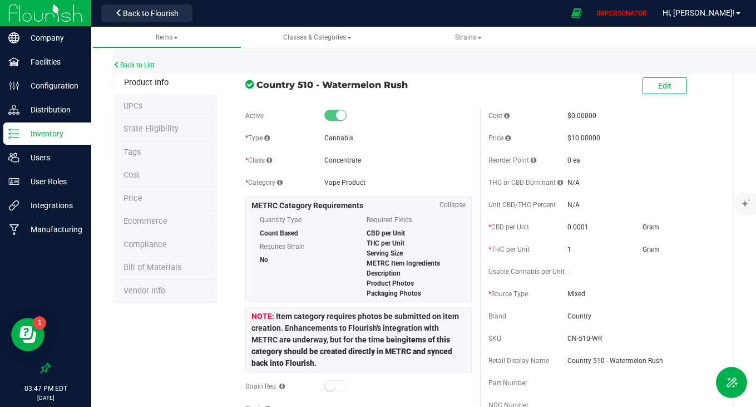
click at [167, 258] on li "Bill of Materials" at bounding box center [166, 268] width 104 height 23
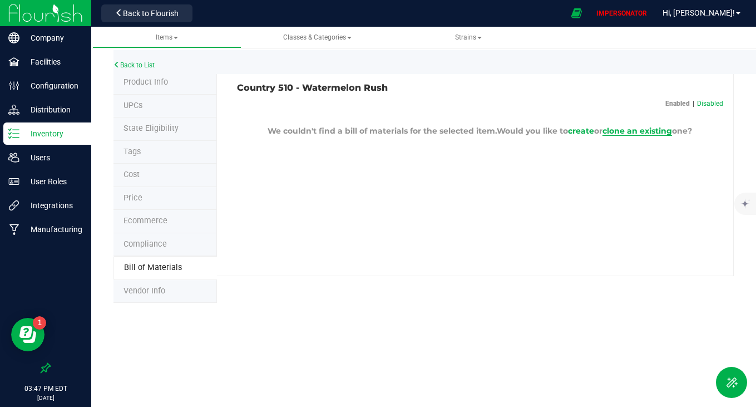
click at [632, 133] on span "clone an existing" at bounding box center [638, 131] width 70 height 10
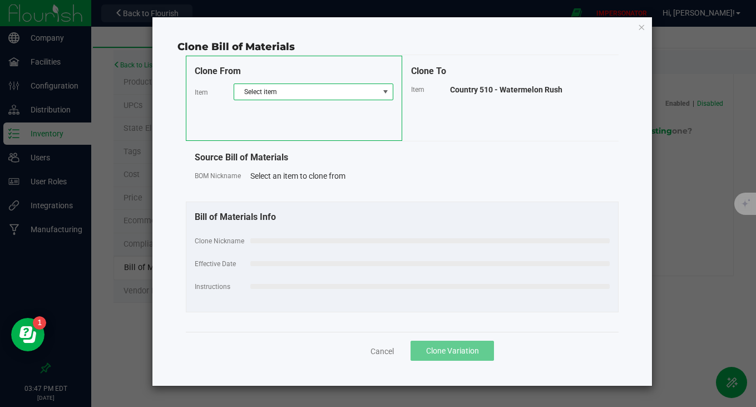
click at [293, 86] on span "Select item" at bounding box center [306, 92] width 145 height 16
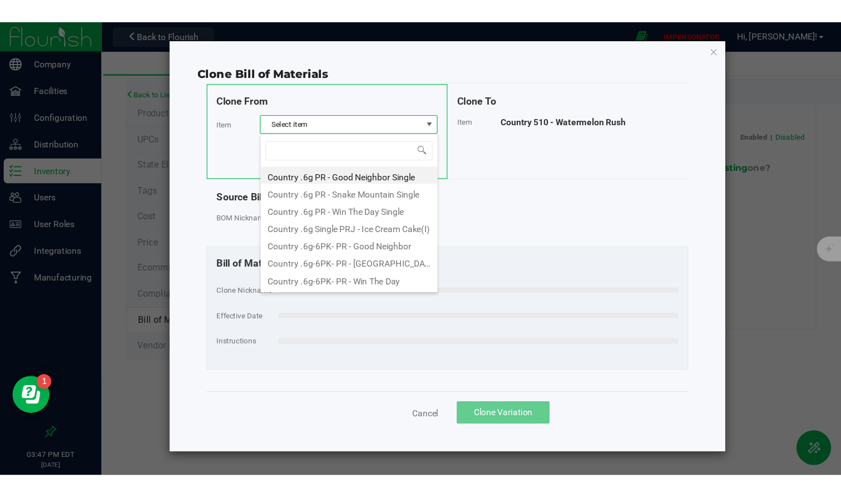
scroll to position [17, 160]
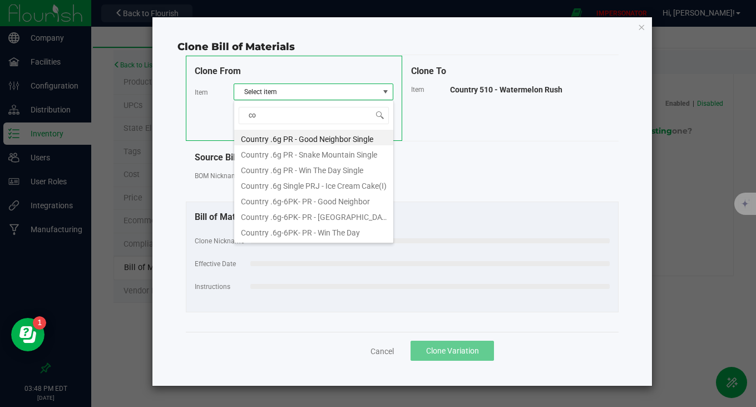
type input "c"
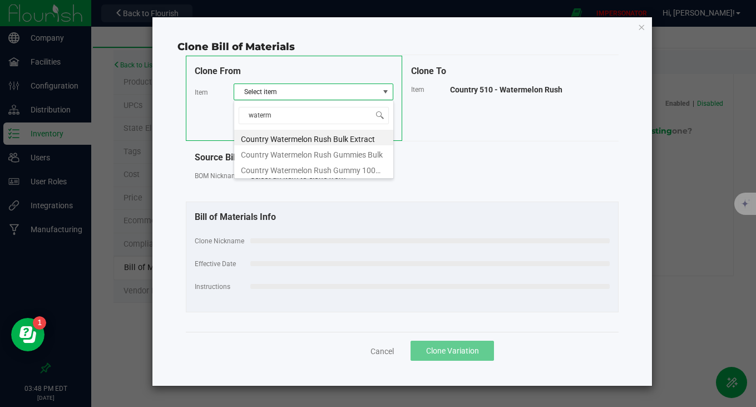
type input "waterme"
click at [379, 353] on link "Cancel" at bounding box center [382, 351] width 23 height 11
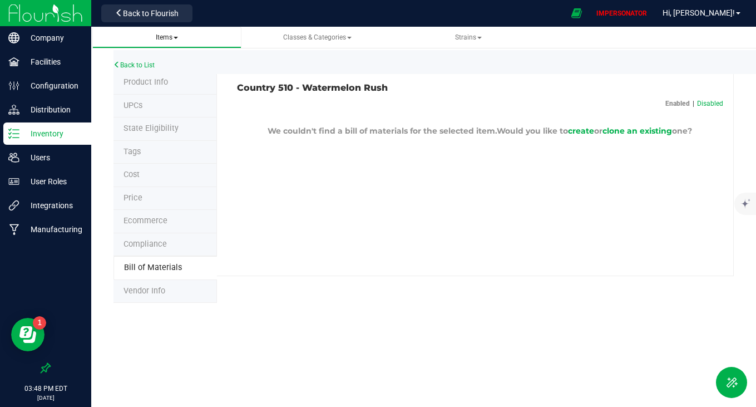
click at [173, 38] on span "Items" at bounding box center [167, 37] width 22 height 8
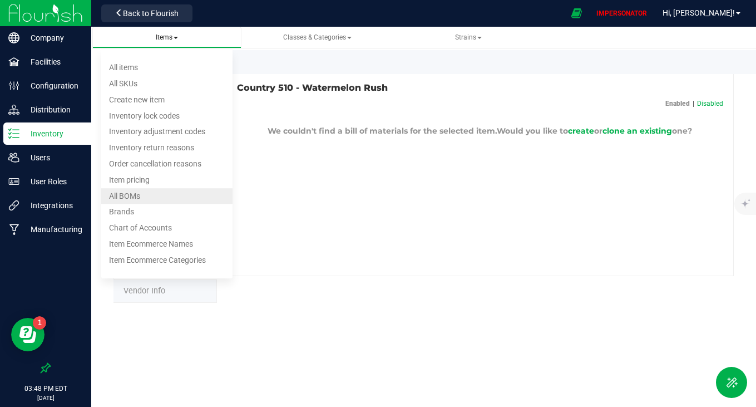
click at [134, 195] on span "All BOMs" at bounding box center [124, 195] width 31 height 9
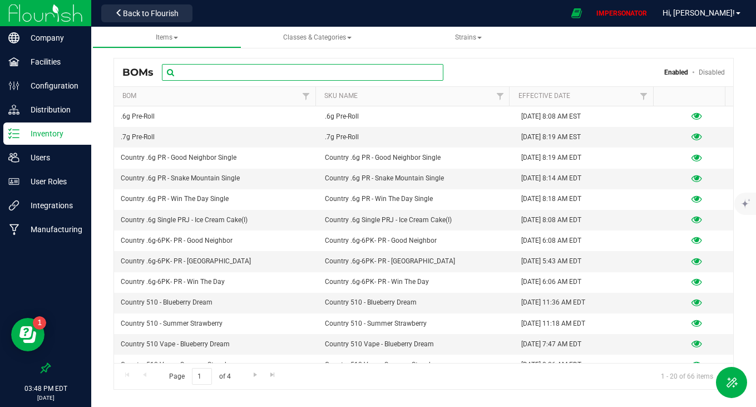
click at [252, 72] on input "text" at bounding box center [303, 72] width 282 height 17
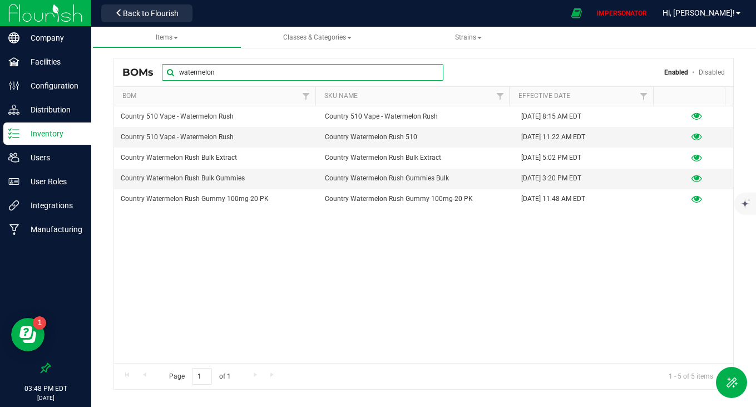
type input "watermelon"
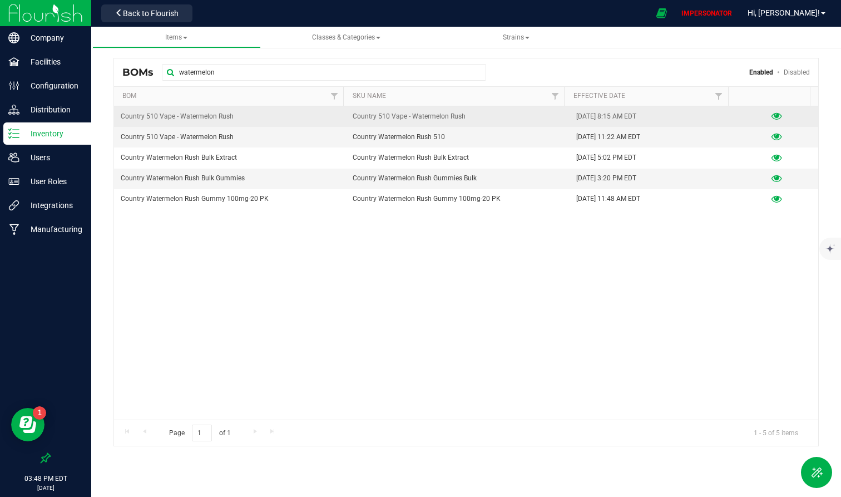
click at [756, 112] on icon at bounding box center [777, 116] width 11 height 8
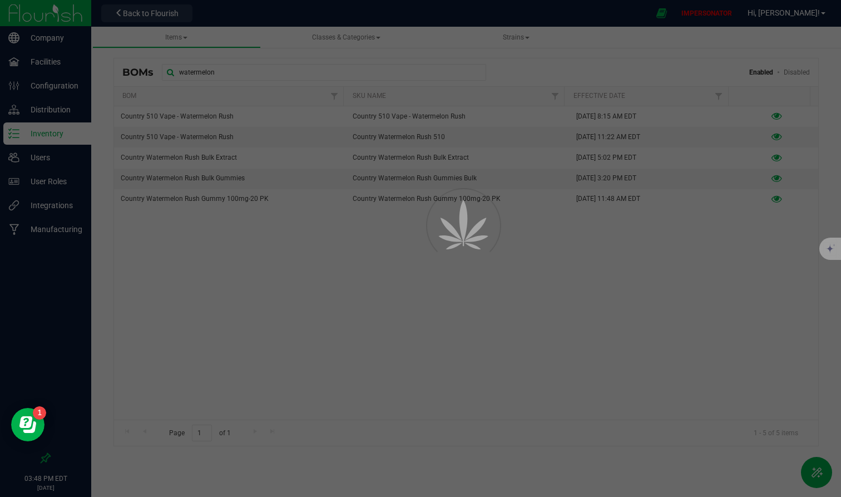
select select "52"
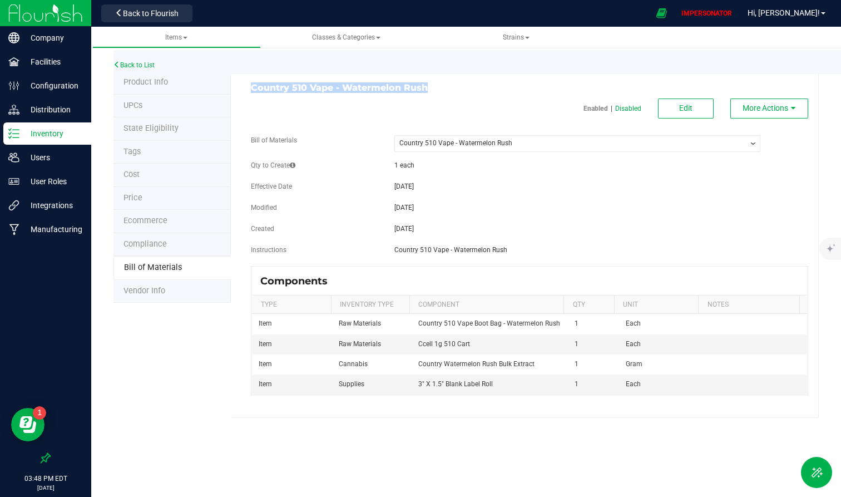
drag, startPoint x: 251, startPoint y: 88, endPoint x: 454, endPoint y: 86, distance: 202.6
click at [454, 86] on h3 "Country 510 Vape - Watermelon Rush" at bounding box center [386, 88] width 270 height 10
copy h3 "Country 510 Vape - Watermelon Rush"
click at [140, 64] on link "Back to List" at bounding box center [134, 65] width 41 height 8
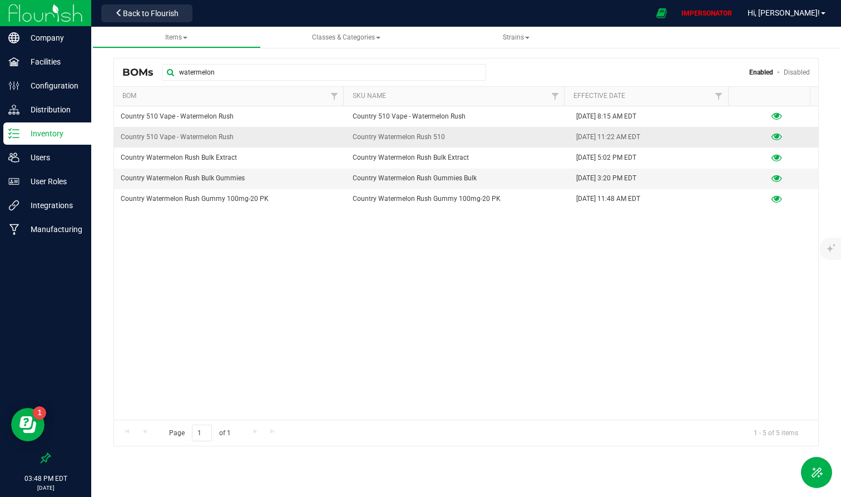
drag, startPoint x: 331, startPoint y: 140, endPoint x: 479, endPoint y: 139, distance: 147.5
click at [479, 139] on tr "Country 510 Vape - Watermelon Rush Country Watermelon Rush 510 Jul 28, 2025 11:…" at bounding box center [466, 137] width 704 height 21
click at [479, 139] on td "Country Watermelon Rush 510" at bounding box center [458, 137] width 224 height 21
click at [756, 135] on icon at bounding box center [777, 137] width 11 height 8
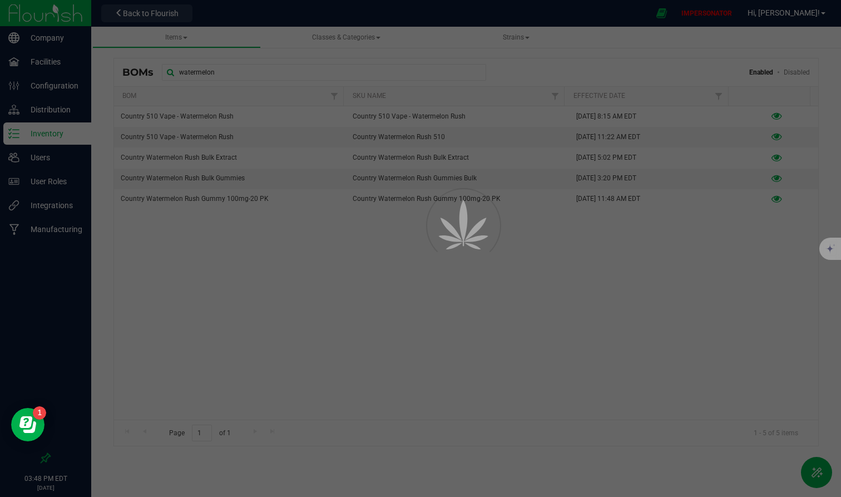
select select "54"
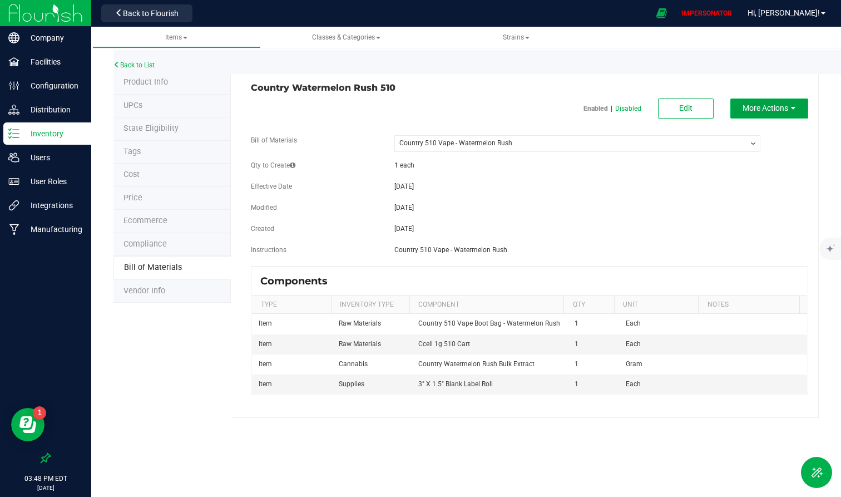
click at [756, 102] on button "More Actions" at bounding box center [770, 108] width 78 height 20
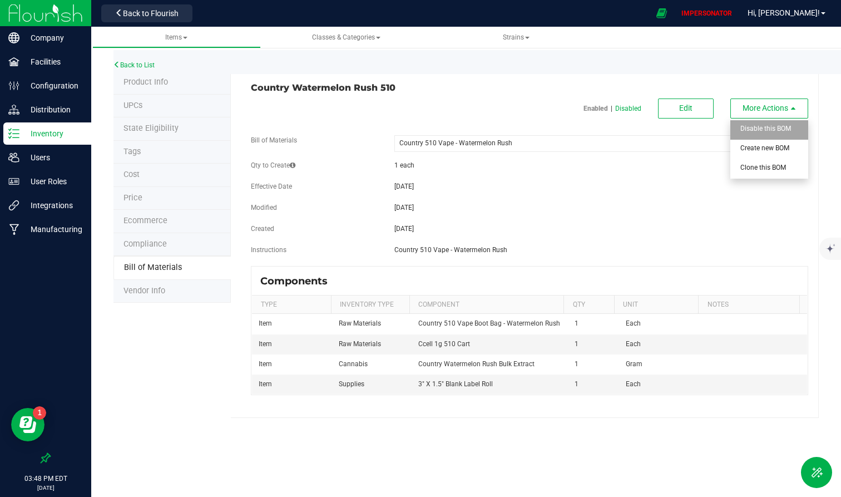
click at [753, 125] on span "Disable this BOM" at bounding box center [766, 129] width 51 height 8
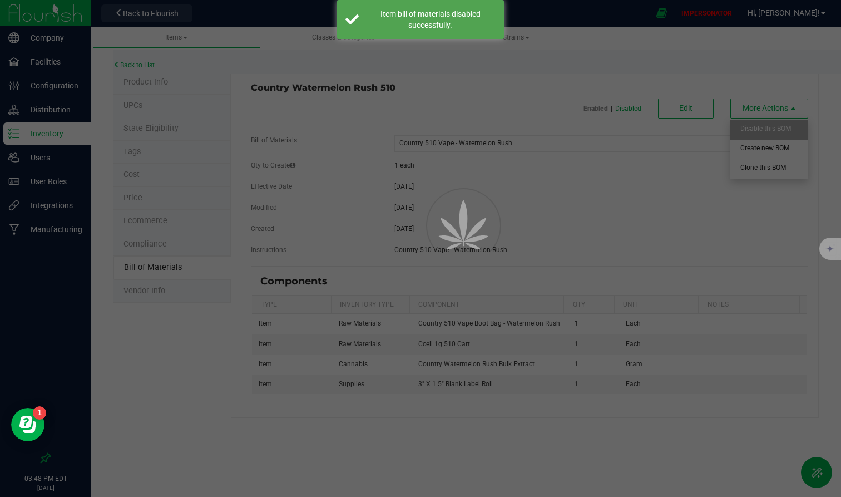
select select "54"
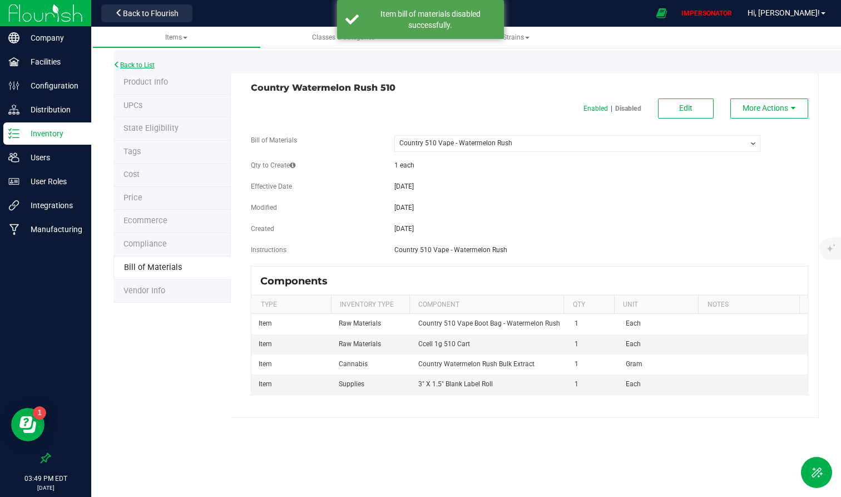
click at [142, 62] on link "Back to List" at bounding box center [134, 65] width 41 height 8
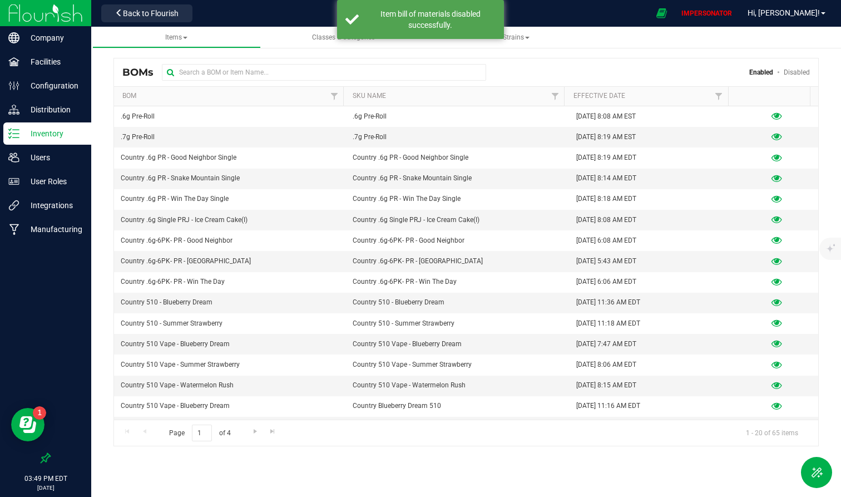
click at [37, 136] on p "Inventory" at bounding box center [52, 133] width 67 height 13
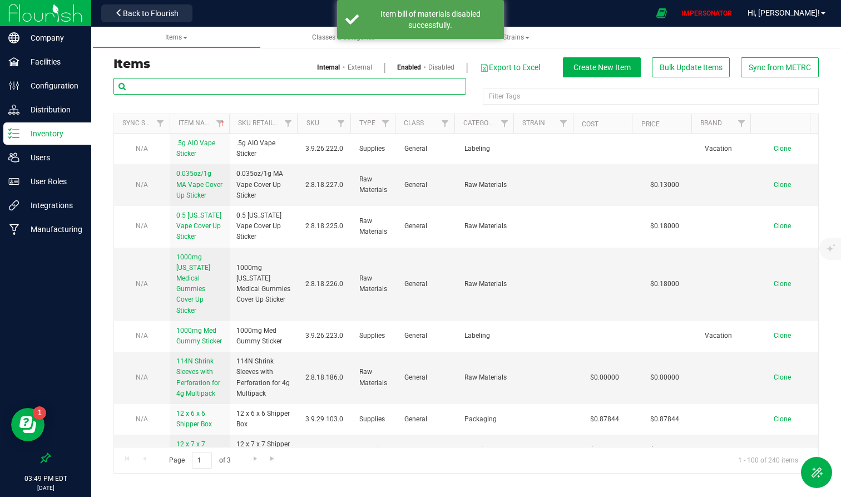
click at [182, 87] on input "text" at bounding box center [290, 86] width 353 height 17
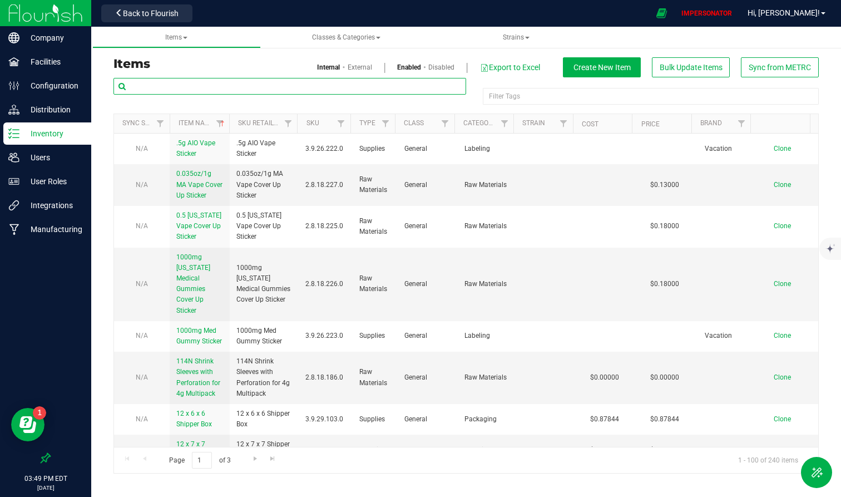
paste input "Country 510 Vape - Watermelon Rush"
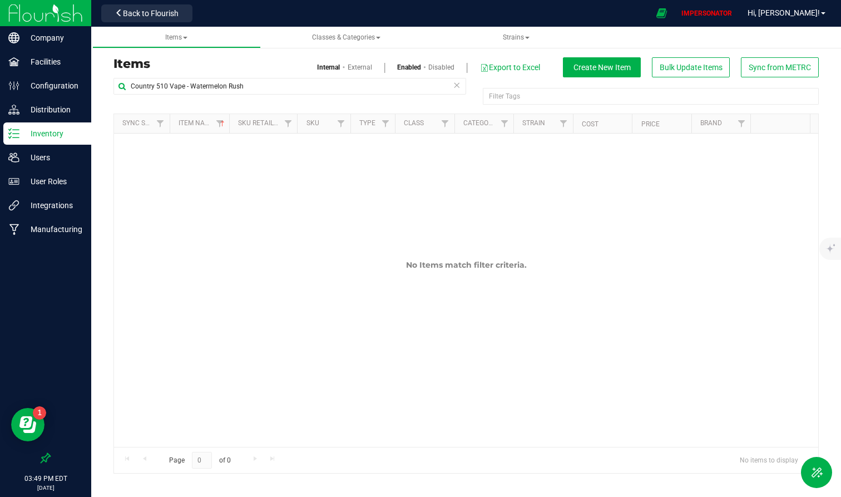
click at [443, 66] on link "Disabled" at bounding box center [441, 67] width 26 height 10
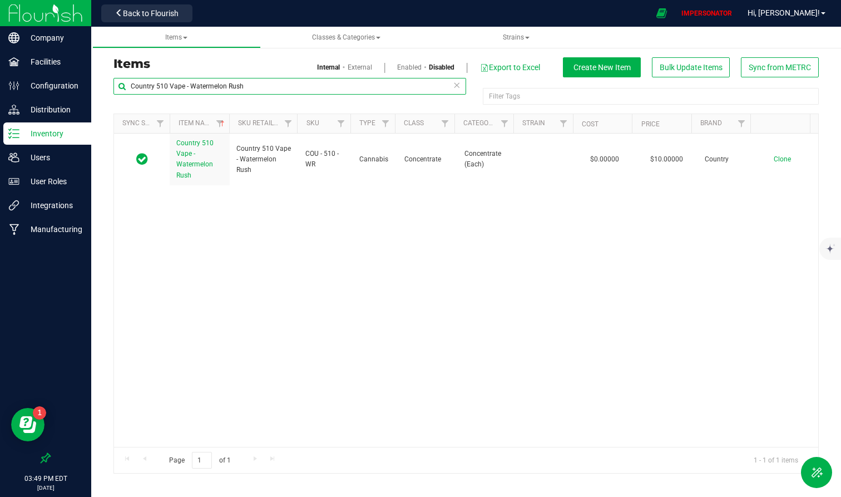
click at [183, 87] on input "Country 510 Vape - Watermelon Rush" at bounding box center [290, 86] width 353 height 17
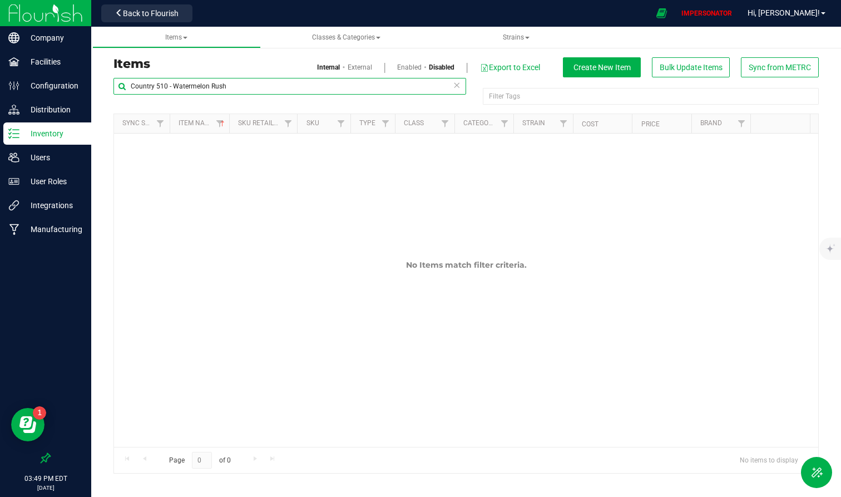
type input "Country 510 - Watermelon Rush"
click at [403, 63] on link "Enabled" at bounding box center [409, 67] width 24 height 10
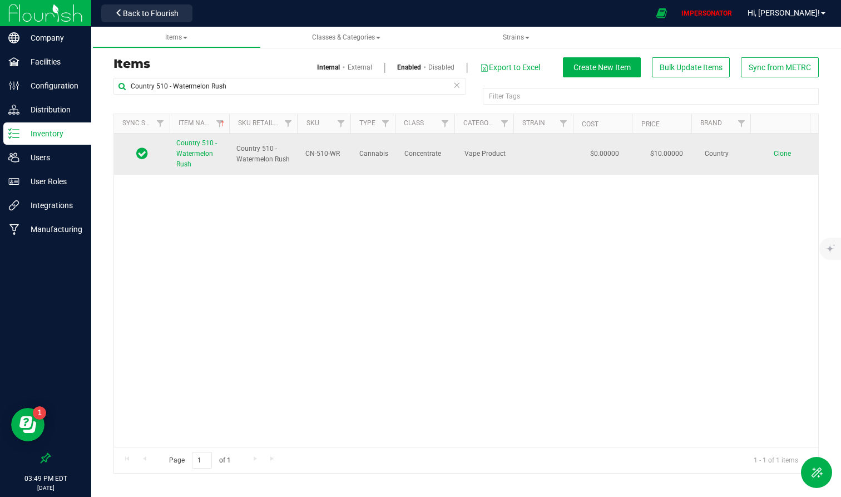
click at [195, 152] on span "Country 510 - Watermelon Rush" at bounding box center [196, 153] width 41 height 29
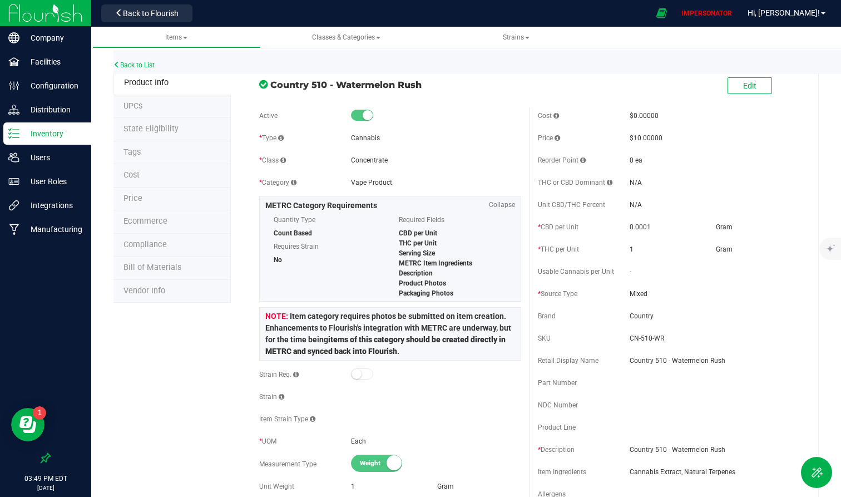
click at [168, 267] on span "Bill of Materials" at bounding box center [153, 267] width 58 height 9
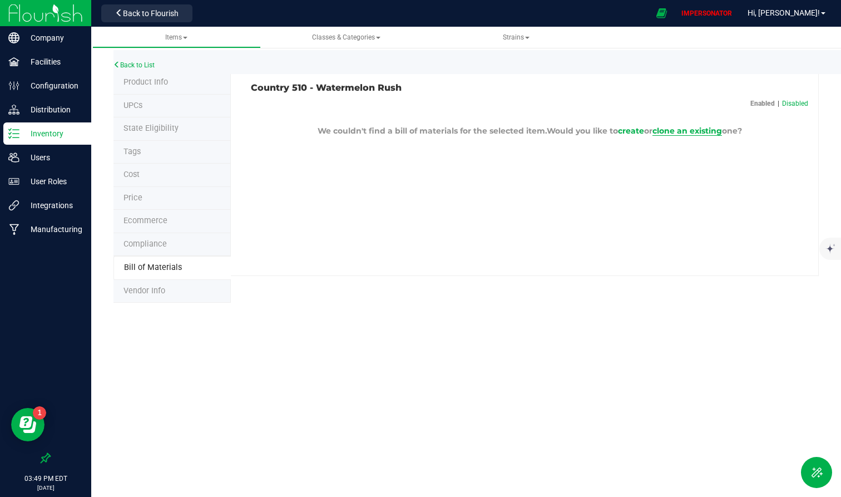
click at [691, 130] on span "clone an existing" at bounding box center [688, 131] width 70 height 10
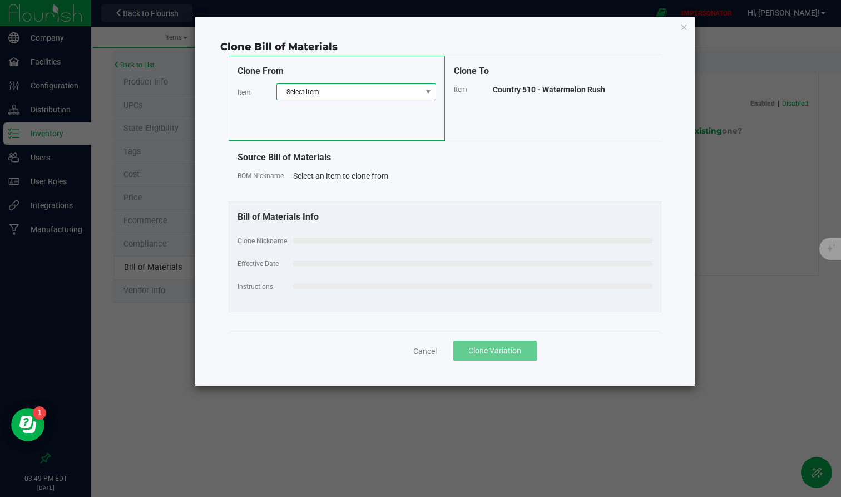
click at [321, 88] on span "Select item" at bounding box center [349, 92] width 145 height 16
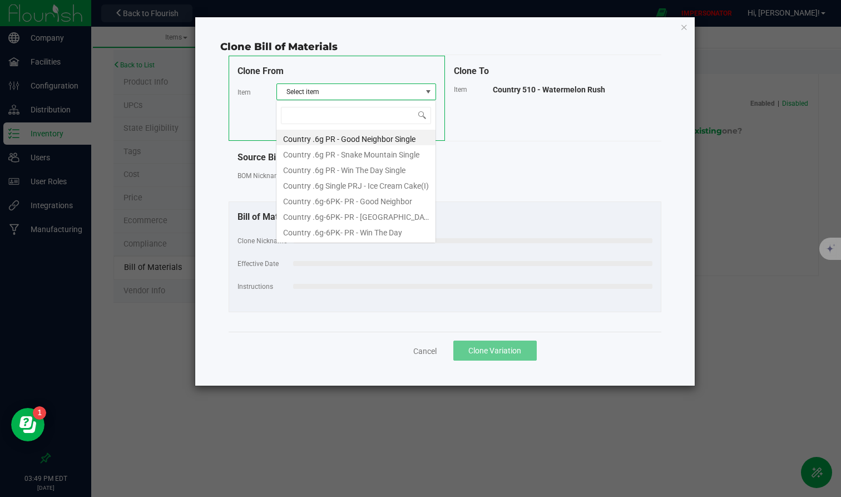
scroll to position [17, 160]
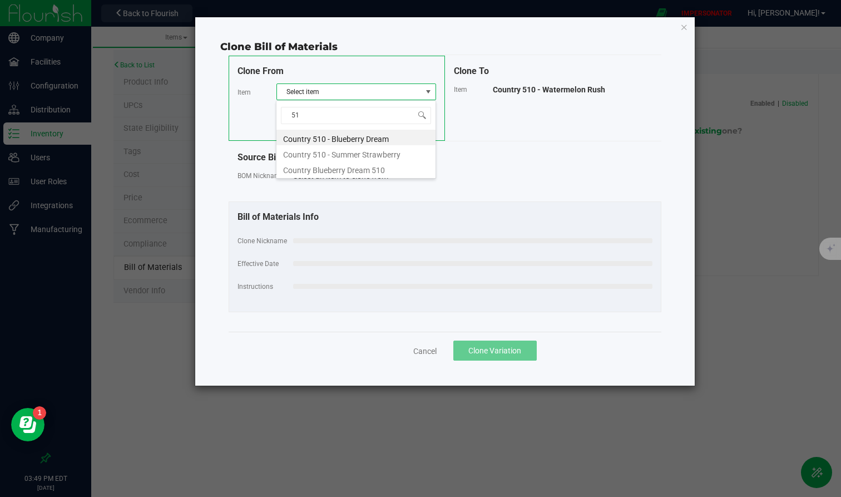
type input "5"
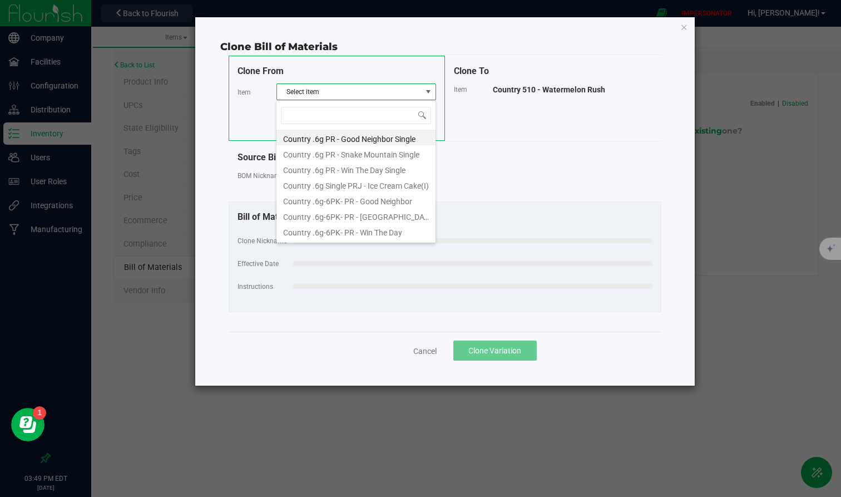
click at [532, 116] on div "Clone To Item Country 510 - Watermelon Rush" at bounding box center [553, 98] width 216 height 85
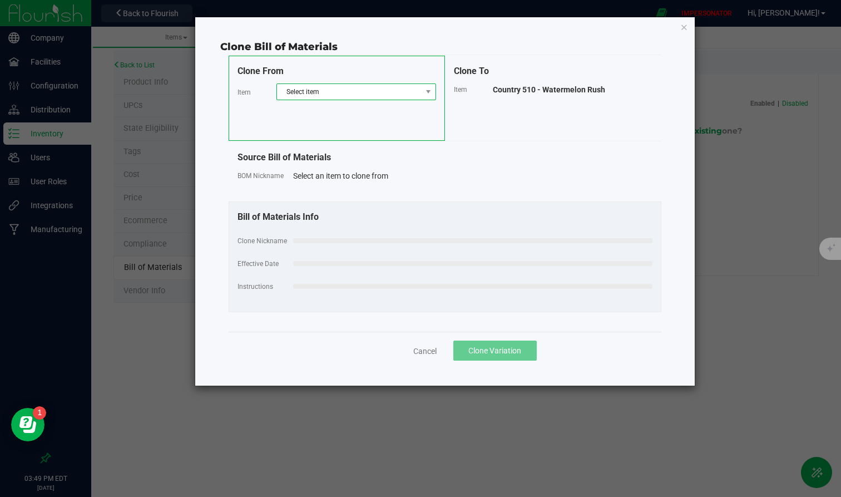
click at [347, 96] on span "Select item" at bounding box center [349, 92] width 145 height 16
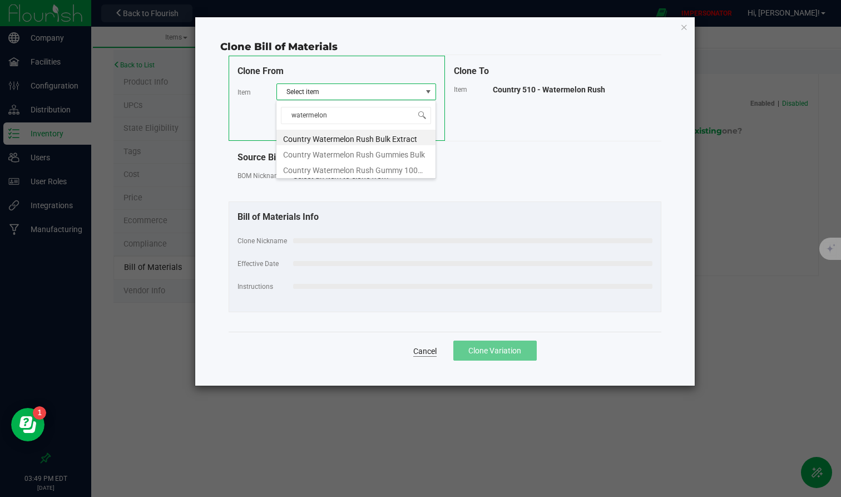
type input "watermelon"
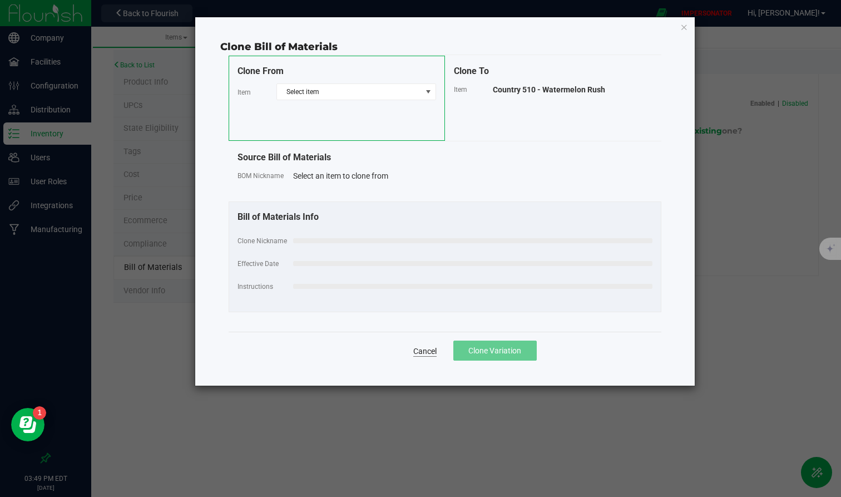
click at [433, 352] on link "Cancel" at bounding box center [424, 351] width 23 height 11
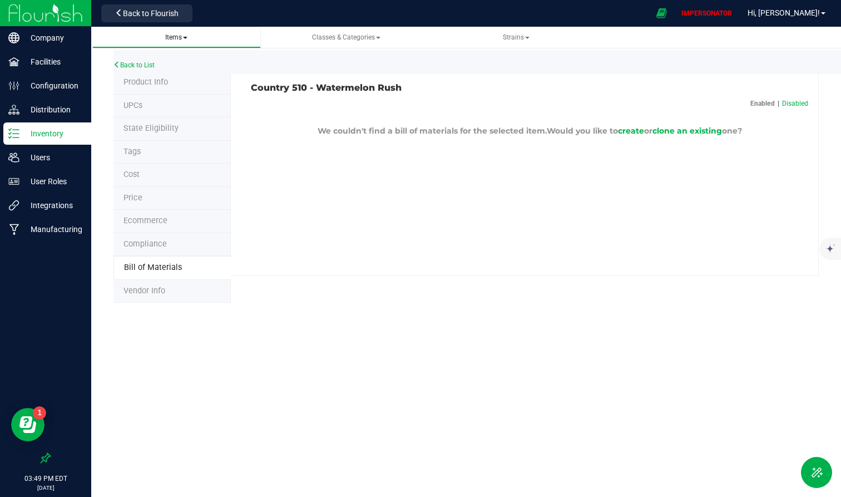
click at [180, 46] on link "Items" at bounding box center [176, 38] width 169 height 22
click at [180, 36] on span "Items" at bounding box center [176, 37] width 22 height 8
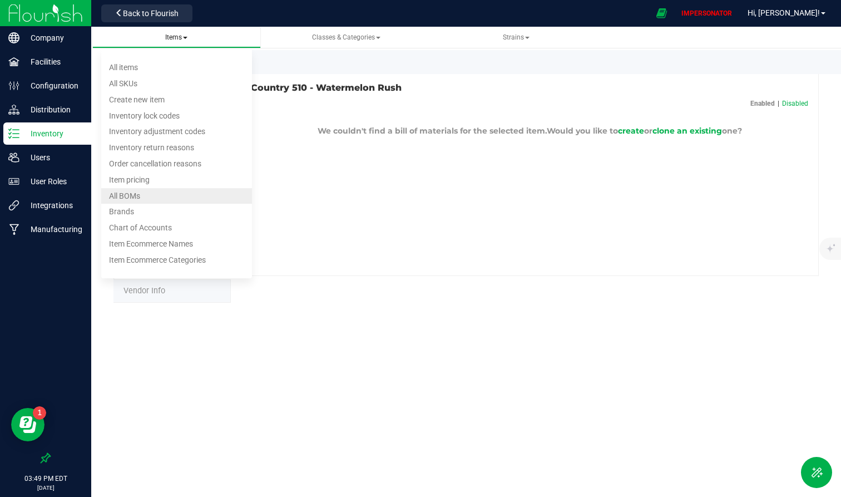
click at [133, 191] on span "All BOMs" at bounding box center [124, 195] width 31 height 9
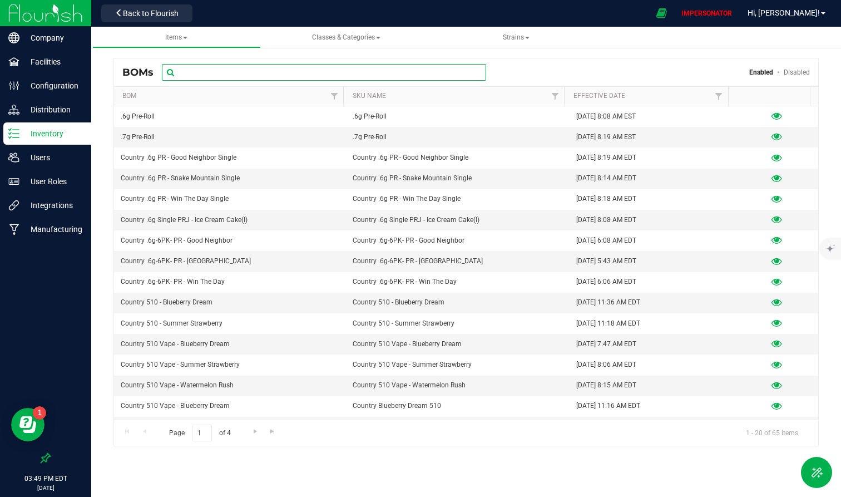
click at [319, 75] on input "text" at bounding box center [324, 72] width 324 height 17
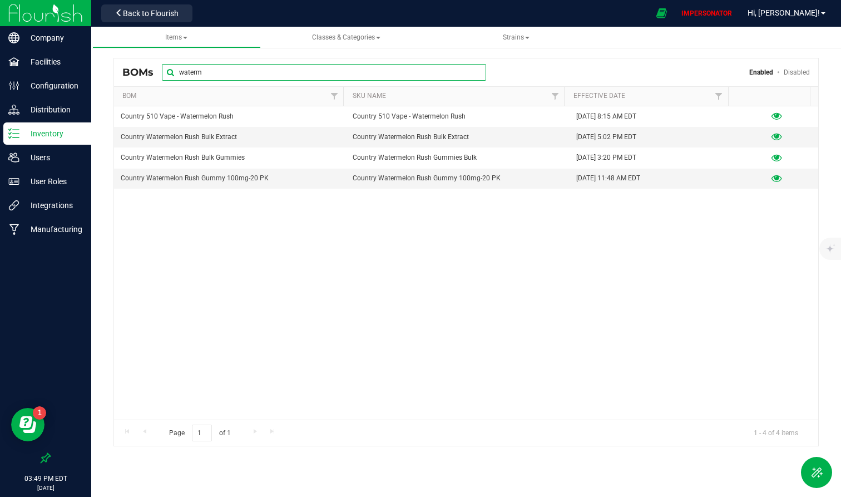
type input "waterm"
click at [756, 72] on link "Disabled" at bounding box center [797, 72] width 26 height 8
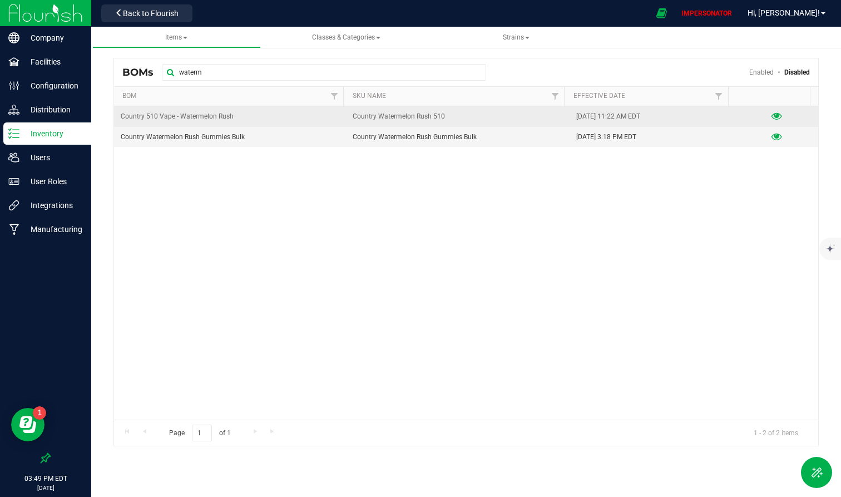
click at [756, 116] on icon at bounding box center [777, 116] width 11 height 8
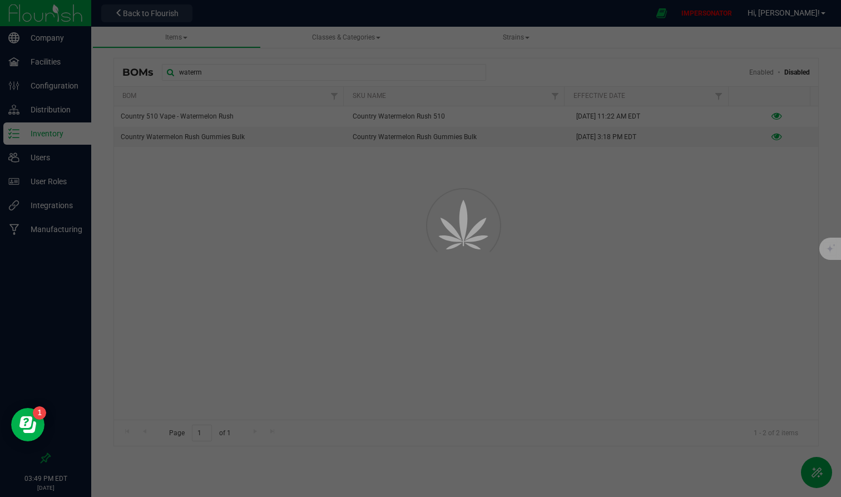
select select "54"
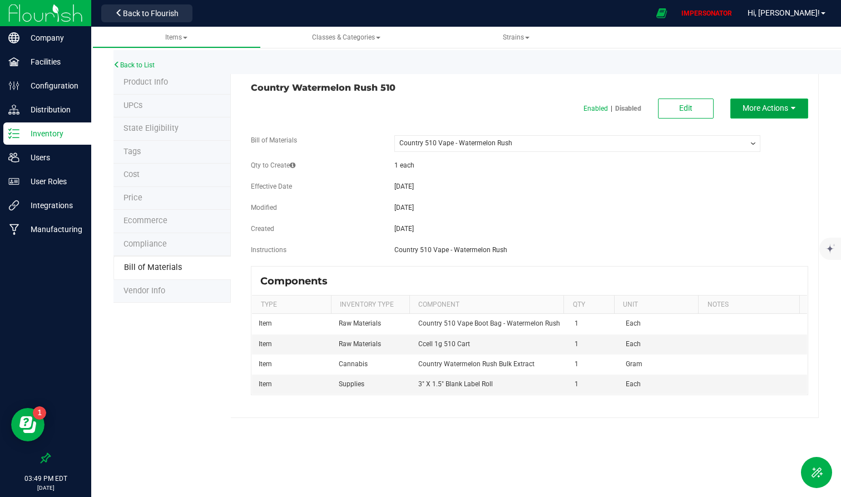
click at [756, 101] on button "More Actions" at bounding box center [770, 108] width 78 height 20
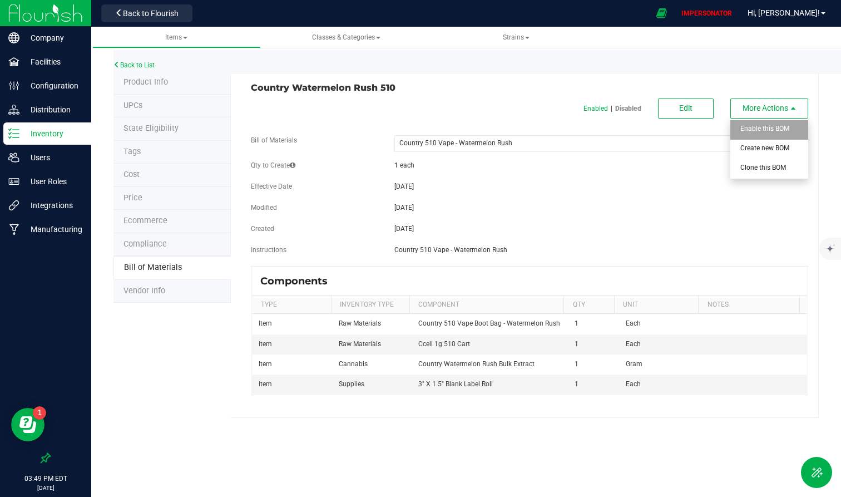
click at [756, 129] on span "Enable this BOM" at bounding box center [765, 129] width 49 height 8
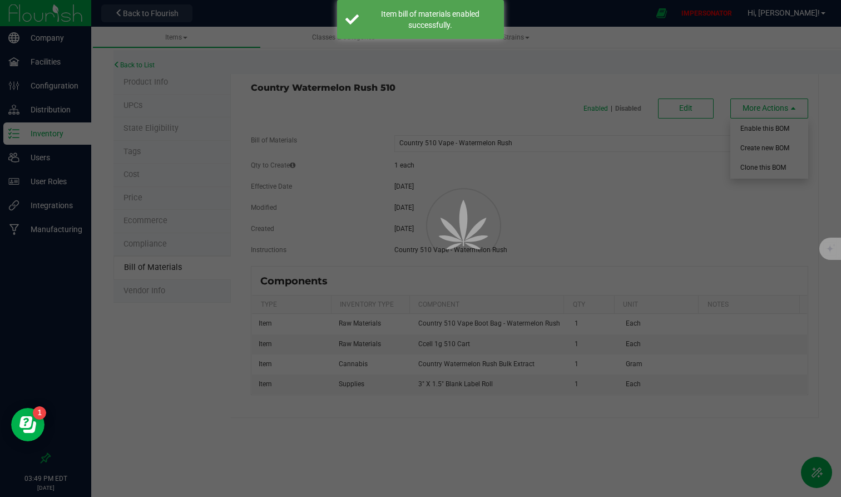
select select "54"
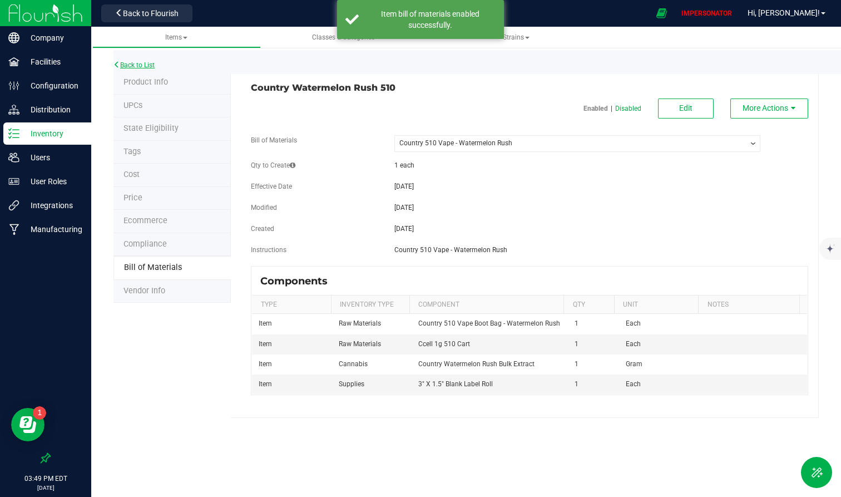
click at [146, 65] on link "Back to List" at bounding box center [134, 65] width 41 height 8
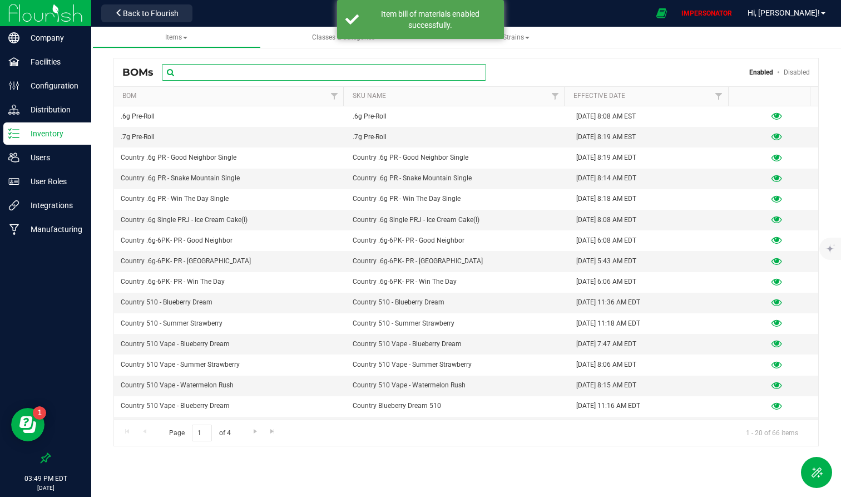
click at [242, 71] on input "text" at bounding box center [324, 72] width 324 height 17
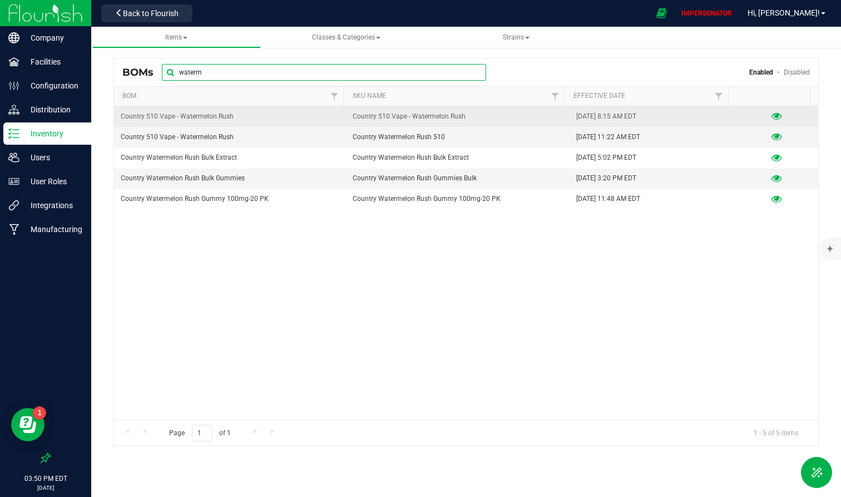
type input "waterm"
click at [756, 115] on icon at bounding box center [777, 116] width 11 height 8
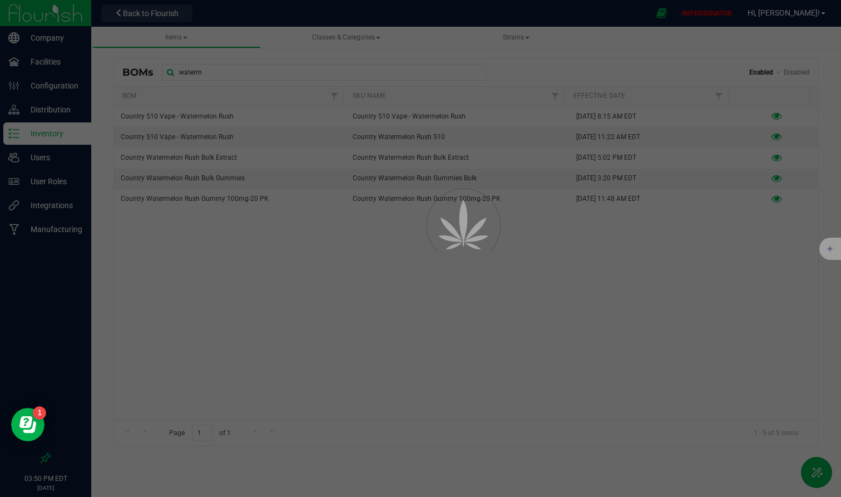
select select "52"
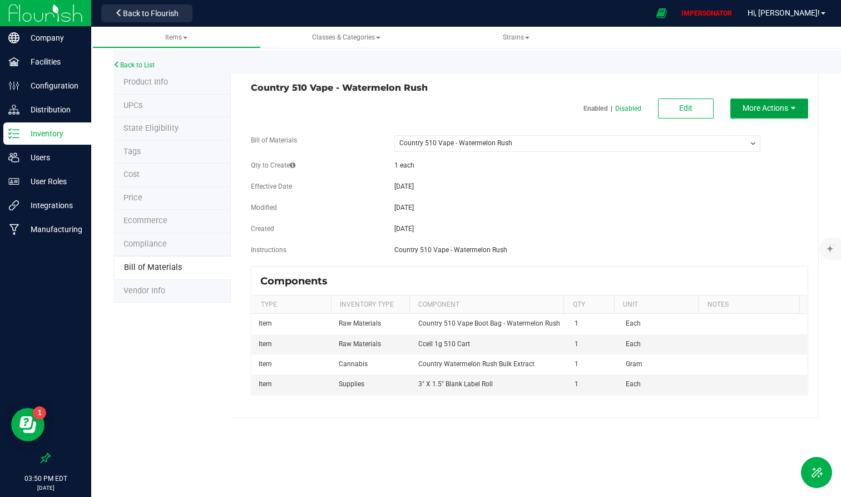
click at [756, 106] on span "More Actions" at bounding box center [766, 108] width 46 height 9
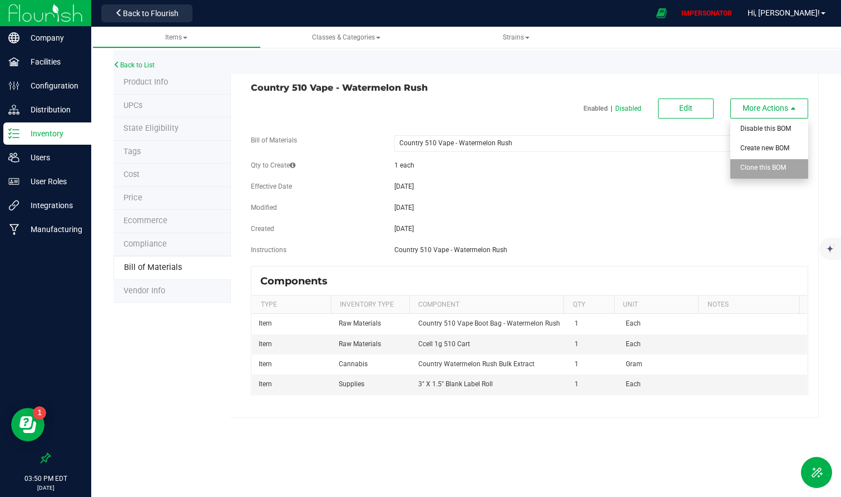
click at [756, 165] on span "Clone this BOM" at bounding box center [764, 168] width 46 height 8
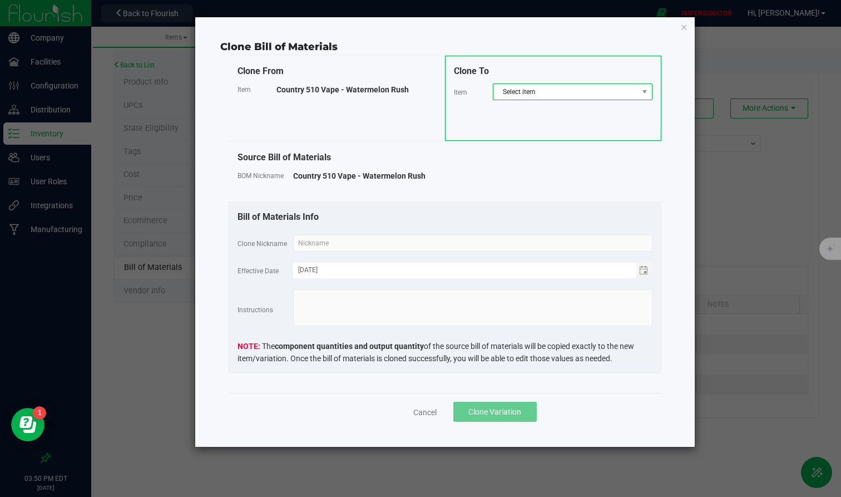
click at [541, 87] on span "Select item" at bounding box center [566, 92] width 145 height 16
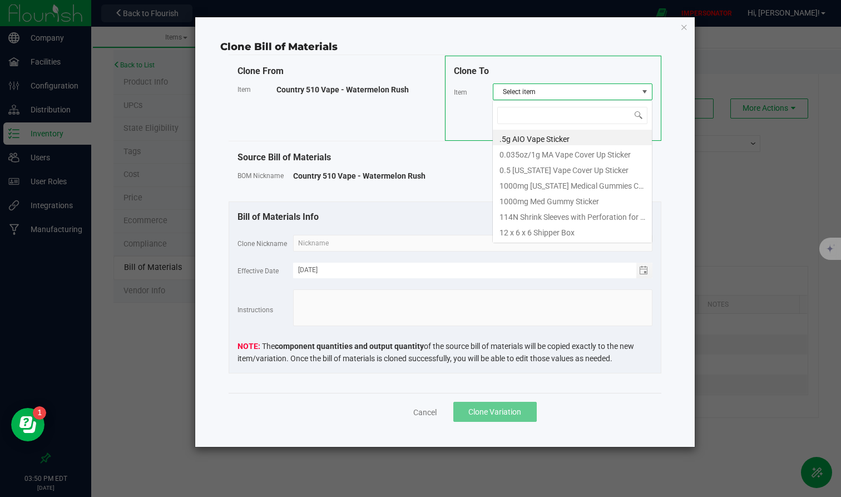
scroll to position [17, 160]
type input "country 510 -"
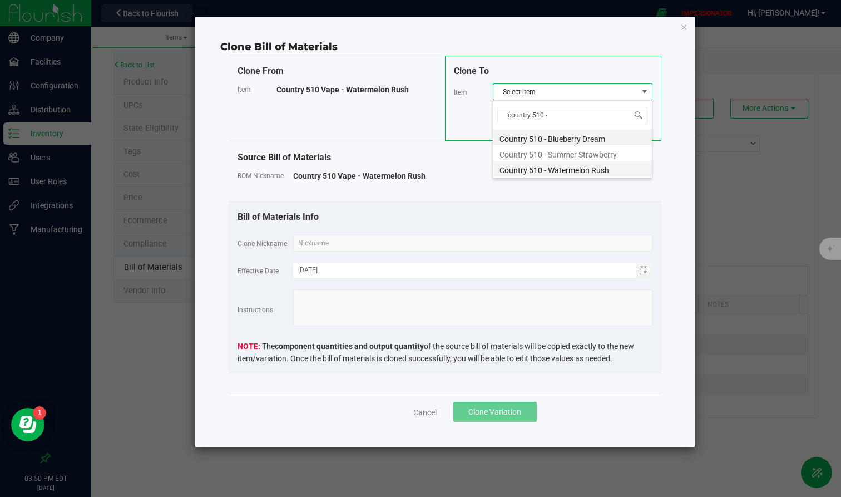
click at [542, 171] on li "Country 510 - Watermelon Rush" at bounding box center [572, 169] width 159 height 16
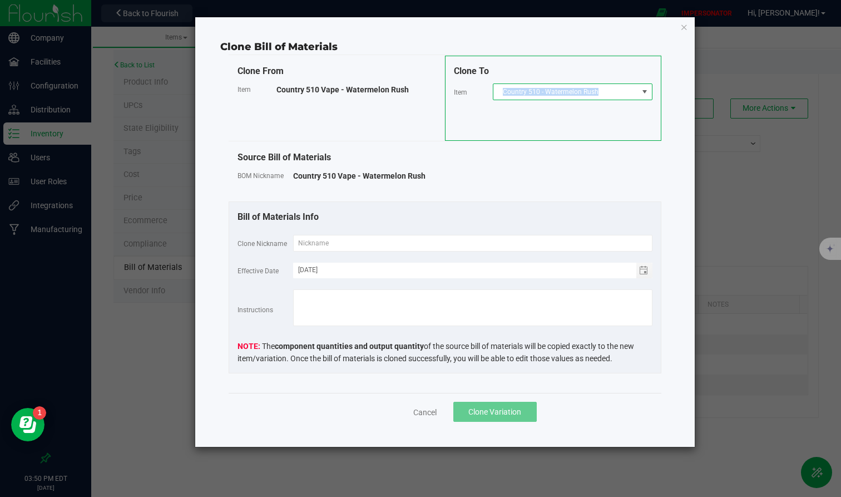
drag, startPoint x: 607, startPoint y: 92, endPoint x: 499, endPoint y: 94, distance: 108.5
click at [497, 93] on span "Country 510 - Watermelon Rush" at bounding box center [566, 92] width 145 height 16
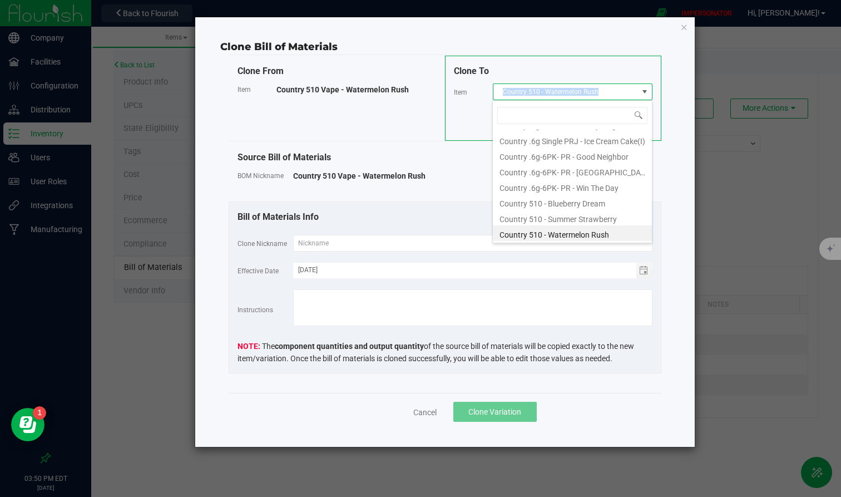
copy span "Country 510 - Watermelon Rush"
drag, startPoint x: 499, startPoint y: 87, endPoint x: 599, endPoint y: 90, distance: 100.2
click at [599, 90] on span "Country 510 - Watermelon Rush" at bounding box center [566, 92] width 145 height 16
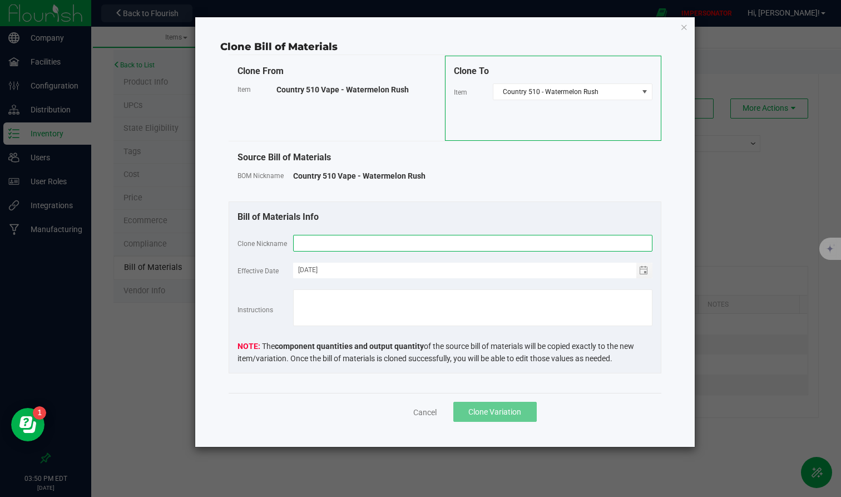
click at [307, 246] on input "text" at bounding box center [472, 243] width 359 height 17
paste input "Country 510 - Watermelon Rush"
type input "Country 510 - Watermelon Rush"
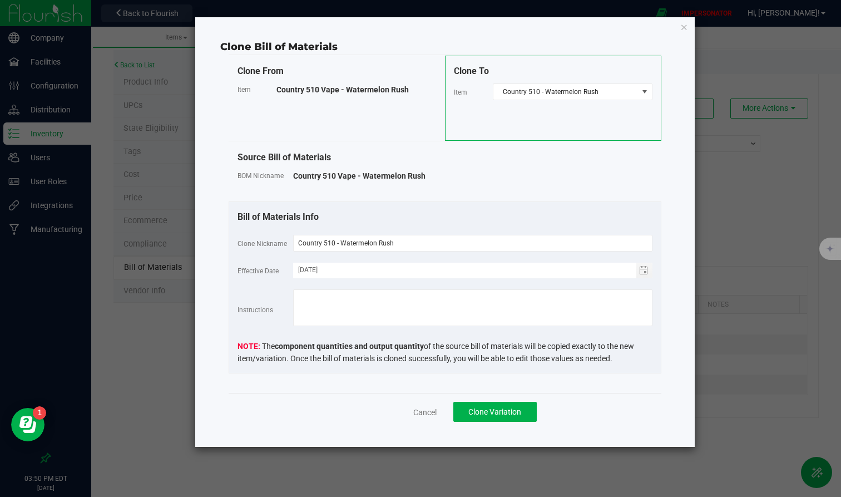
click at [434, 190] on div "Source Bill of Materials BOM Nickname Country 510 Vape - Watermelon Rush" at bounding box center [445, 172] width 433 height 60
click at [489, 406] on span "Clone Variation" at bounding box center [495, 411] width 53 height 9
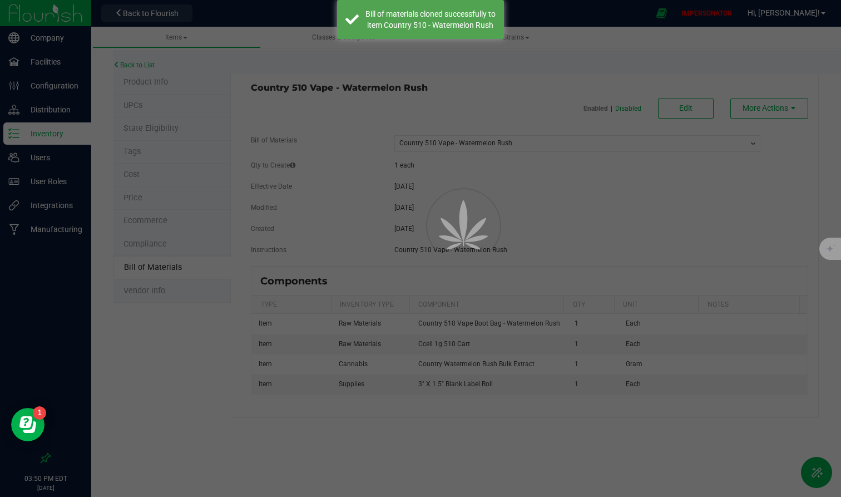
select select "52"
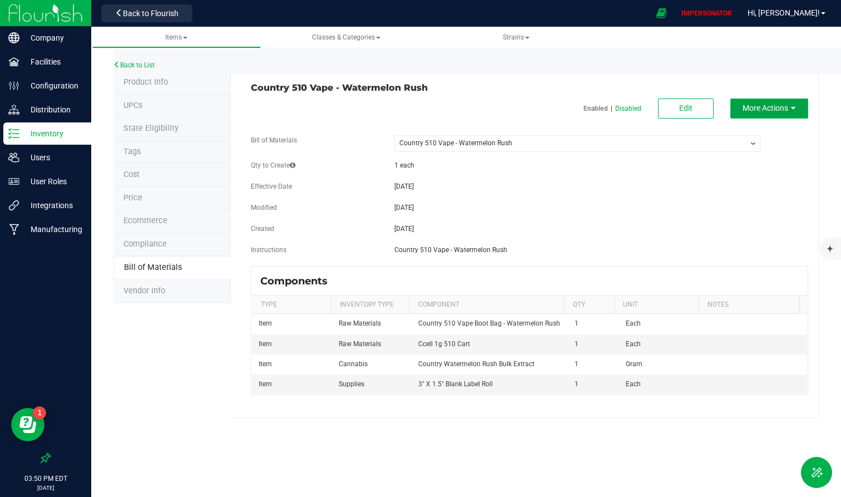
click at [756, 109] on span "More Actions" at bounding box center [766, 108] width 46 height 9
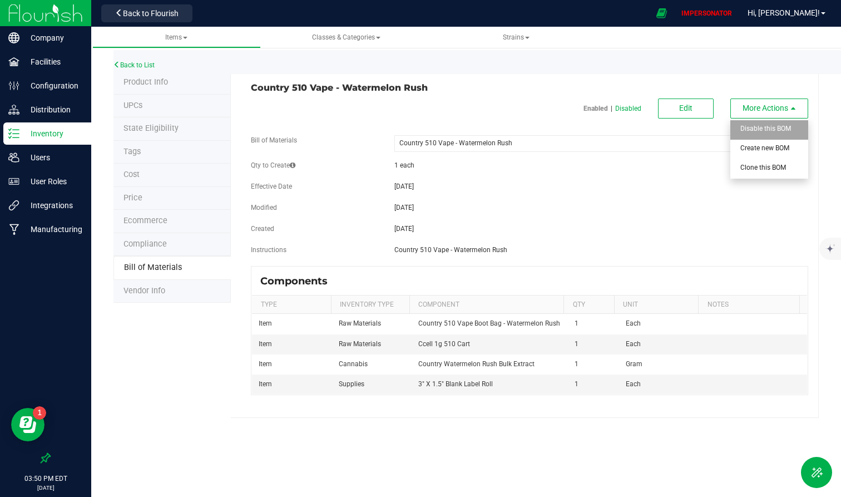
click at [756, 132] on div "Disable this BOM" at bounding box center [768, 129] width 55 height 19
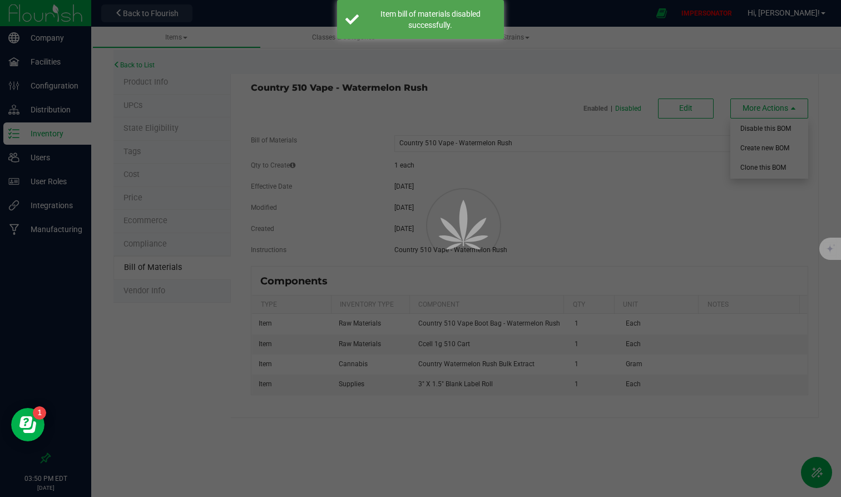
select select "52"
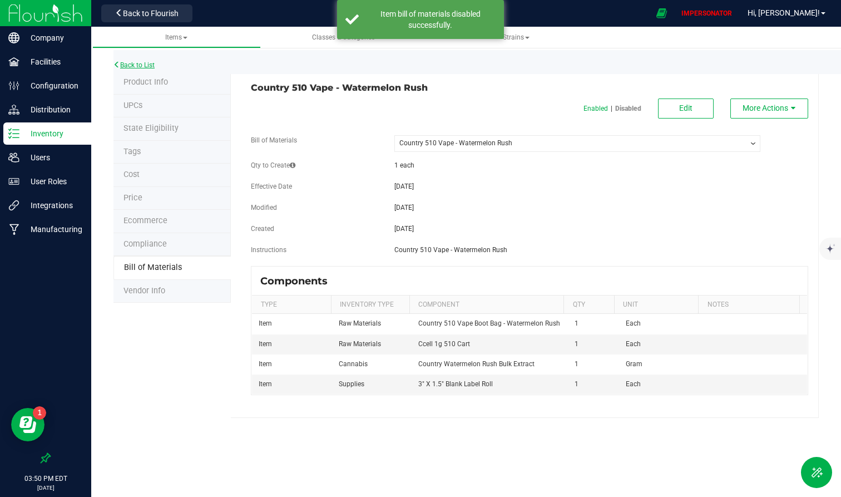
click at [151, 66] on link "Back to List" at bounding box center [134, 65] width 41 height 8
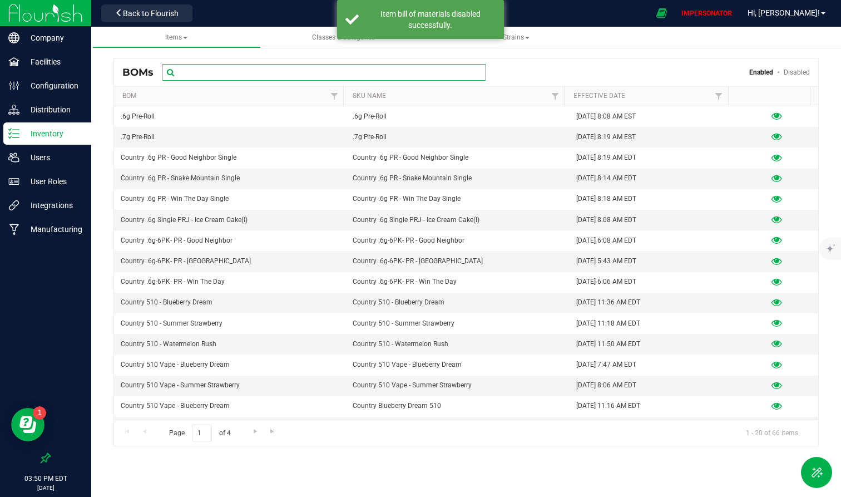
click at [217, 75] on input "text" at bounding box center [324, 72] width 324 height 17
paste input "Country 510 - Watermelon Rush"
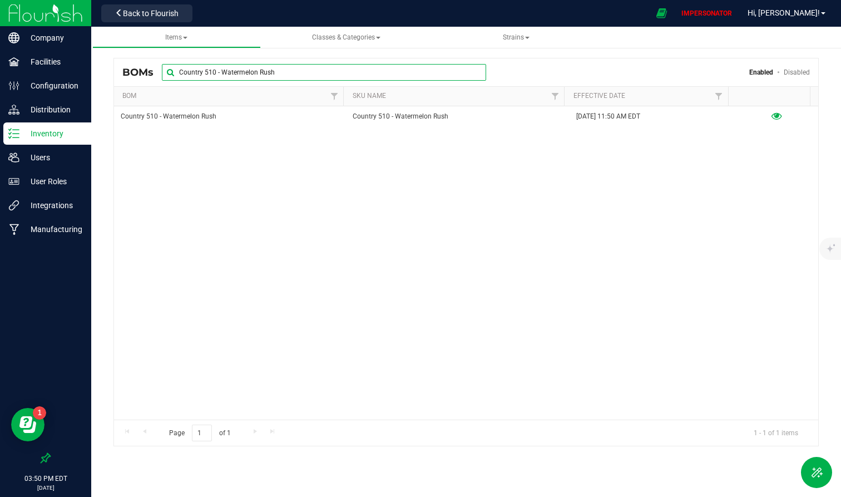
drag, startPoint x: 220, startPoint y: 71, endPoint x: 136, endPoint y: 71, distance: 84.0
click at [136, 71] on div "BOMs Country 510 - Watermelon Rush Enabled Disabled" at bounding box center [466, 72] width 704 height 28
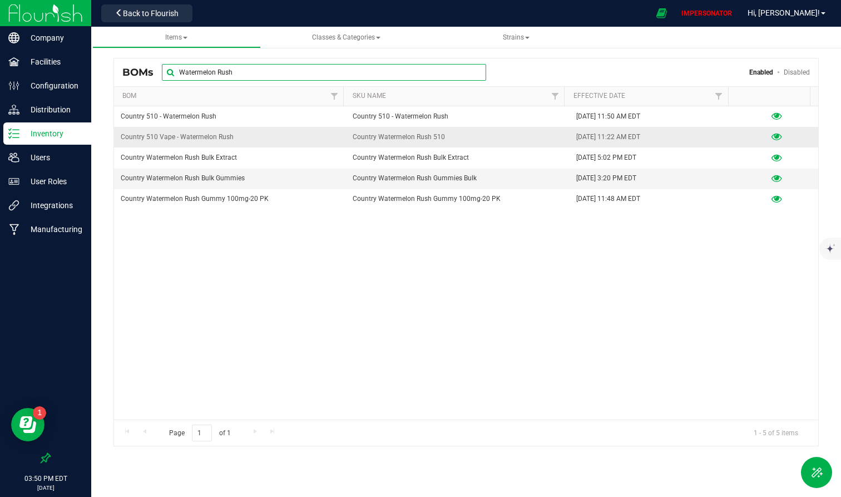
type input "Watermelon Rush"
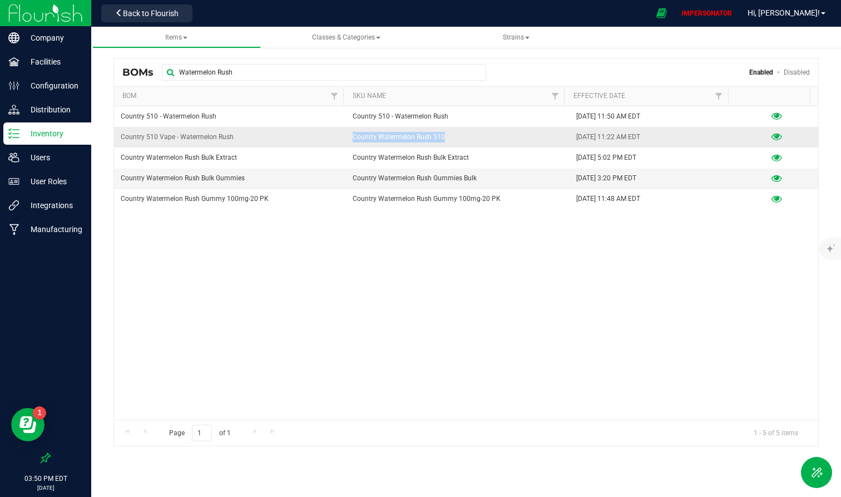
drag, startPoint x: 350, startPoint y: 133, endPoint x: 470, endPoint y: 133, distance: 119.6
click at [470, 133] on td "Country Watermelon Rush 510" at bounding box center [458, 137] width 224 height 21
click at [756, 136] on icon at bounding box center [777, 137] width 11 height 8
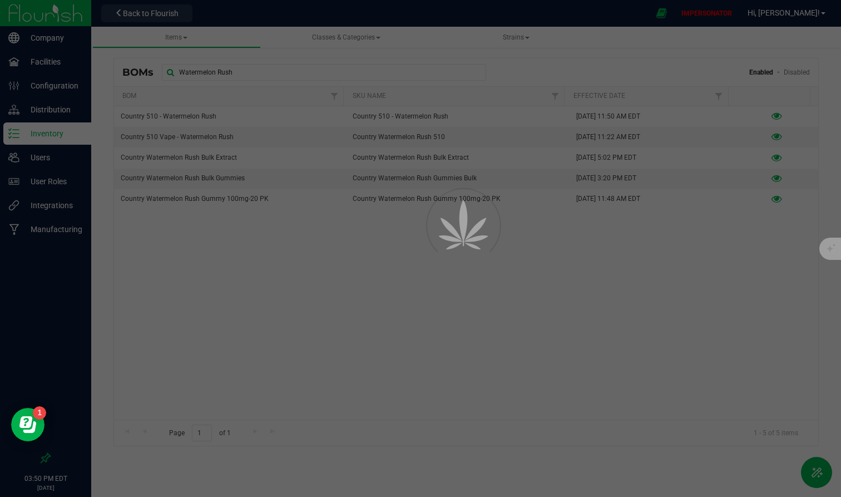
select select "54"
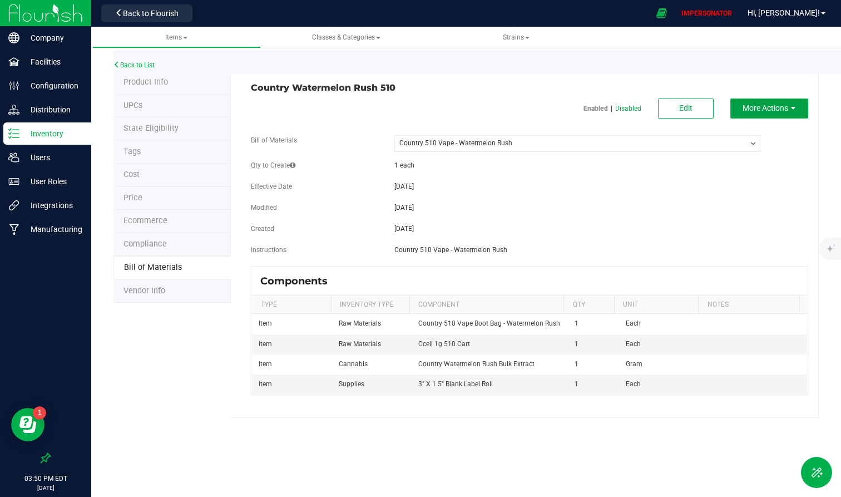
click at [756, 104] on span "More Actions" at bounding box center [766, 108] width 46 height 9
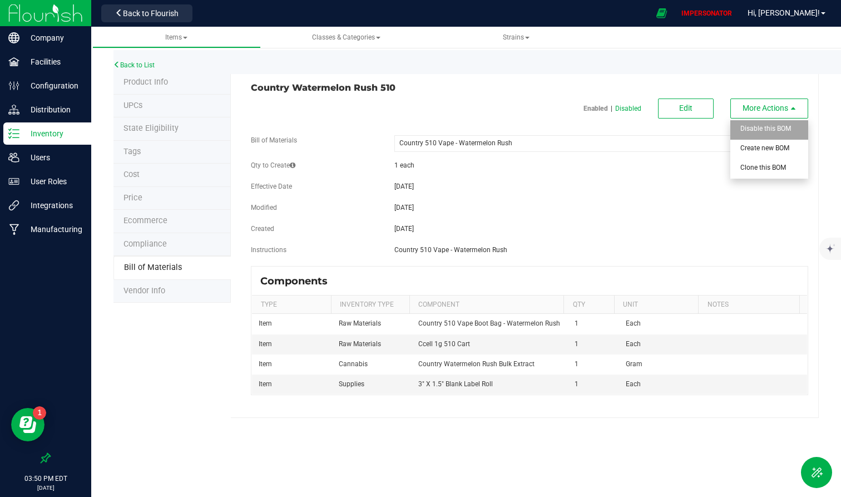
click at [756, 123] on div "Disable this BOM" at bounding box center [768, 129] width 55 height 19
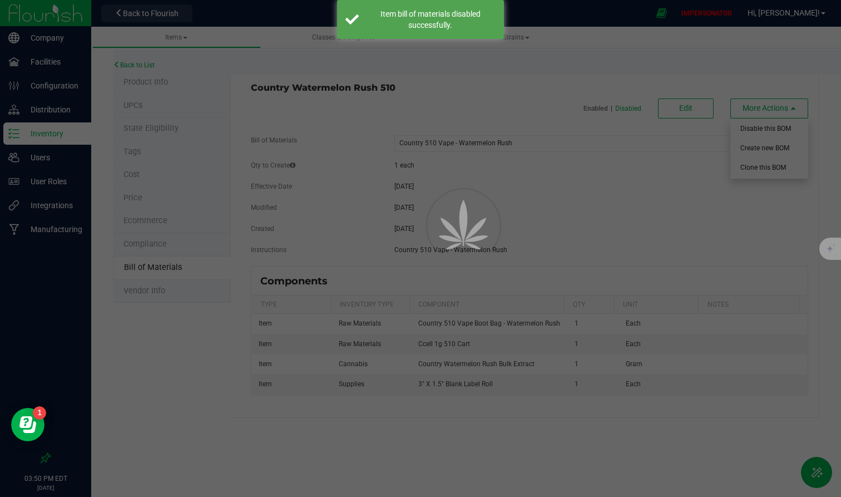
select select "54"
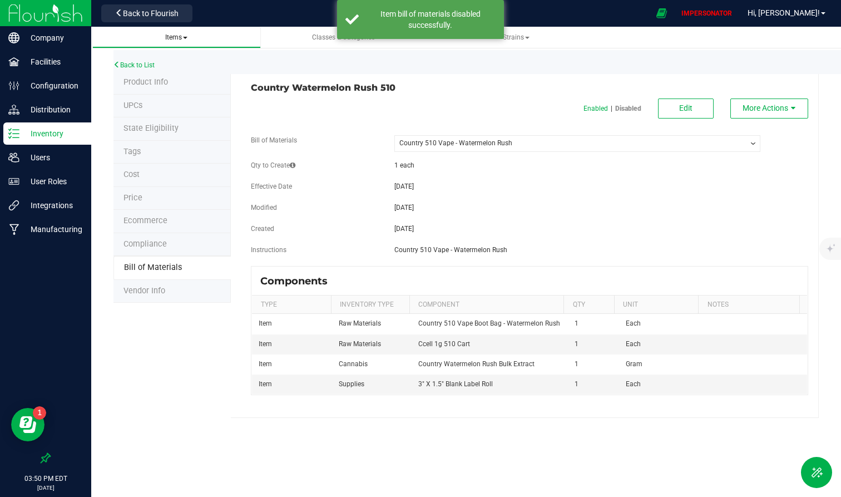
click at [185, 35] on span "Items" at bounding box center [176, 37] width 22 height 8
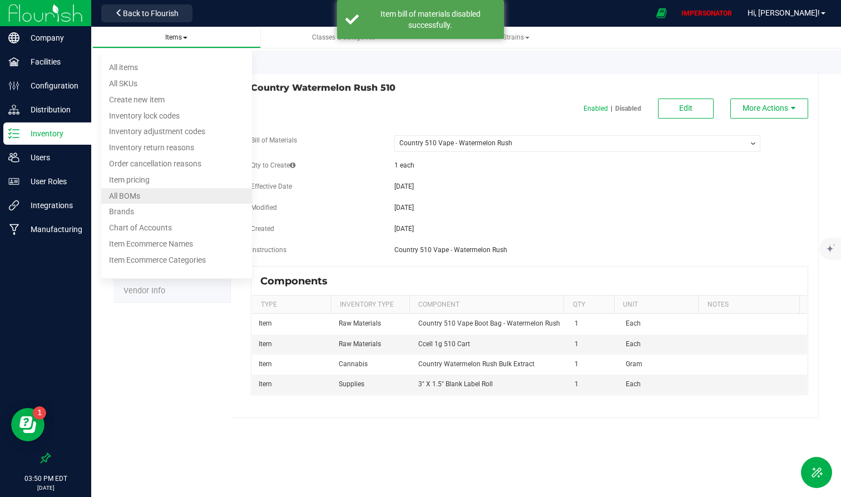
click at [146, 199] on li "All BOMs" at bounding box center [176, 196] width 151 height 16
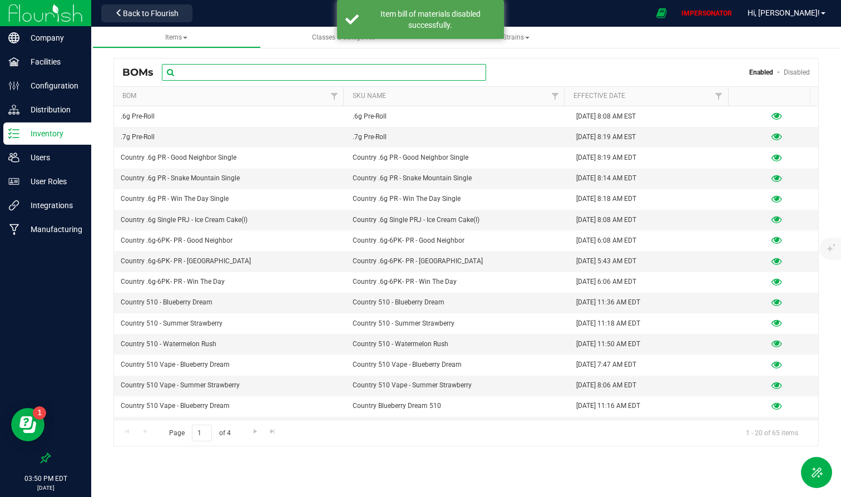
click at [297, 75] on input "text" at bounding box center [324, 72] width 324 height 17
paste input "Country 510 - Watermelon Rush"
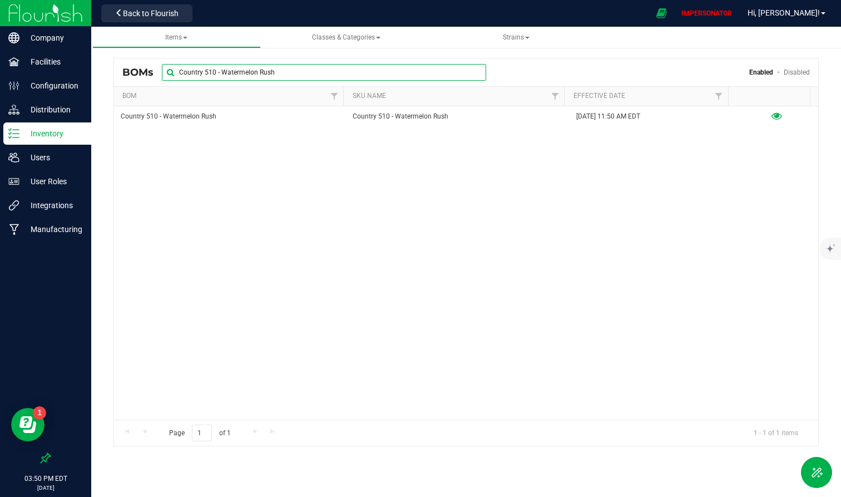
drag, startPoint x: 218, startPoint y: 72, endPoint x: 323, endPoint y: 85, distance: 106.5
click at [323, 85] on div "BOMs Country 510 - Watermelon Rush Enabled Disabled" at bounding box center [466, 72] width 704 height 28
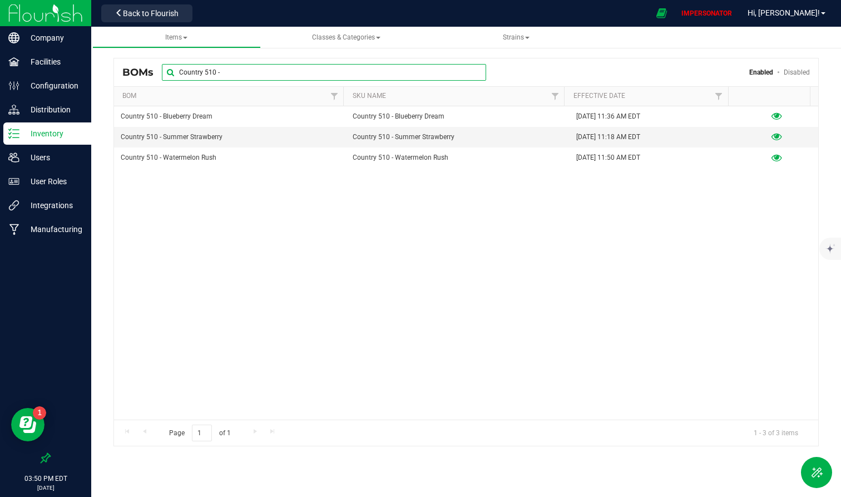
type input "Country 510 -"
click at [50, 133] on p "Inventory" at bounding box center [52, 133] width 67 height 13
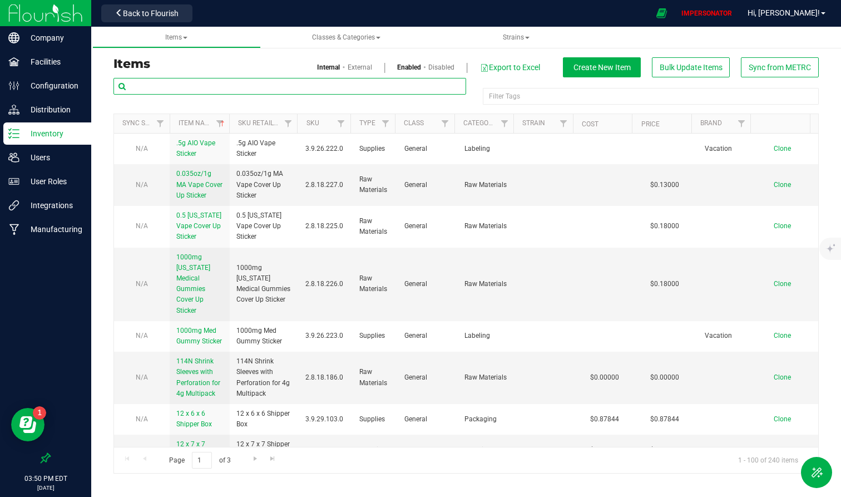
click at [241, 86] on input "text" at bounding box center [290, 86] width 353 height 17
click at [167, 9] on span "Back to Flourish" at bounding box center [151, 13] width 56 height 9
